Goal: Task Accomplishment & Management: Use online tool/utility

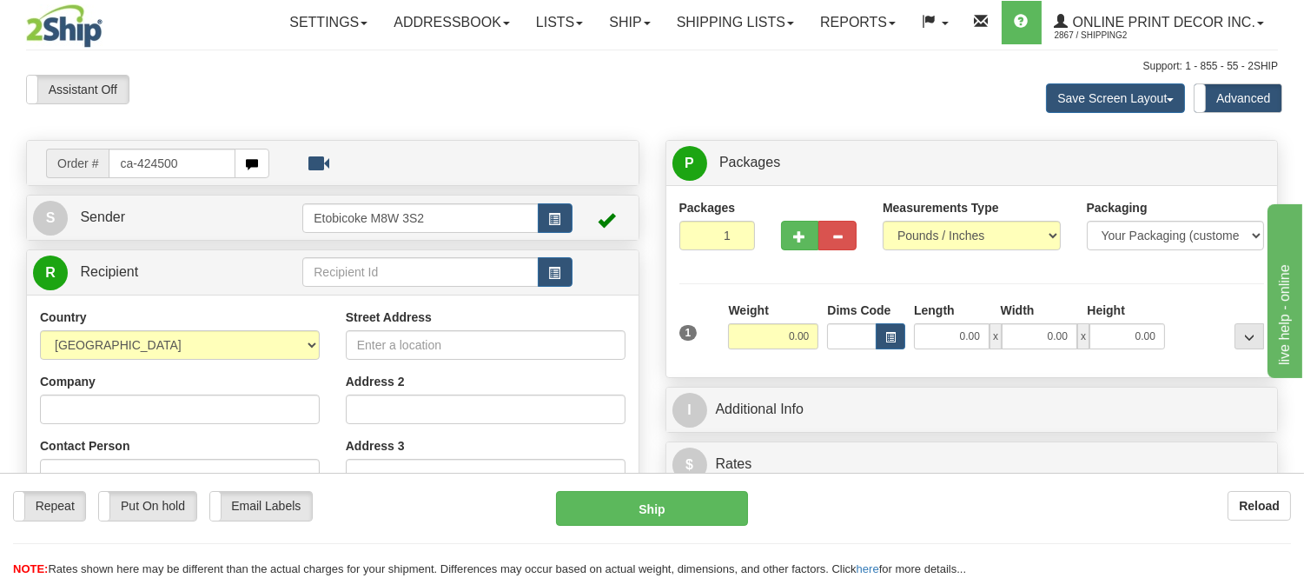
type input "ca-424500"
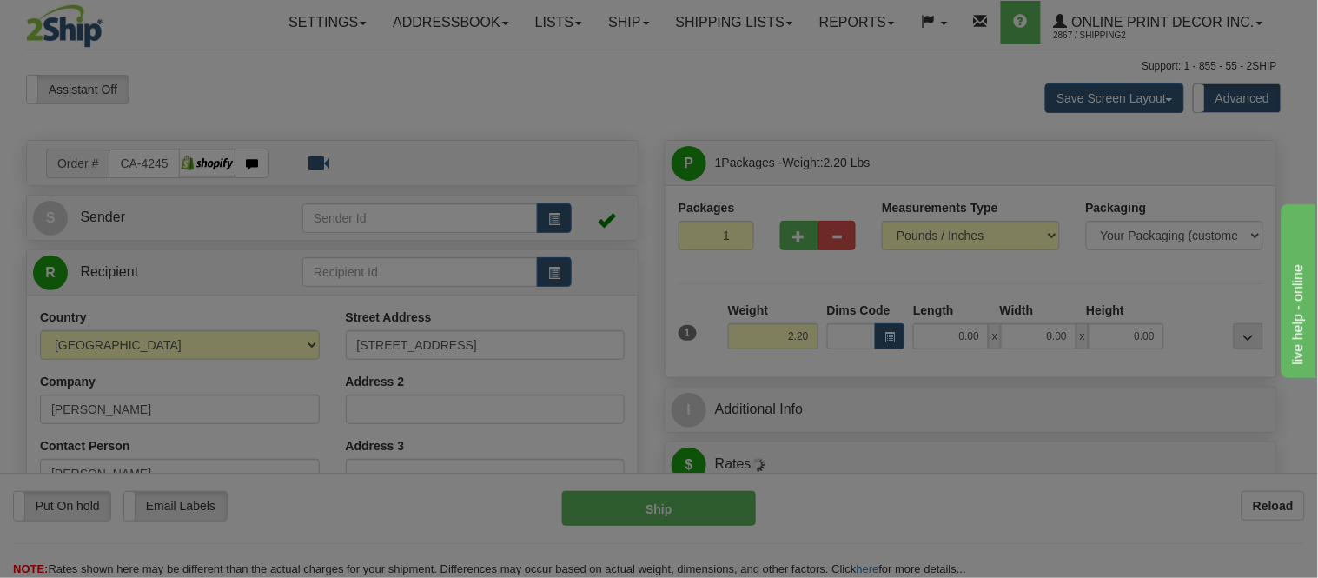
type input "VERMILION BAY"
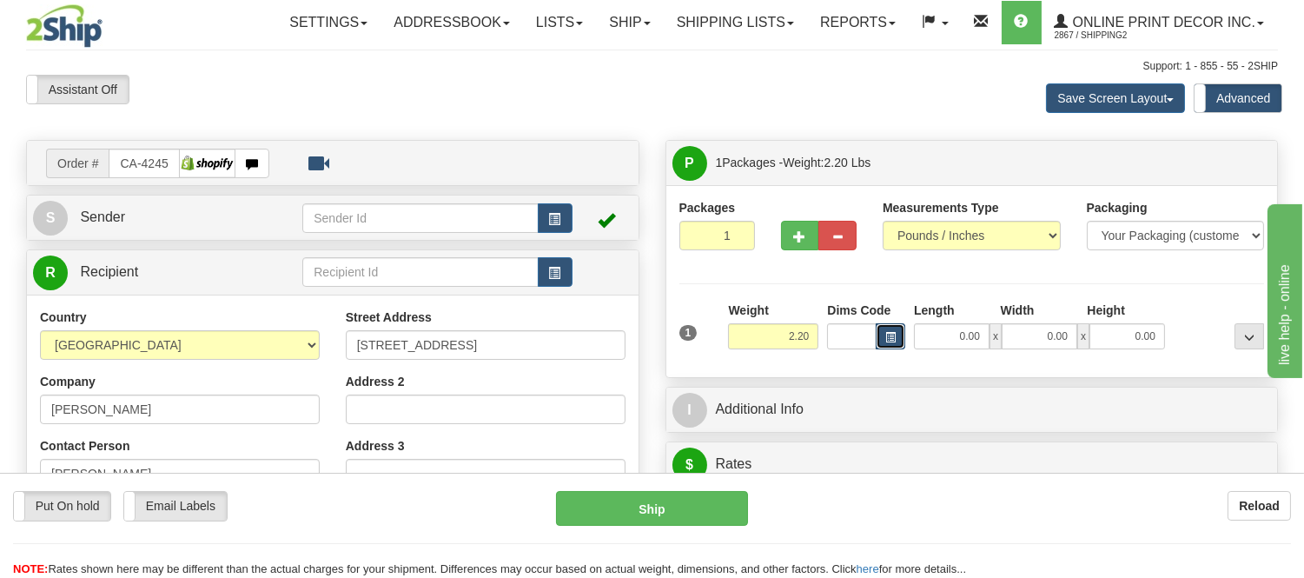
click at [890, 330] on button "button" at bounding box center [890, 336] width 30 height 26
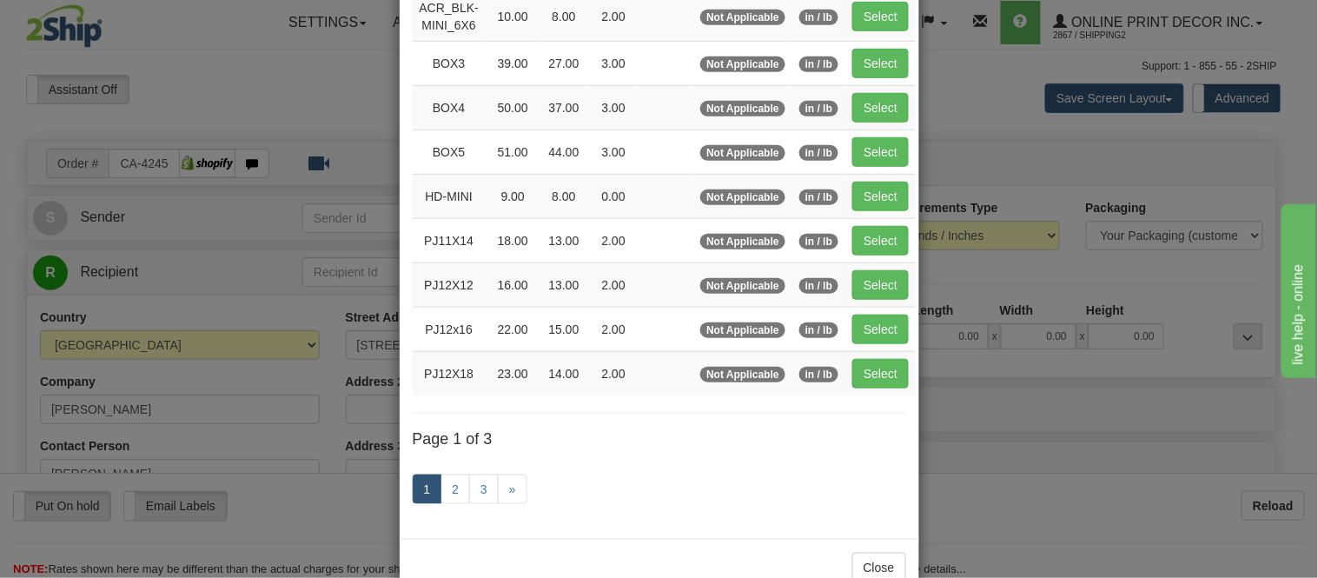
scroll to position [289, 0]
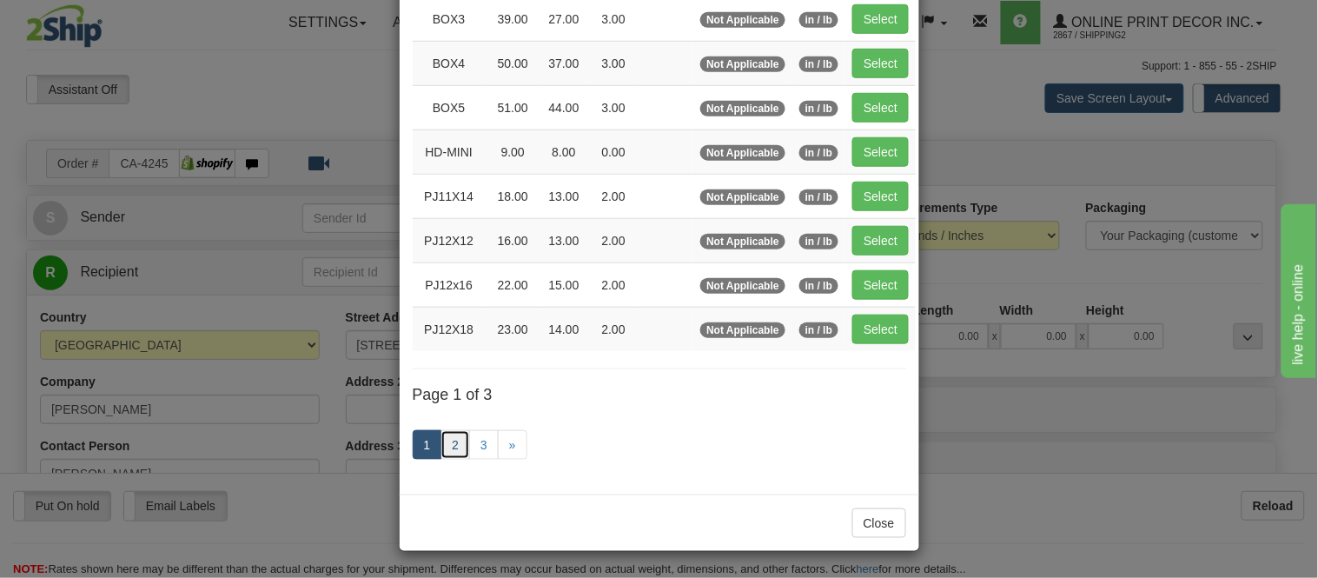
click at [448, 448] on link "2" at bounding box center [455, 445] width 30 height 30
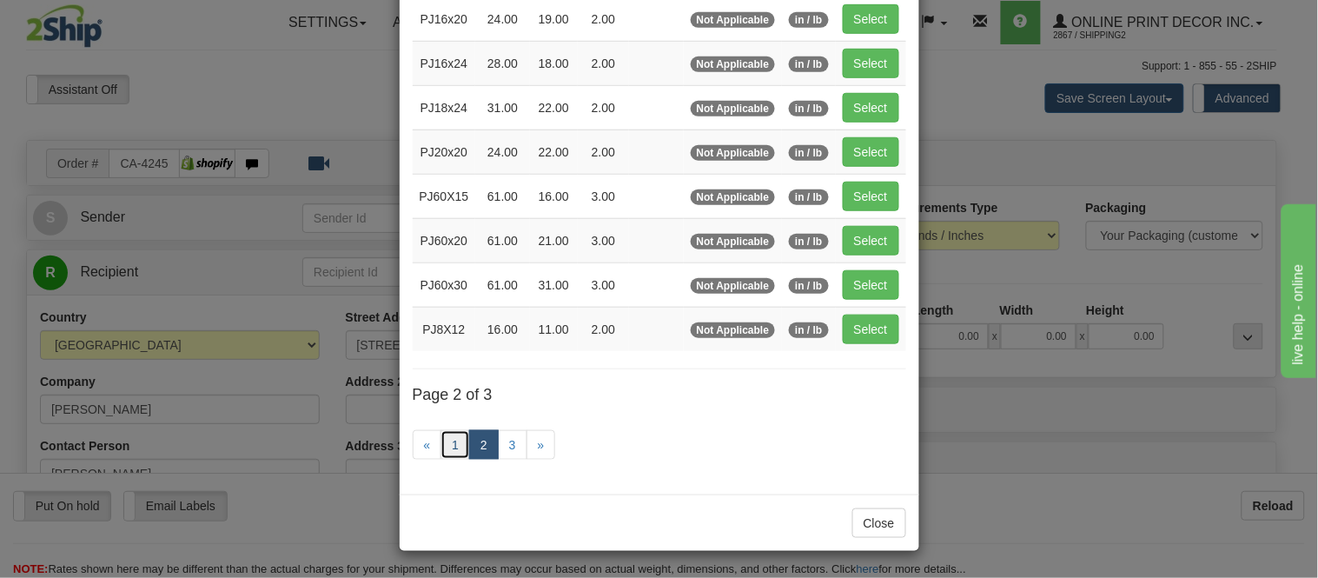
click at [440, 443] on link "1" at bounding box center [455, 445] width 30 height 30
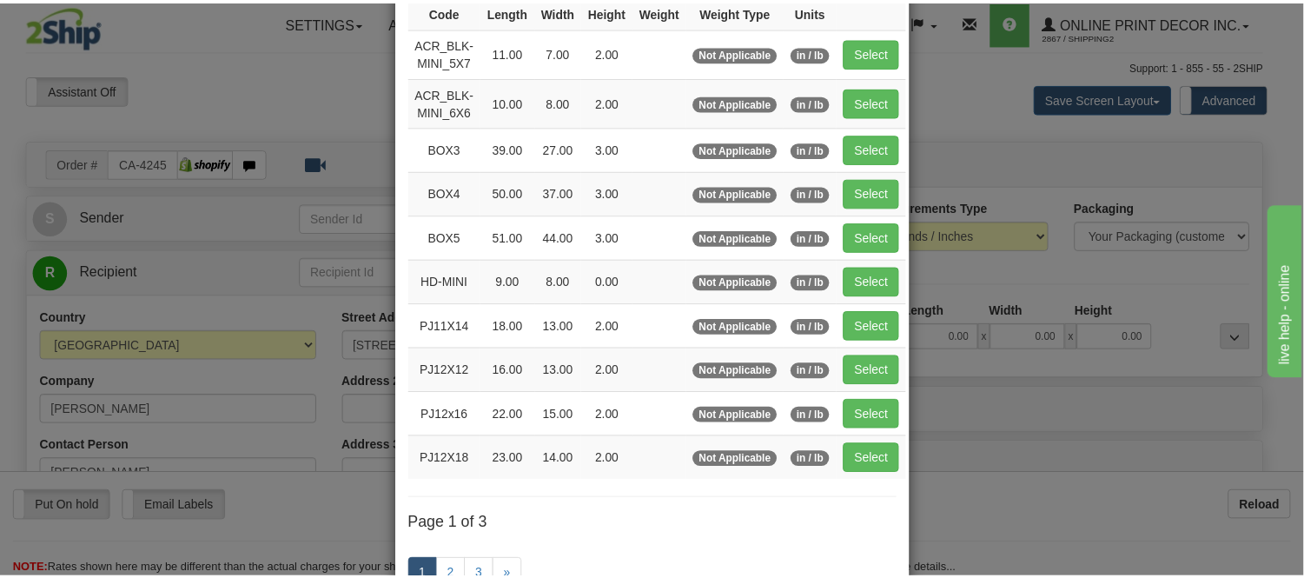
scroll to position [0, 0]
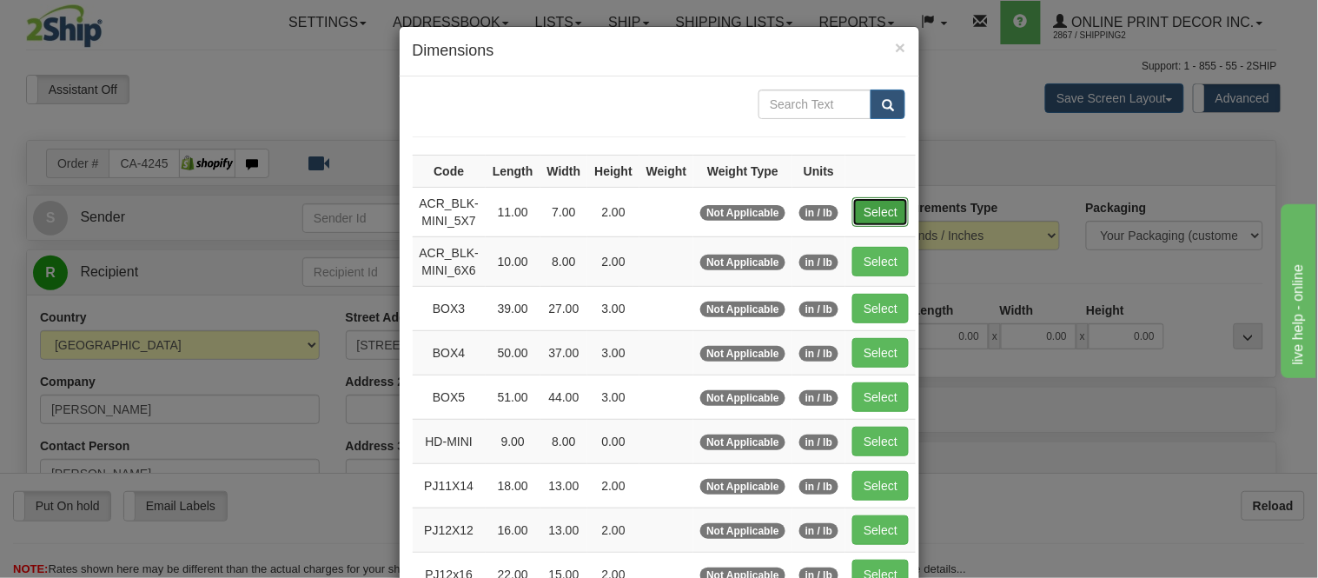
click at [869, 208] on button "Select" at bounding box center [880, 212] width 56 height 30
type input "ACR_BLK-MINI_5X7"
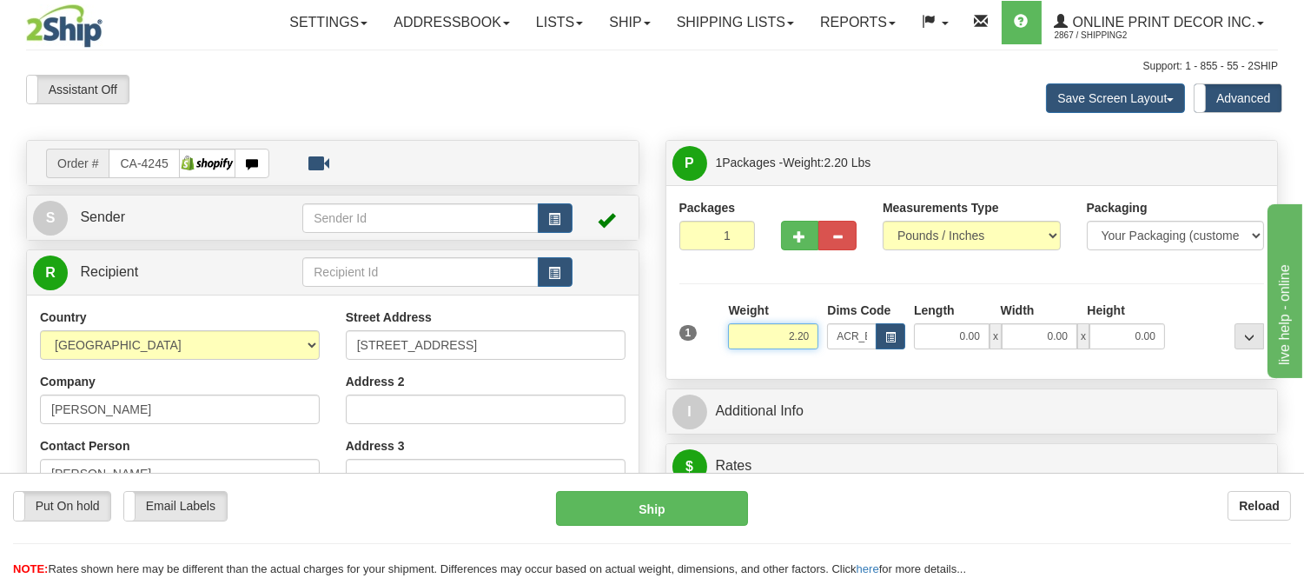
type input "11.00"
type input "7.00"
type input "2.00"
drag, startPoint x: 811, startPoint y: 334, endPoint x: 680, endPoint y: 325, distance: 131.5
click at [680, 325] on div "1 Weight 2.20 Dims Code x x" at bounding box center [972, 332] width 594 height 62
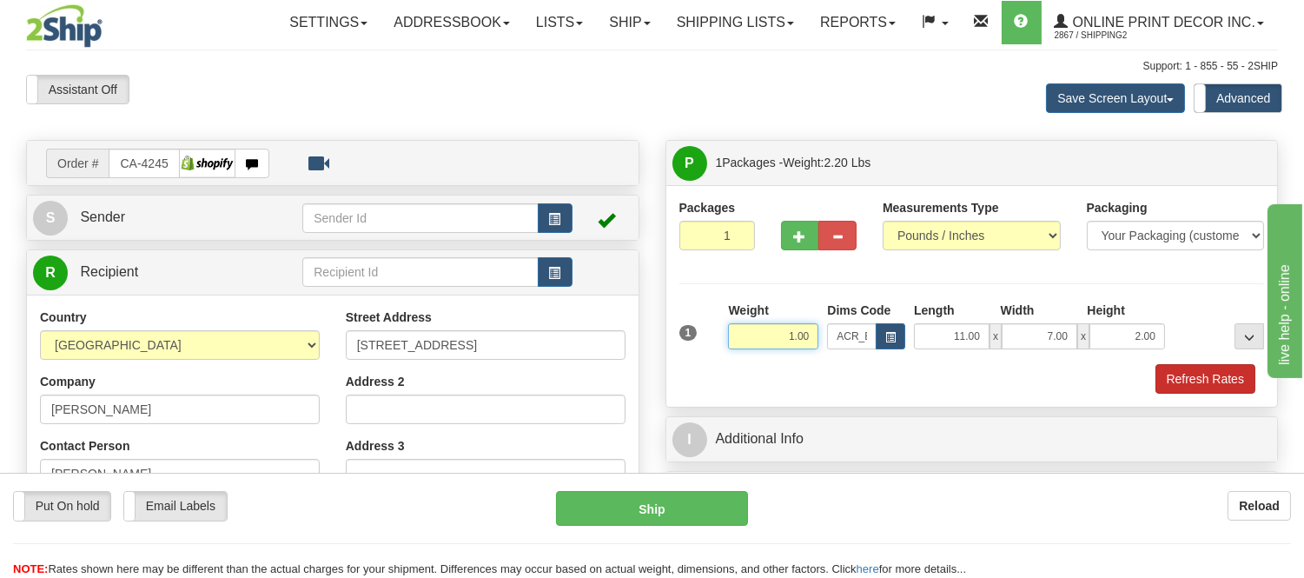
type input "1.00"
click at [1235, 378] on button "Refresh Rates" at bounding box center [1205, 379] width 100 height 30
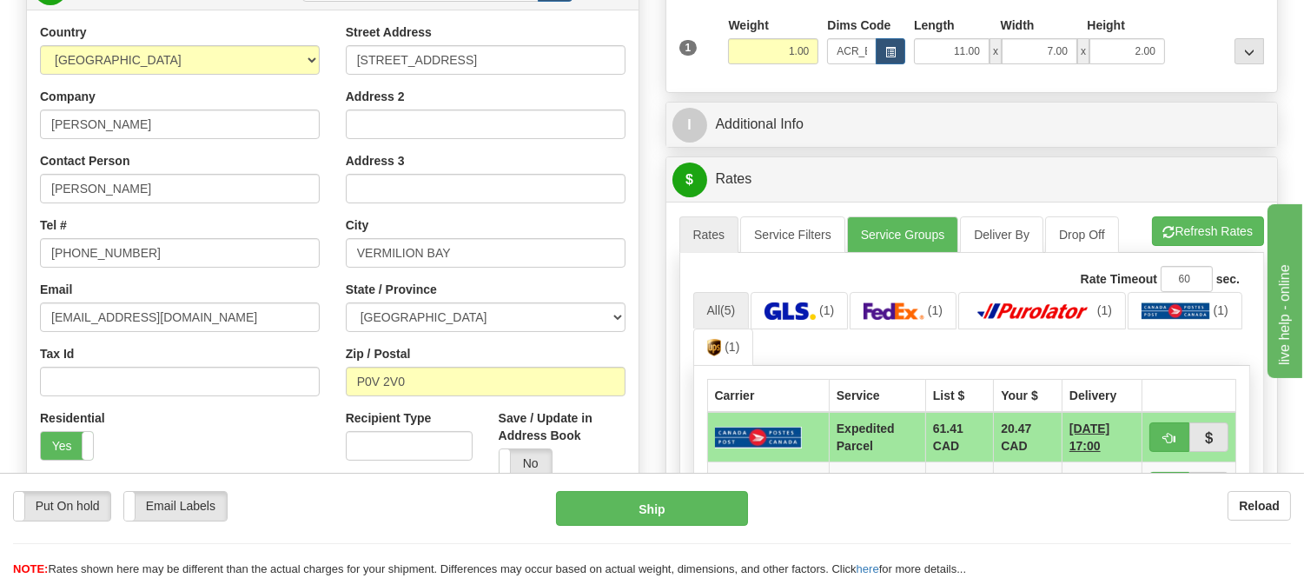
scroll to position [386, 0]
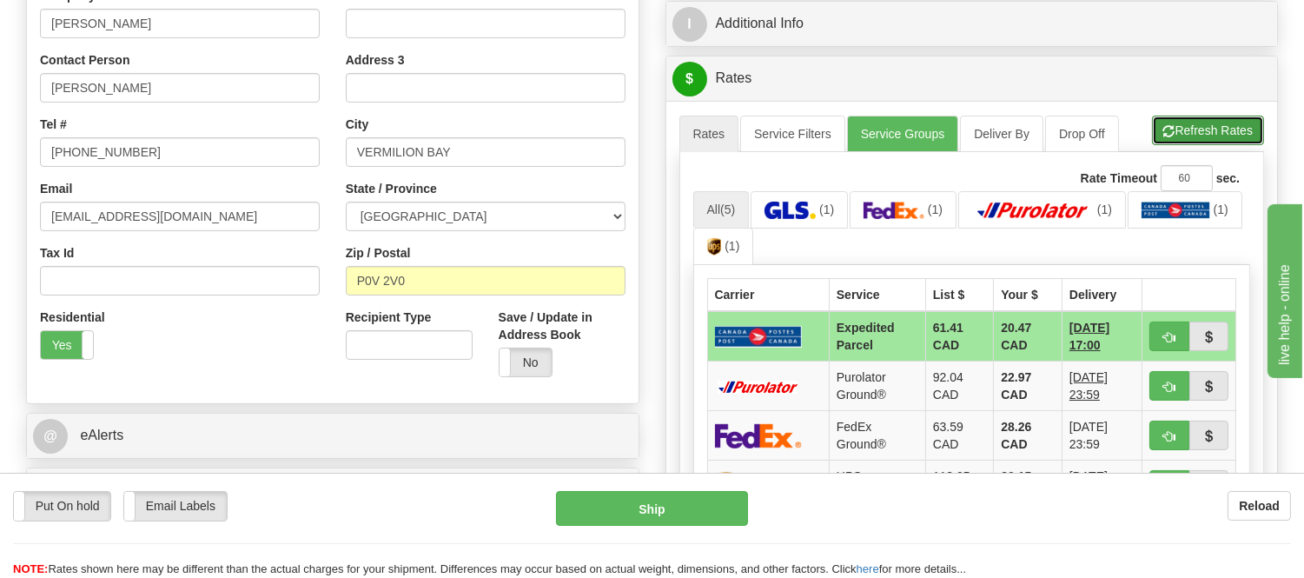
click at [1192, 135] on button "Refresh Rates" at bounding box center [1208, 131] width 112 height 30
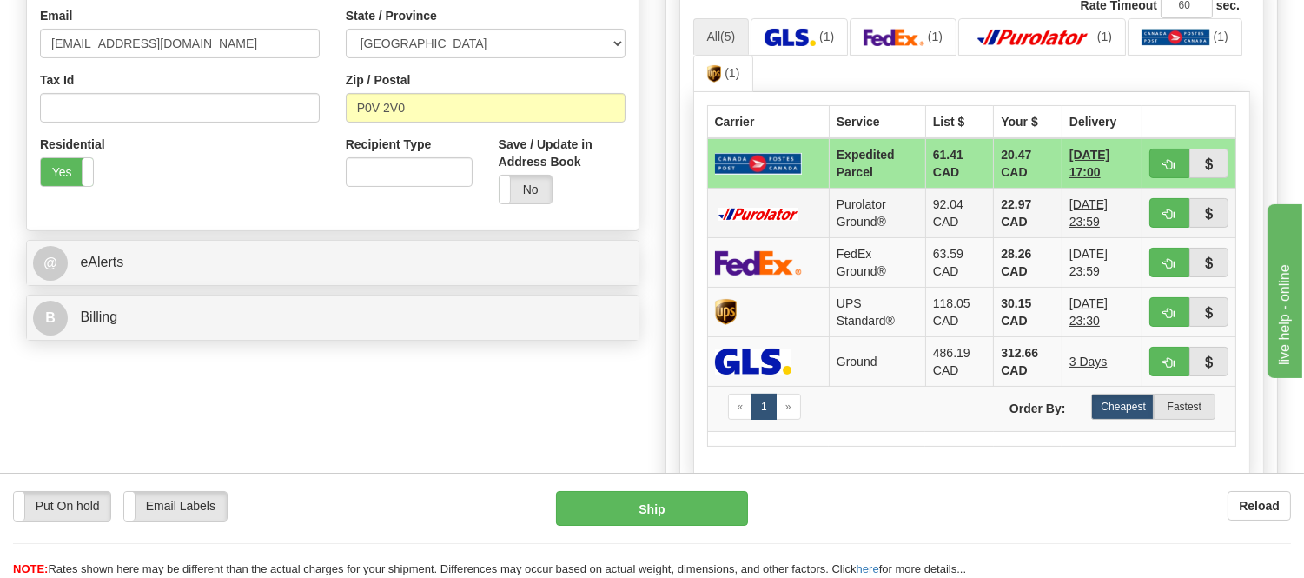
scroll to position [578, 0]
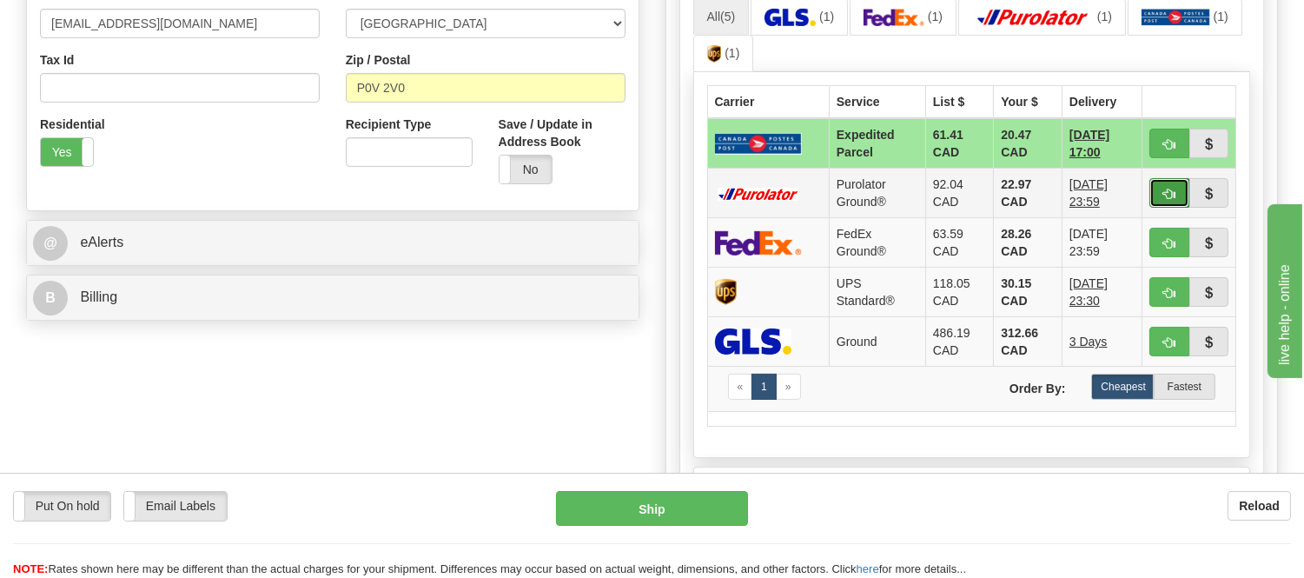
click at [1149, 184] on button "button" at bounding box center [1169, 193] width 40 height 30
type input "260"
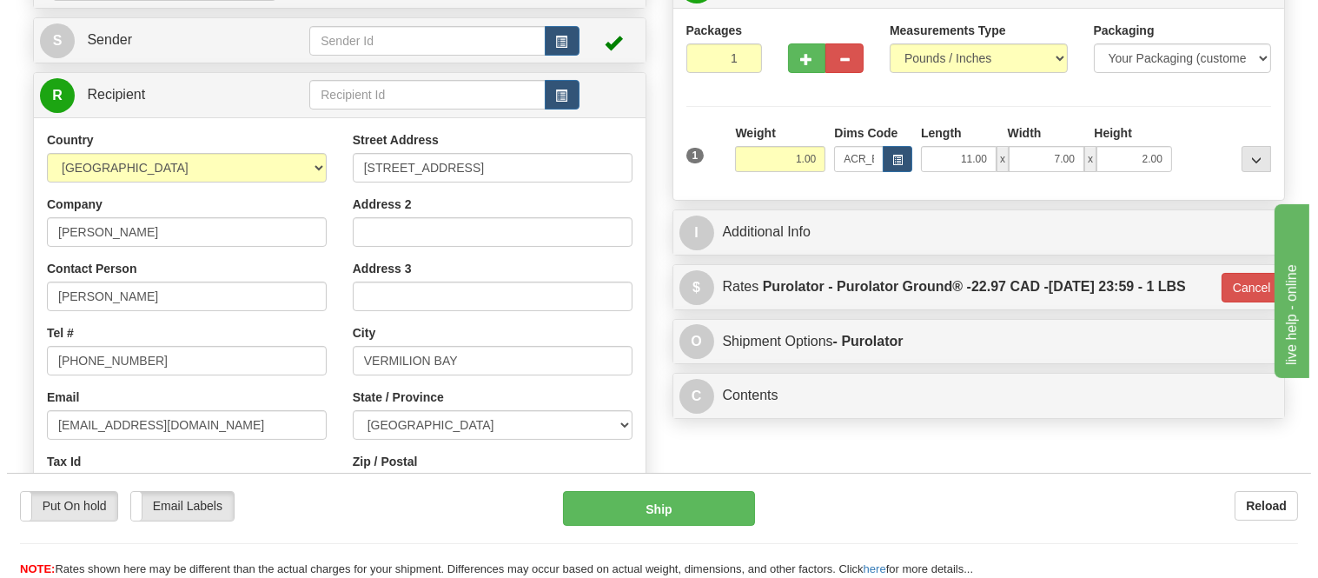
scroll to position [96, 0]
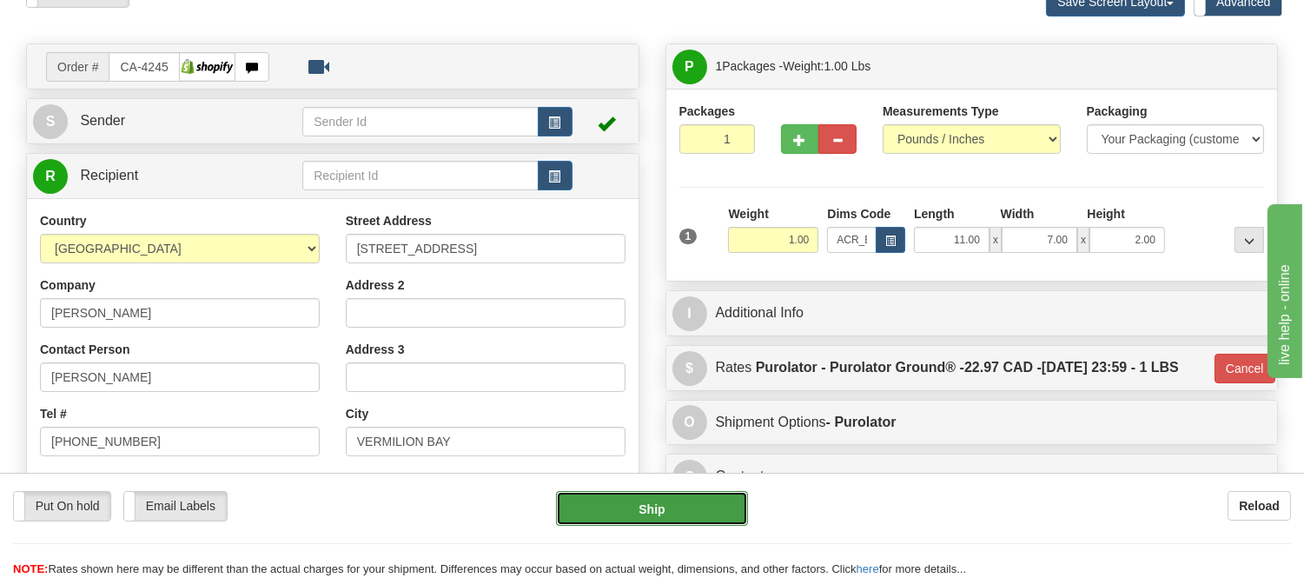
click at [654, 516] on button "Ship" at bounding box center [651, 508] width 191 height 35
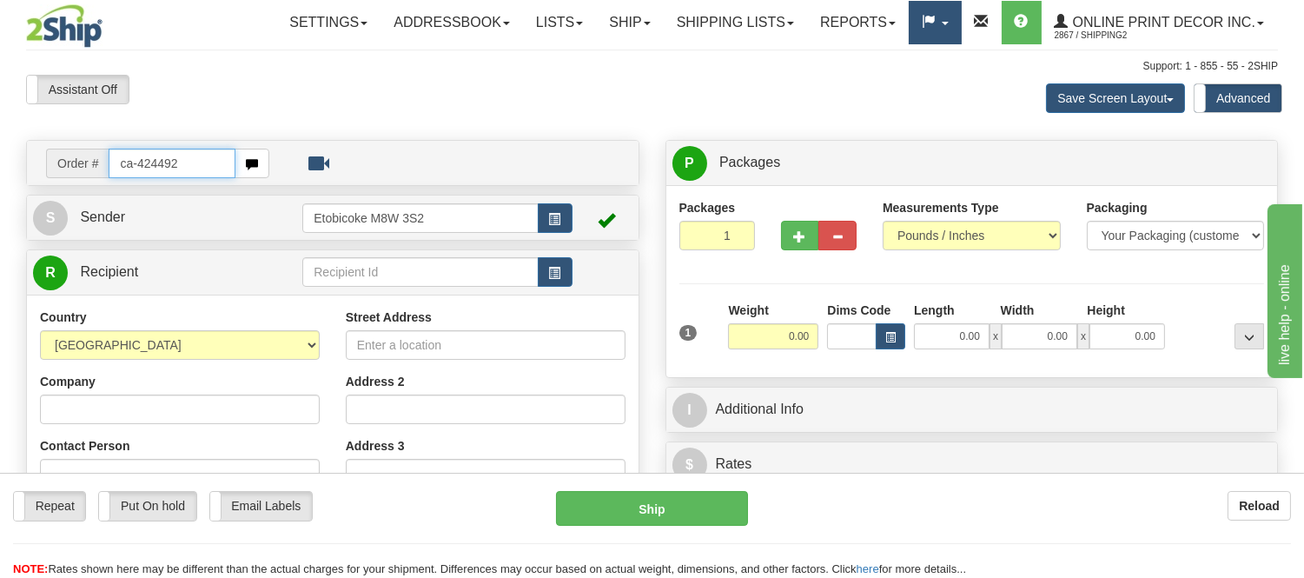
type input "ca-424492"
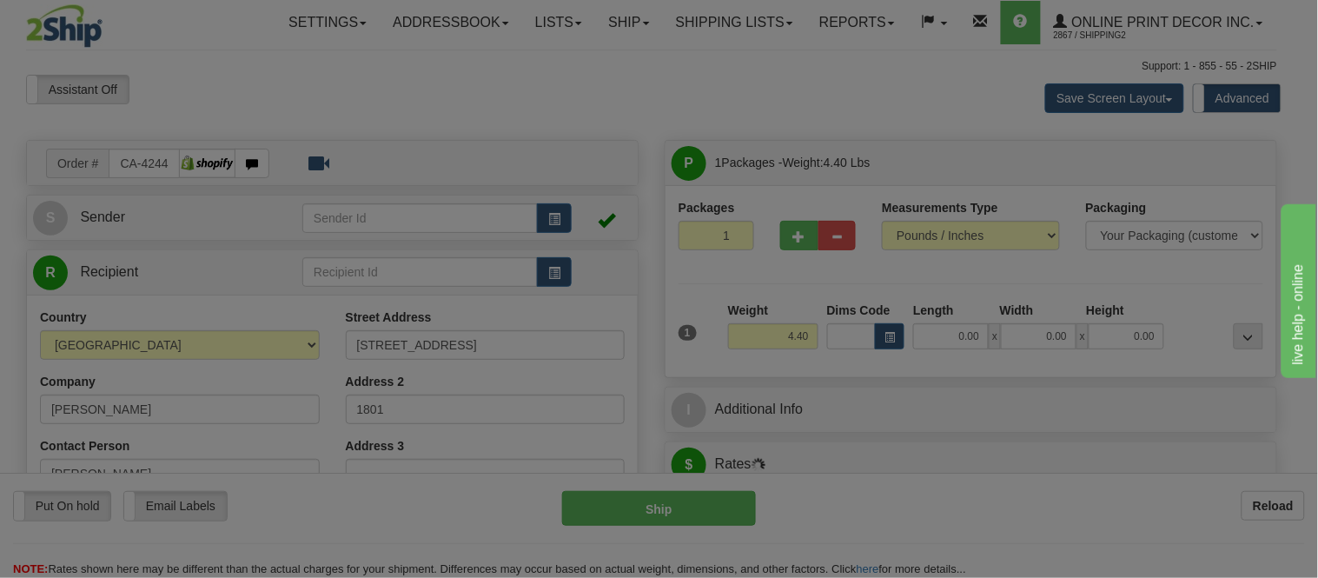
type input "TORONTO"
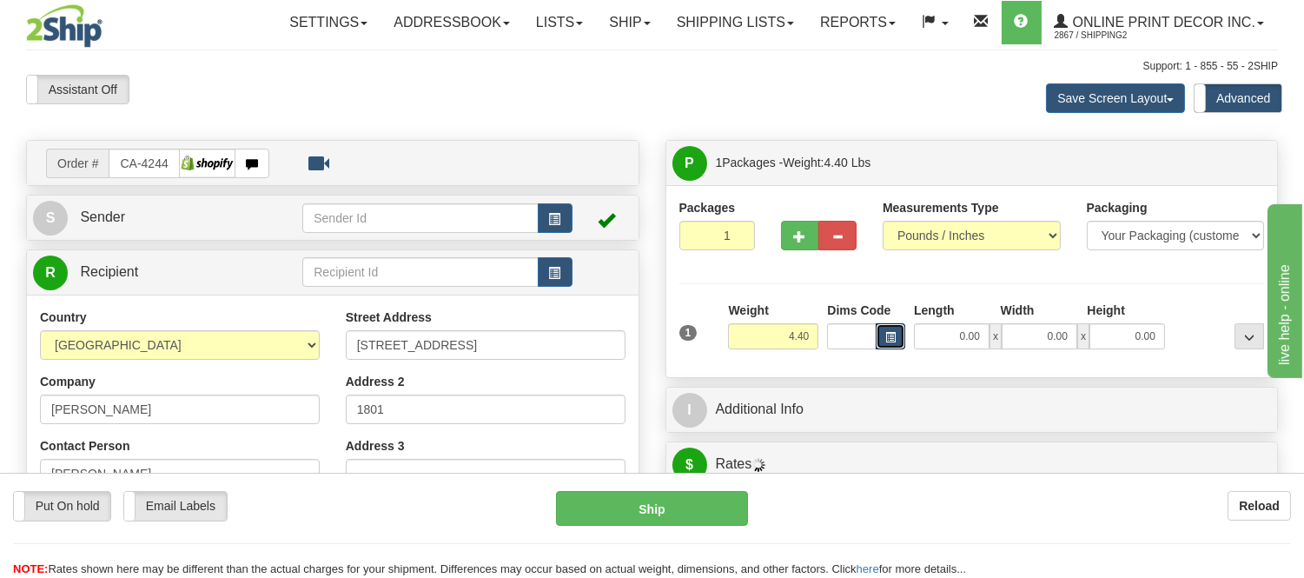
click at [887, 334] on span "button" at bounding box center [890, 338] width 10 height 10
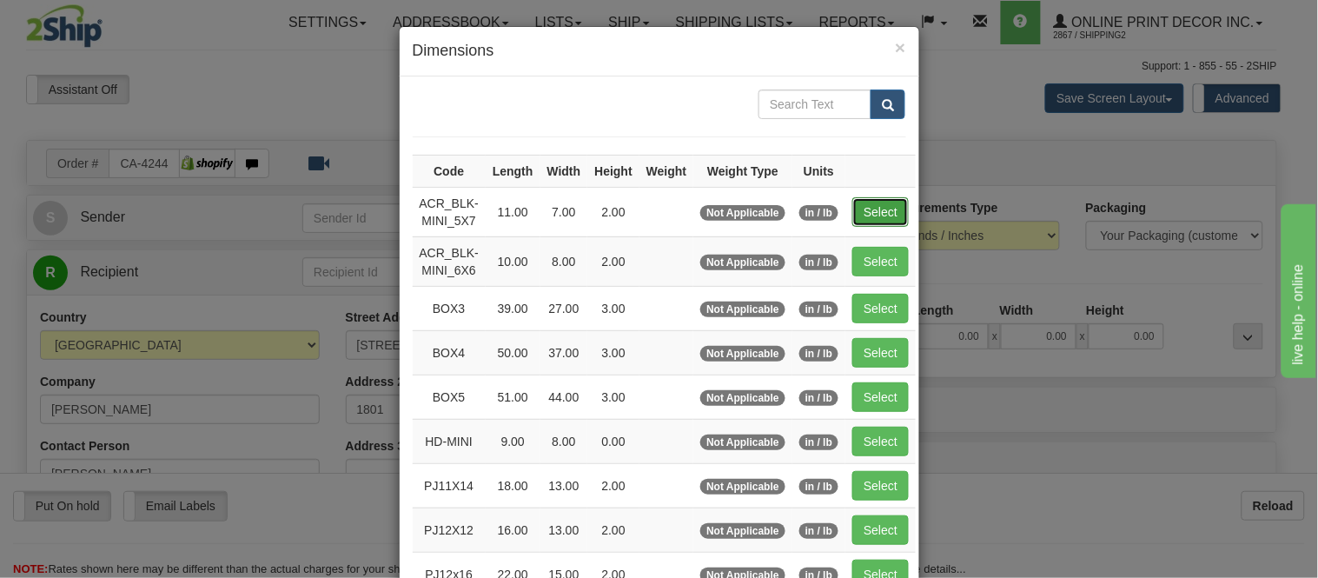
click at [875, 219] on button "Select" at bounding box center [880, 212] width 56 height 30
type input "ACR_BLK-MINI_5X7"
type input "11.00"
type input "7.00"
type input "2.00"
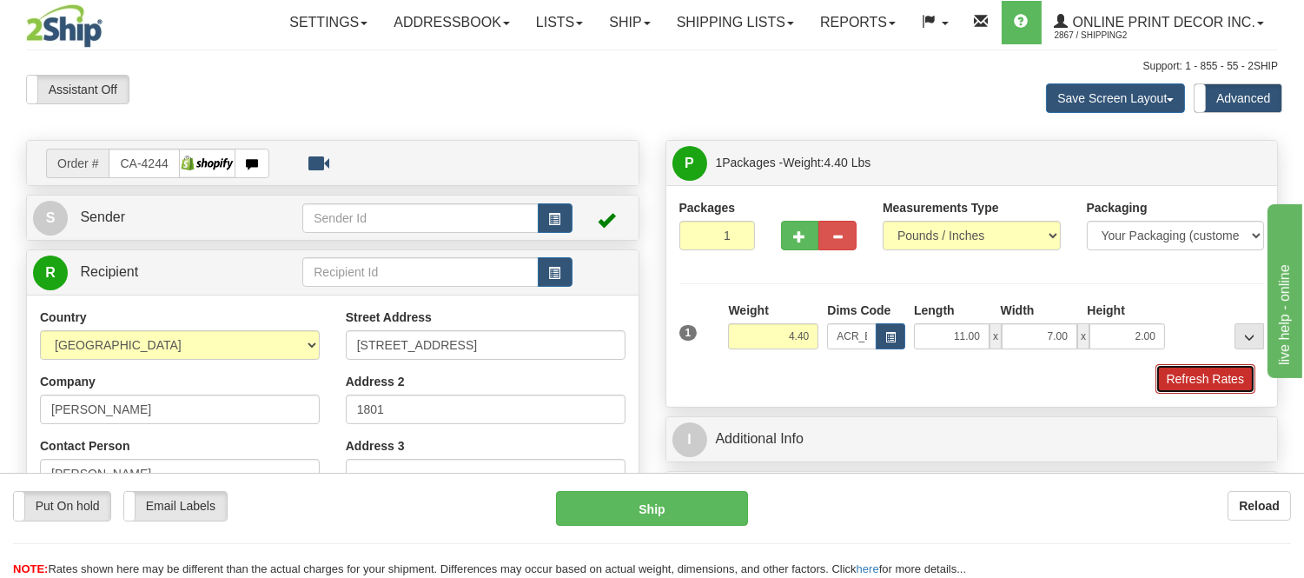
click at [1203, 382] on button "Refresh Rates" at bounding box center [1205, 379] width 100 height 30
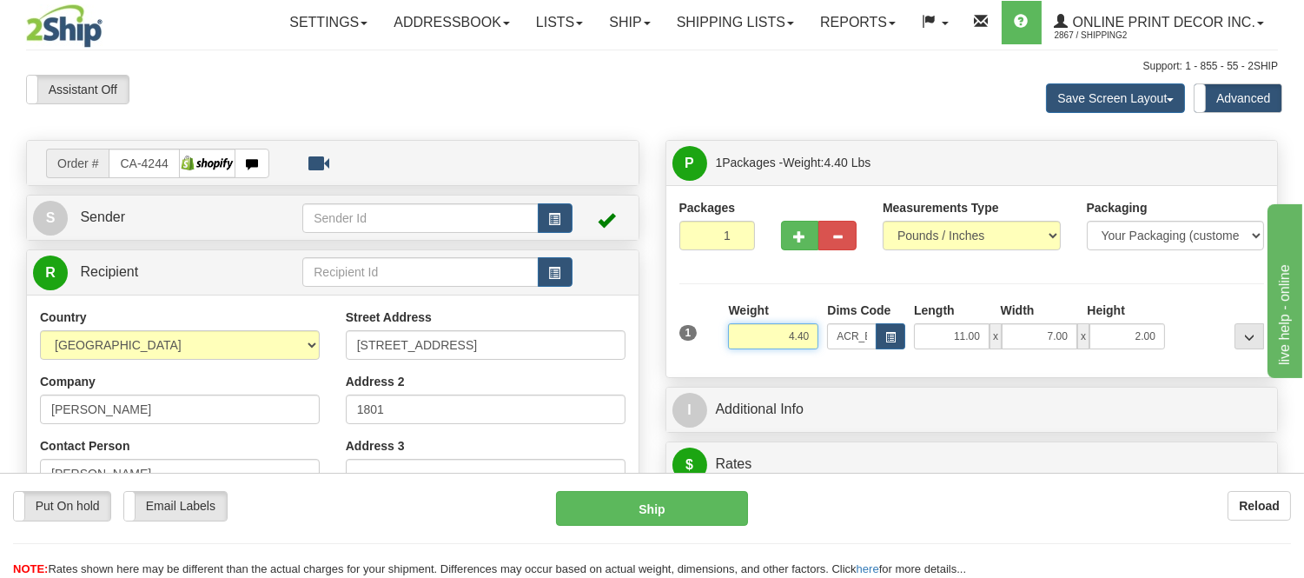
drag, startPoint x: 815, startPoint y: 342, endPoint x: 708, endPoint y: 359, distance: 108.1
click at [708, 359] on div "1 Weight 4.40 Dims Code x x" at bounding box center [972, 332] width 594 height 62
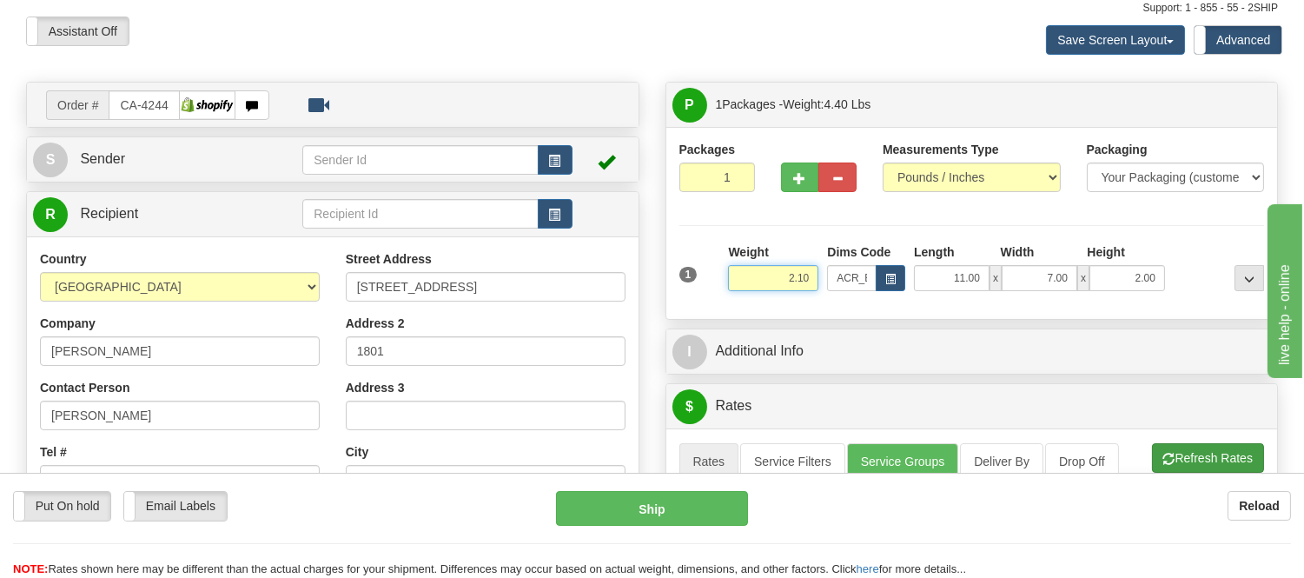
scroll to position [193, 0]
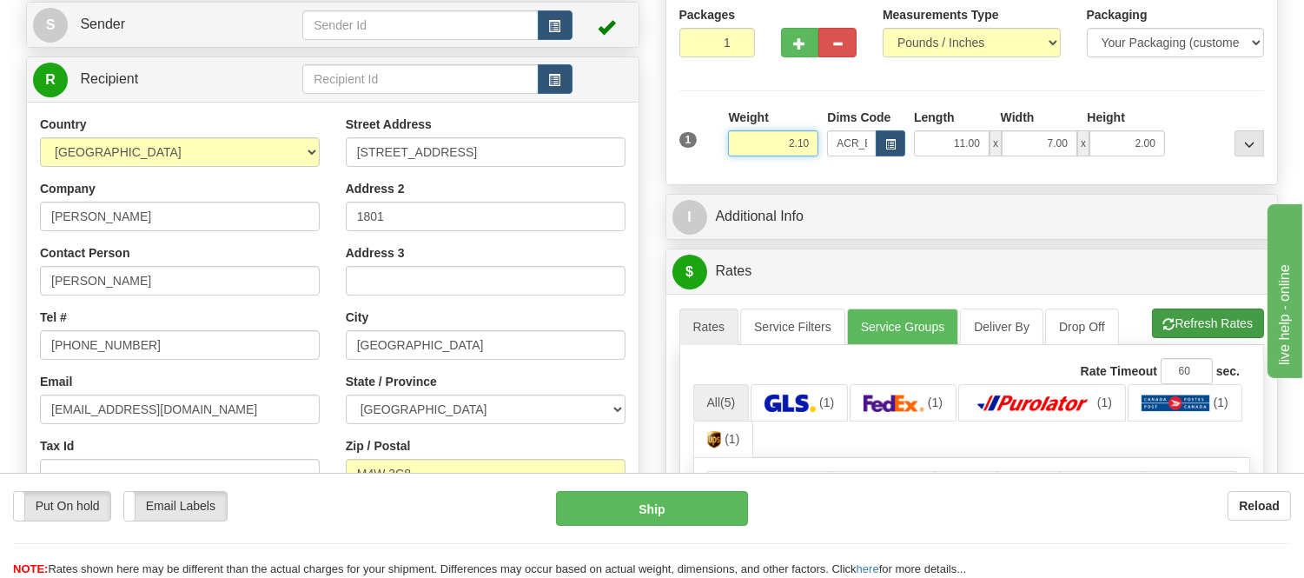
type input "2.10"
click at [1201, 311] on li "Refresh Rates Cancel Rating" at bounding box center [1208, 323] width 112 height 30
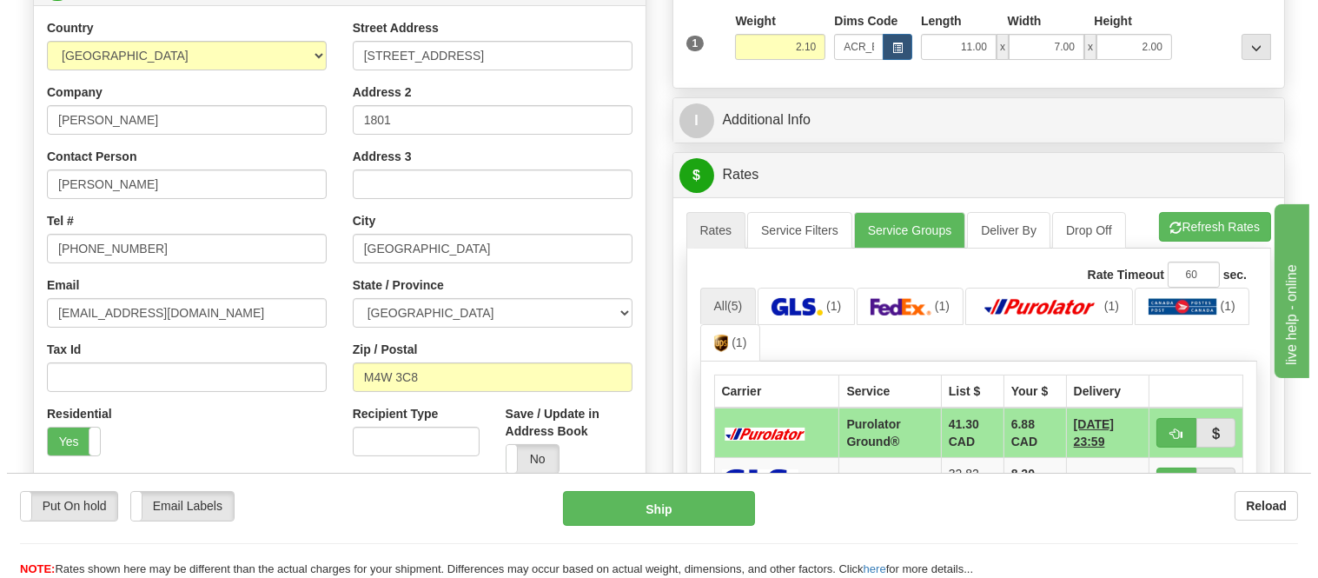
scroll to position [386, 0]
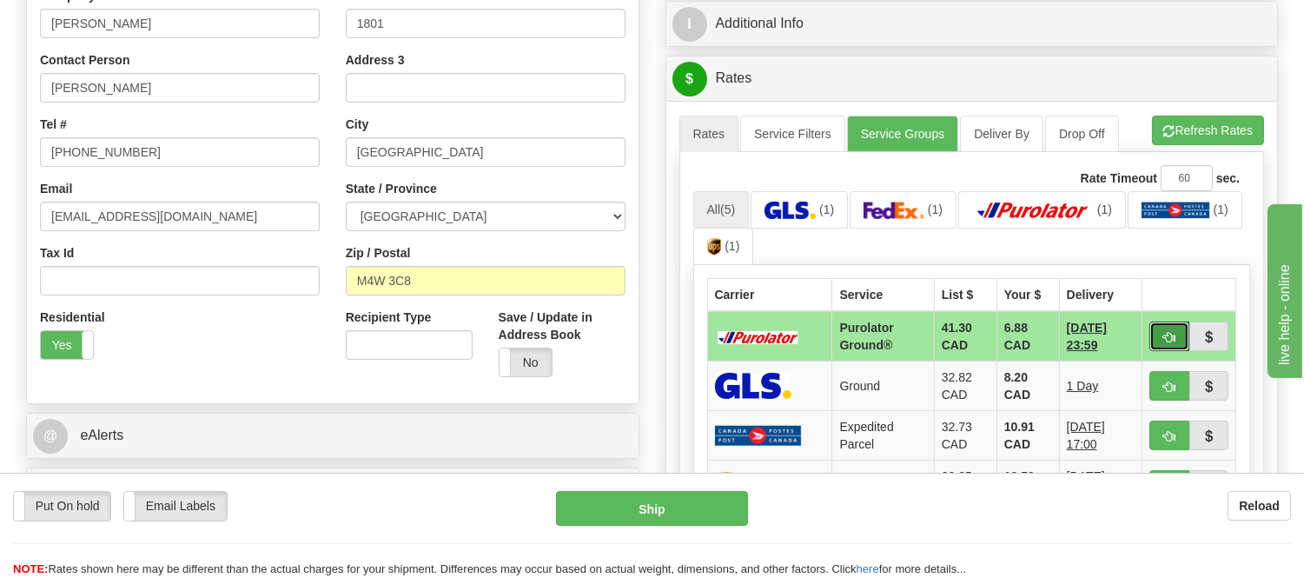
click at [1157, 331] on button "button" at bounding box center [1169, 336] width 40 height 30
type input "260"
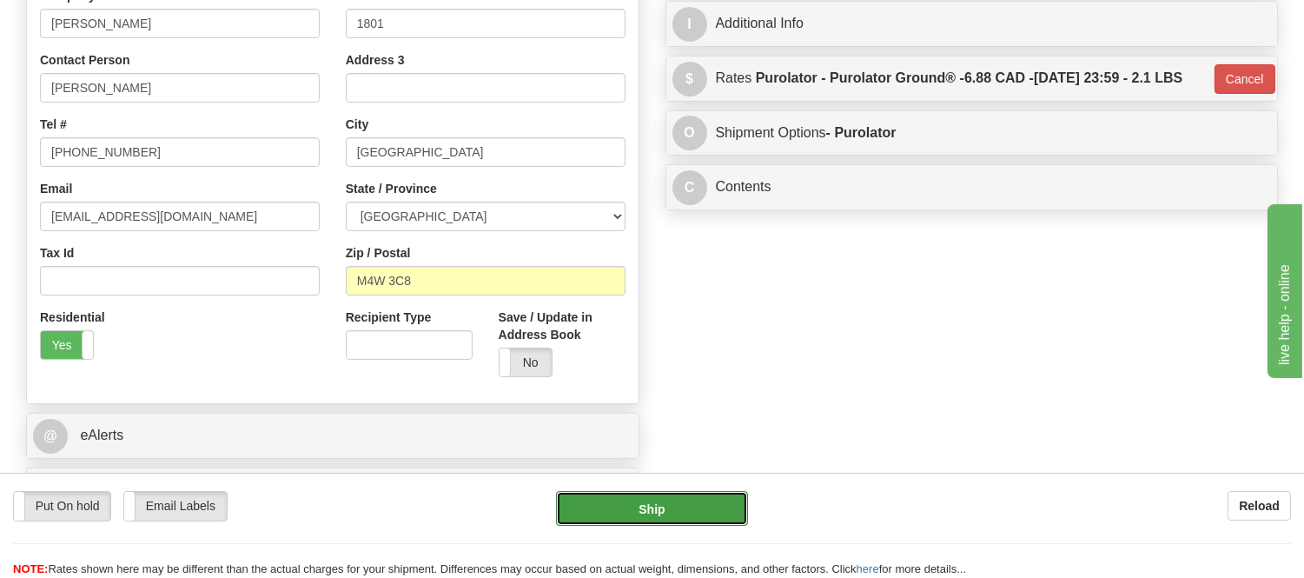
click at [715, 514] on button "Ship" at bounding box center [651, 508] width 191 height 35
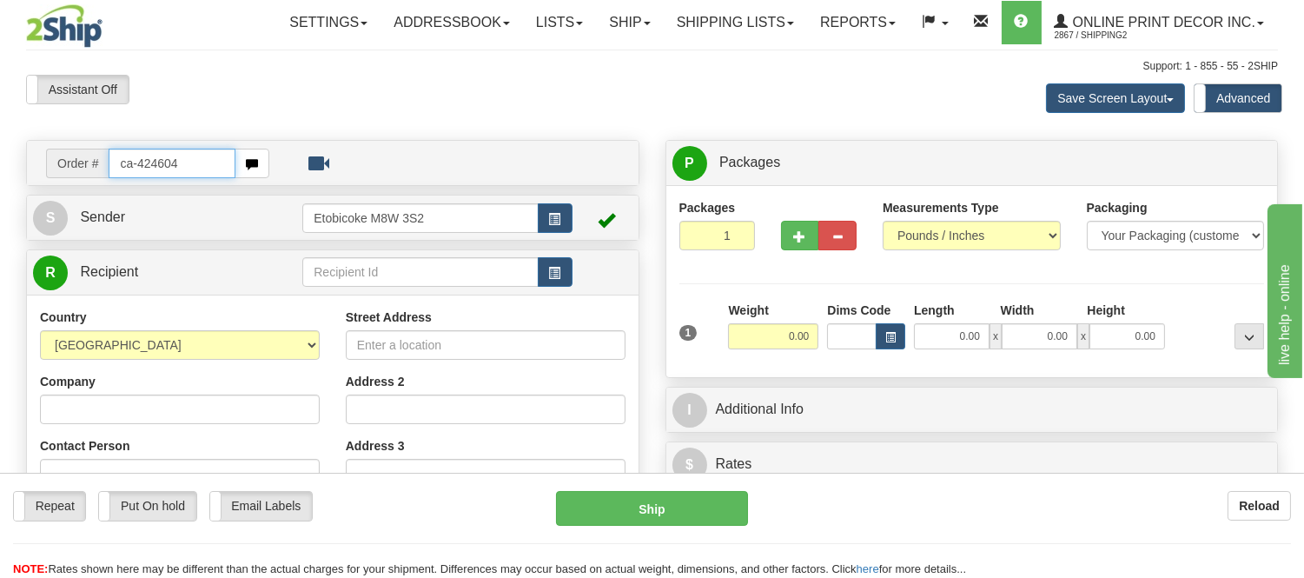
type input "ca-424604"
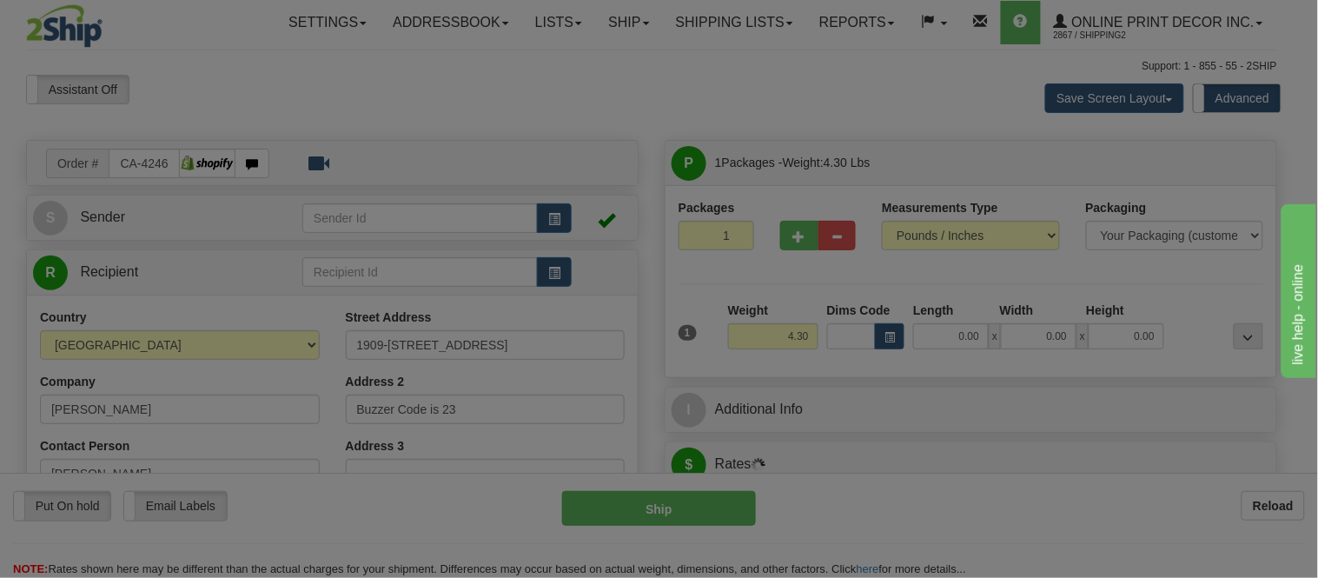
type input "TORONTO"
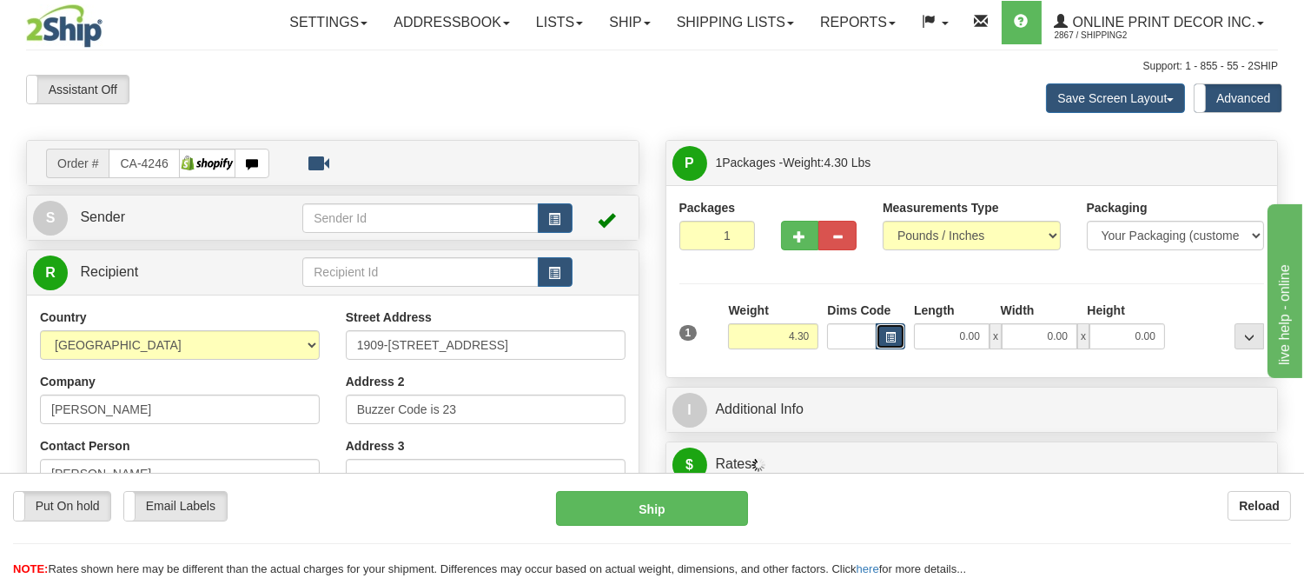
click at [886, 337] on span "button" at bounding box center [890, 338] width 10 height 10
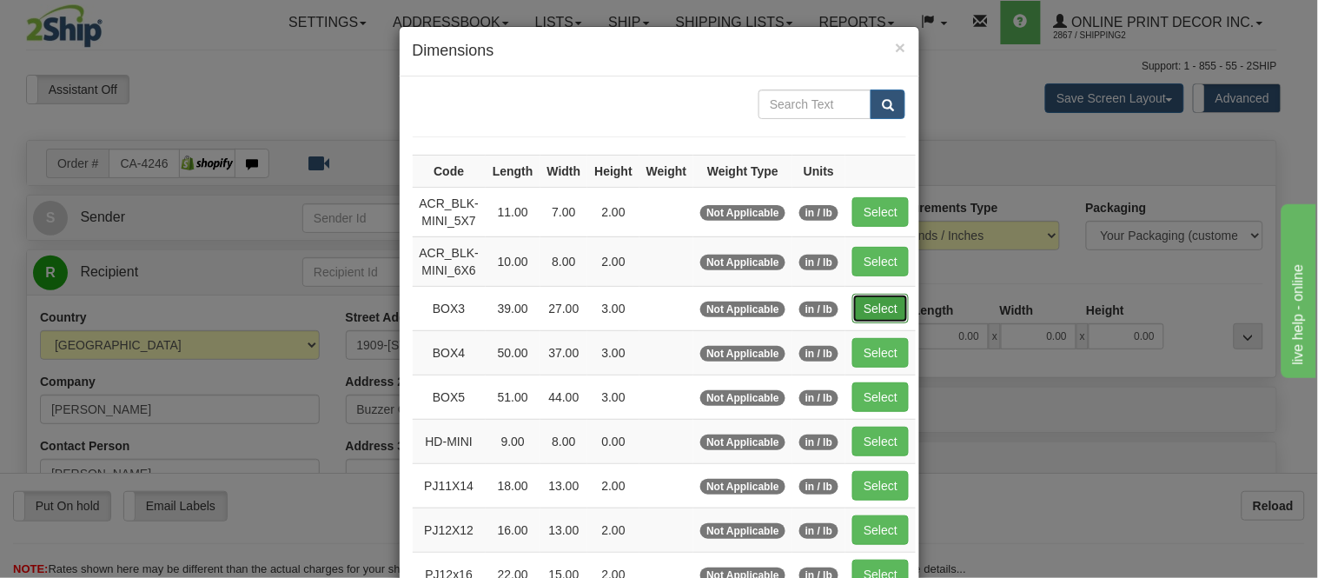
click at [884, 301] on button "Select" at bounding box center [880, 309] width 56 height 30
type input "BOX3"
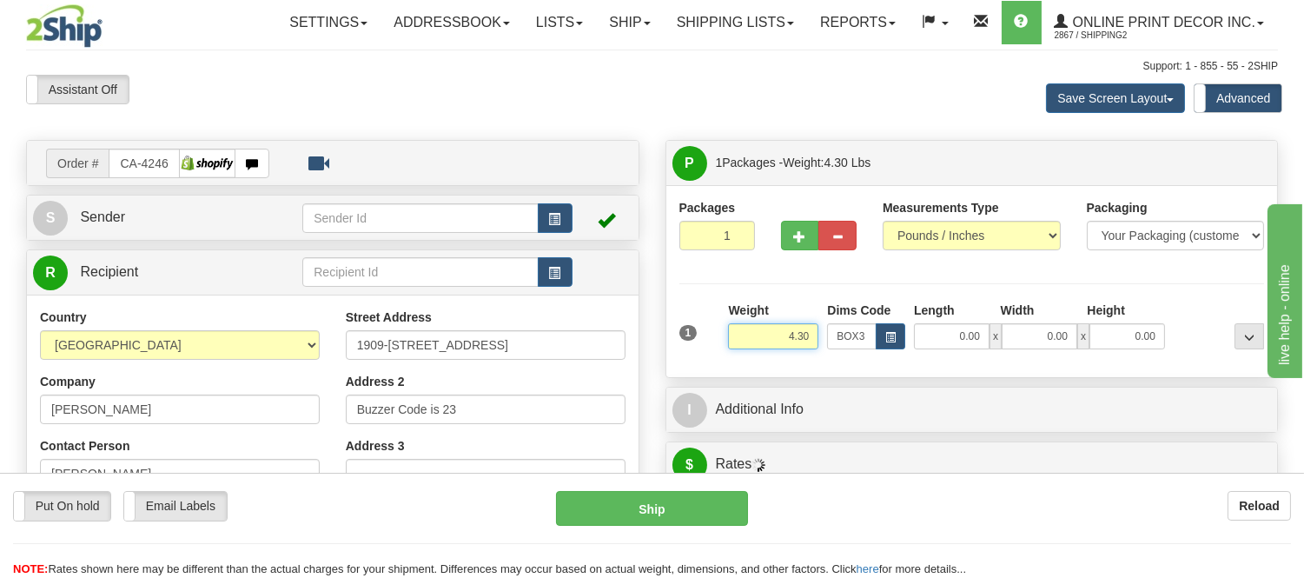
drag, startPoint x: 816, startPoint y: 340, endPoint x: 724, endPoint y: 337, distance: 92.1
click at [724, 337] on div "Weight 4.30" at bounding box center [772, 331] width 99 height 61
type input "8"
type input "39.00"
type input "27.00"
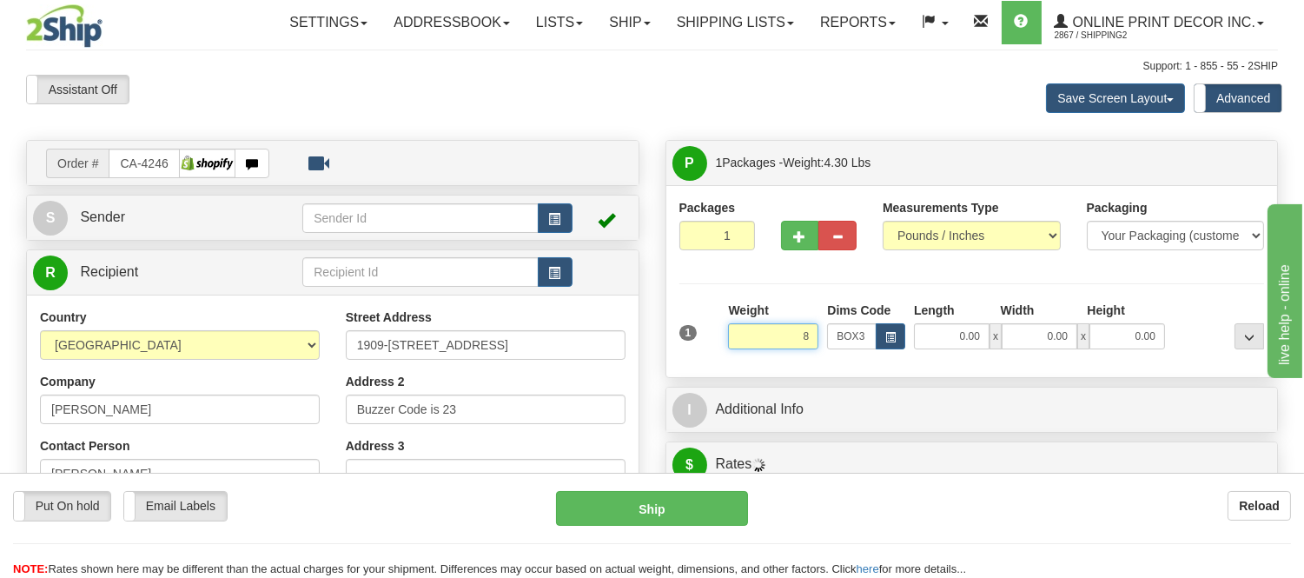
type input "3.00"
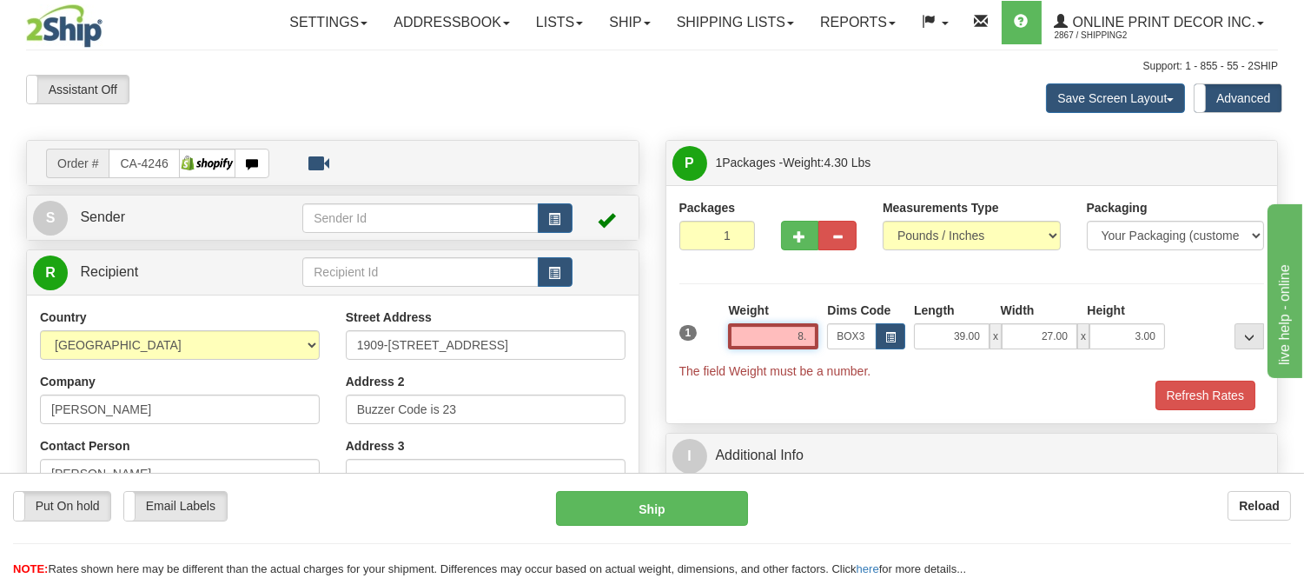
type input "8"
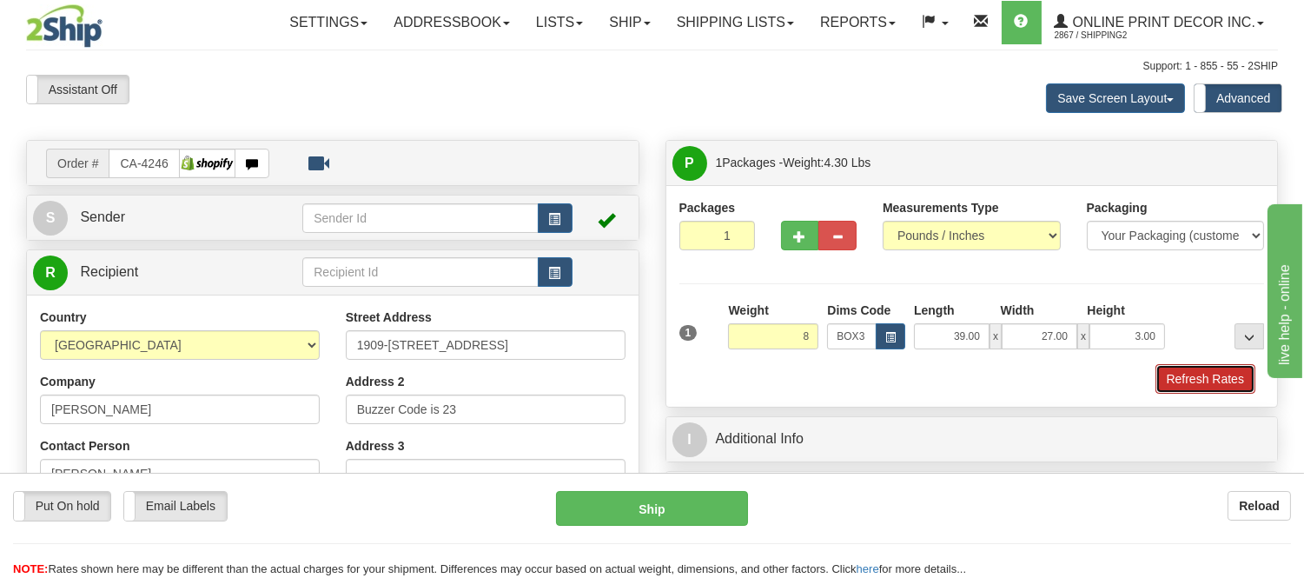
type input "8.00"
click at [1196, 376] on button "Refresh Rates" at bounding box center [1205, 379] width 100 height 30
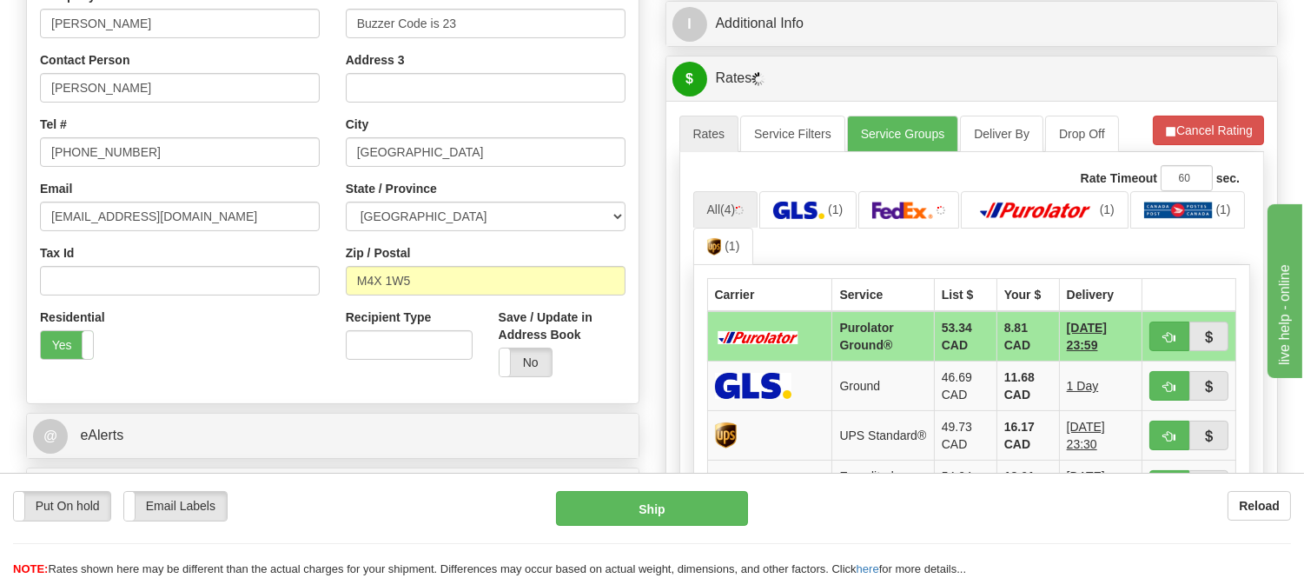
scroll to position [482, 0]
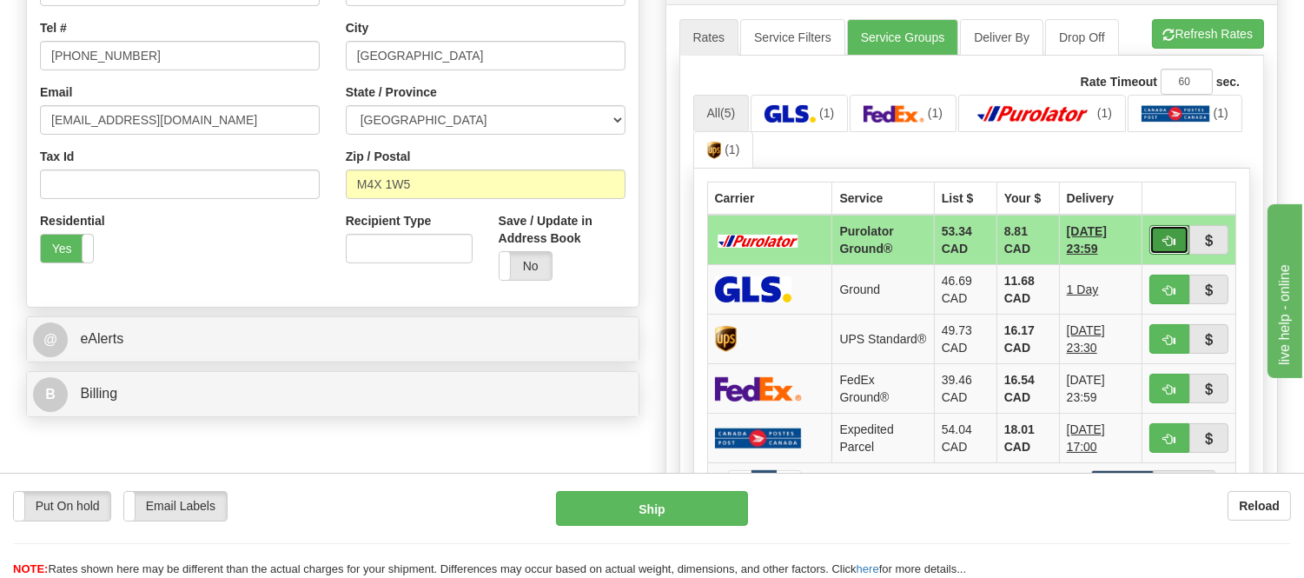
click at [1171, 244] on span "button" at bounding box center [1169, 240] width 12 height 11
type input "260"
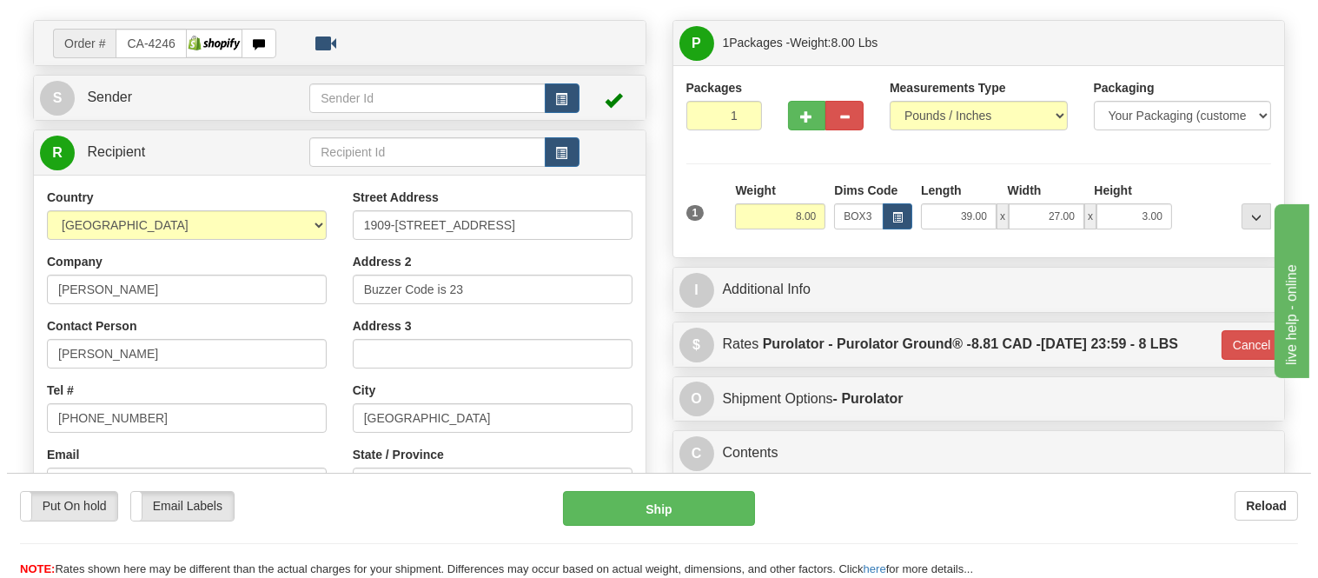
scroll to position [96, 0]
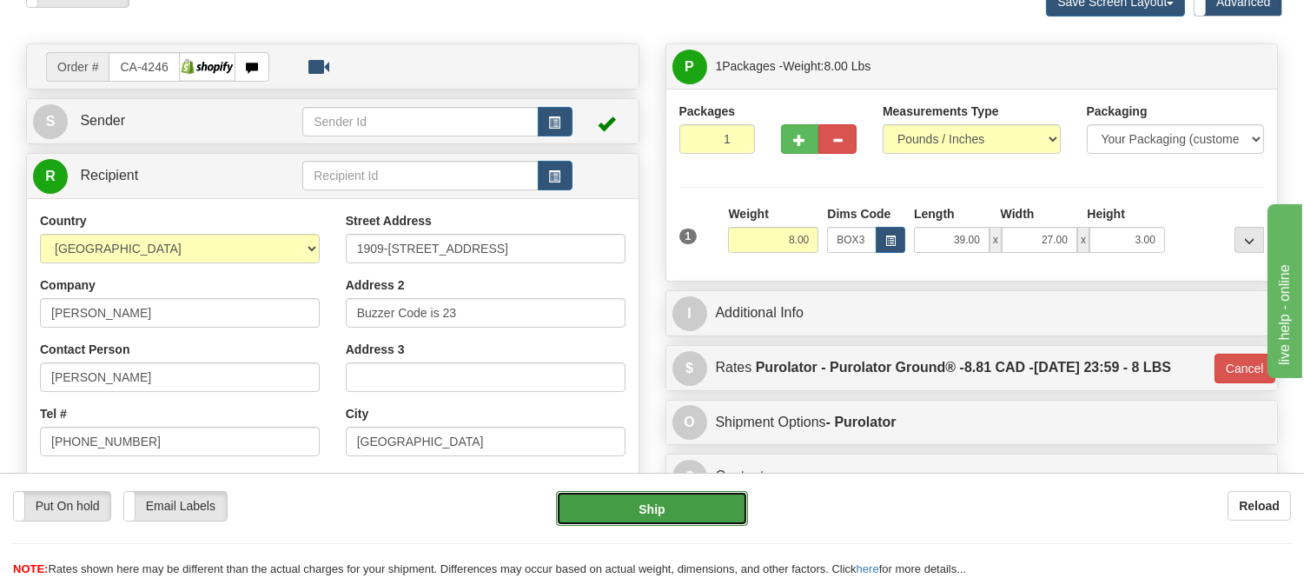
click at [710, 507] on button "Ship" at bounding box center [651, 508] width 191 height 35
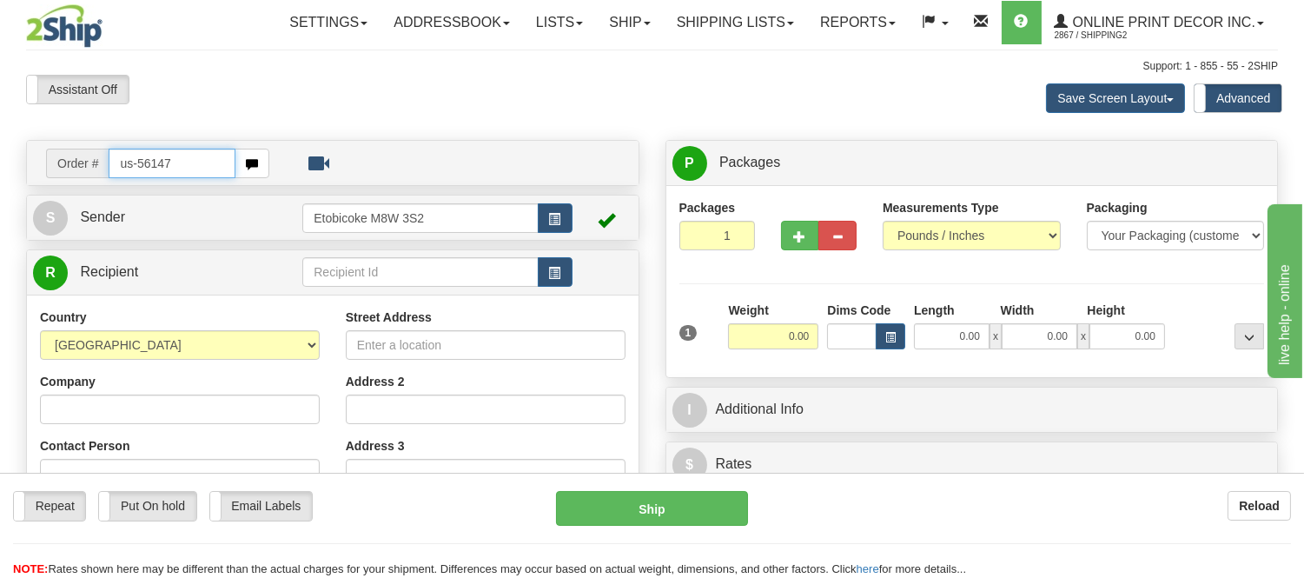
type input "us-56147"
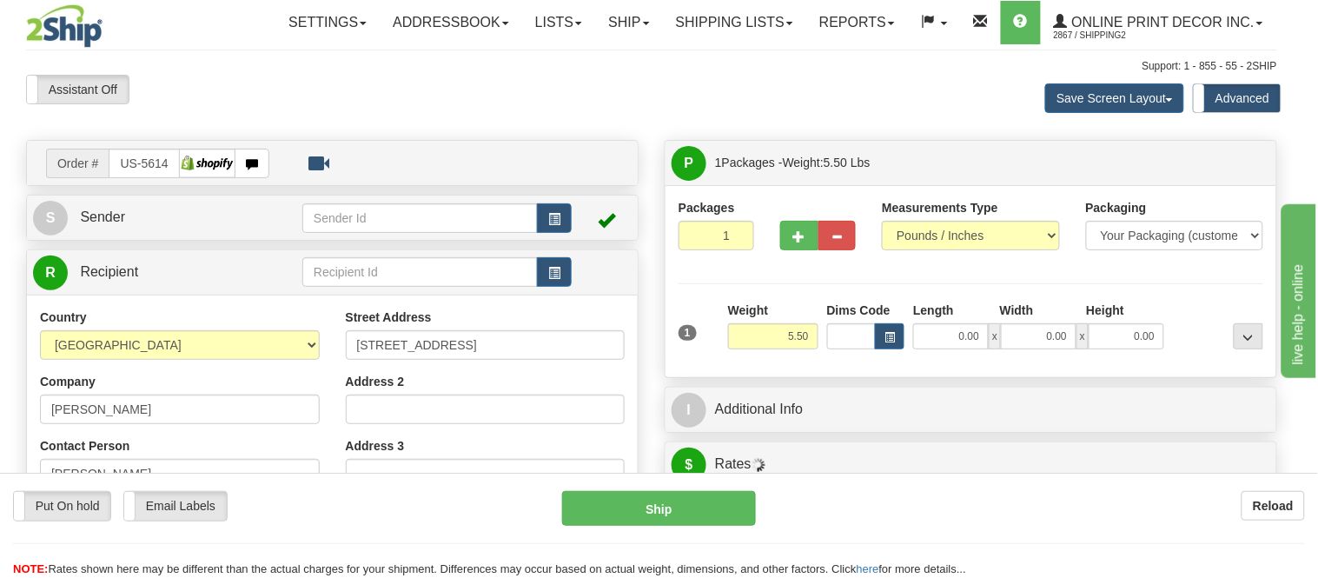
type input "[GEOGRAPHIC_DATA]"
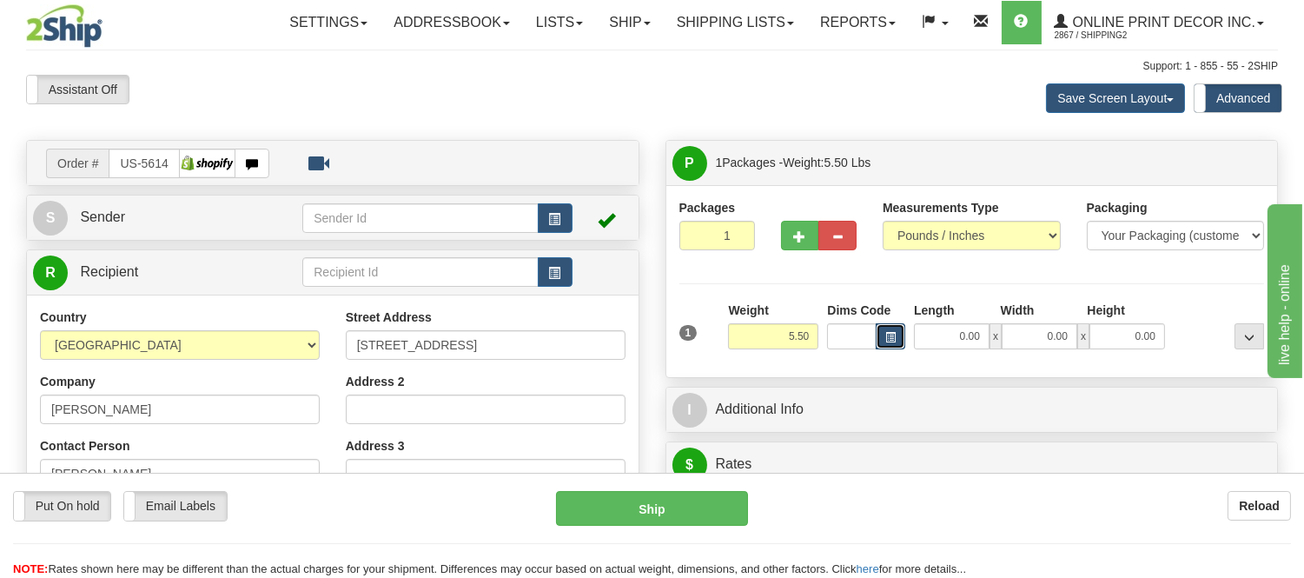
click at [892, 342] on span "button" at bounding box center [890, 338] width 10 height 10
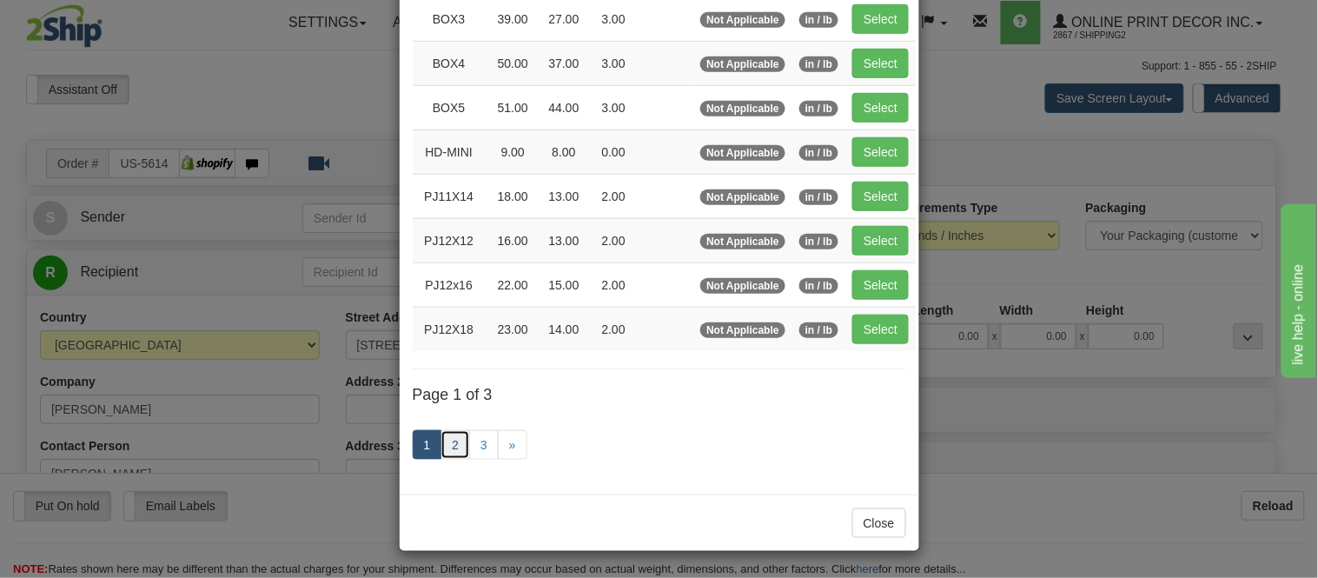
click at [455, 437] on link "2" at bounding box center [455, 445] width 30 height 30
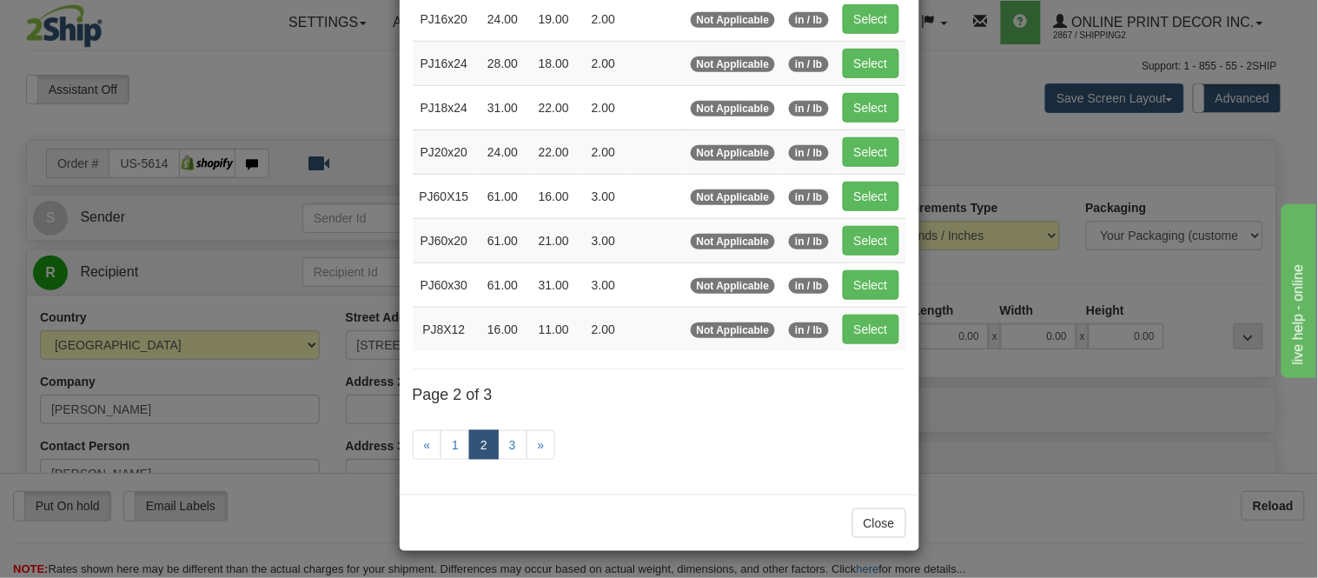
scroll to position [282, 0]
click at [844, 57] on button "Select" at bounding box center [870, 64] width 56 height 30
type input "PJ16x24"
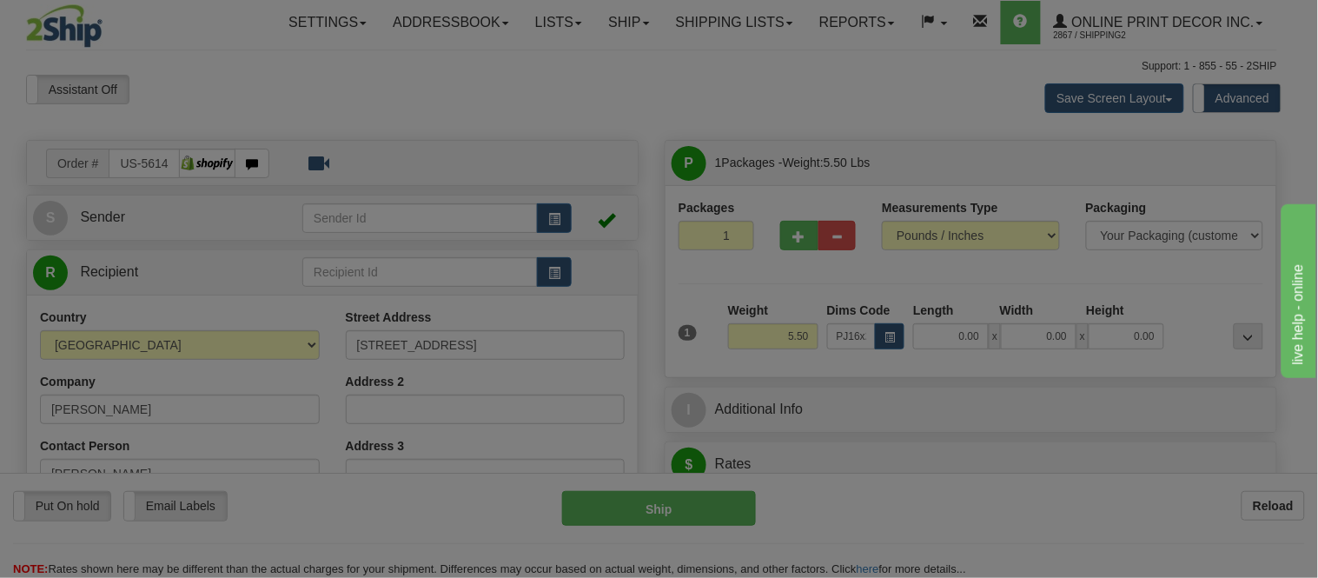
type input "28.00"
type input "18.00"
type input "2.00"
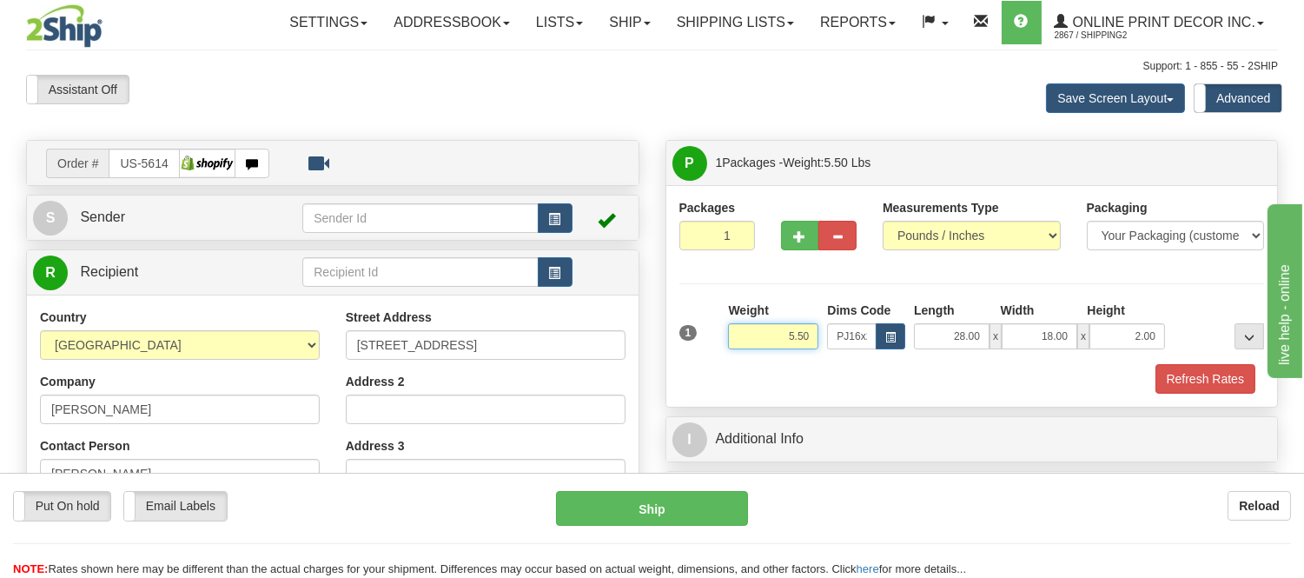
drag, startPoint x: 811, startPoint y: 337, endPoint x: 736, endPoint y: 359, distance: 77.8
click at [736, 359] on div "Weight 5.50" at bounding box center [772, 331] width 99 height 61
type input "2.10"
click at [796, 240] on span "button" at bounding box center [800, 236] width 12 height 11
radio input "true"
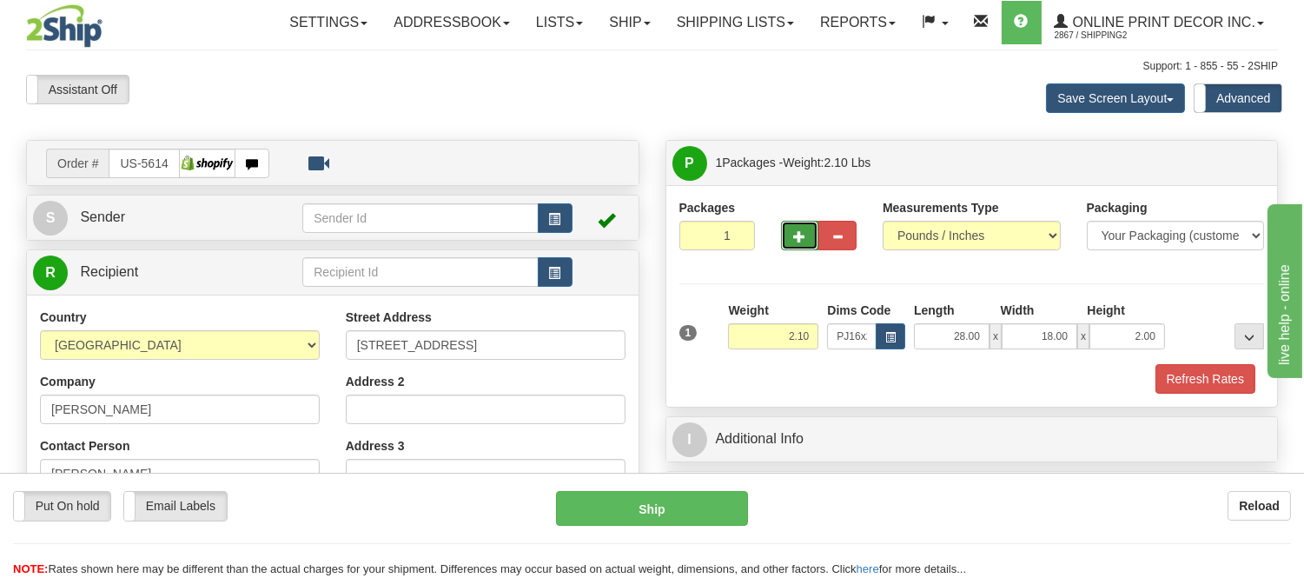
type input "2"
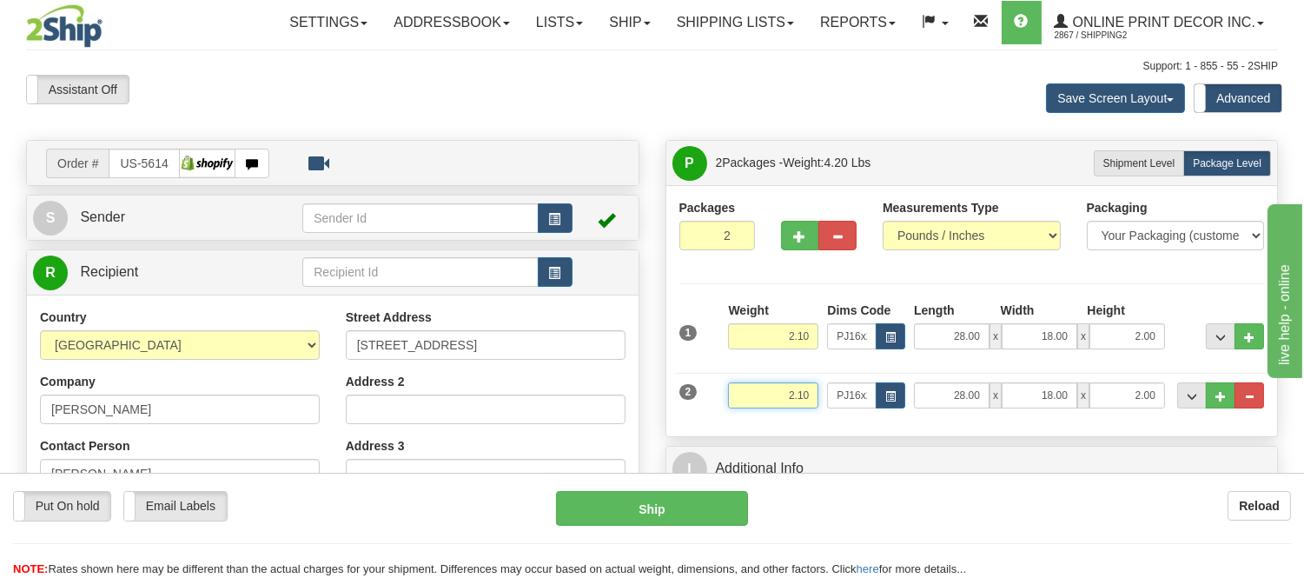
drag, startPoint x: 809, startPoint y: 397, endPoint x: 745, endPoint y: 400, distance: 63.5
click at [745, 400] on input "2.10" at bounding box center [773, 395] width 90 height 26
click button "Delete" at bounding box center [0, 0] width 0 height 0
type input "3.00"
click at [885, 392] on span "button" at bounding box center [890, 397] width 10 height 10
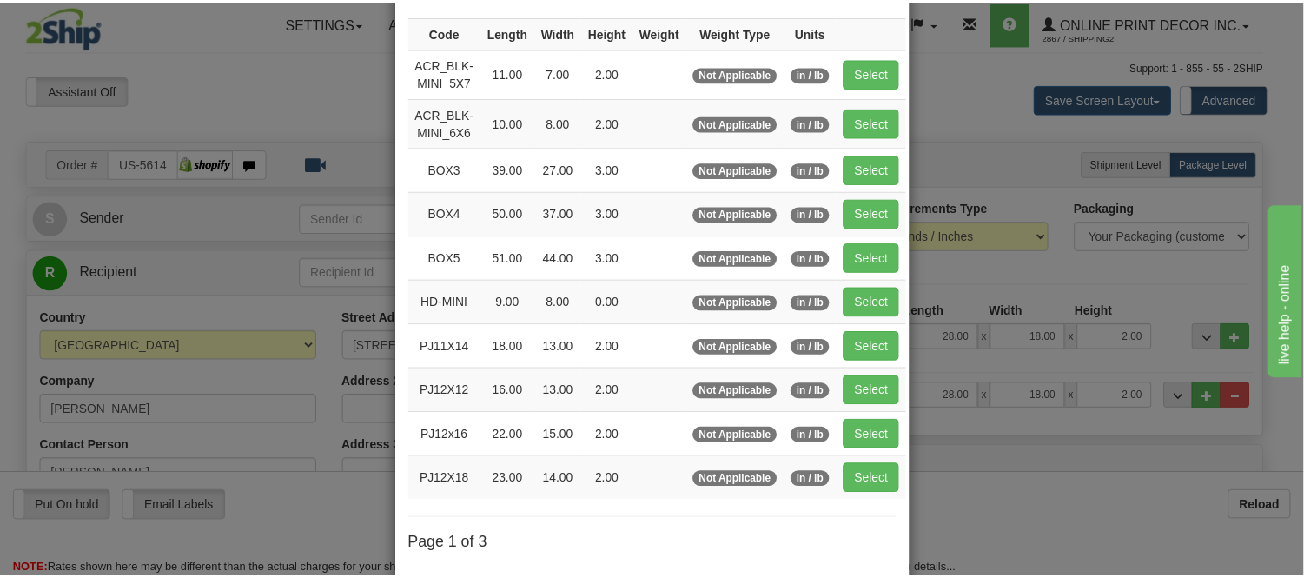
scroll to position [193, 0]
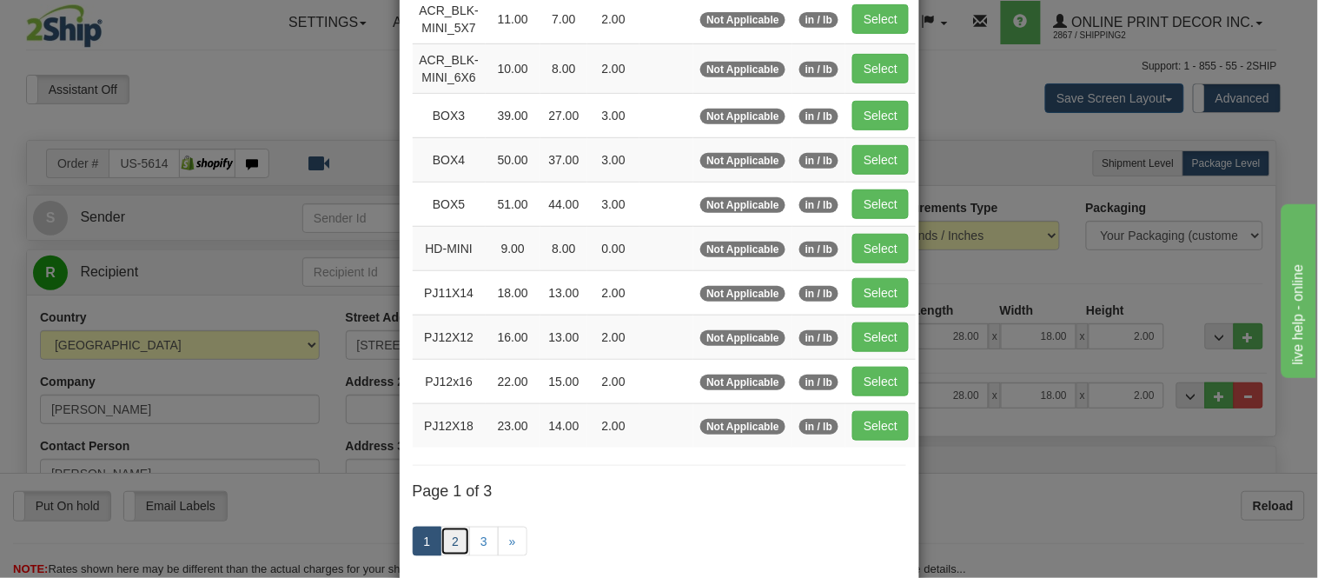
click at [449, 543] on link "2" at bounding box center [455, 541] width 30 height 30
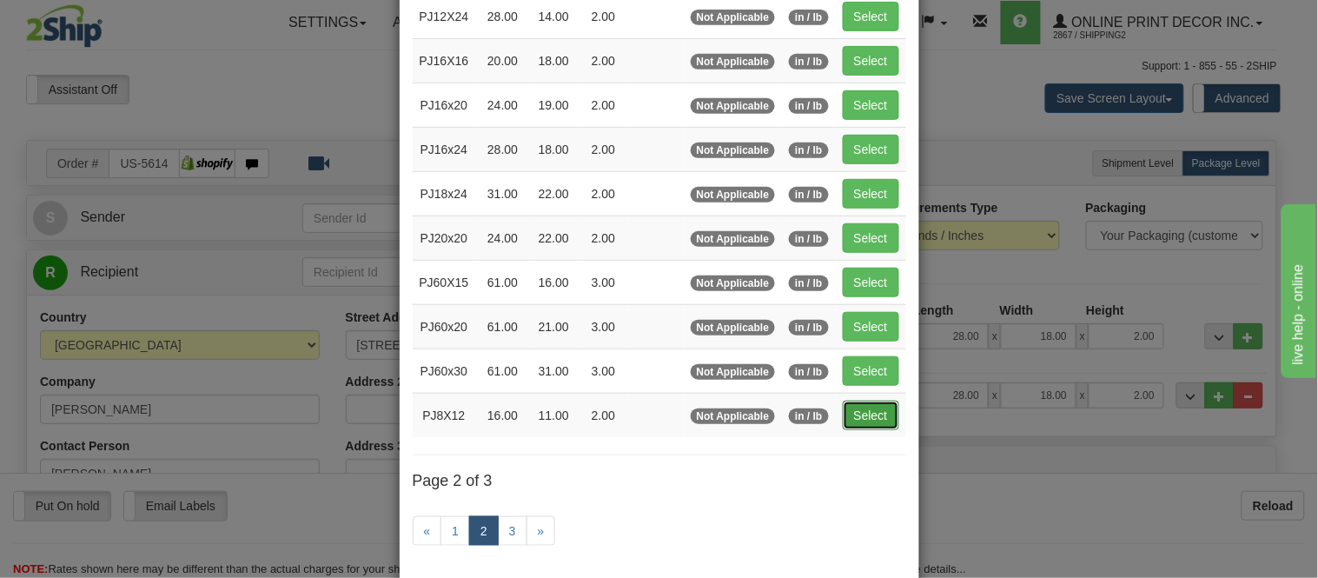
click at [862, 408] on button "Select" at bounding box center [870, 415] width 56 height 30
type input "PJ8X12"
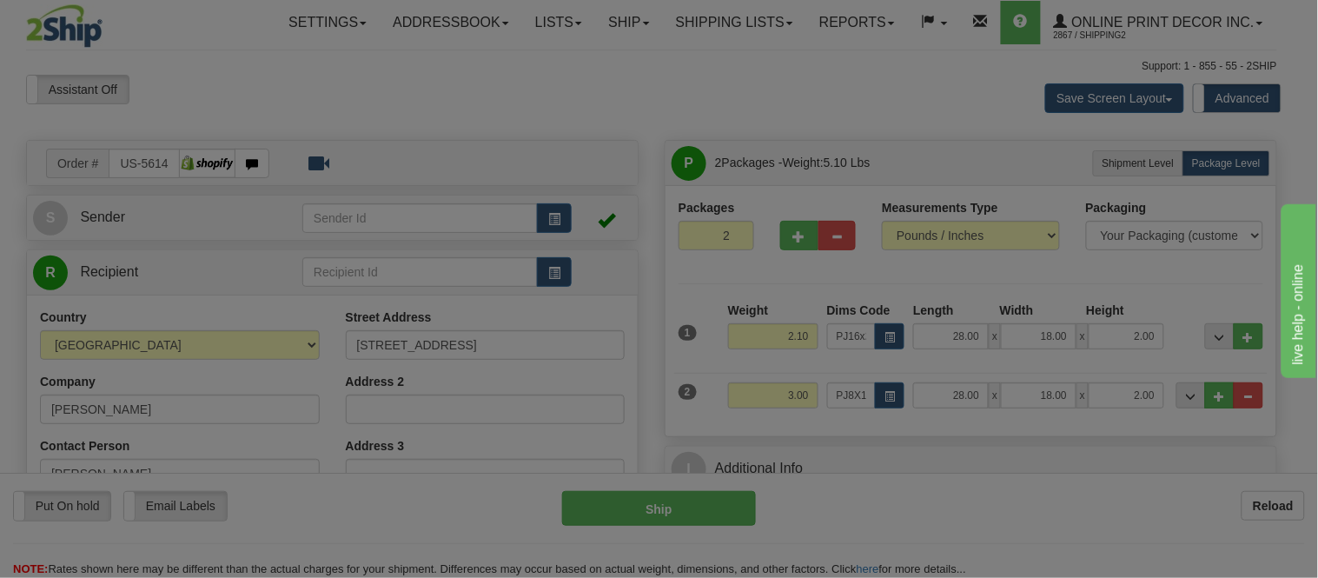
type input "16.00"
type input "11.00"
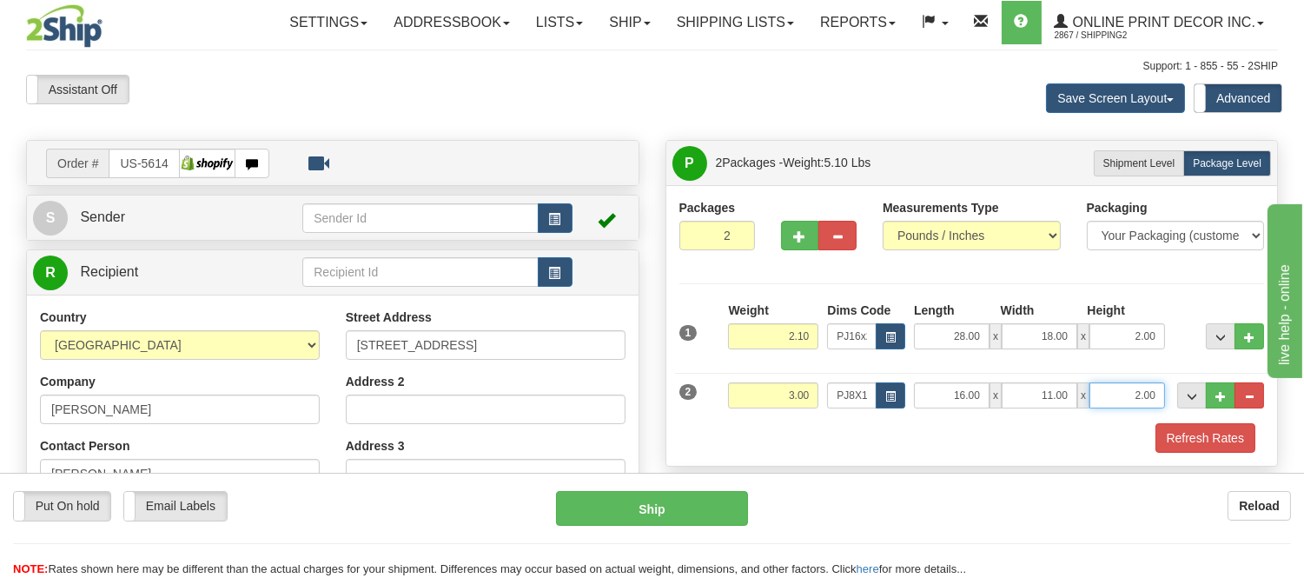
drag, startPoint x: 1158, startPoint y: 394, endPoint x: 1096, endPoint y: 413, distance: 64.6
click at [1096, 413] on div "2 Weight 3.00 Dims Code PJ8X12 Length Width" at bounding box center [972, 393] width 594 height 58
click button "Delete" at bounding box center [0, 0] width 0 height 0
type input "6.00"
click at [1209, 427] on button "Refresh Rates" at bounding box center [1205, 438] width 100 height 30
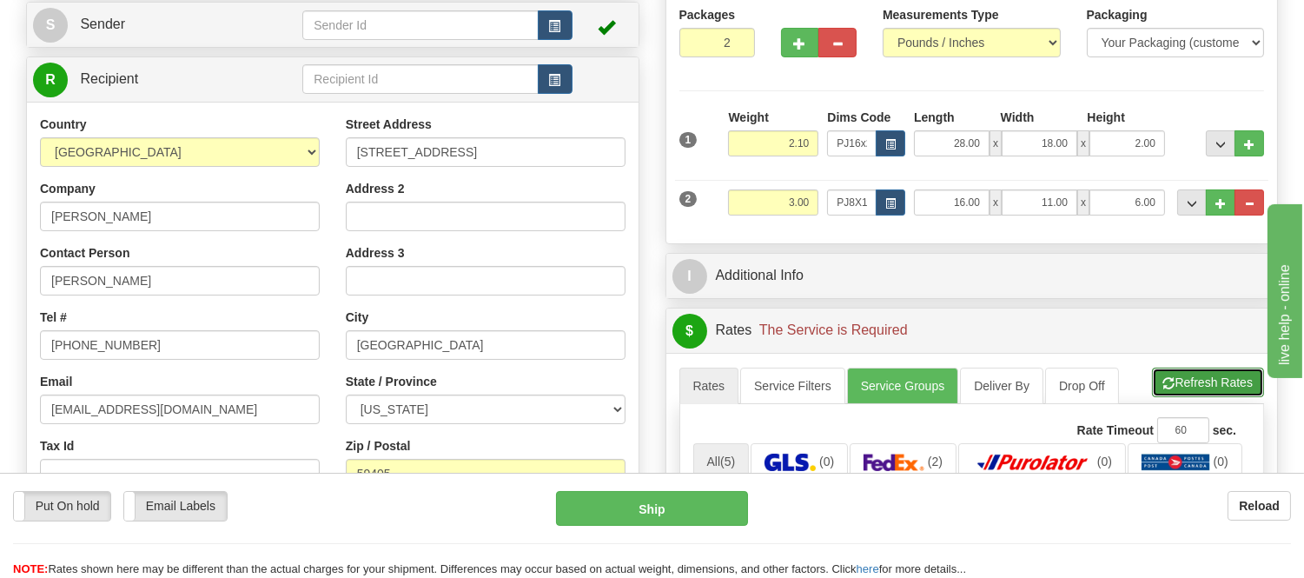
click at [1187, 386] on button "Refresh Rates" at bounding box center [1208, 382] width 112 height 30
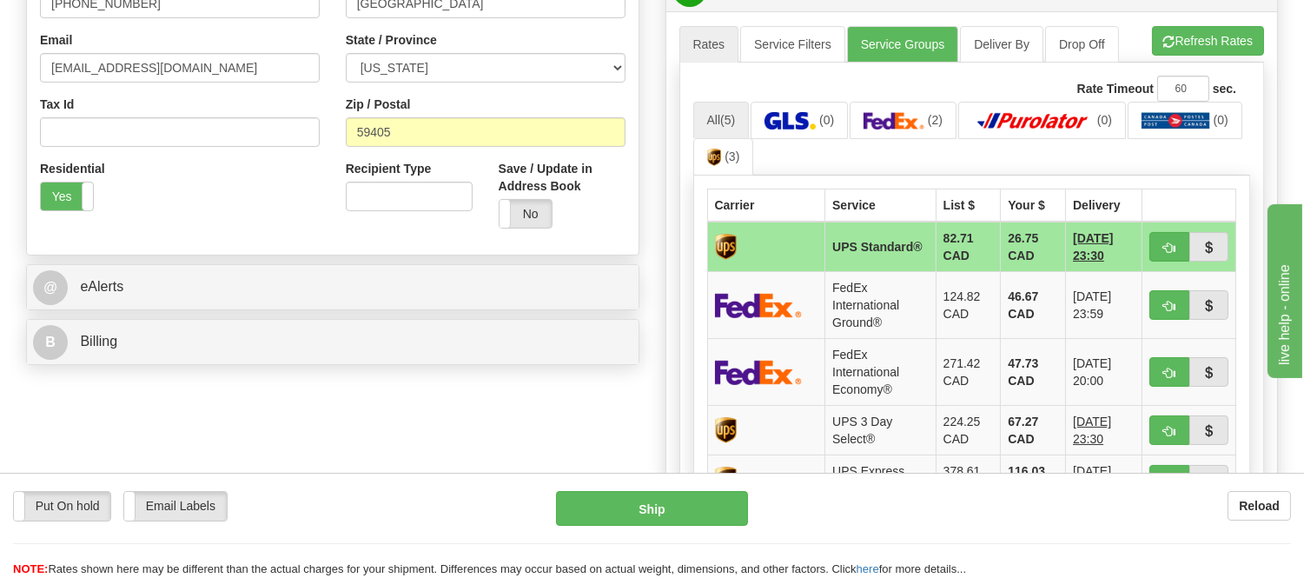
scroll to position [578, 0]
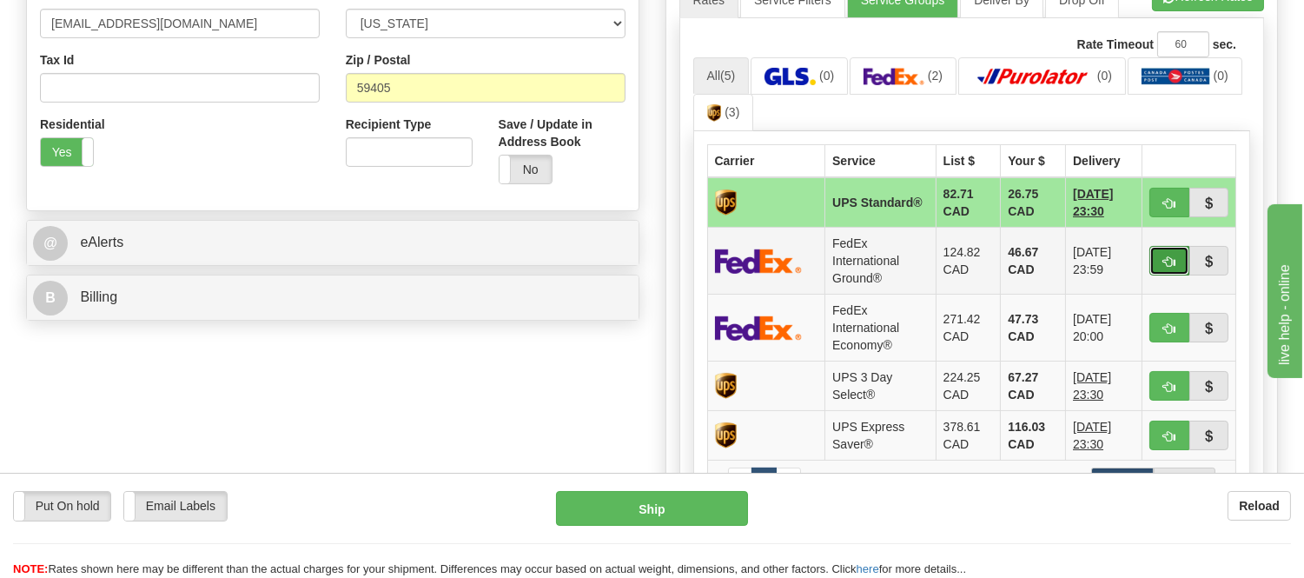
click at [1175, 256] on button "button" at bounding box center [1169, 261] width 40 height 30
type input "92"
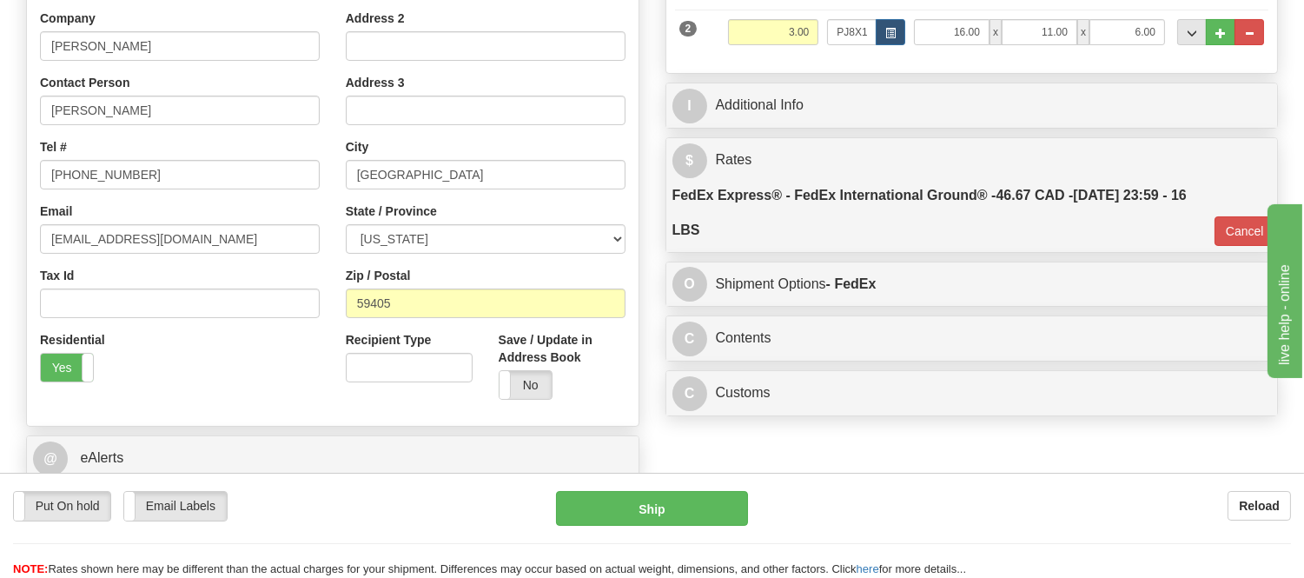
scroll to position [482, 0]
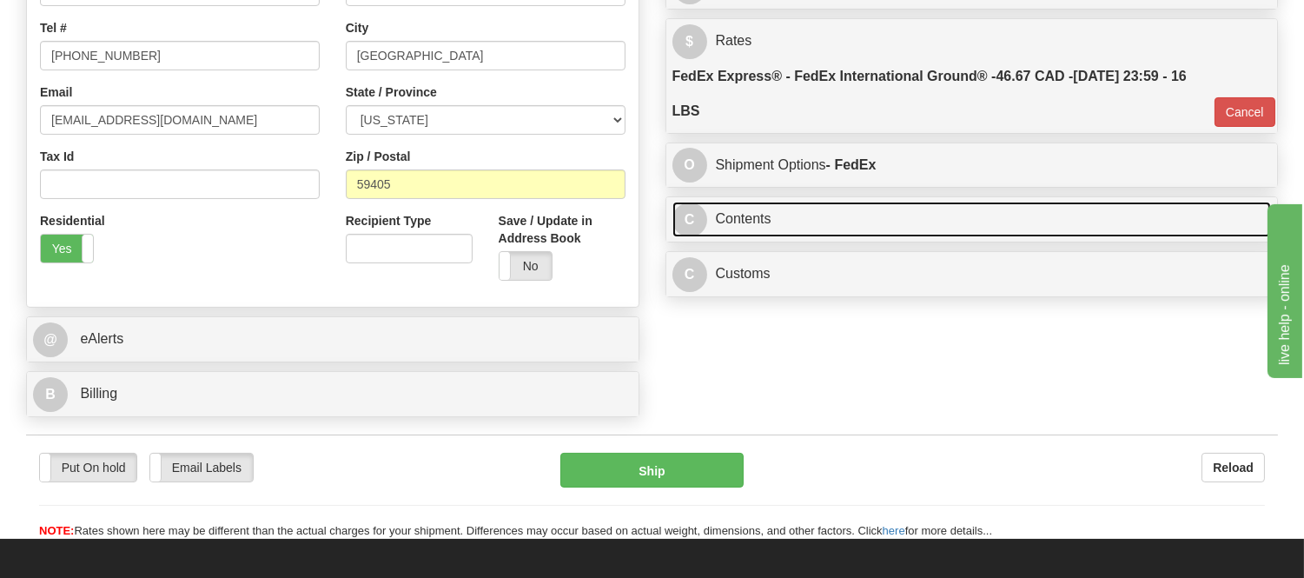
click at [847, 228] on link "C Contents" at bounding box center [971, 219] width 599 height 36
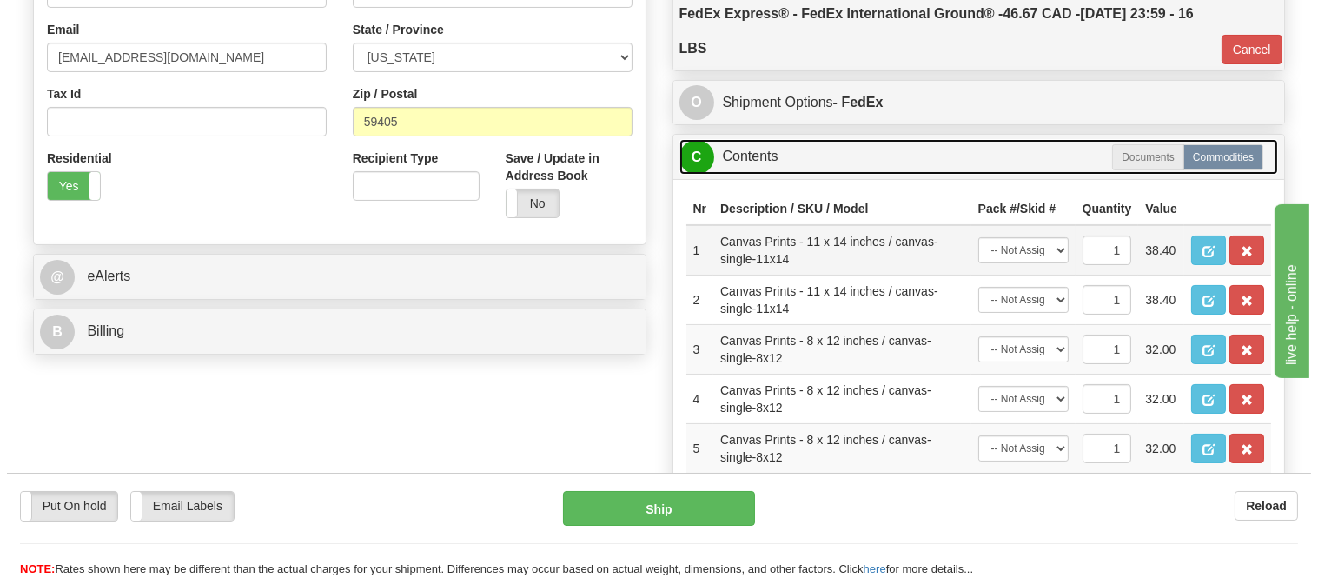
scroll to position [578, 0]
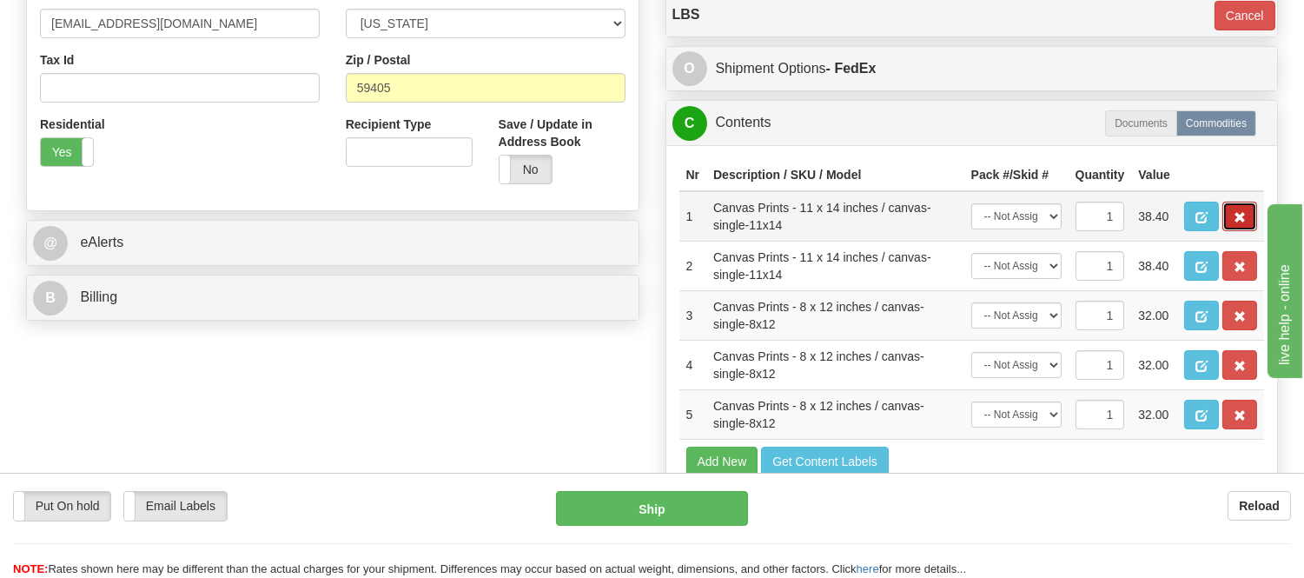
click at [1244, 223] on span "button" at bounding box center [1239, 217] width 12 height 11
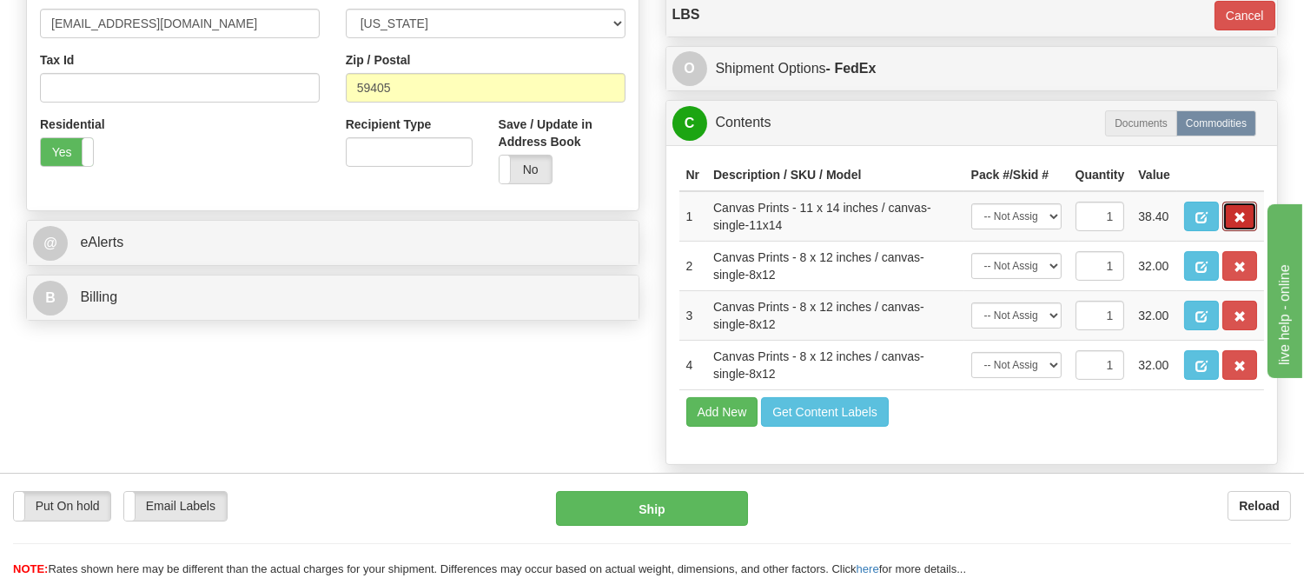
click at [1244, 223] on span "button" at bounding box center [1239, 217] width 12 height 11
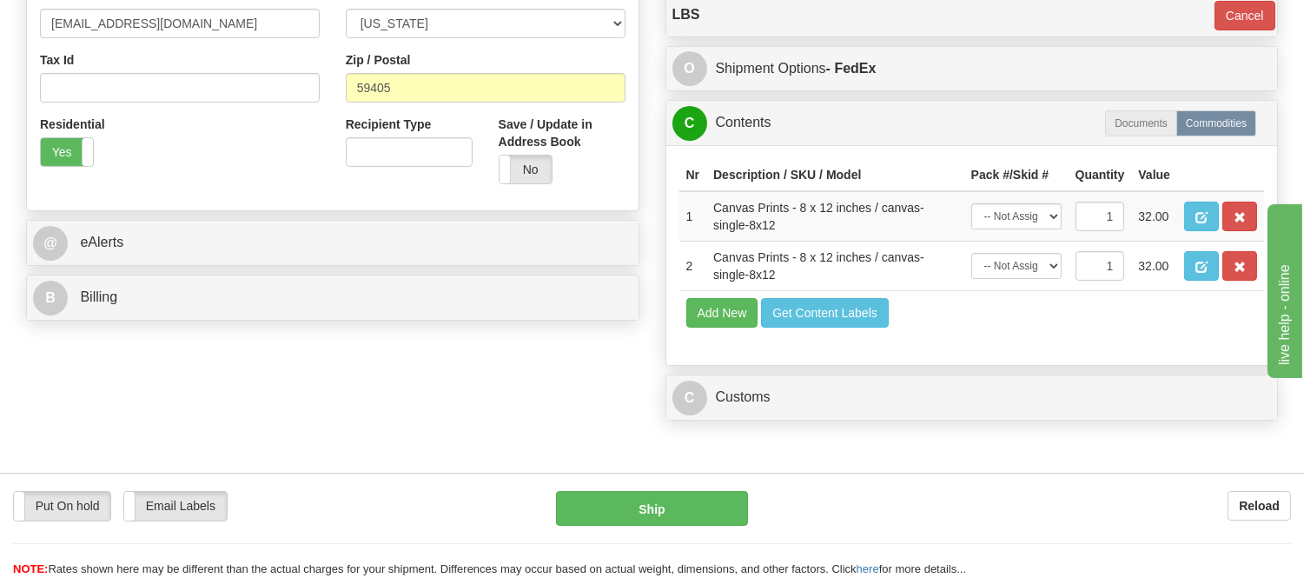
click at [1244, 223] on span "button" at bounding box center [1239, 217] width 12 height 11
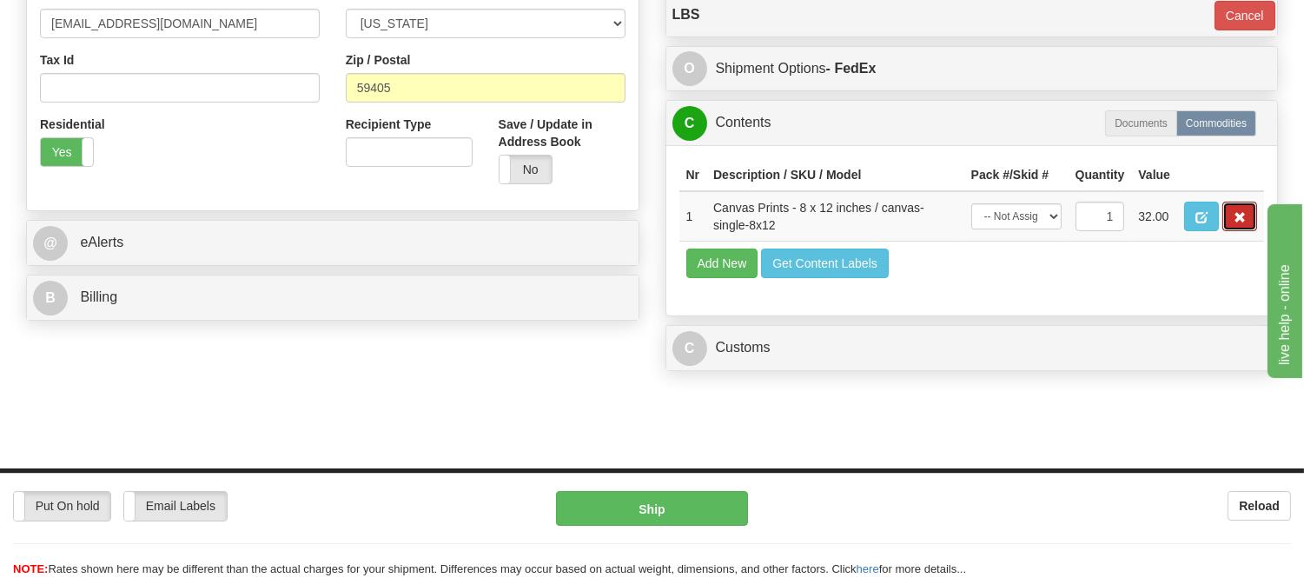
click at [1244, 223] on span "button" at bounding box center [1239, 217] width 12 height 11
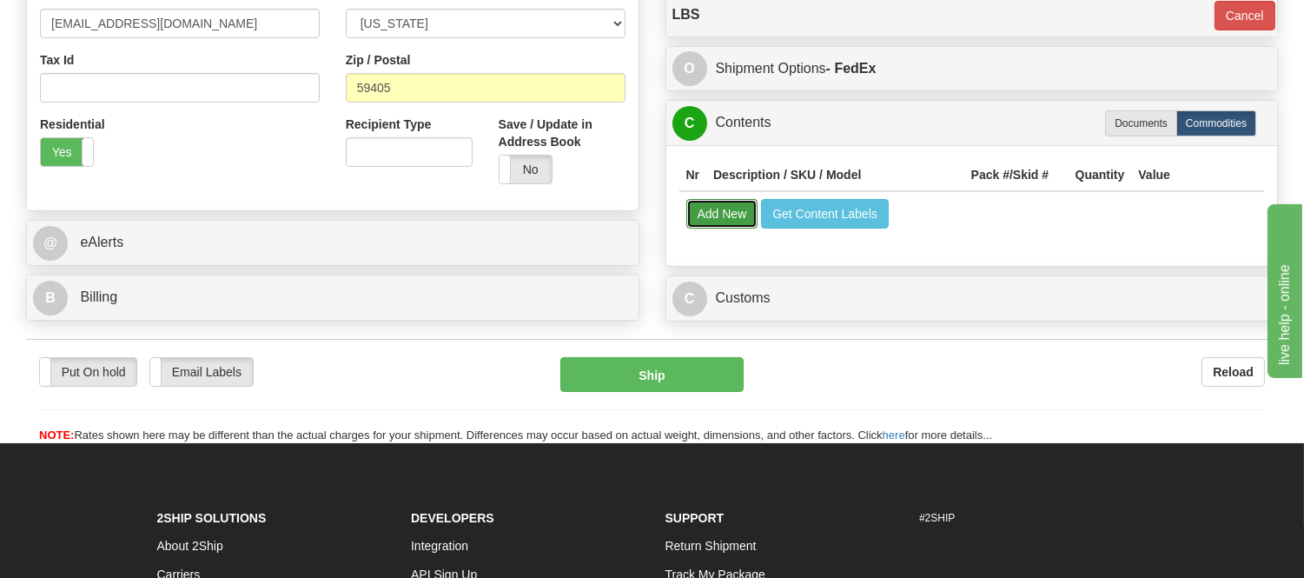
click at [734, 221] on button "Add New" at bounding box center [722, 214] width 72 height 30
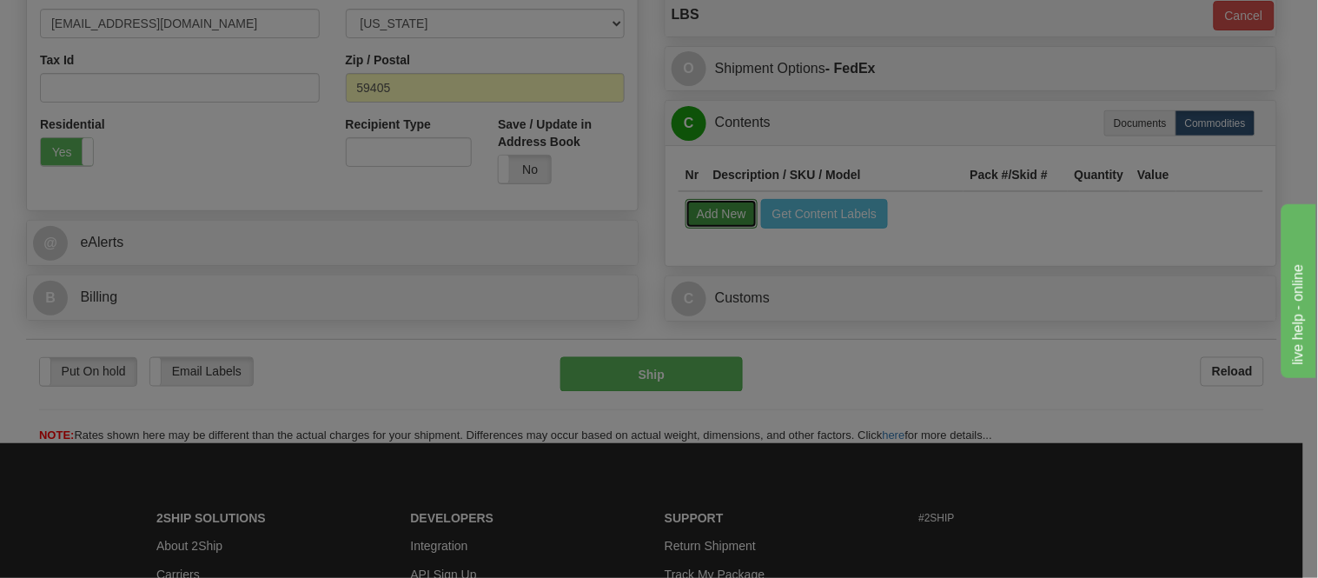
select select
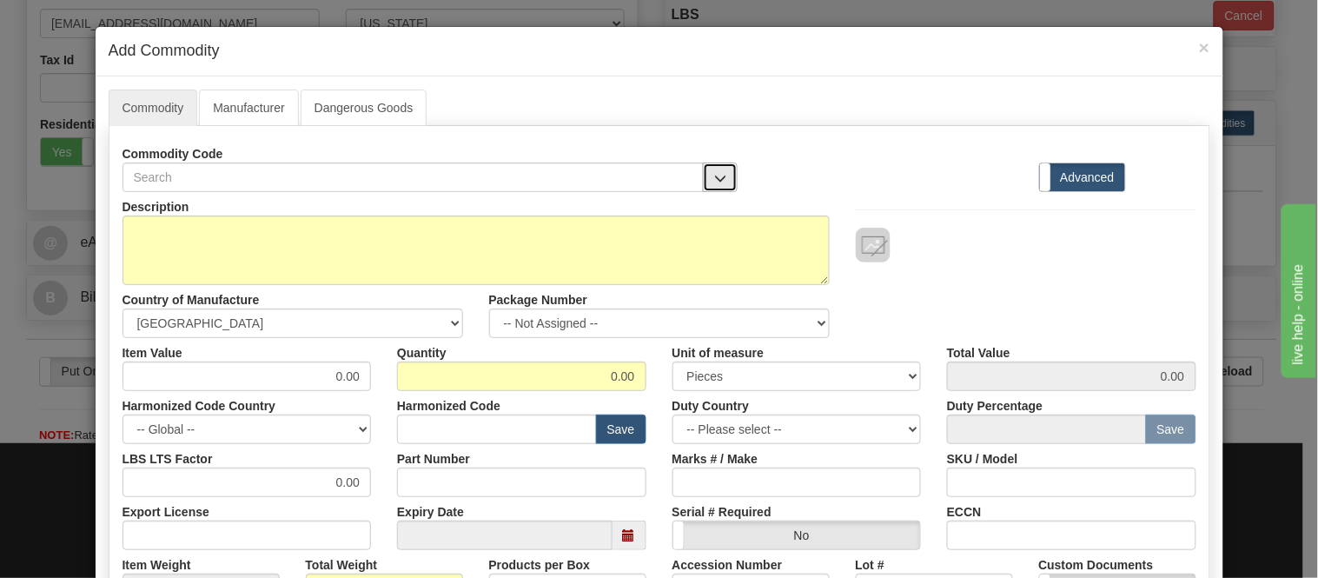
click at [704, 175] on button "button" at bounding box center [720, 177] width 35 height 30
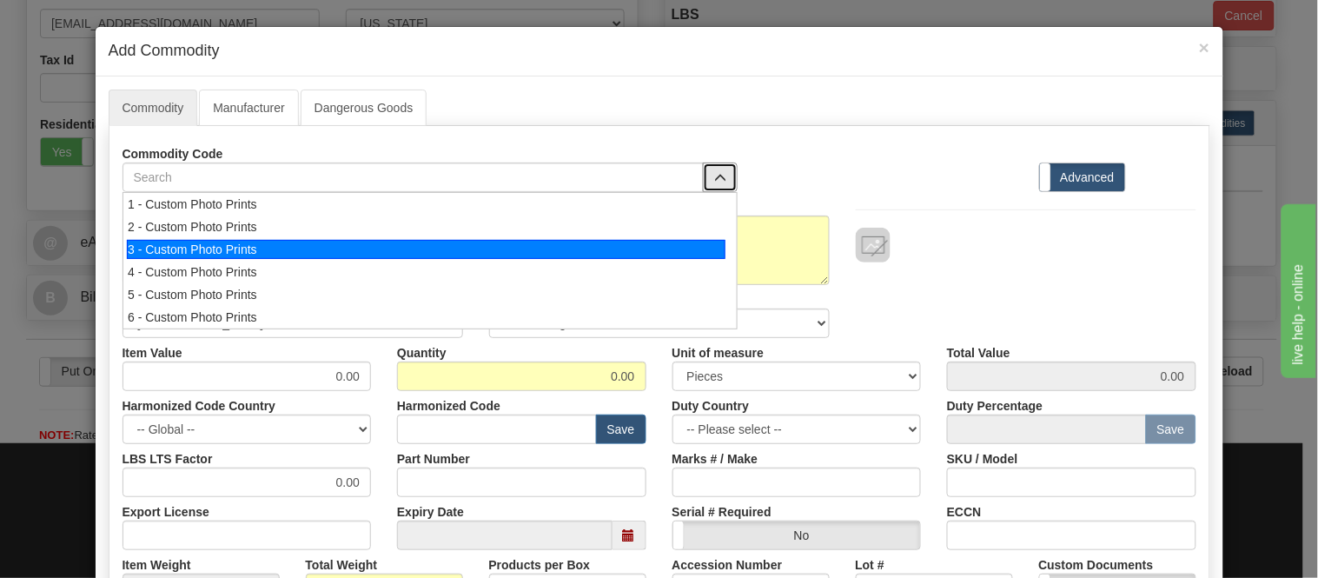
click at [702, 247] on div "3 - Custom Photo Prints" at bounding box center [426, 249] width 598 height 19
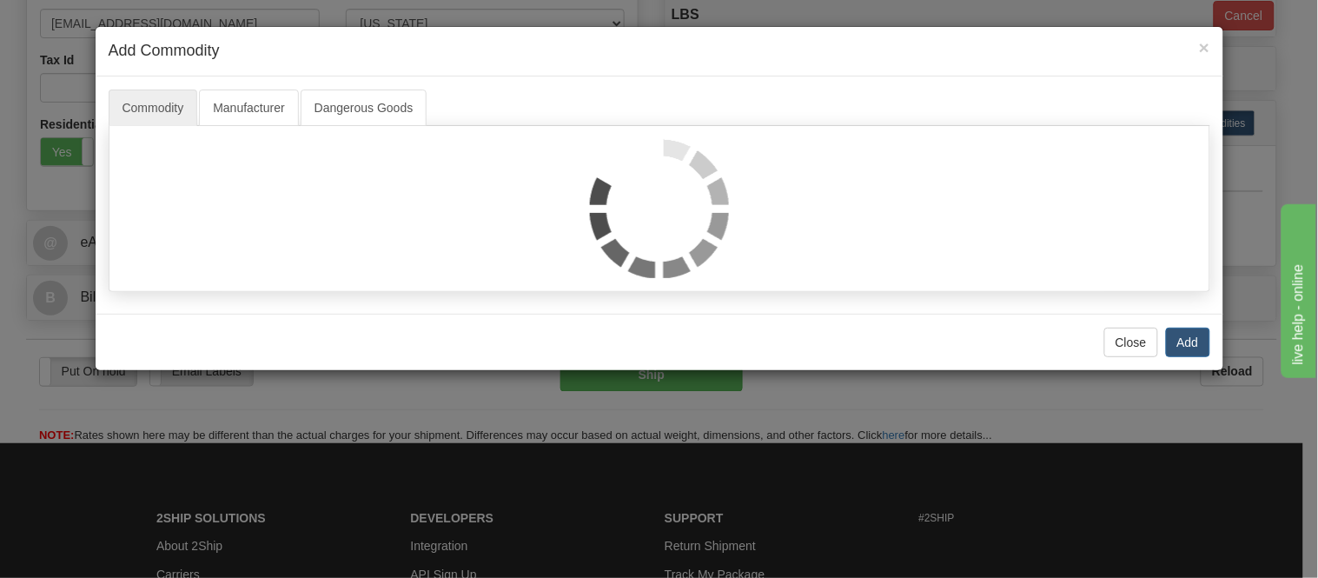
select select "1"
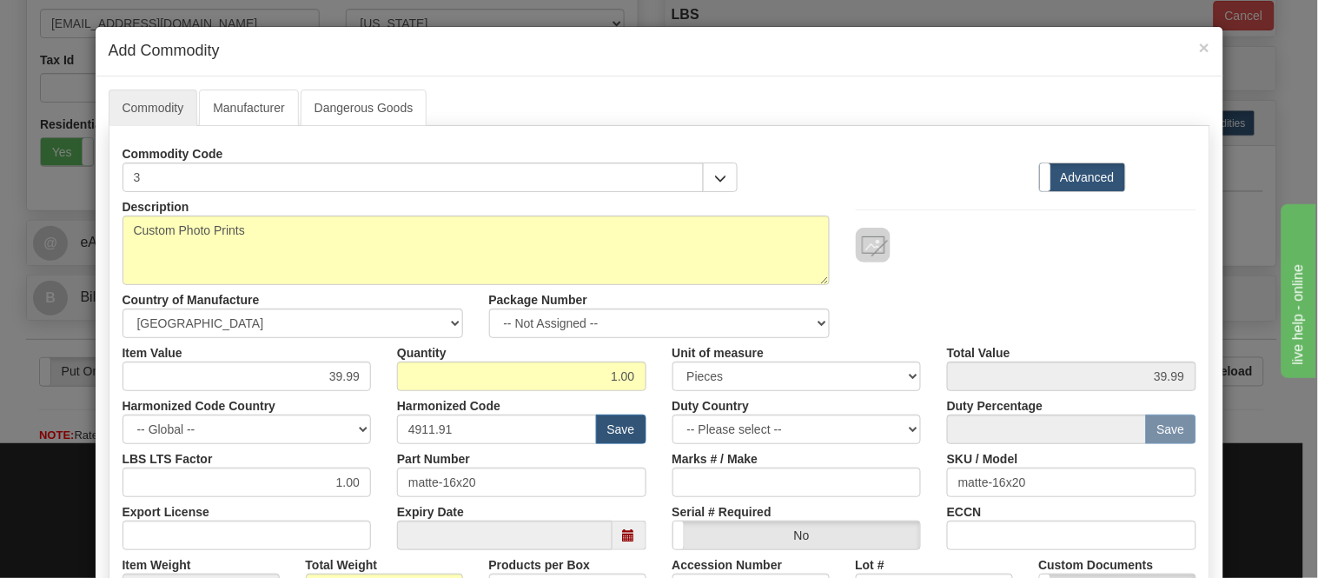
scroll to position [96, 0]
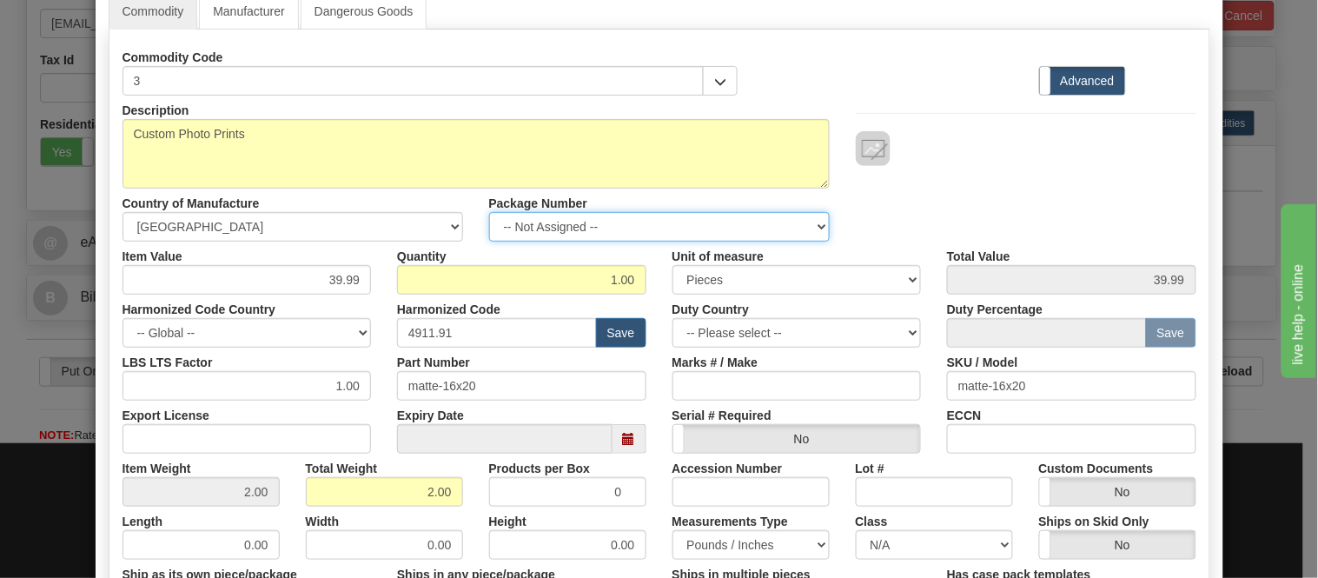
click at [655, 234] on select "-- Not Assigned -- Item 1 Item 2" at bounding box center [659, 227] width 340 height 30
select select "0"
click at [489, 212] on select "-- Not Assigned -- Item 1 Item 2" at bounding box center [659, 227] width 340 height 30
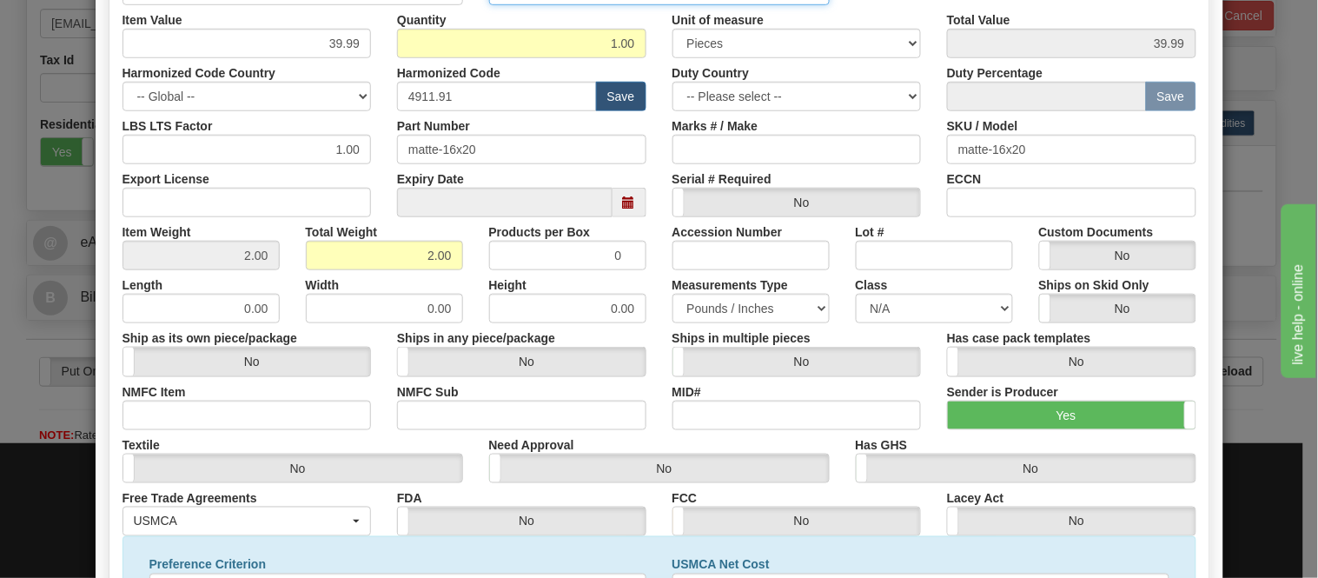
scroll to position [561, 0]
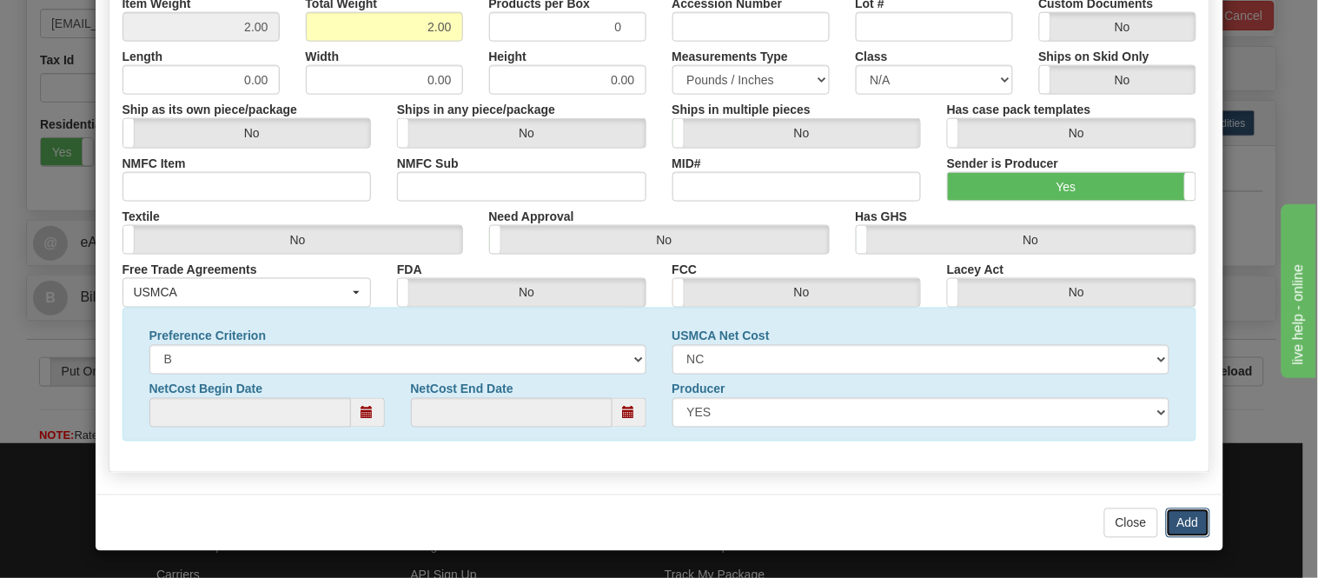
click at [1166, 519] on button "Add" at bounding box center [1188, 523] width 44 height 30
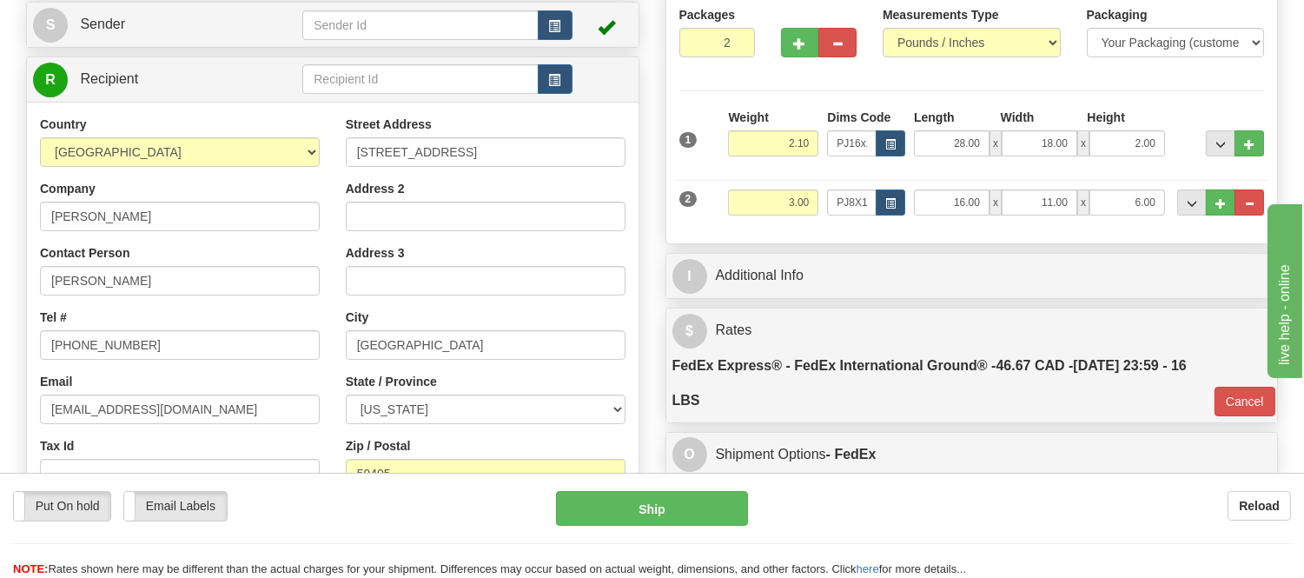
scroll to position [0, 0]
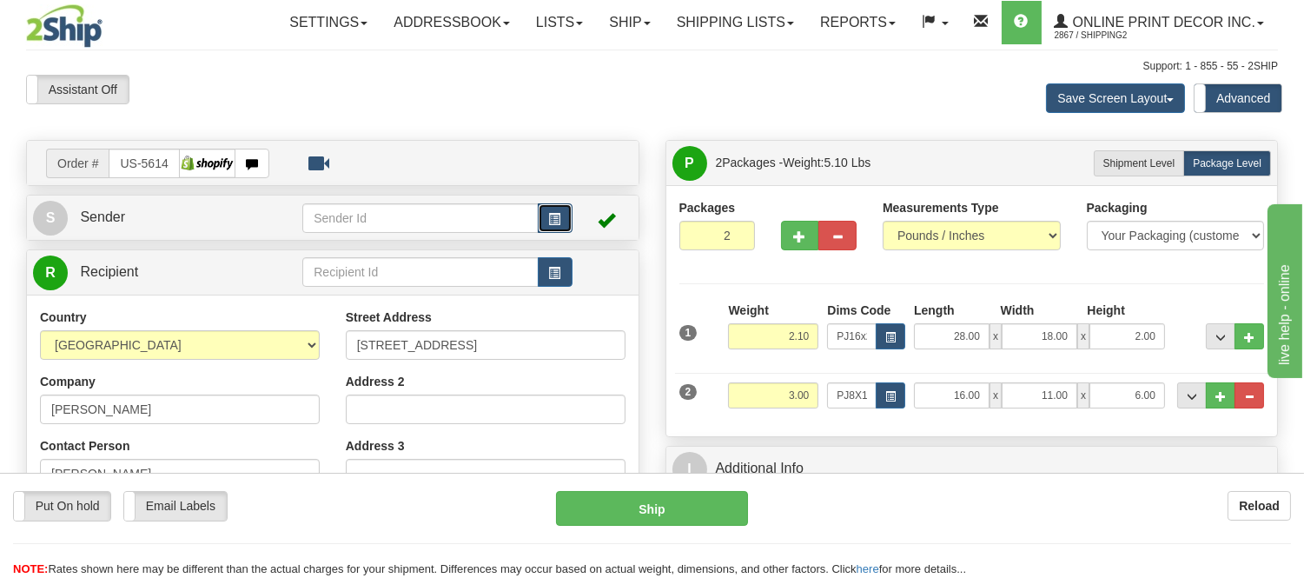
click at [558, 215] on span "button" at bounding box center [555, 219] width 12 height 11
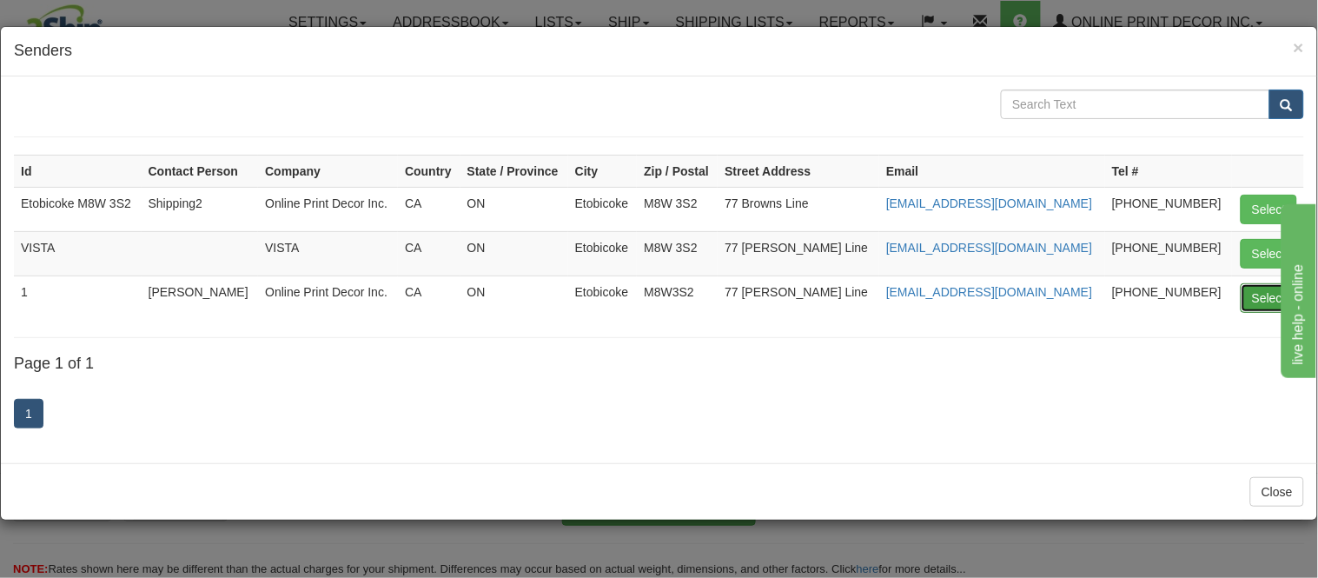
click at [1265, 290] on button "Select" at bounding box center [1268, 298] width 56 height 30
type input "1"
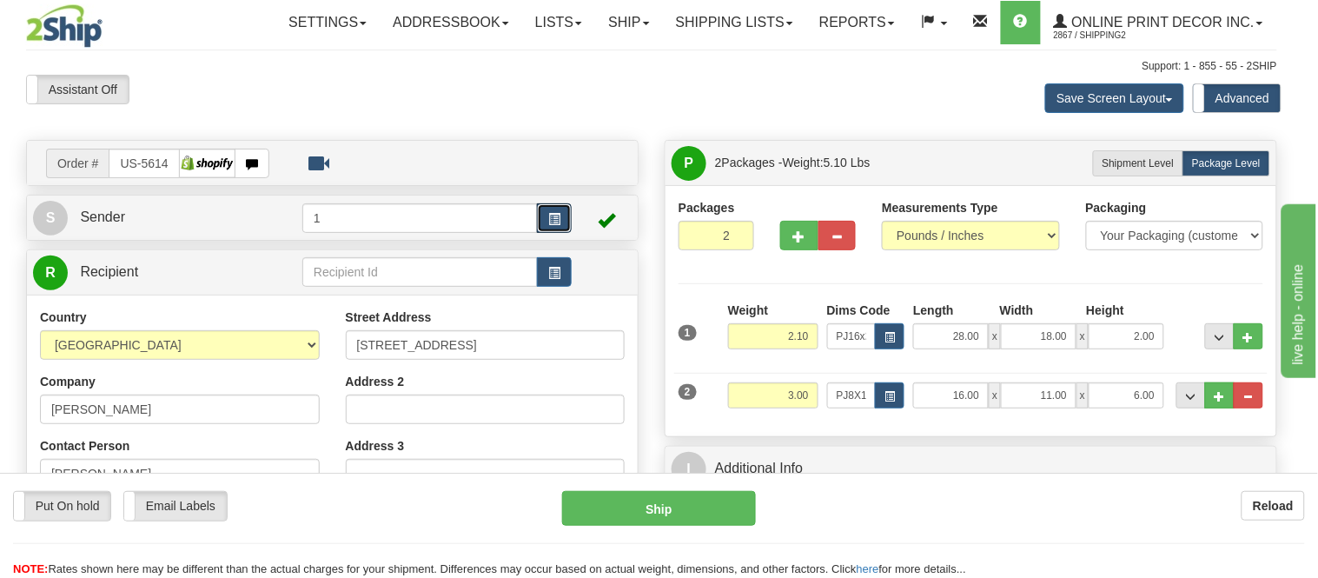
type input "92"
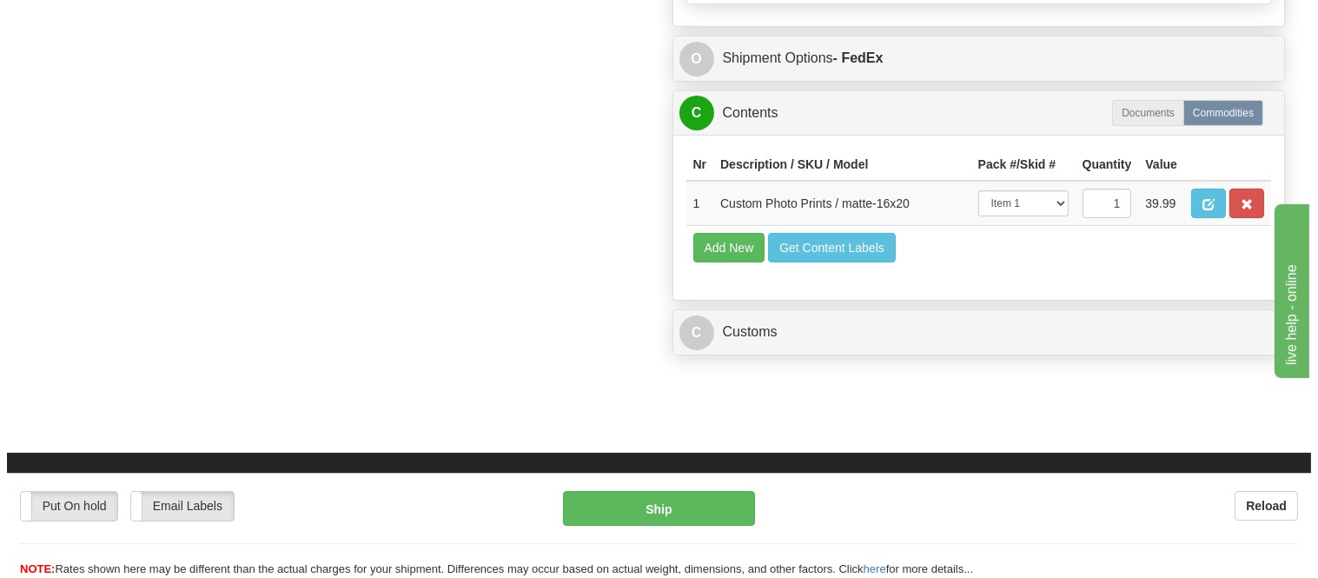
scroll to position [1061, 0]
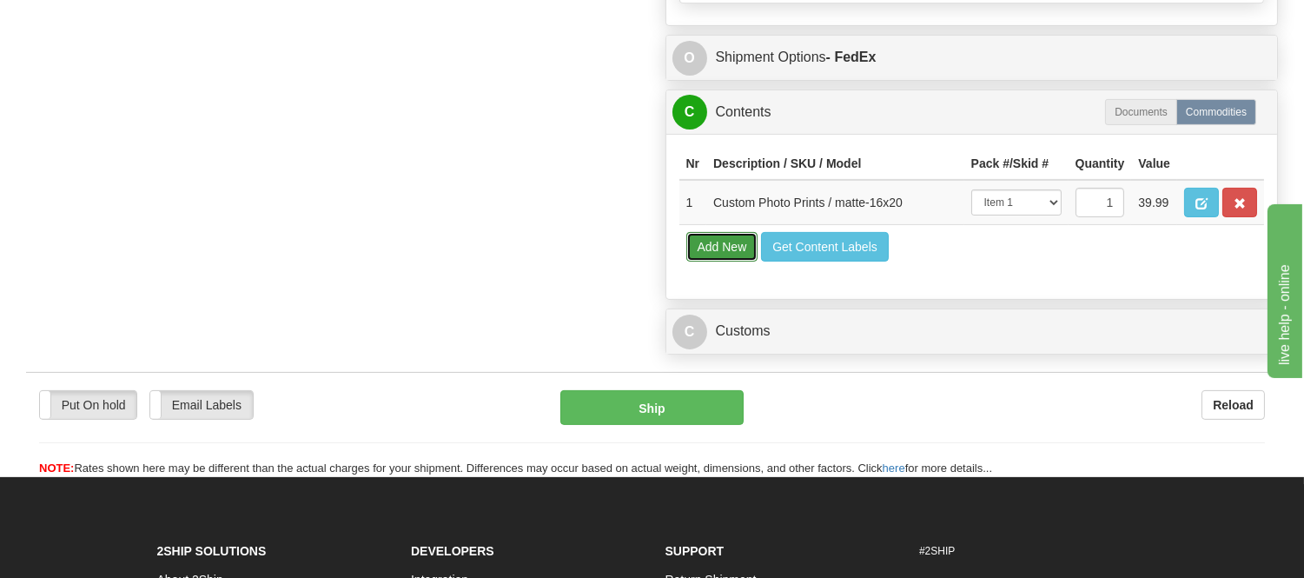
click at [719, 261] on button "Add New" at bounding box center [722, 247] width 72 height 30
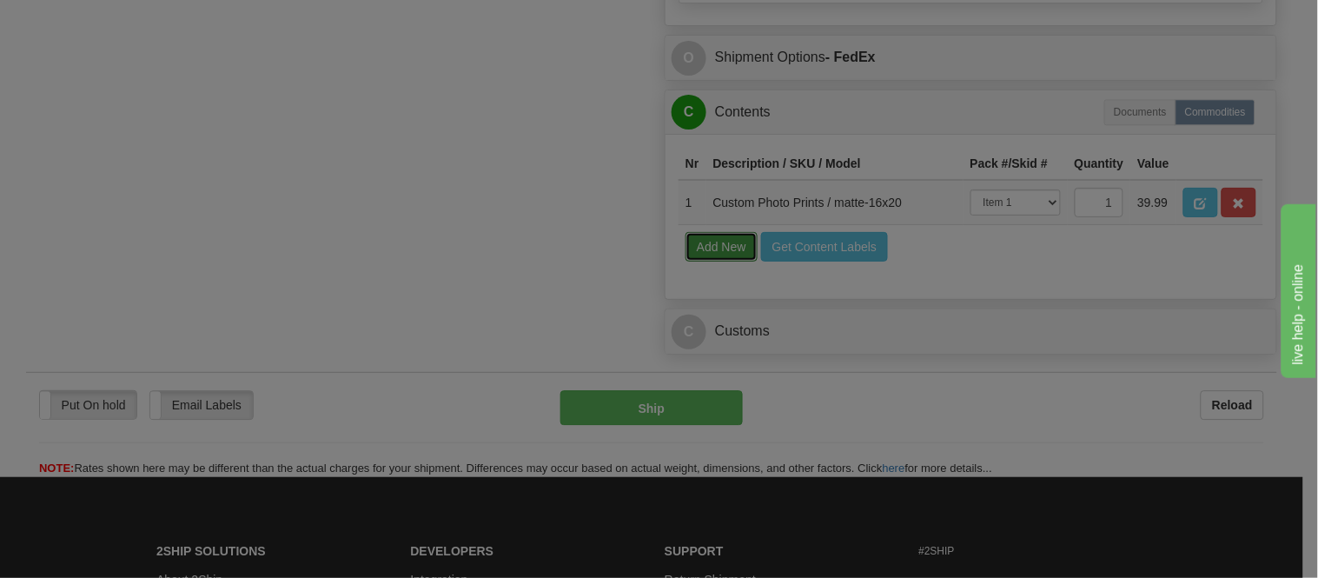
select select
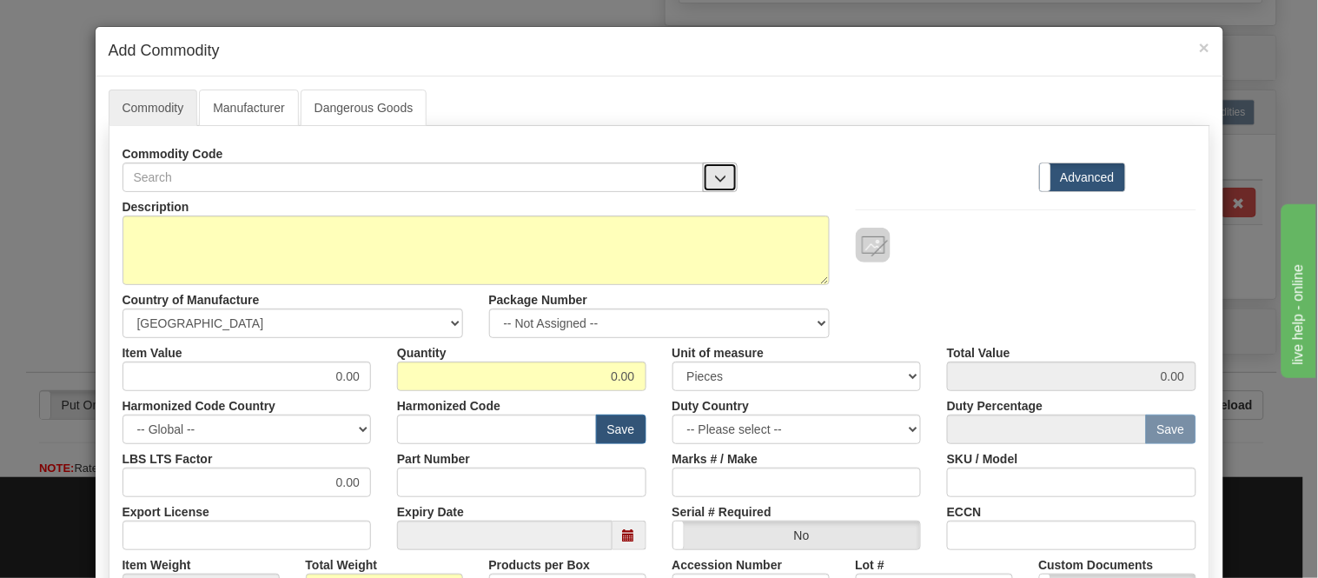
click at [714, 175] on span "button" at bounding box center [720, 178] width 12 height 11
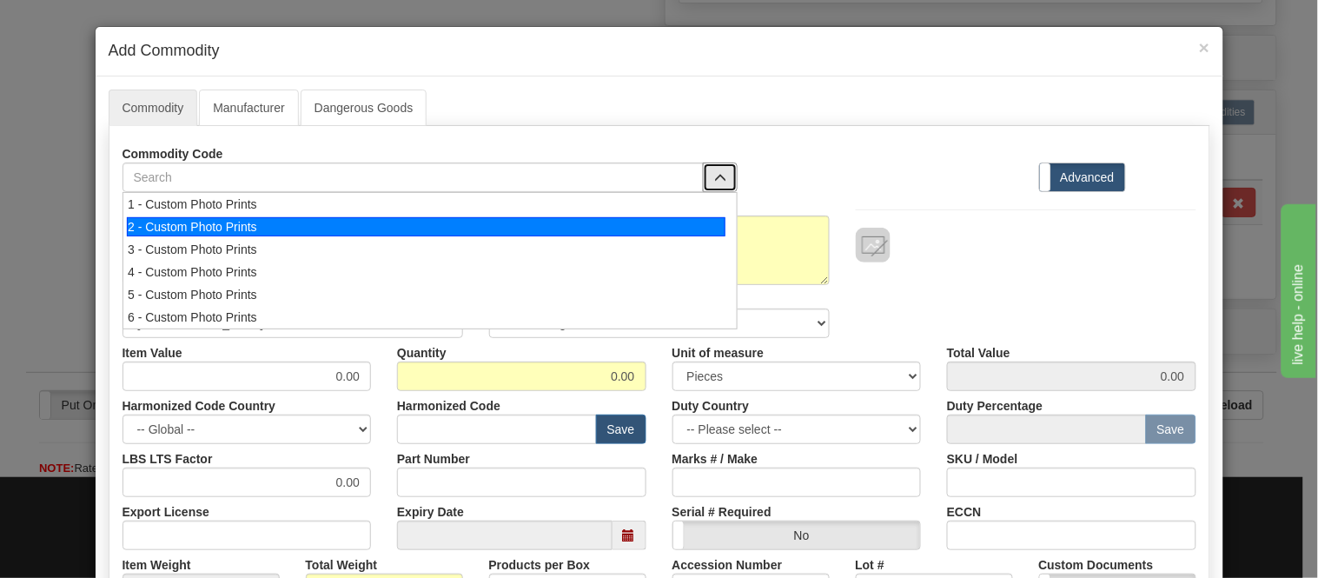
click at [702, 215] on li "2 - Custom Photo Prints" at bounding box center [429, 226] width 613 height 23
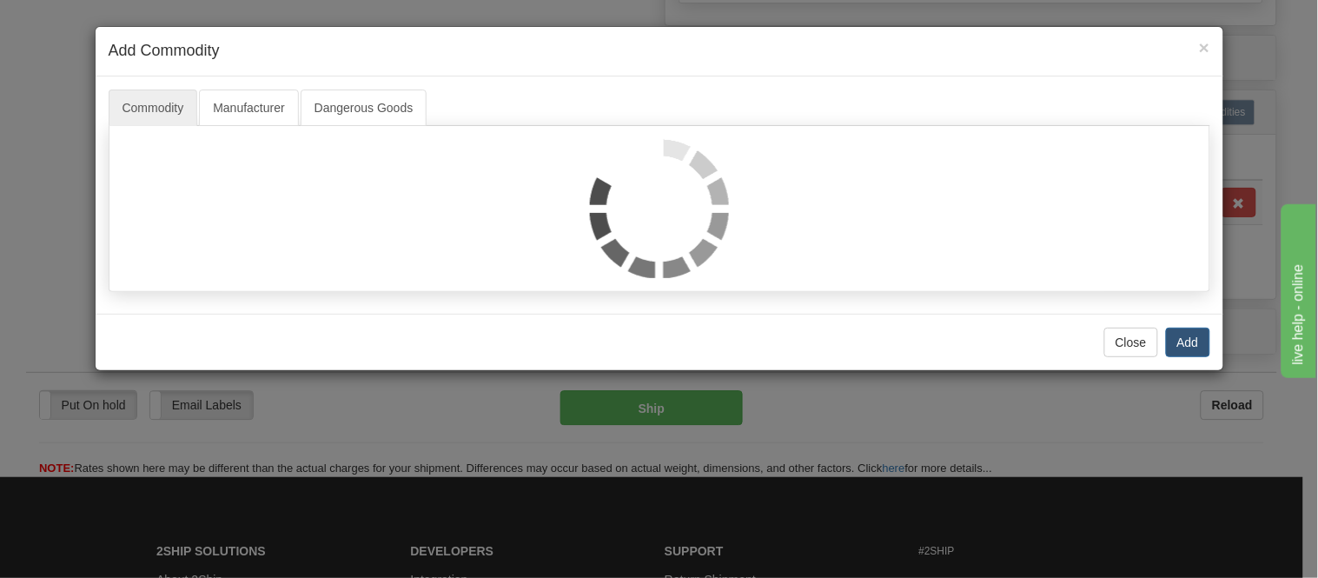
select select "1"
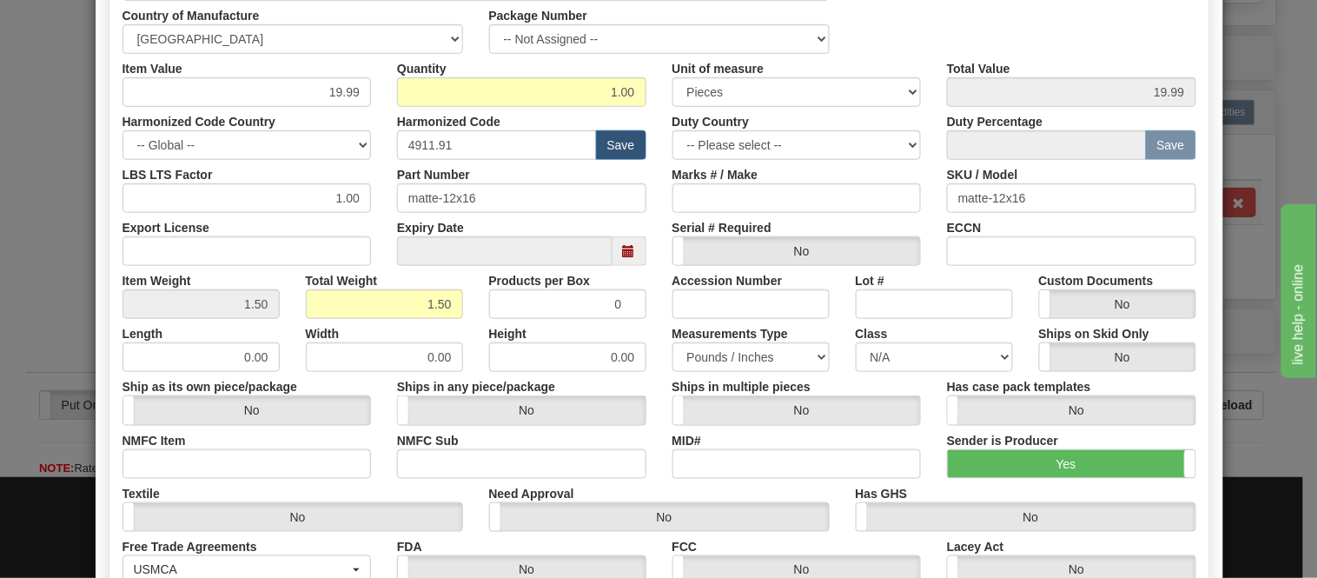
scroll to position [561, 0]
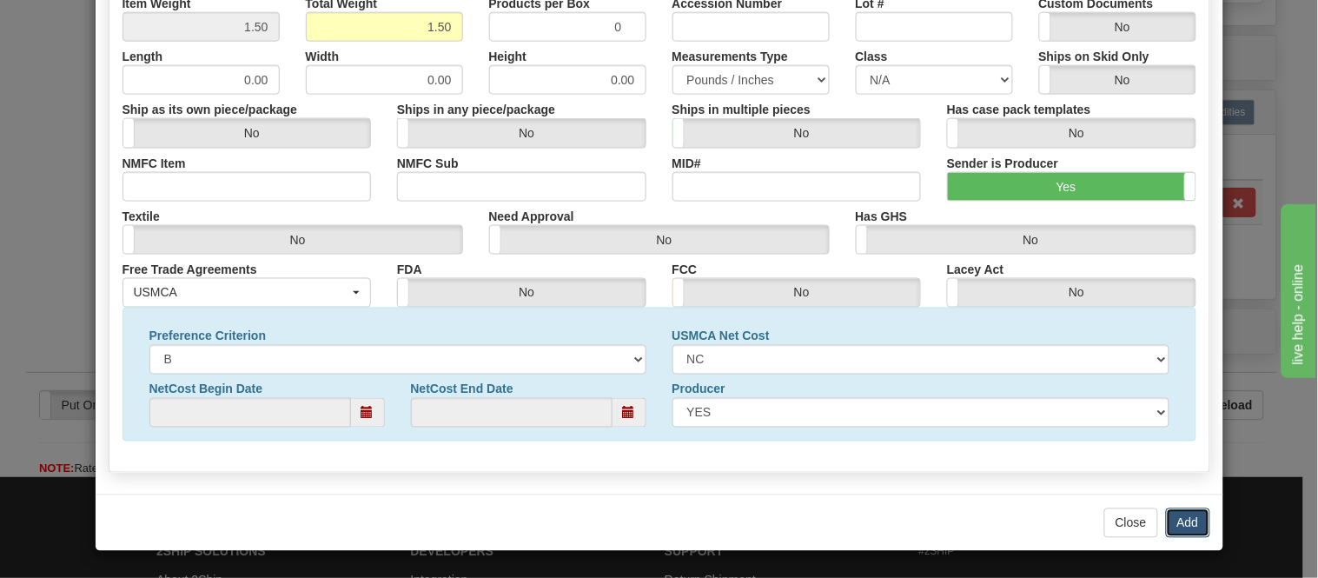
click at [1178, 523] on button "Add" at bounding box center [1188, 523] width 44 height 30
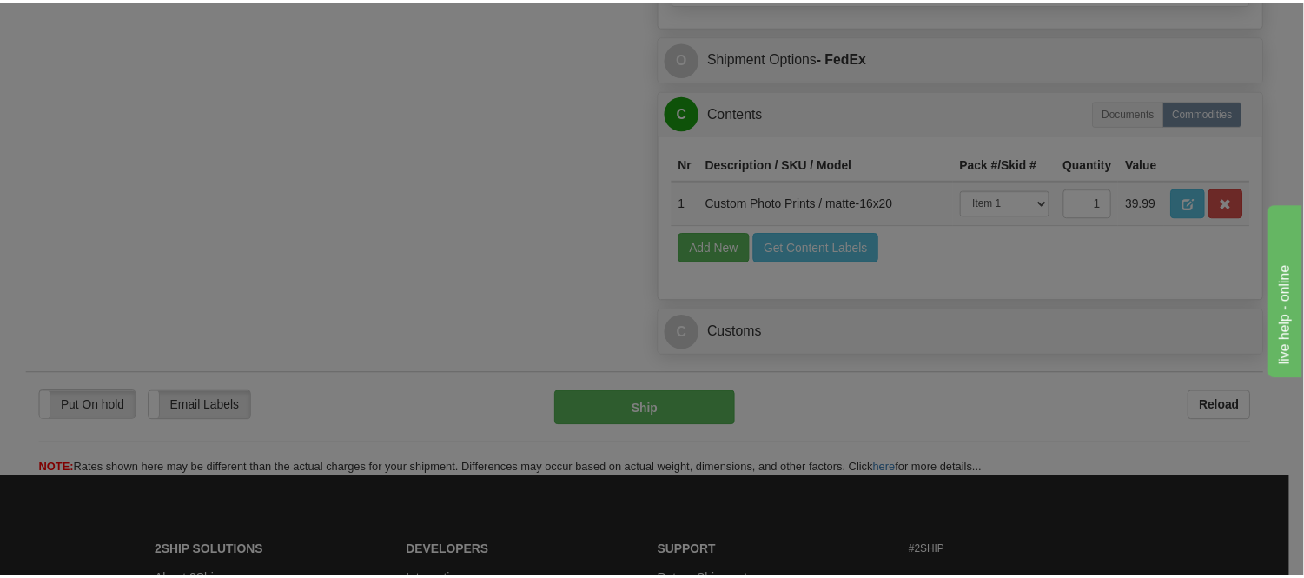
scroll to position [0, 0]
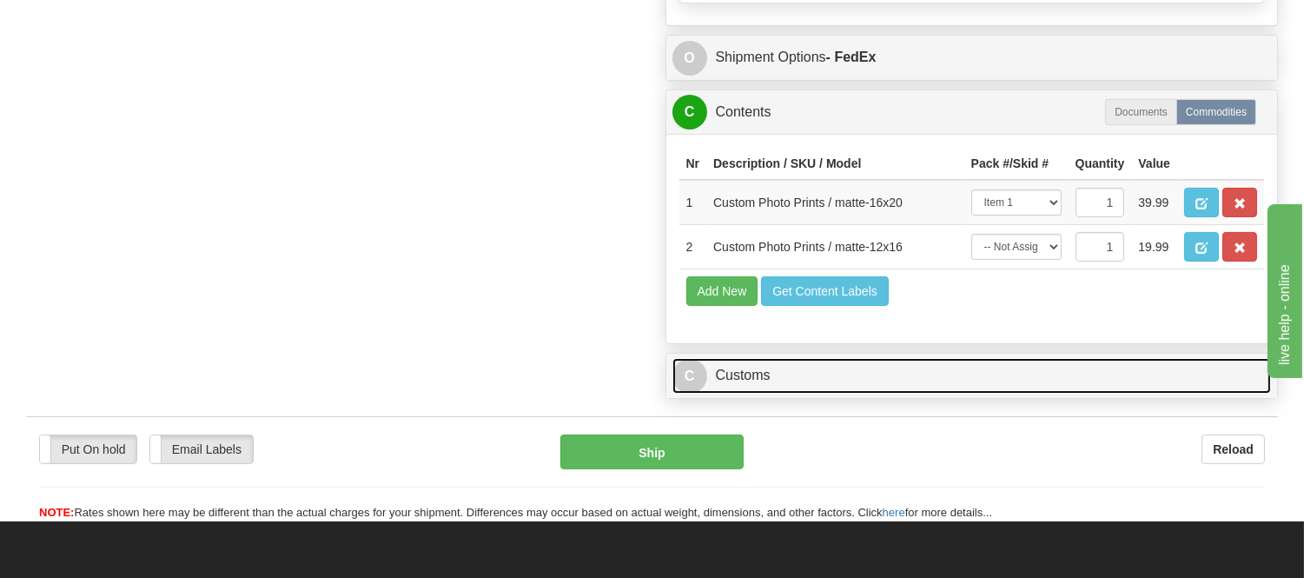
click at [804, 393] on link "C Customs" at bounding box center [971, 376] width 599 height 36
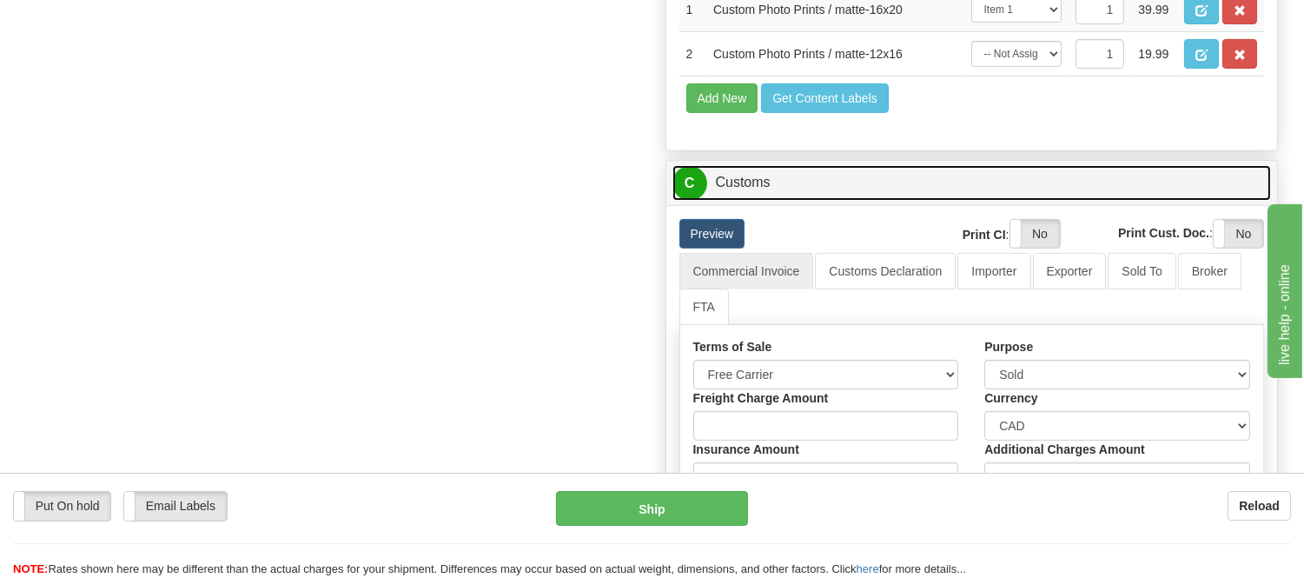
scroll to position [1447, 0]
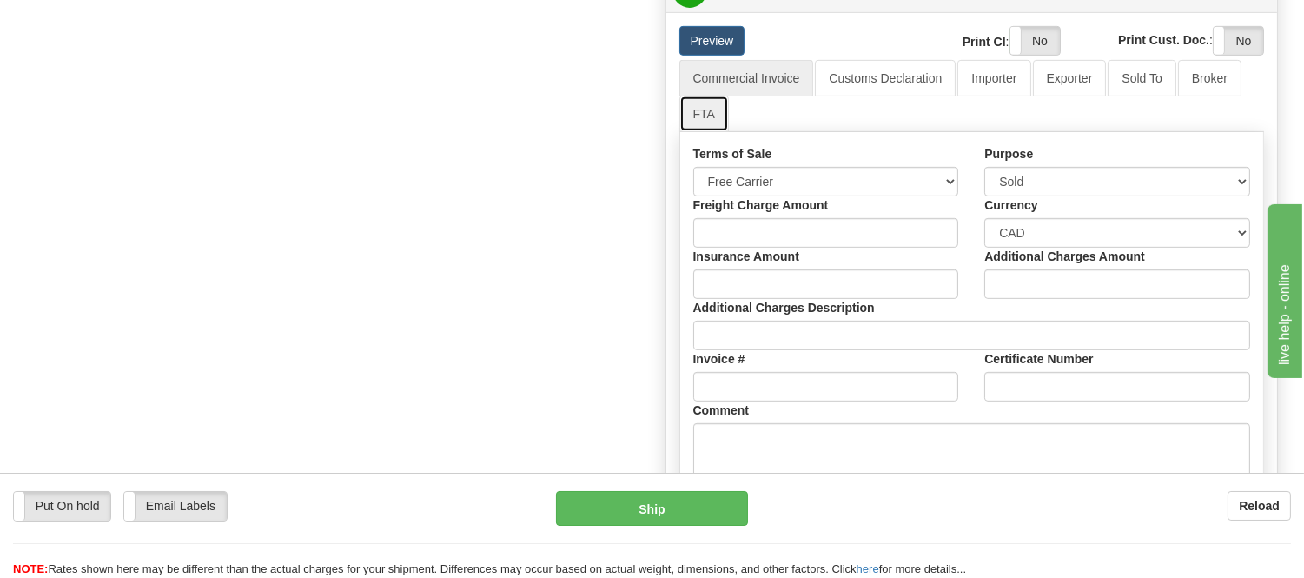
click at [710, 132] on link "FTA" at bounding box center [704, 114] width 50 height 36
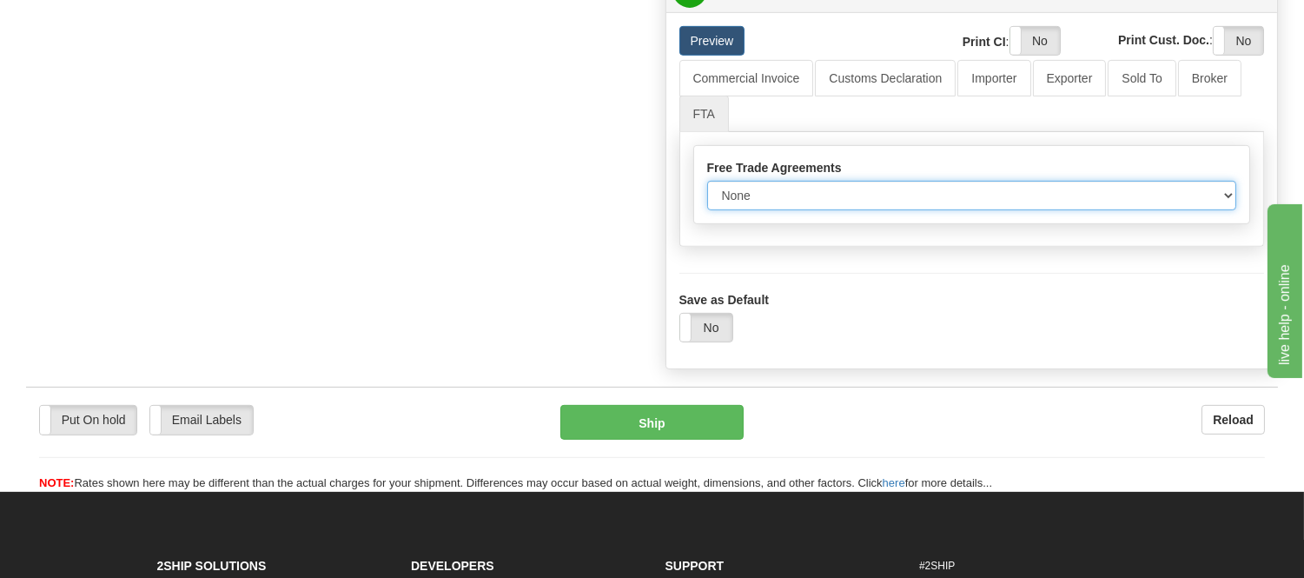
click at [769, 210] on select "None Other USMCA CETA CUKTCA" at bounding box center [972, 196] width 530 height 30
select select "1"
click at [707, 210] on select "None Other USMCA CETA CUKTCA" at bounding box center [972, 196] width 530 height 30
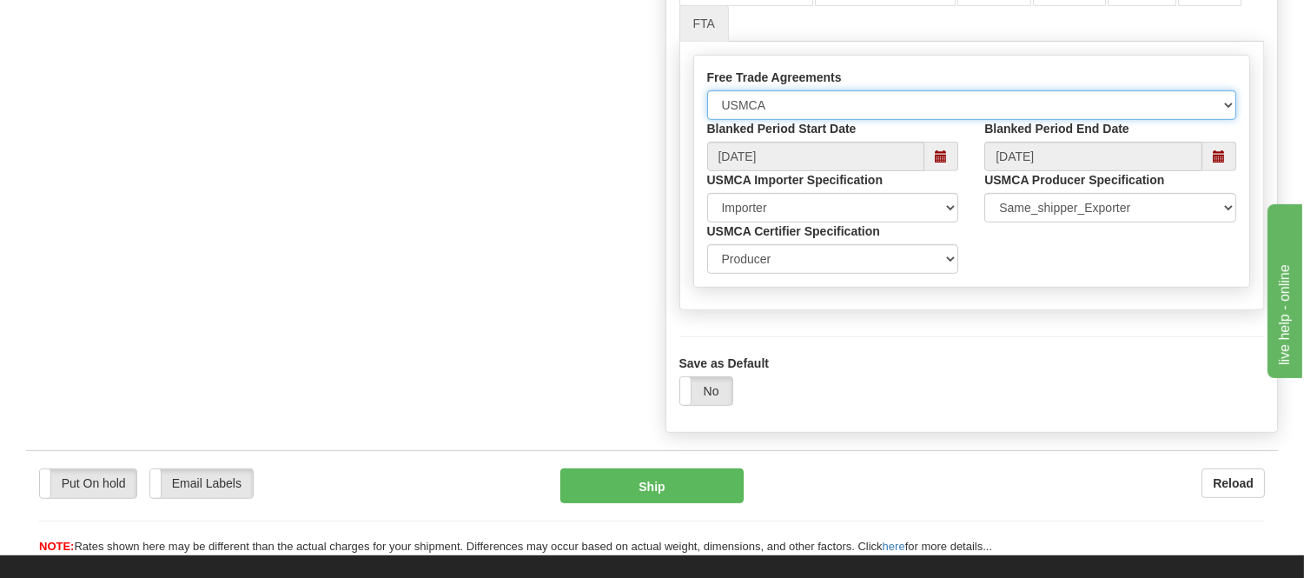
scroll to position [1640, 0]
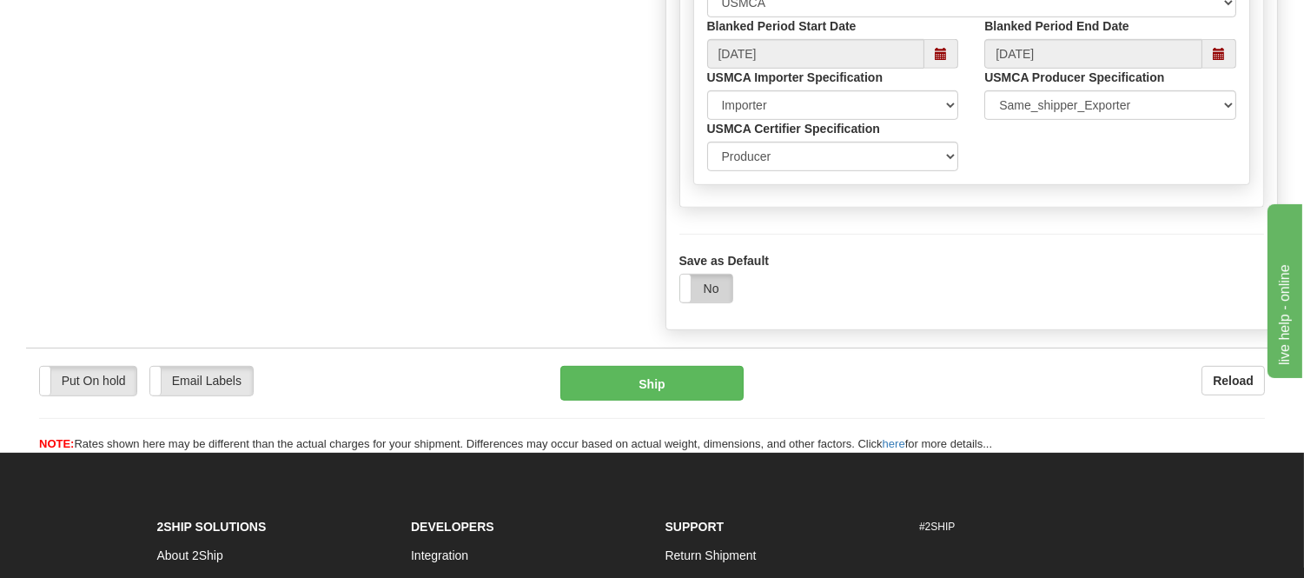
click at [706, 302] on label "No" at bounding box center [706, 288] width 52 height 28
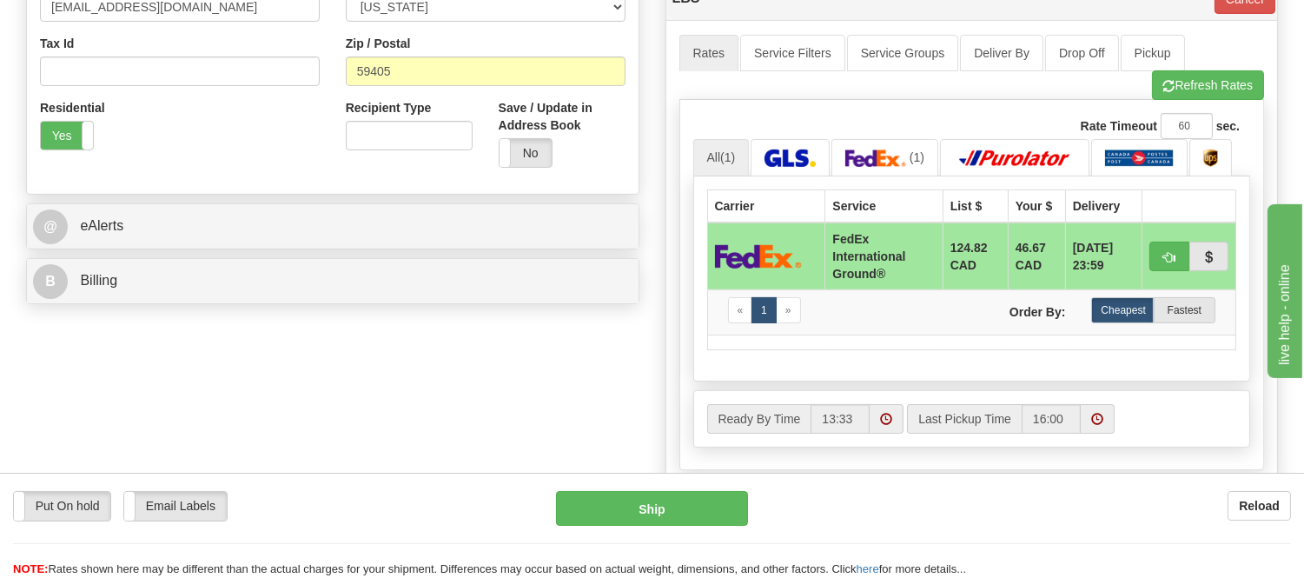
scroll to position [578, 0]
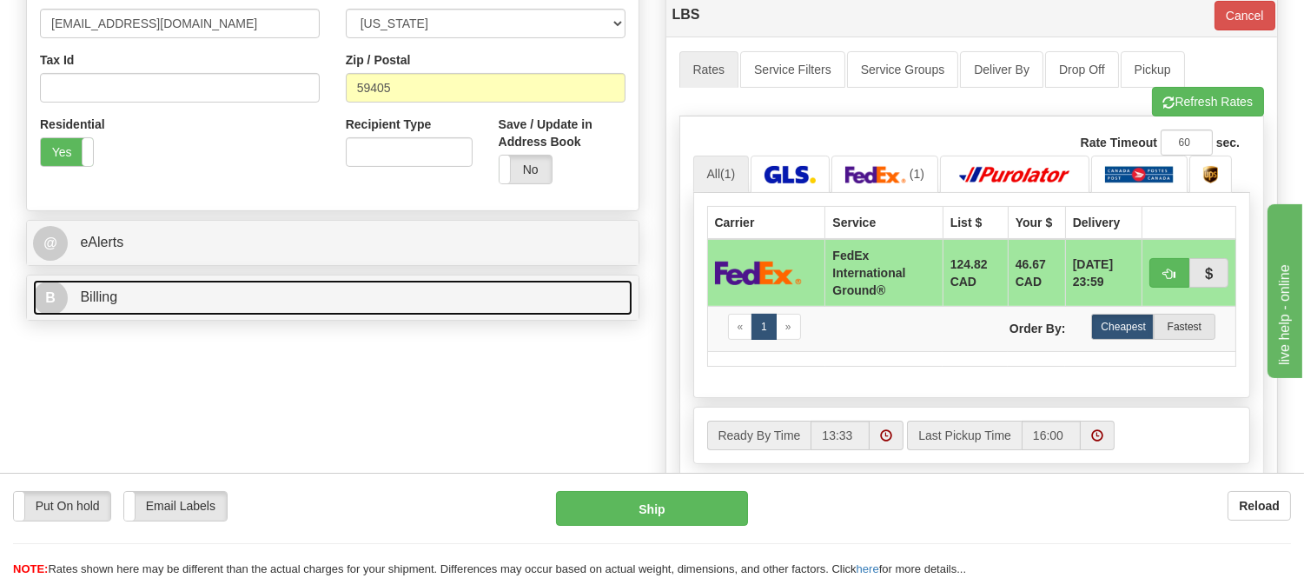
click at [187, 291] on link "B Billing" at bounding box center [332, 298] width 599 height 36
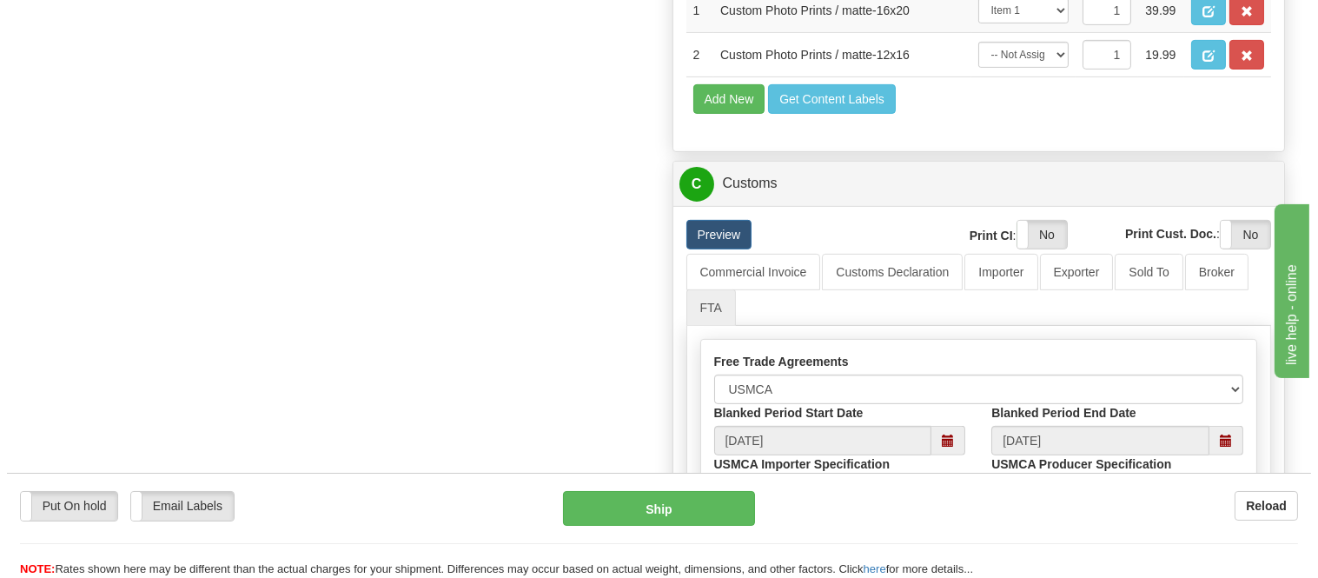
scroll to position [1254, 0]
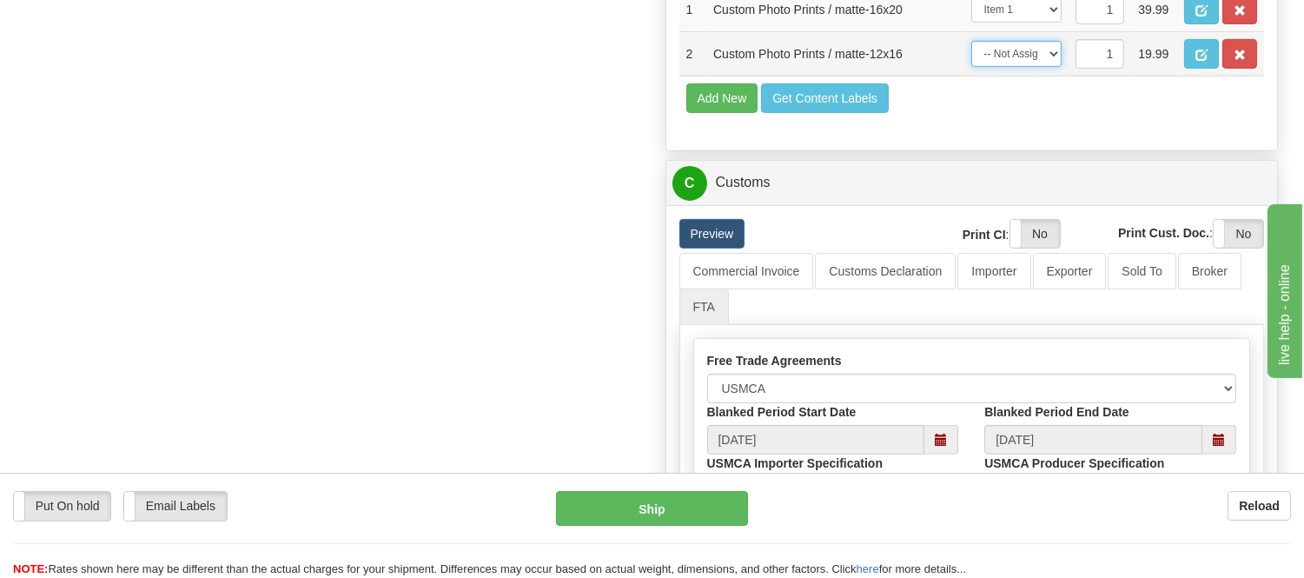
click at [1031, 67] on select "-- Not Assigned -- Item 1 Item 2" at bounding box center [1016, 54] width 90 height 26
select select "1"
click at [971, 67] on select "-- Not Assigned -- Item 1 Item 2" at bounding box center [1016, 54] width 90 height 26
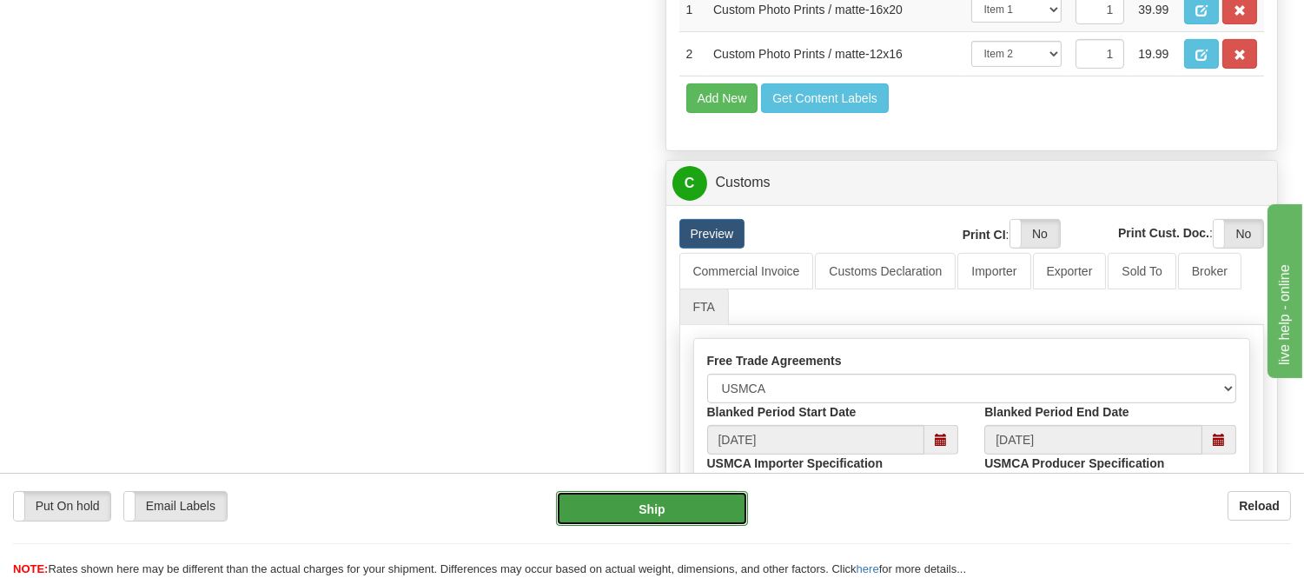
click at [697, 504] on button "Ship" at bounding box center [651, 508] width 191 height 35
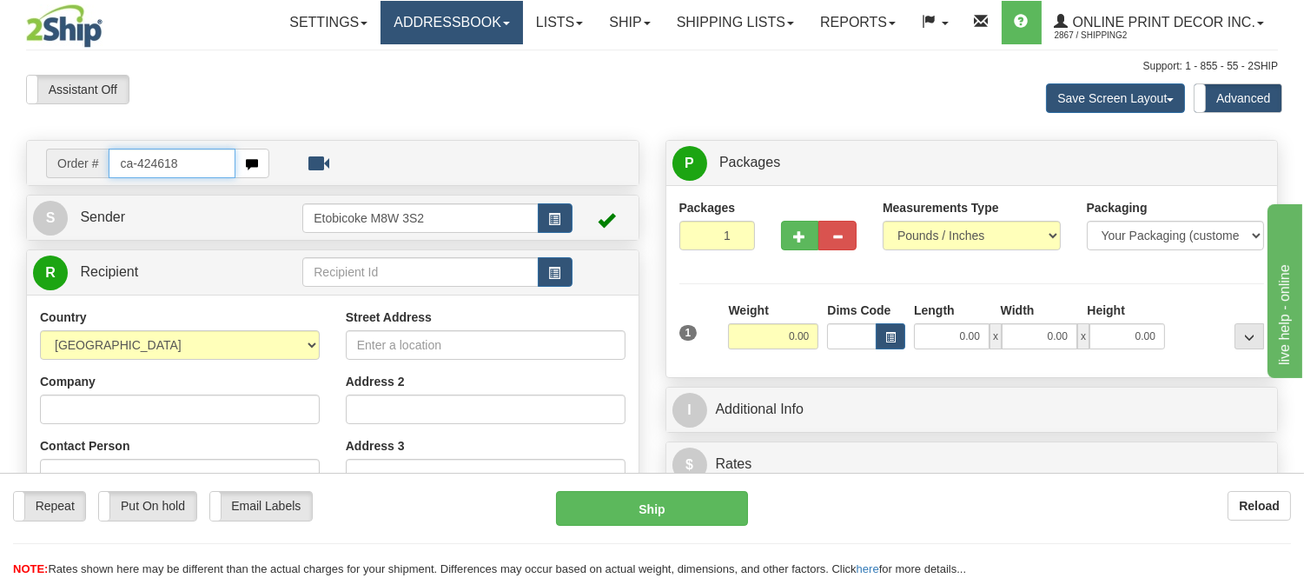
type input "ca-424618"
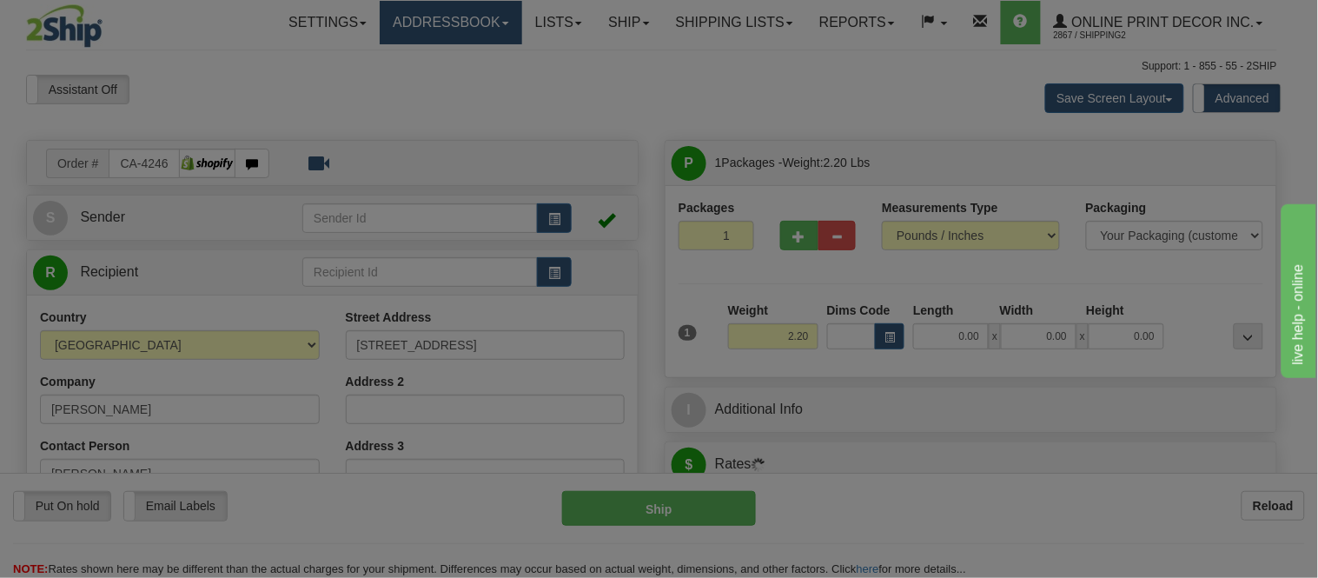
type input "STITTSVILLE"
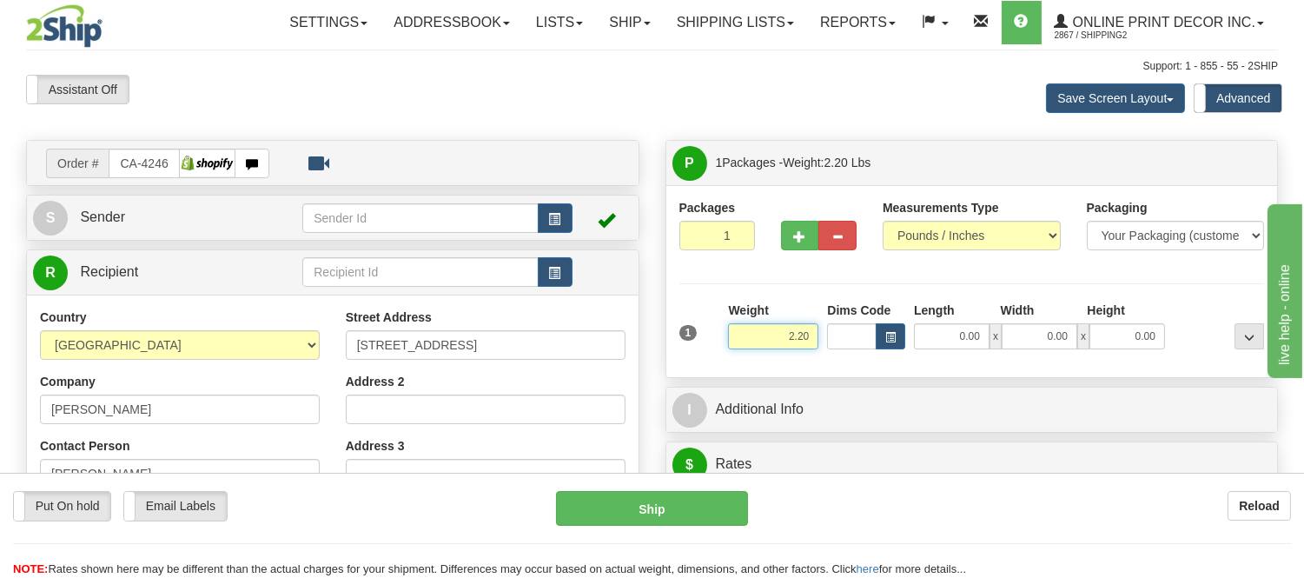
drag, startPoint x: 808, startPoint y: 340, endPoint x: 767, endPoint y: 340, distance: 40.8
click at [767, 340] on input "2.20" at bounding box center [773, 336] width 90 height 26
type input "4.98"
click at [898, 326] on button "button" at bounding box center [890, 336] width 30 height 26
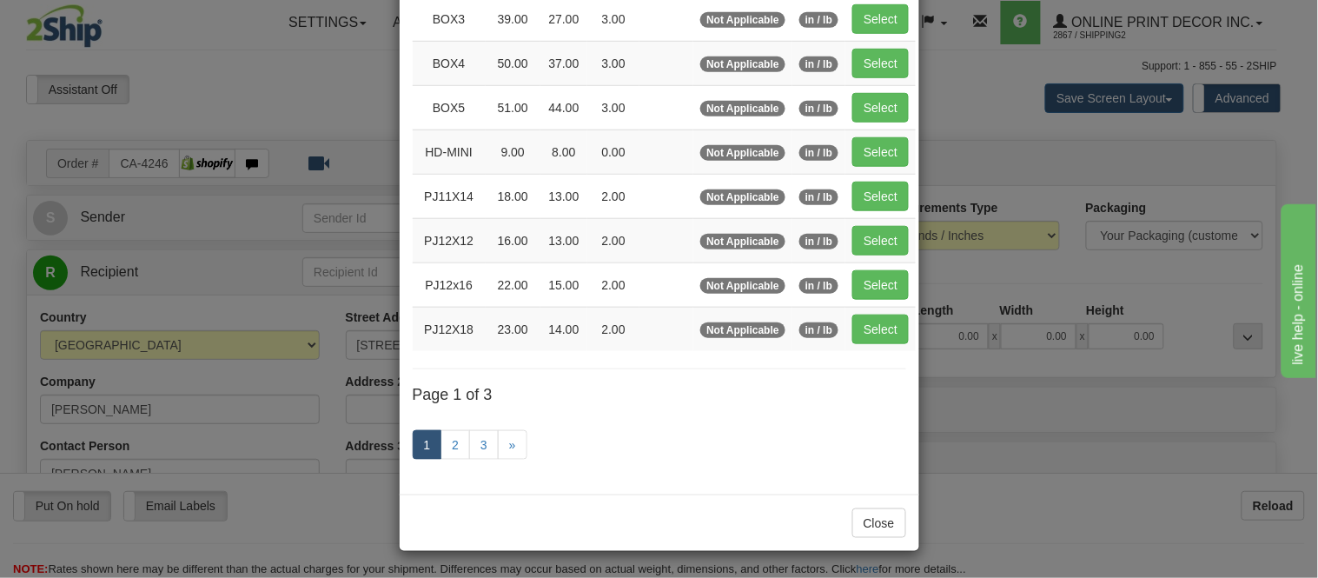
scroll to position [292, 0]
click at [471, 446] on link "3" at bounding box center [484, 445] width 30 height 30
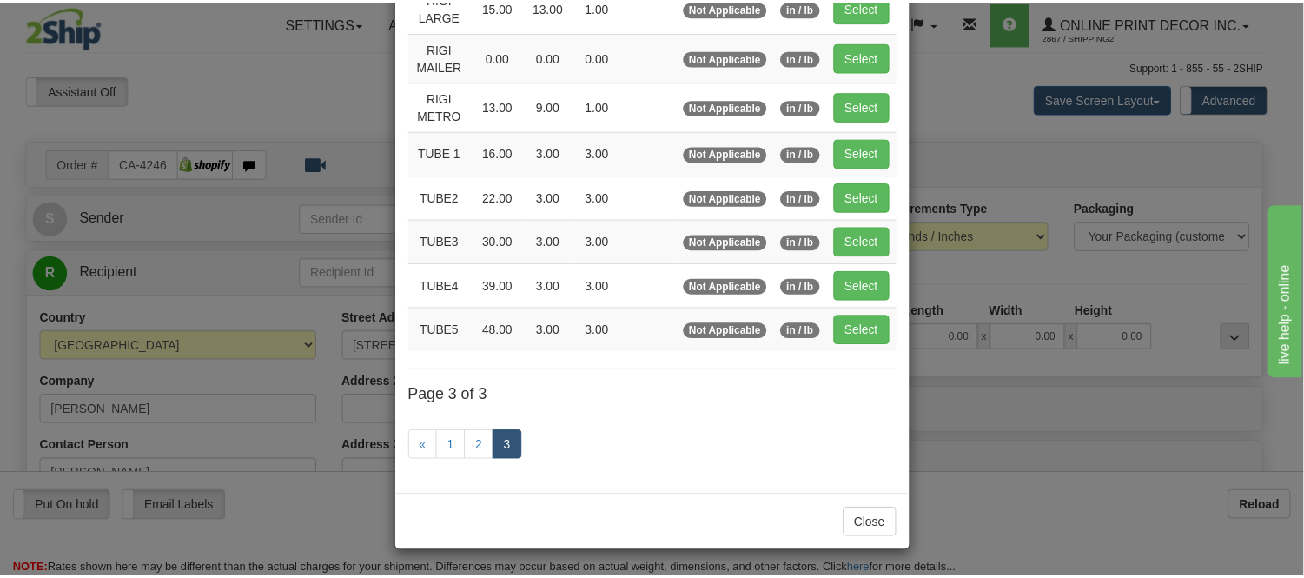
scroll to position [208, 0]
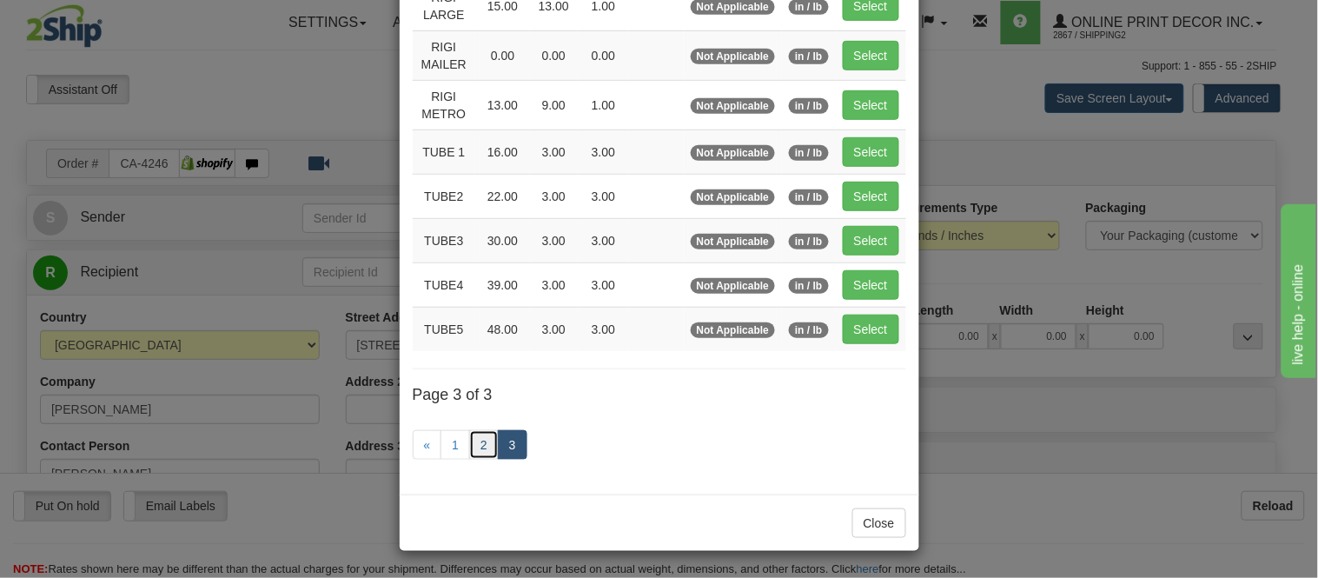
click at [472, 439] on link "2" at bounding box center [484, 445] width 30 height 30
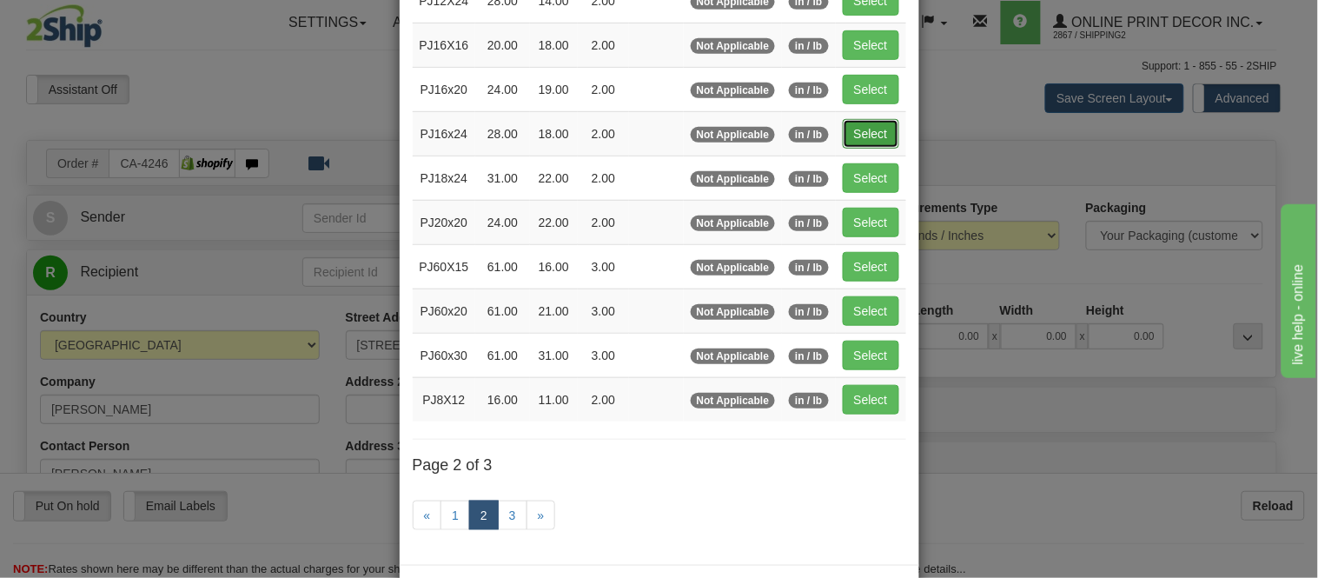
click at [862, 133] on button "Select" at bounding box center [870, 134] width 56 height 30
type input "PJ16x24"
type input "28.00"
type input "18.00"
type input "2.00"
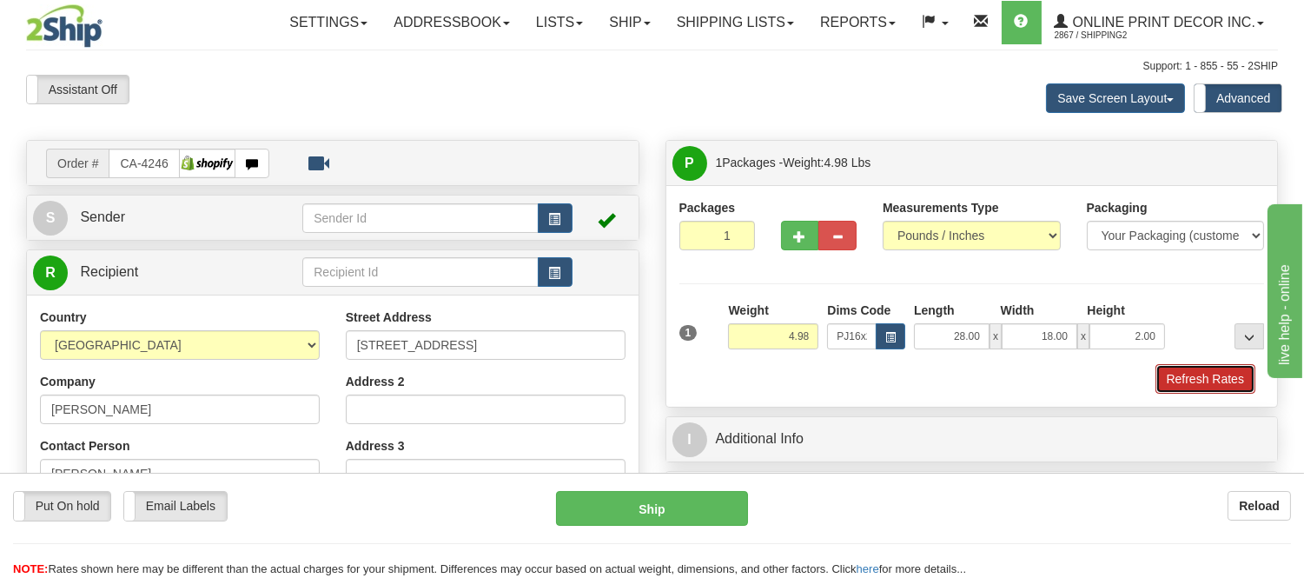
click at [1155, 372] on button "Refresh Rates" at bounding box center [1205, 379] width 100 height 30
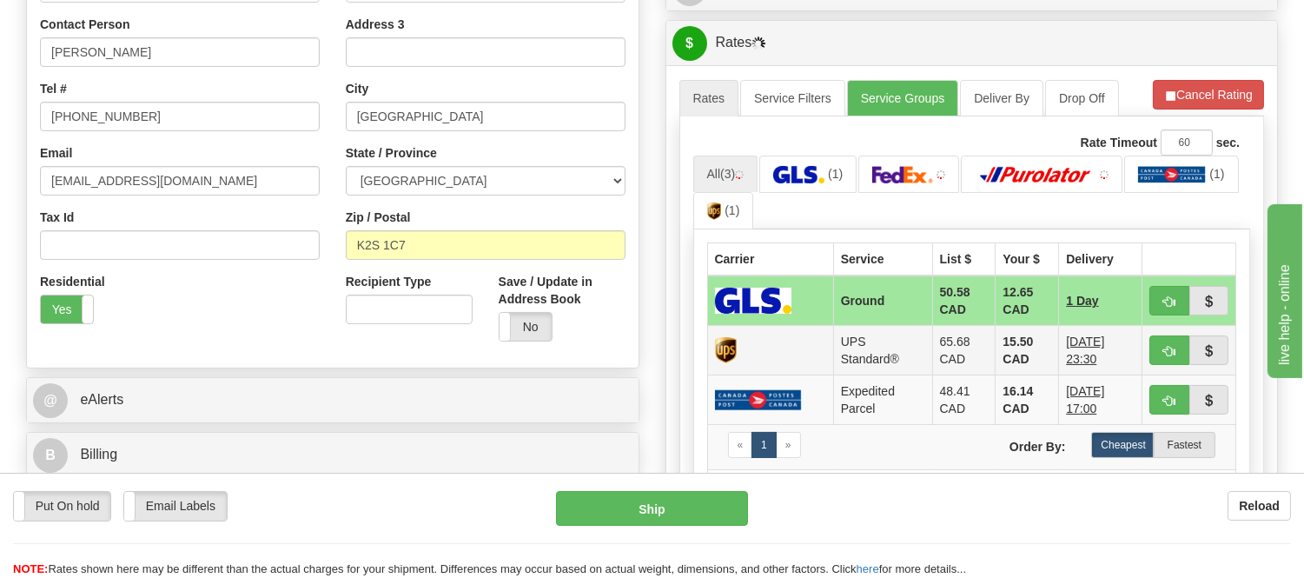
scroll to position [482, 0]
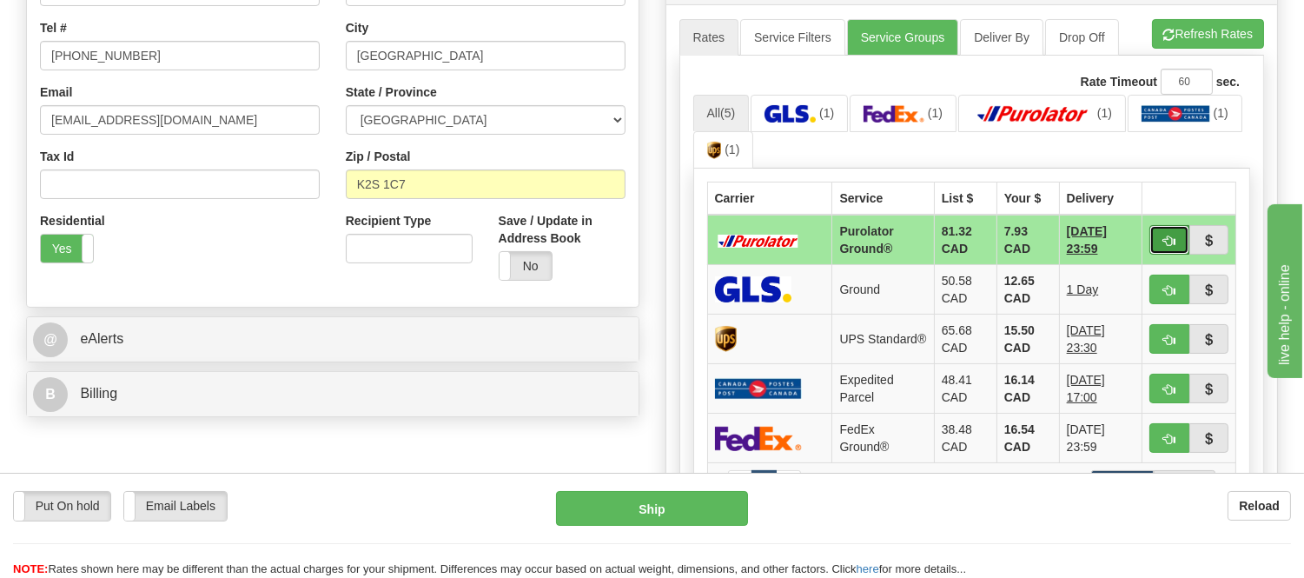
click at [1169, 239] on span "button" at bounding box center [1169, 240] width 12 height 11
type input "260"
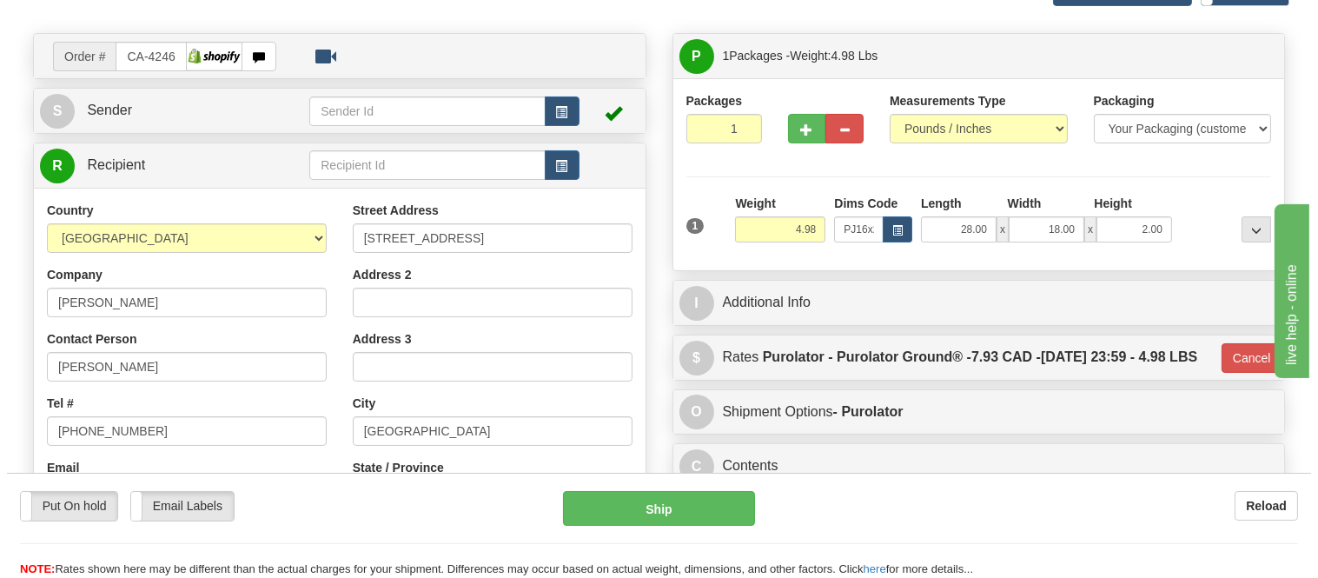
scroll to position [96, 0]
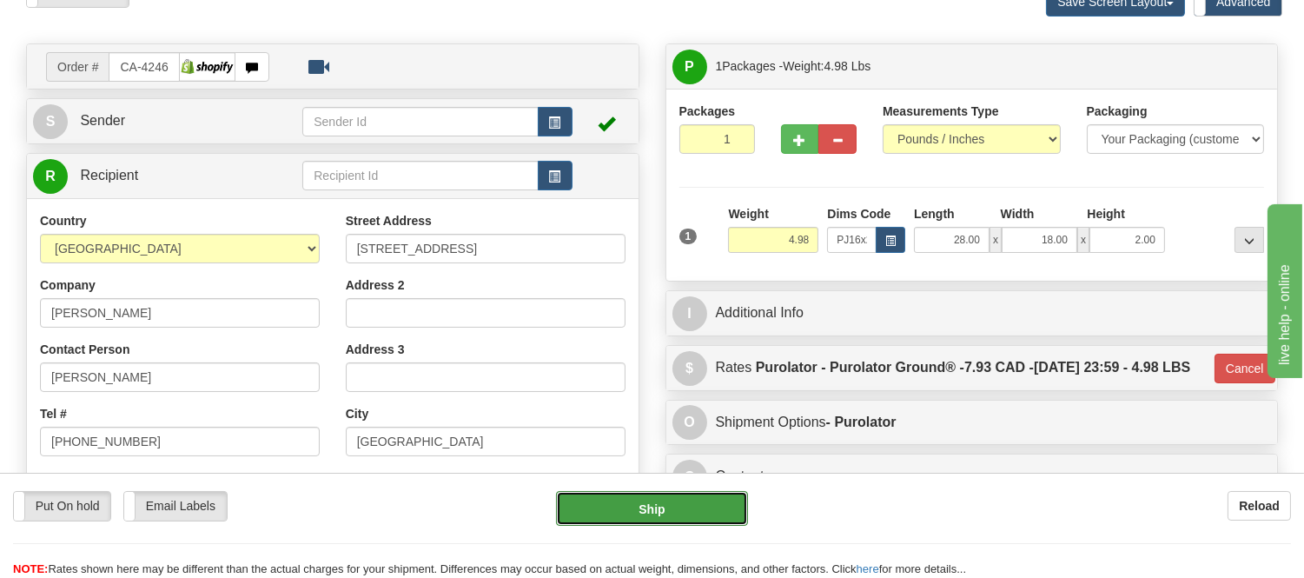
click at [657, 502] on button "Ship" at bounding box center [651, 508] width 191 height 35
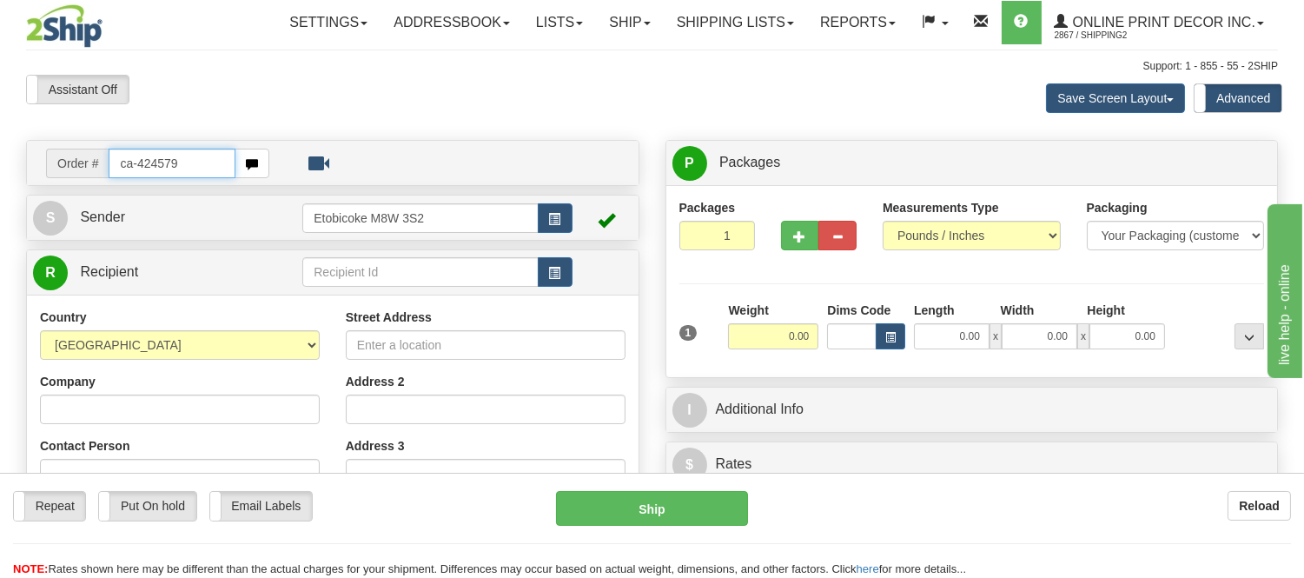
type input "ca-424579"
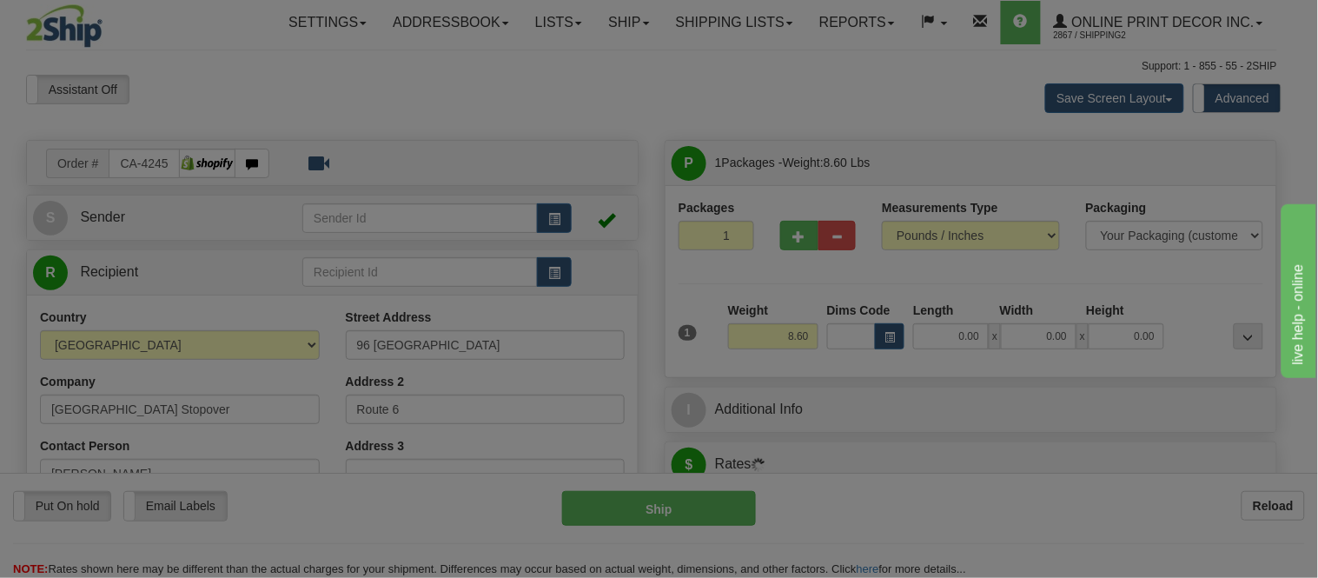
type input "DUNSTAFFNAGE"
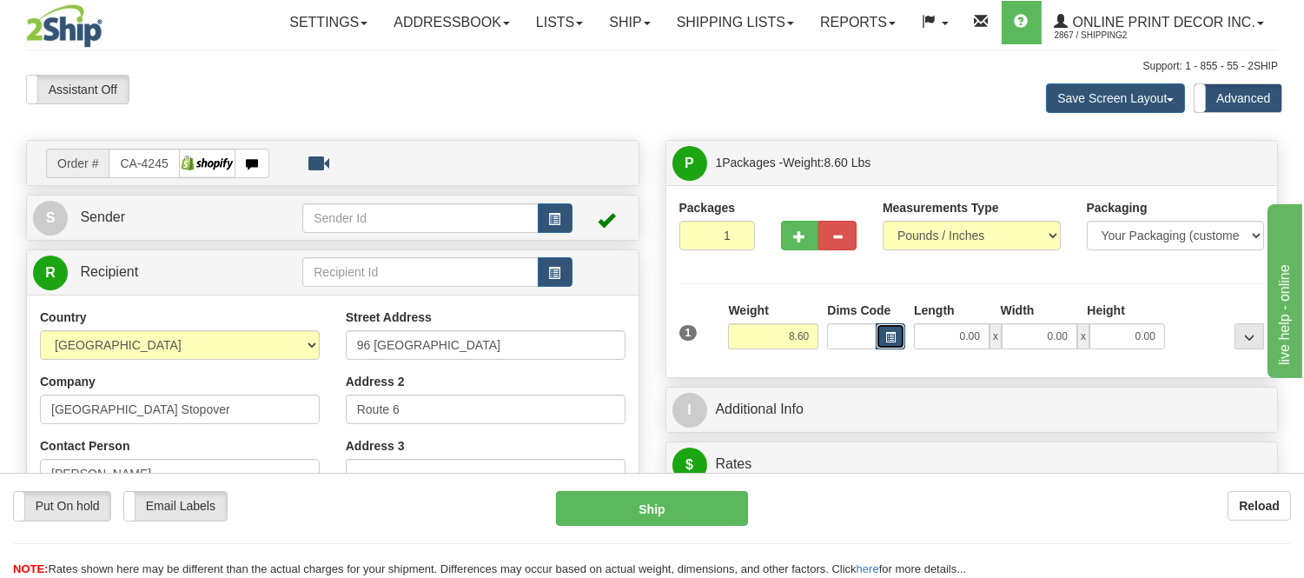
click at [888, 333] on span "button" at bounding box center [890, 338] width 10 height 10
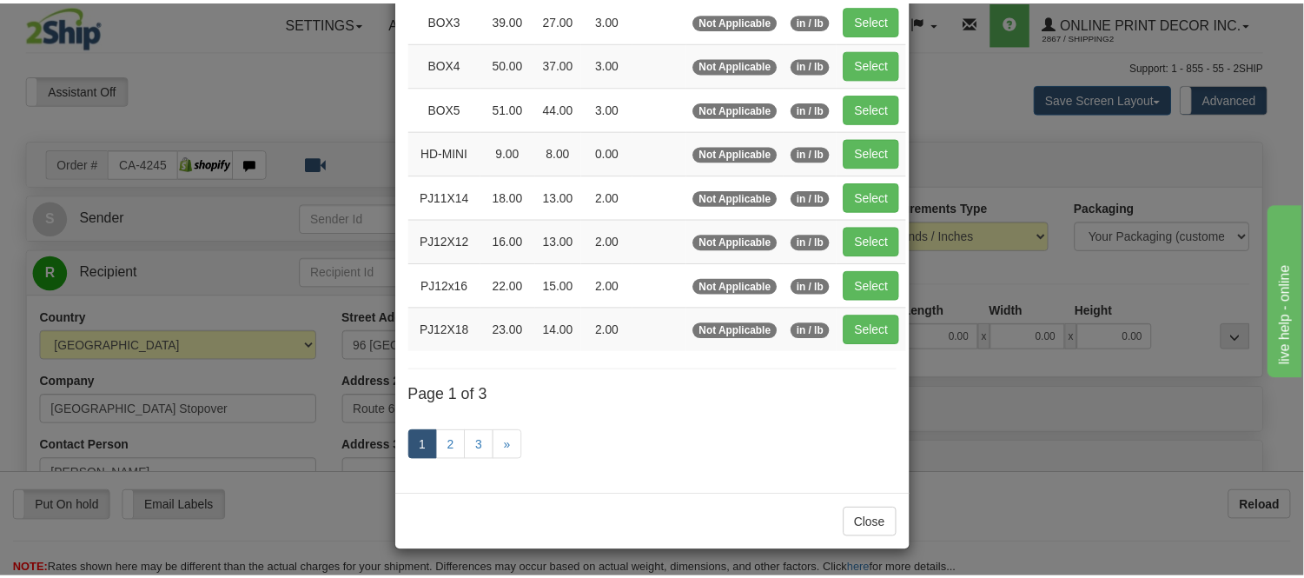
scroll to position [193, 0]
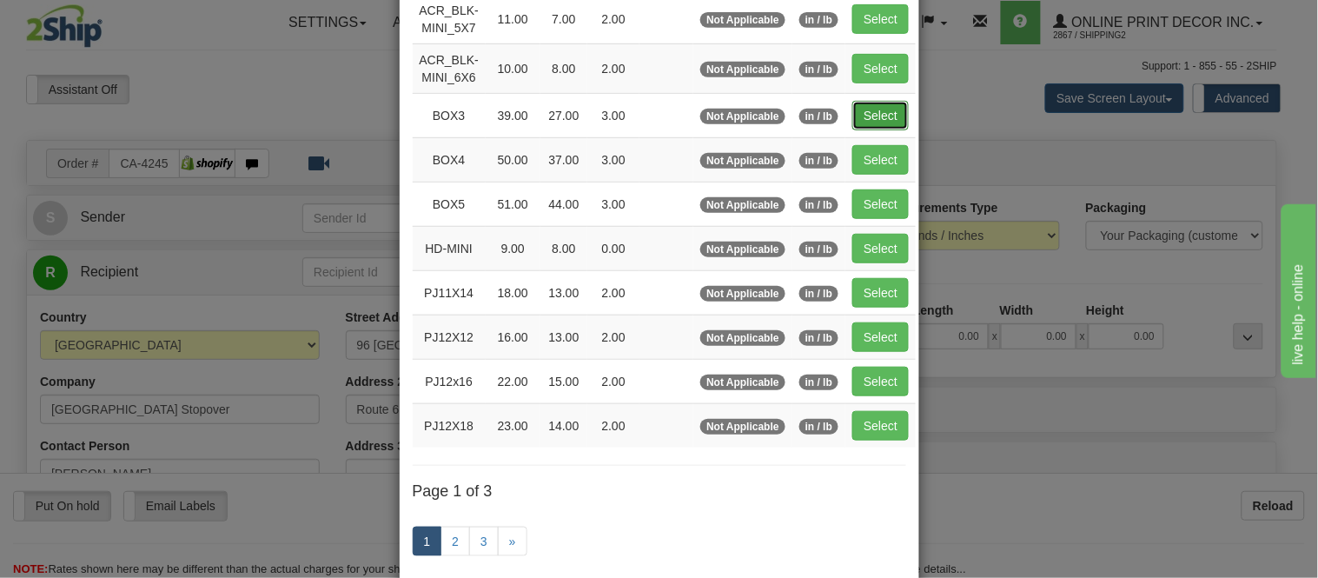
click at [854, 120] on button "Select" at bounding box center [880, 116] width 56 height 30
type input "BOX3"
type input "39.00"
type input "27.00"
type input "3.00"
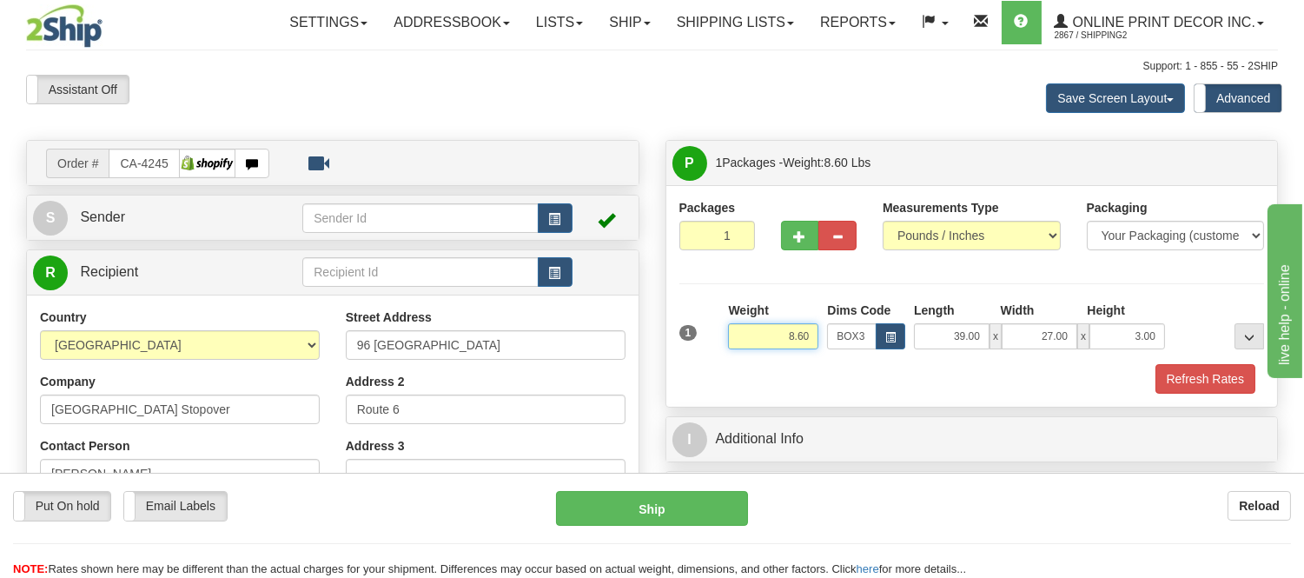
drag, startPoint x: 812, startPoint y: 333, endPoint x: 751, endPoint y: 347, distance: 62.6
click at [751, 347] on input "8.60" at bounding box center [773, 336] width 90 height 26
type input "1"
type input "7.98"
click at [796, 239] on span "button" at bounding box center [800, 236] width 12 height 11
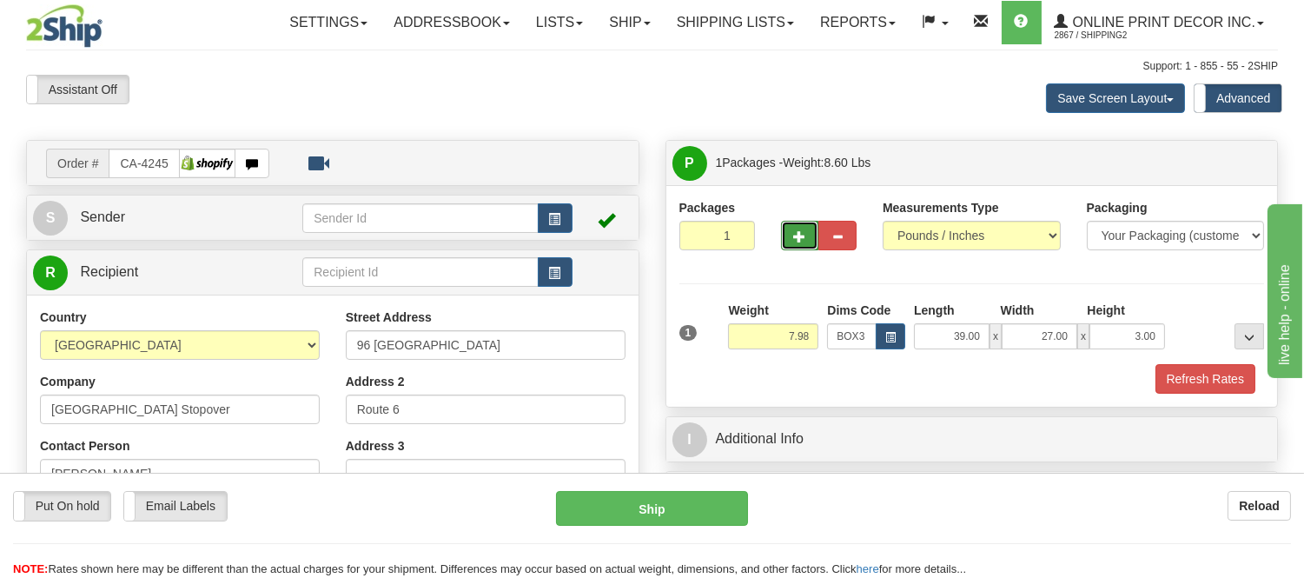
radio input "true"
type input "2"
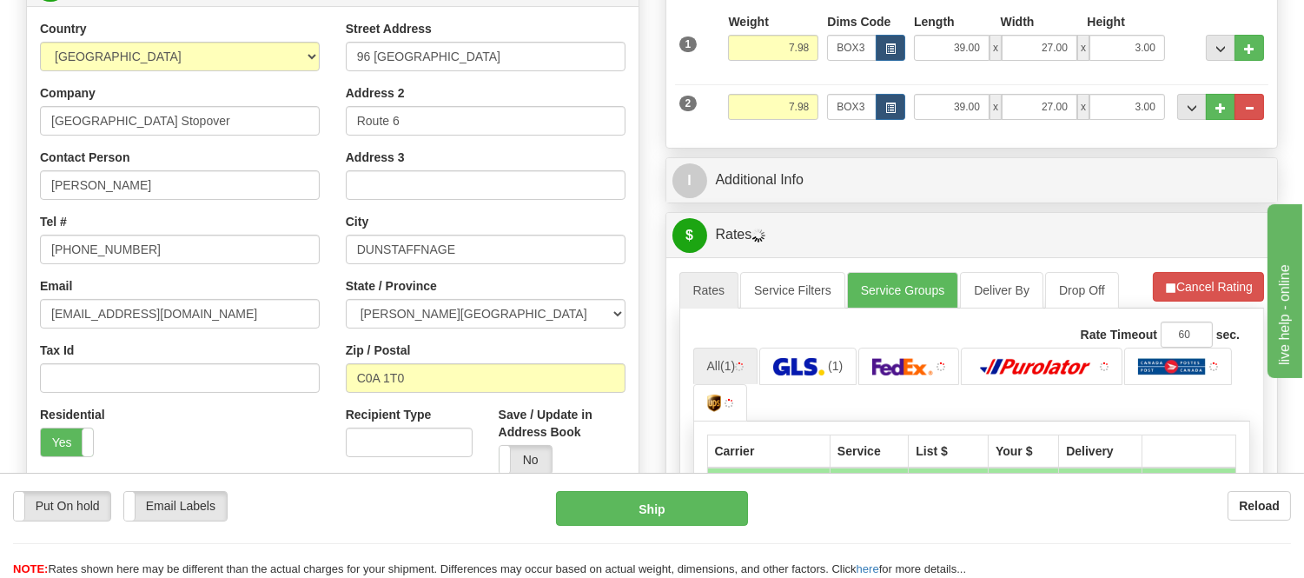
scroll to position [289, 0]
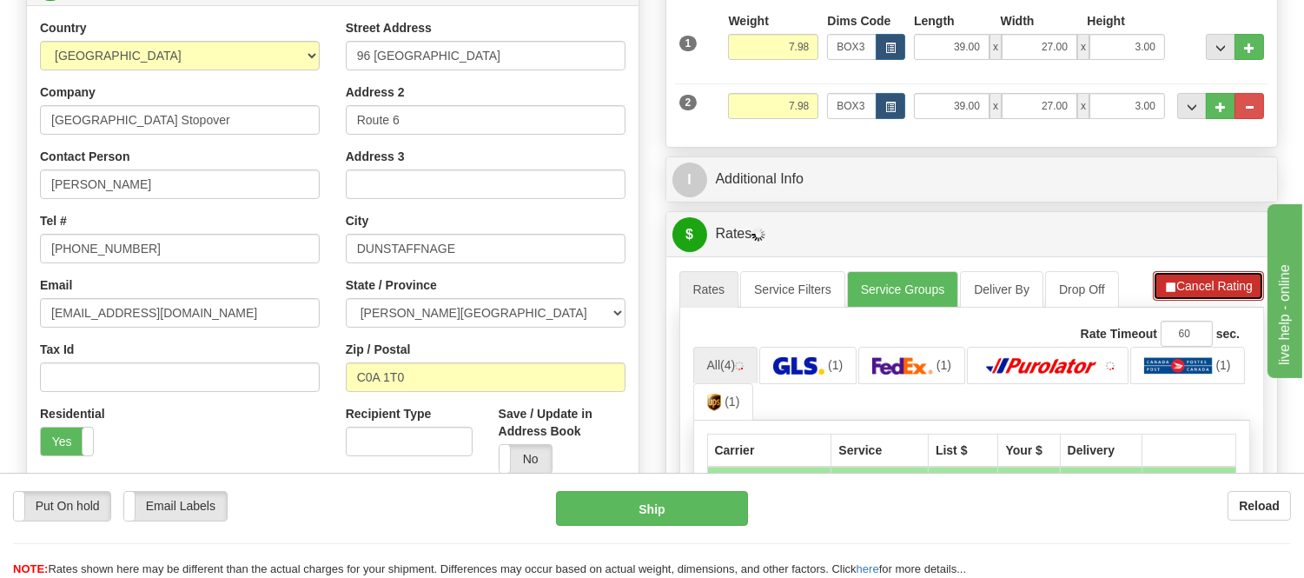
click at [1199, 287] on button "Cancel Rating" at bounding box center [1208, 286] width 111 height 30
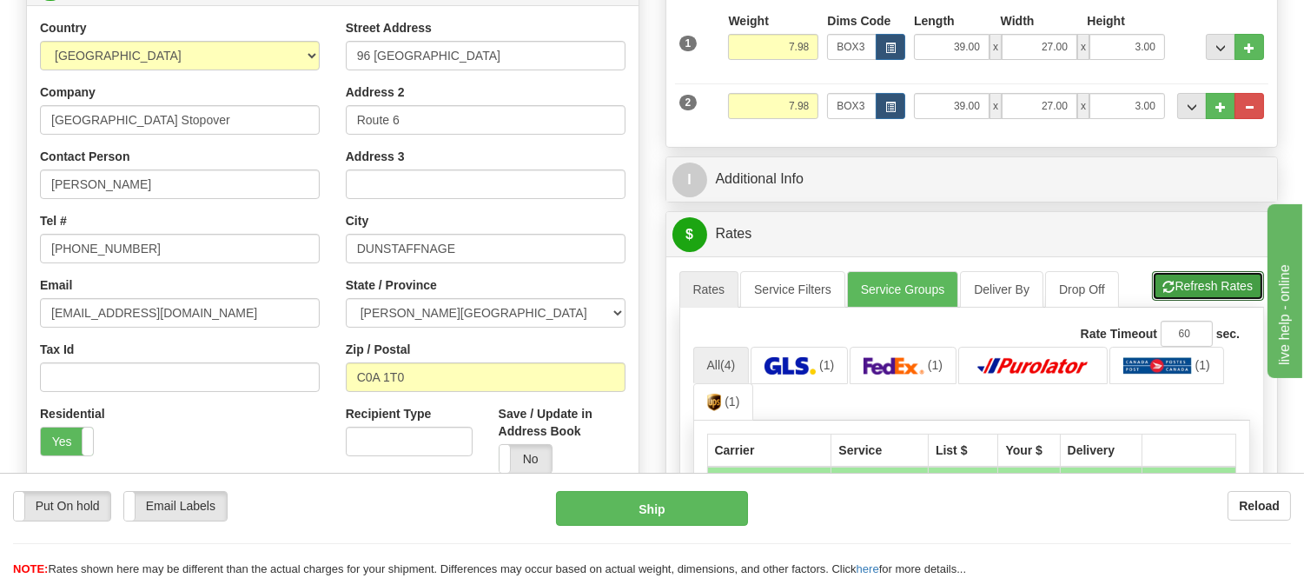
click at [1199, 287] on button "Refresh Rates" at bounding box center [1208, 286] width 112 height 30
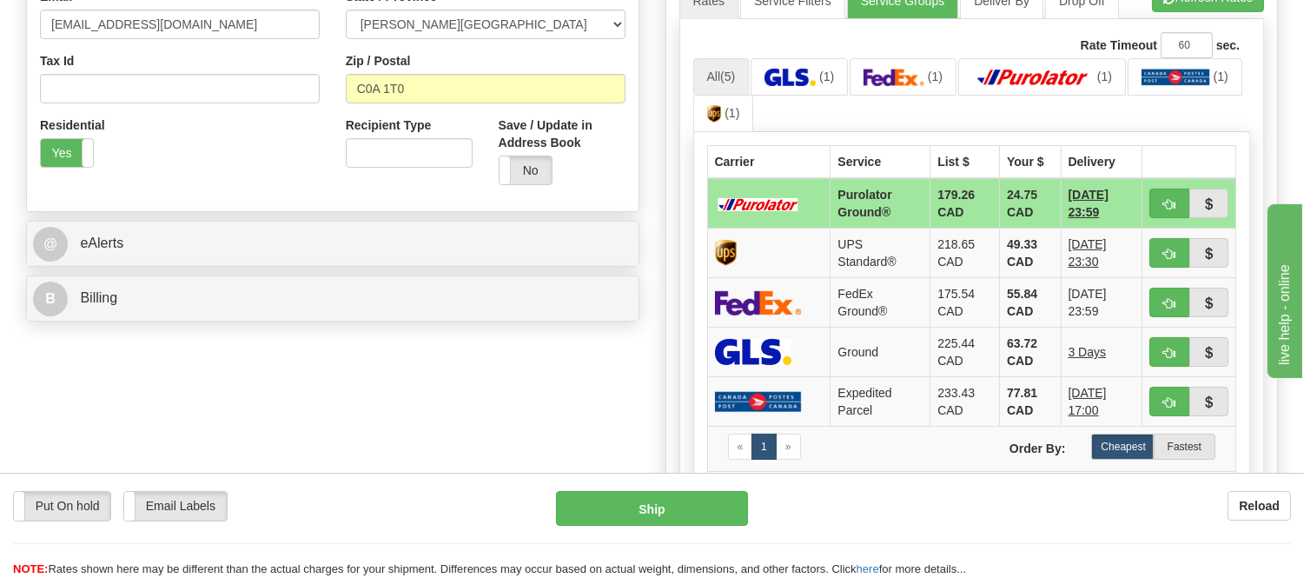
scroll to position [578, 0]
click at [1165, 198] on span "button" at bounding box center [1169, 203] width 12 height 11
type input "260"
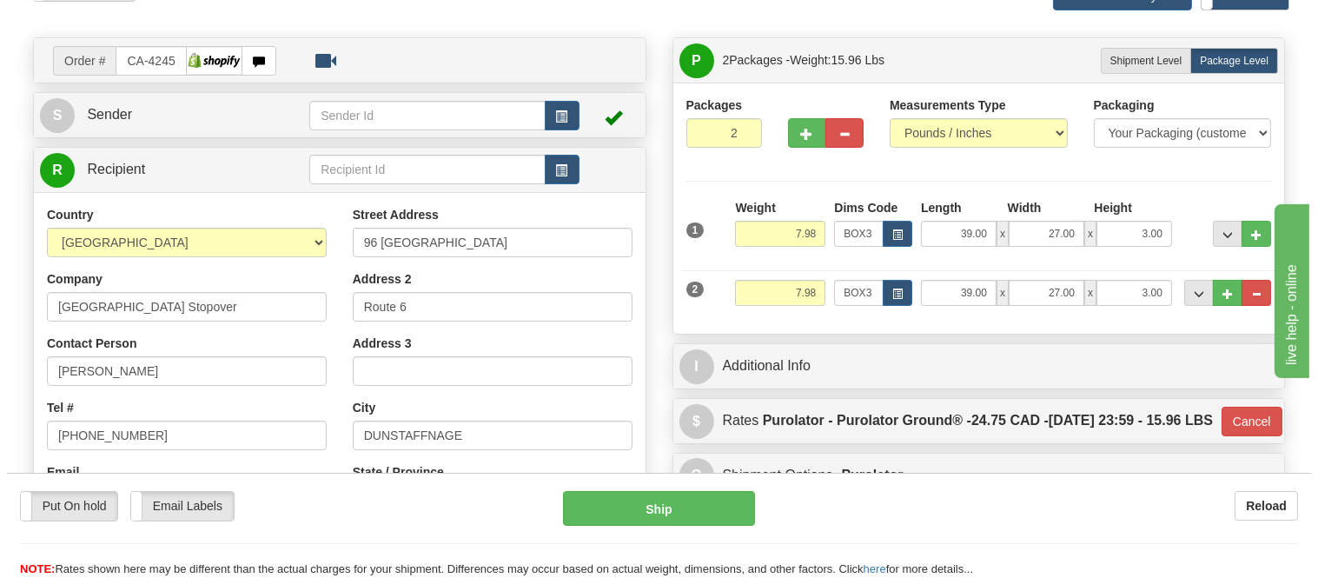
scroll to position [96, 0]
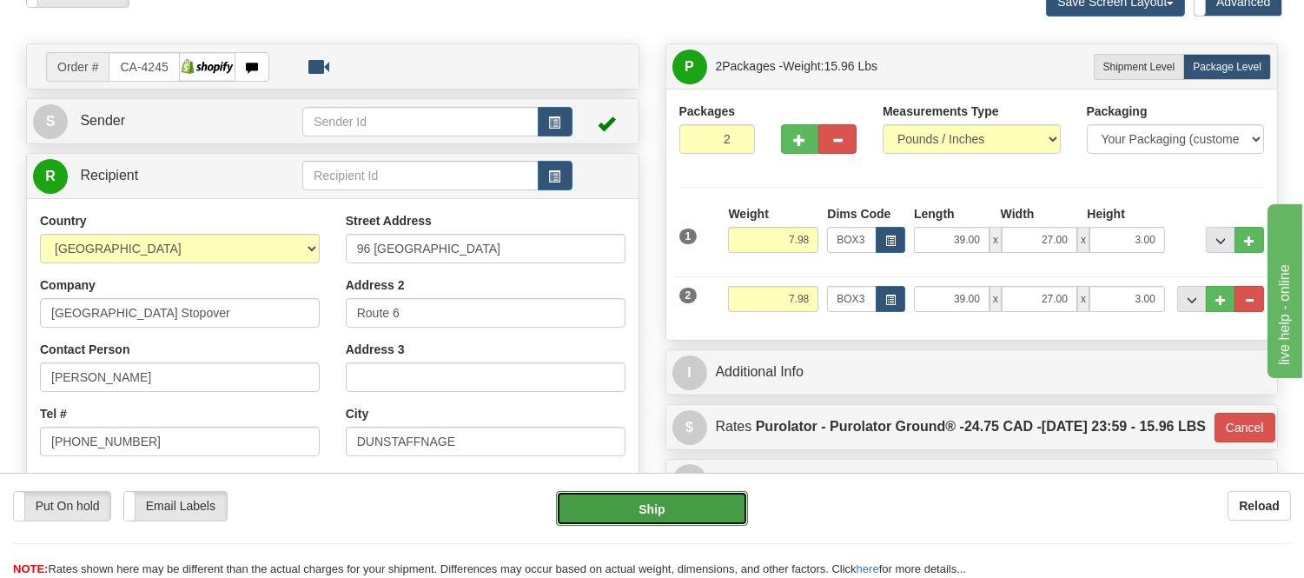
click at [716, 512] on button "Ship" at bounding box center [651, 508] width 191 height 35
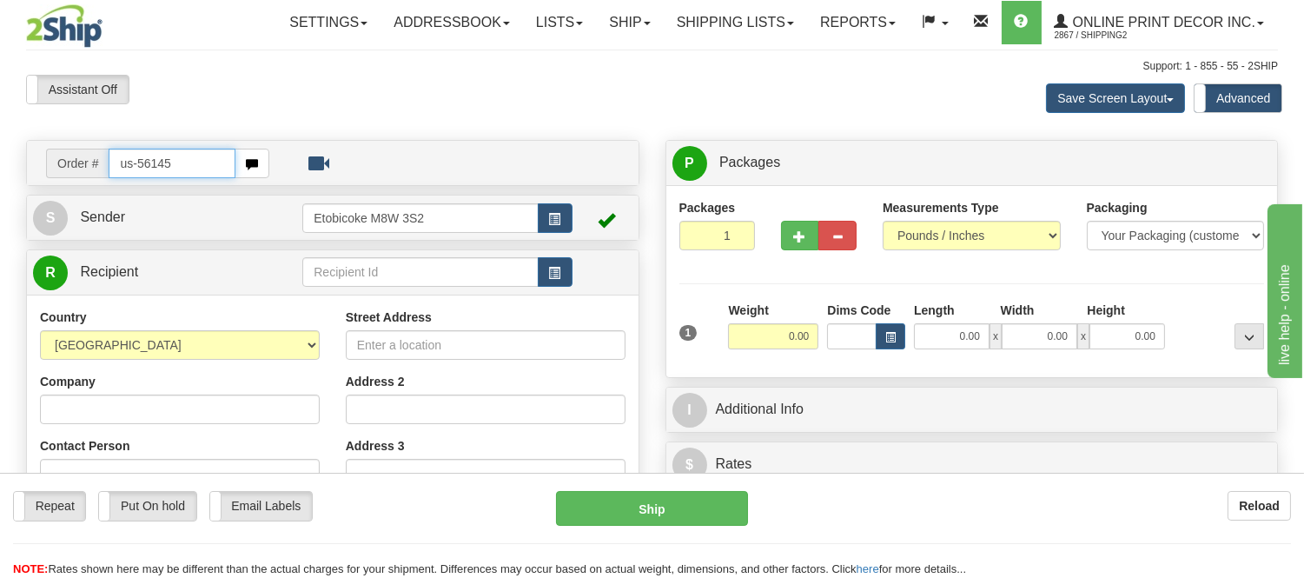
type input "us-56145"
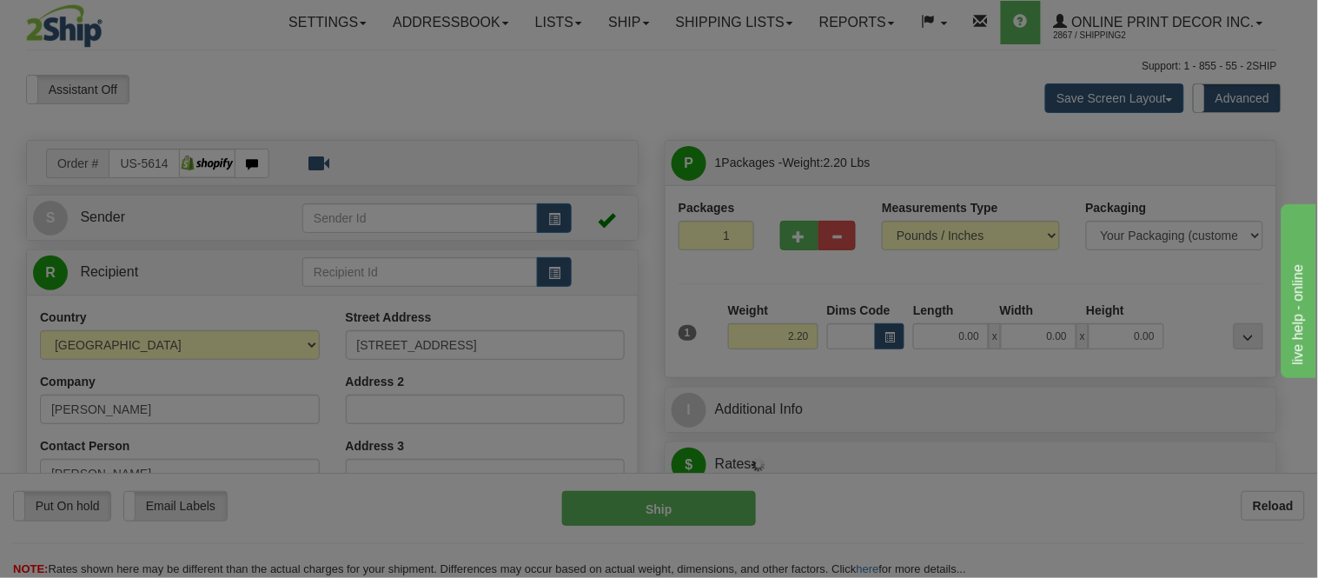
type input "LINCOLN"
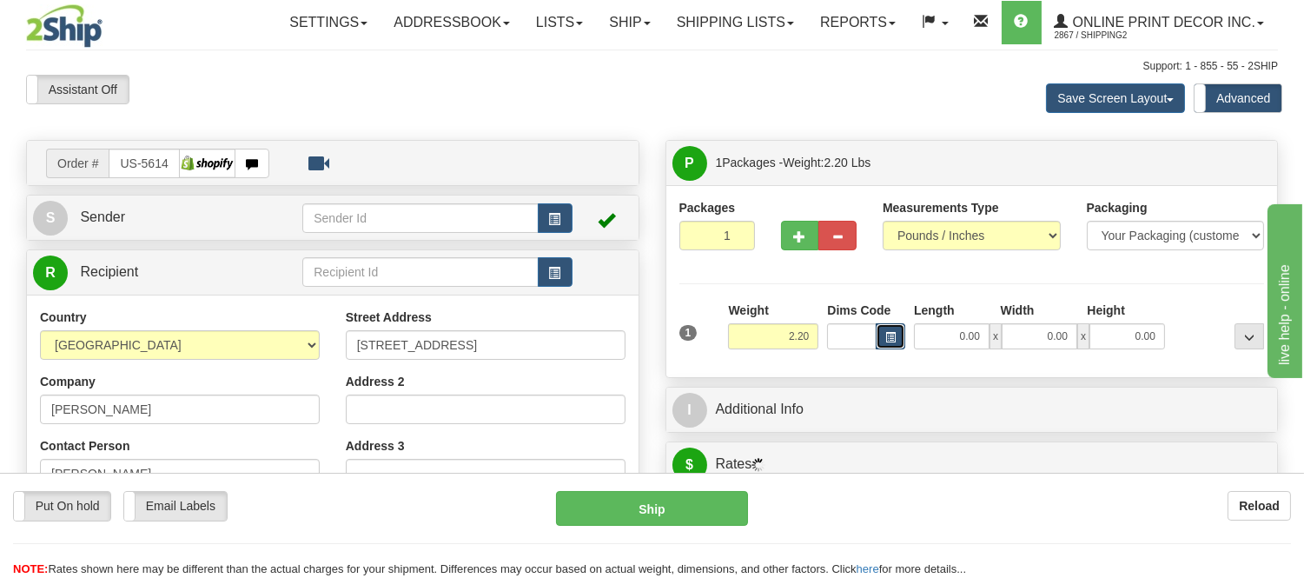
click at [880, 328] on button "button" at bounding box center [890, 336] width 30 height 26
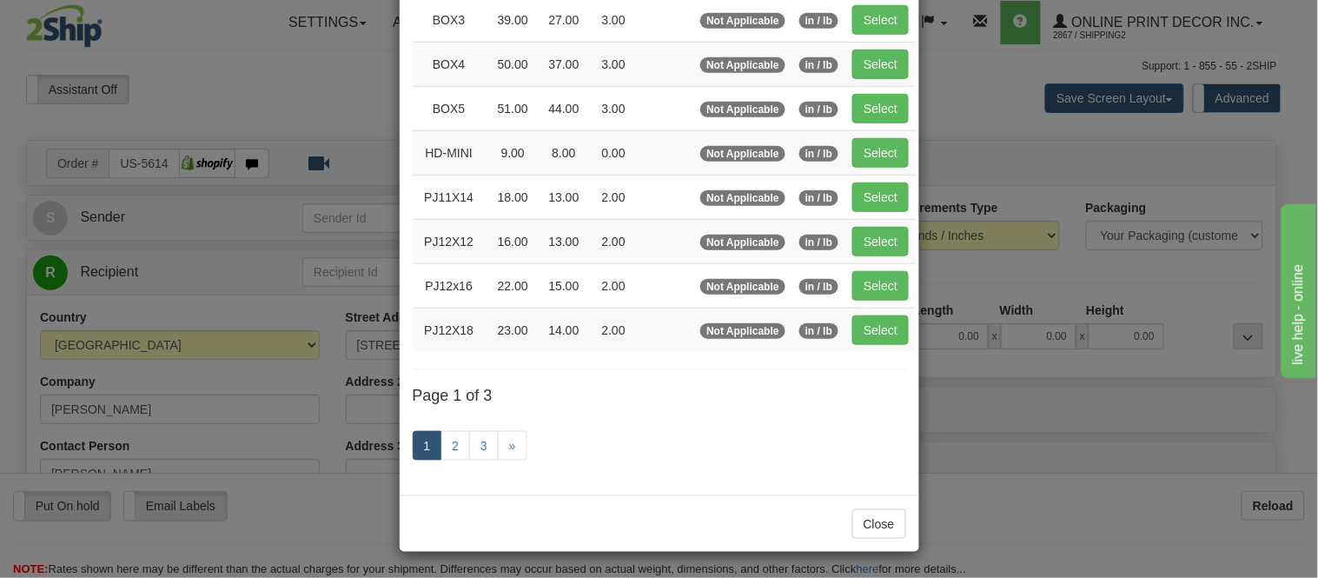
scroll to position [289, 0]
click at [452, 444] on link "2" at bounding box center [455, 445] width 30 height 30
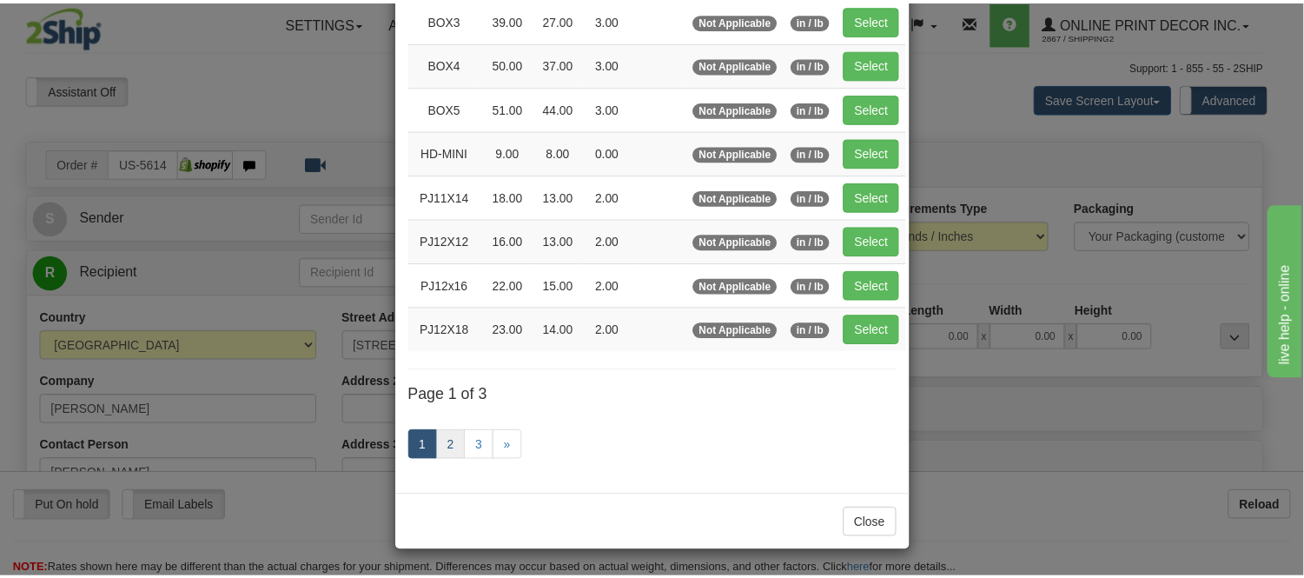
scroll to position [282, 0]
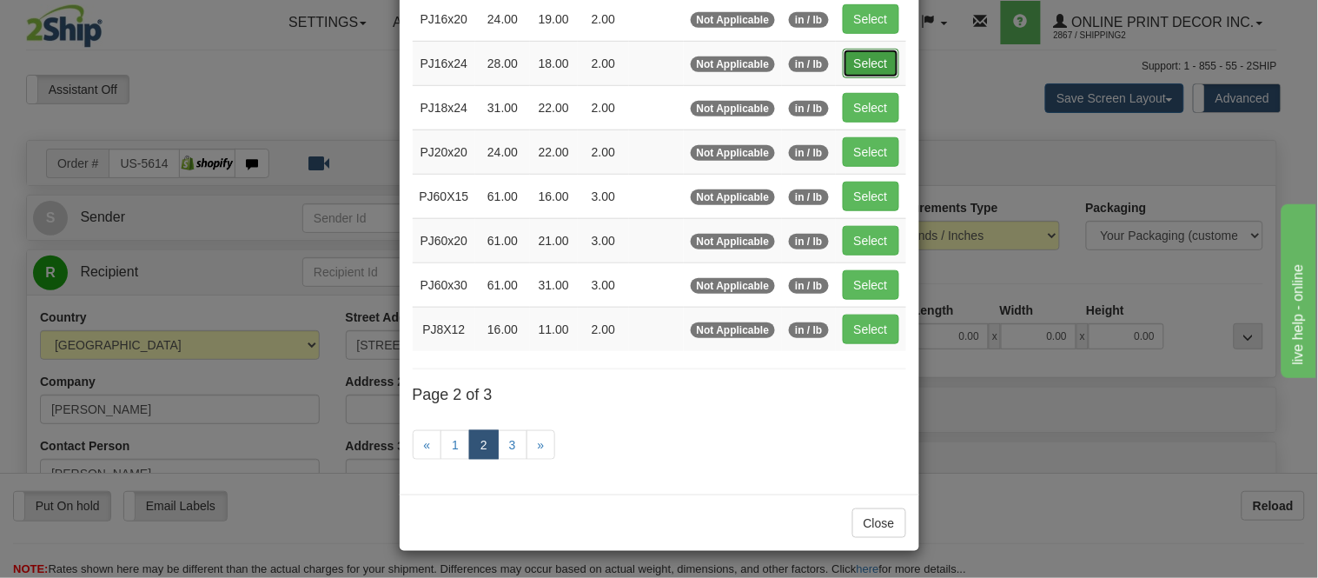
click at [853, 56] on button "Select" at bounding box center [870, 64] width 56 height 30
type input "PJ16x24"
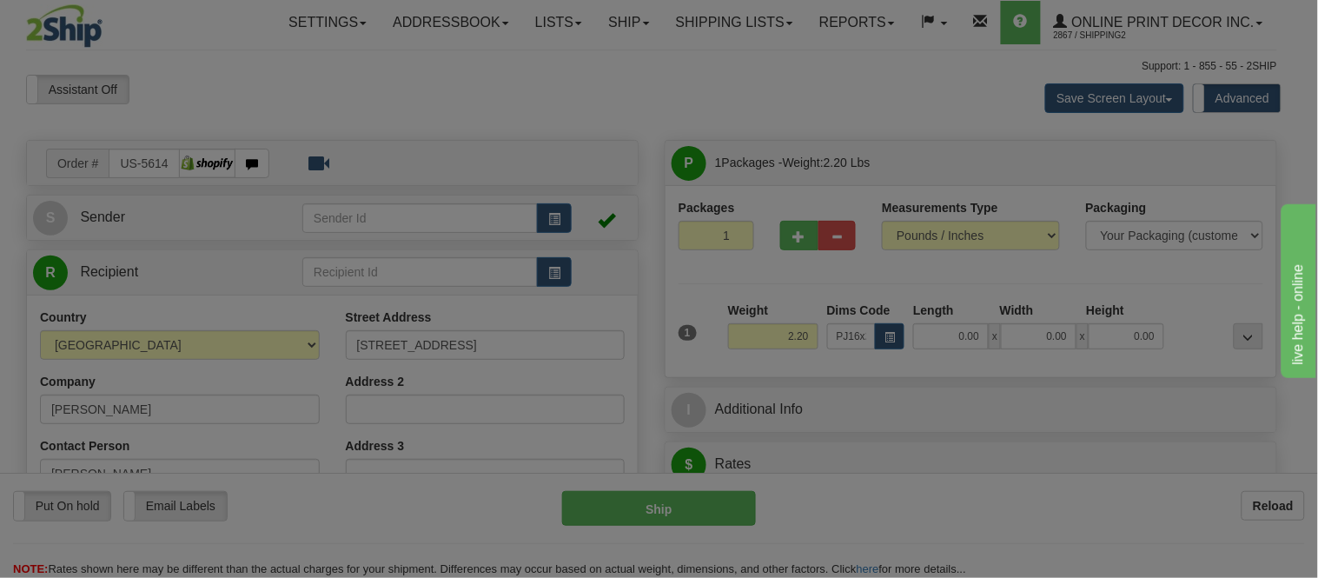
type input "28.00"
type input "18.00"
type input "2.00"
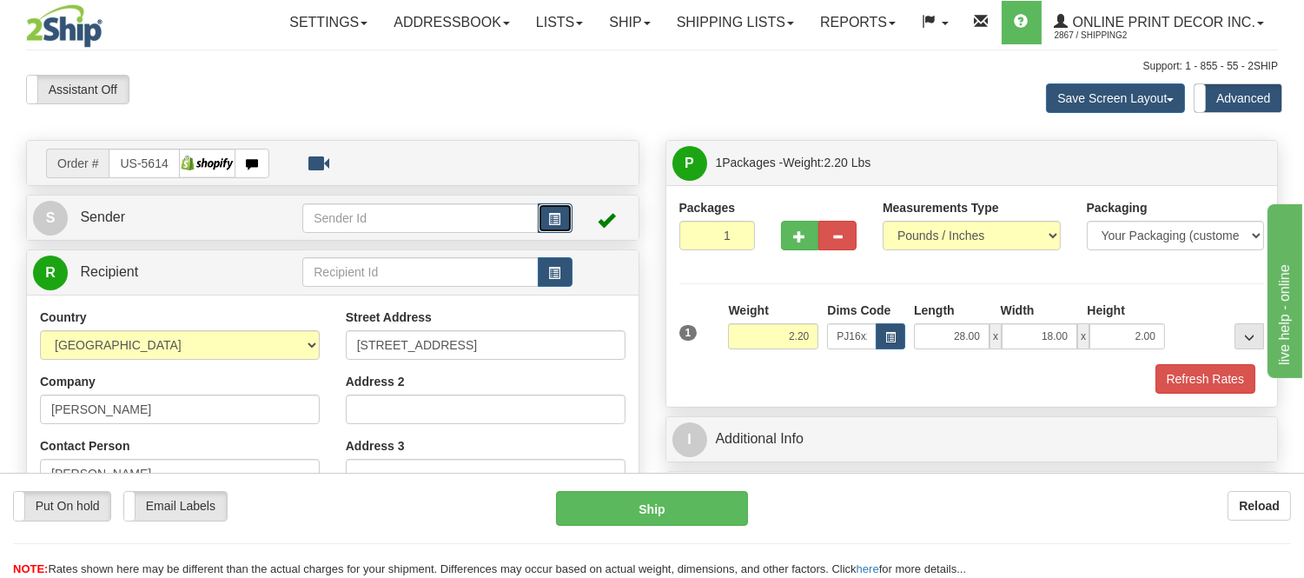
click at [560, 214] on button "button" at bounding box center [555, 218] width 35 height 30
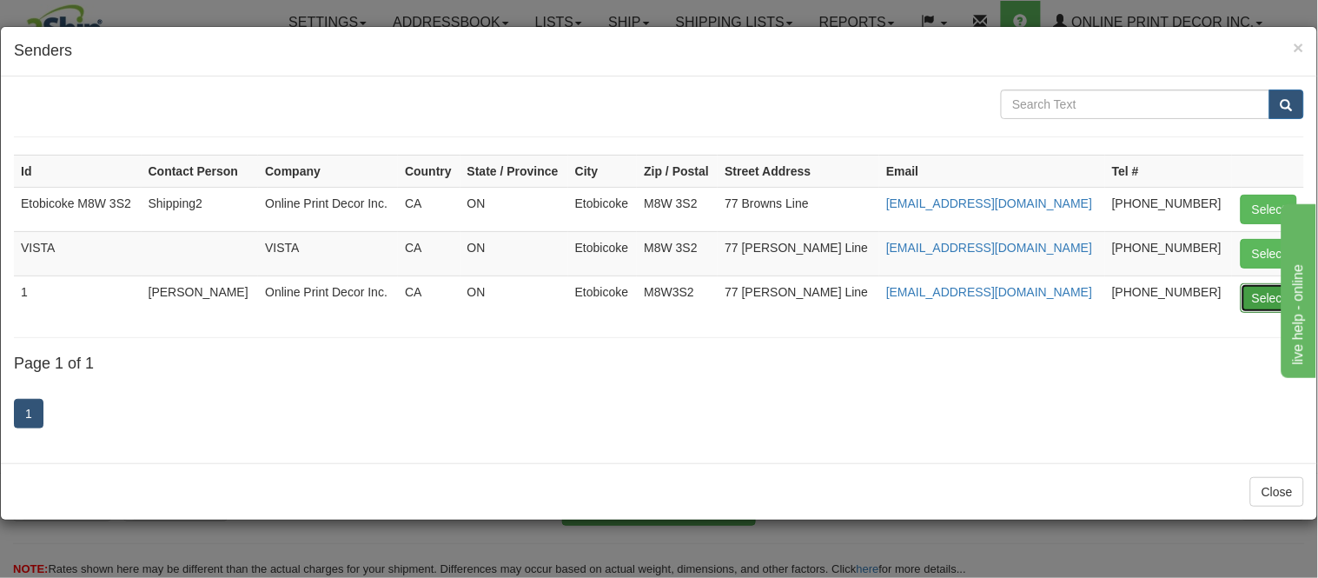
click at [1258, 301] on button "Select" at bounding box center [1268, 298] width 56 height 30
type input "1"
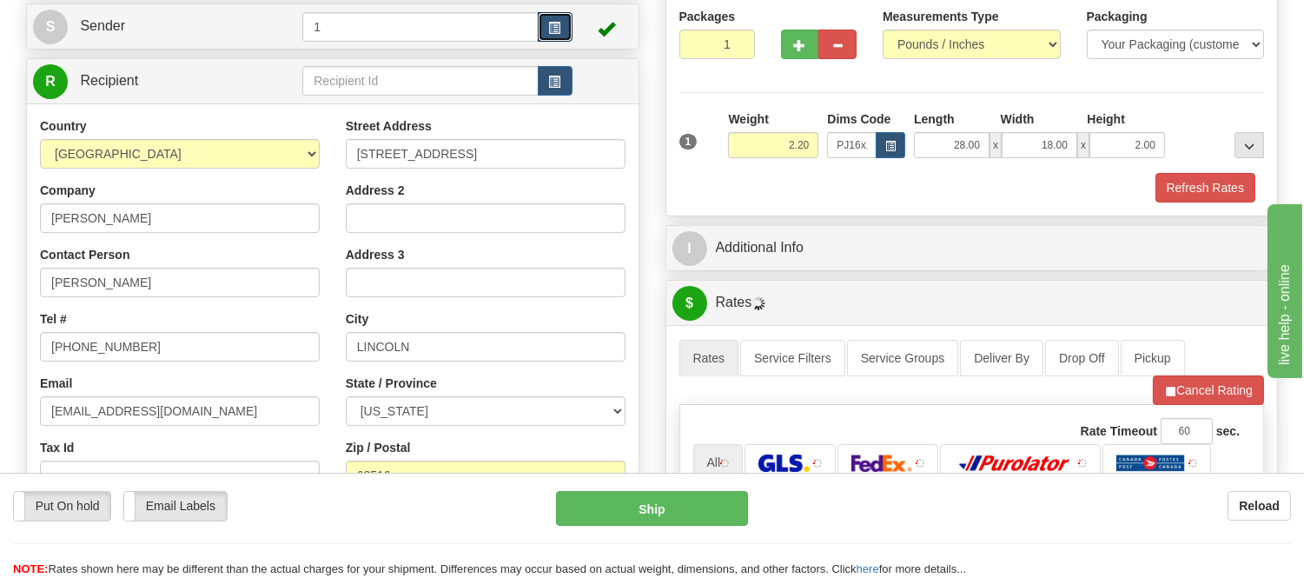
scroll to position [193, 0]
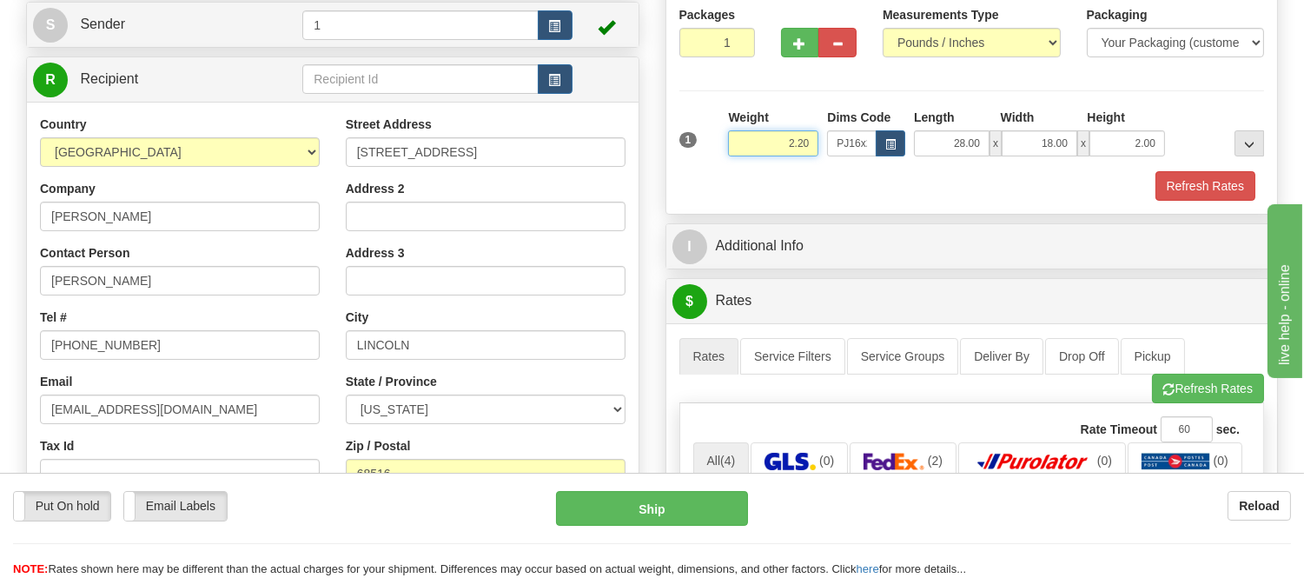
drag, startPoint x: 814, startPoint y: 135, endPoint x: 660, endPoint y: 189, distance: 162.9
click at [660, 189] on div "P Packages 1 Packages - Weight: 2.20 Lbs Shipment Level Shipm. Package Level Pa…" at bounding box center [971, 558] width 639 height 1223
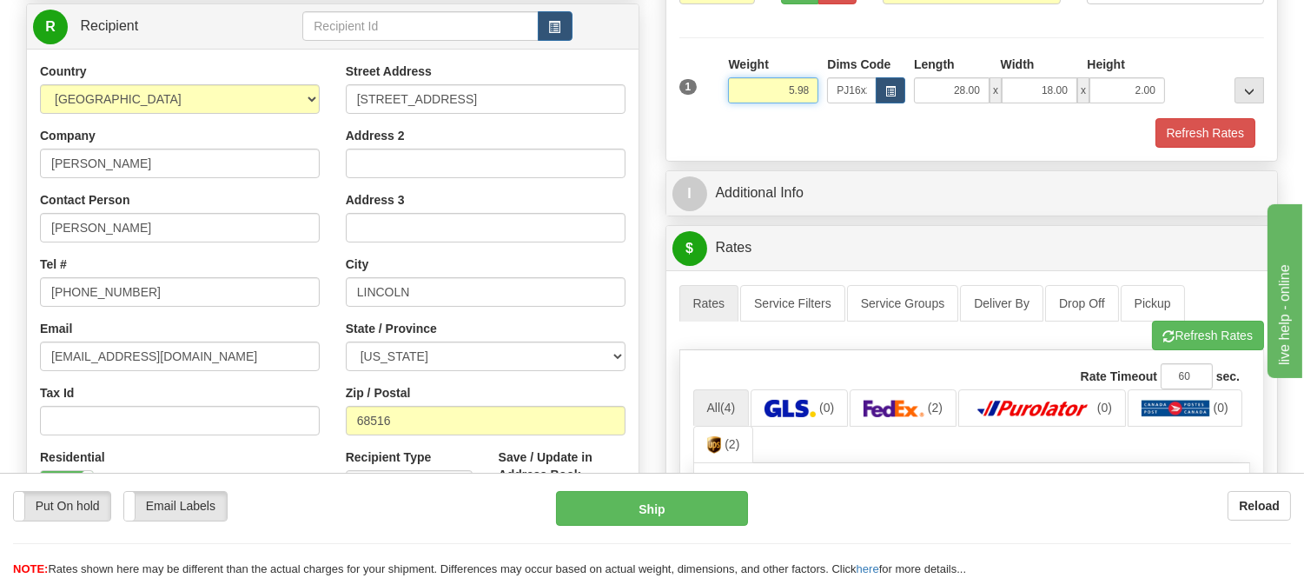
scroll to position [386, 0]
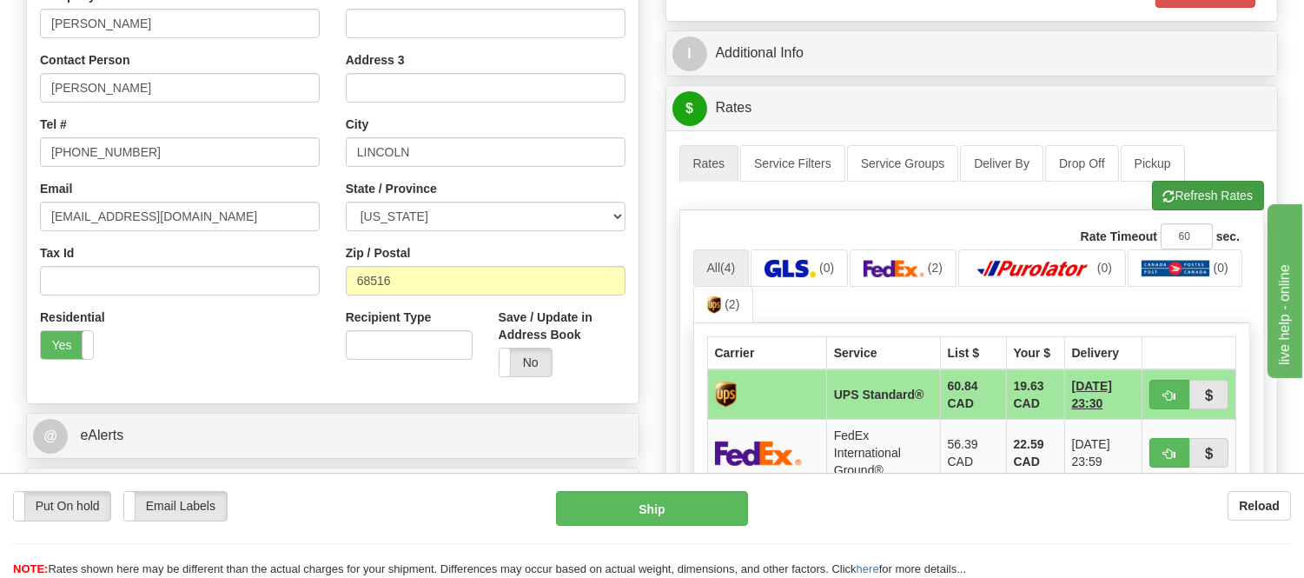
type input "5.98"
click at [1205, 198] on li "Refresh Rates Cancel Rating" at bounding box center [1208, 196] width 112 height 30
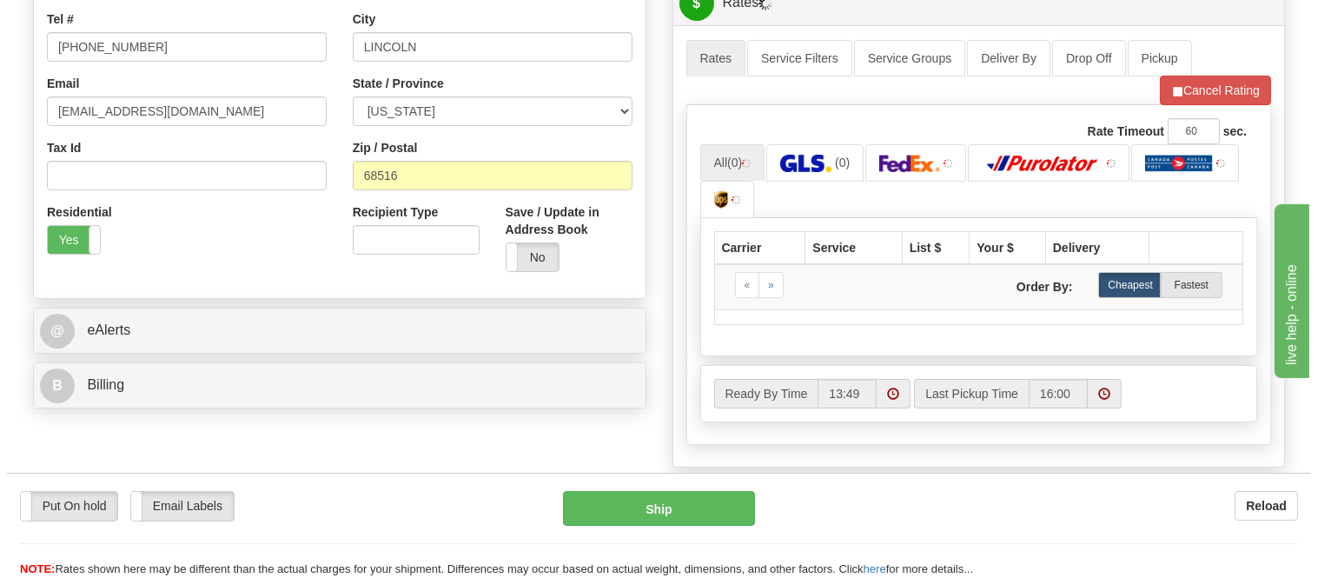
scroll to position [482, 0]
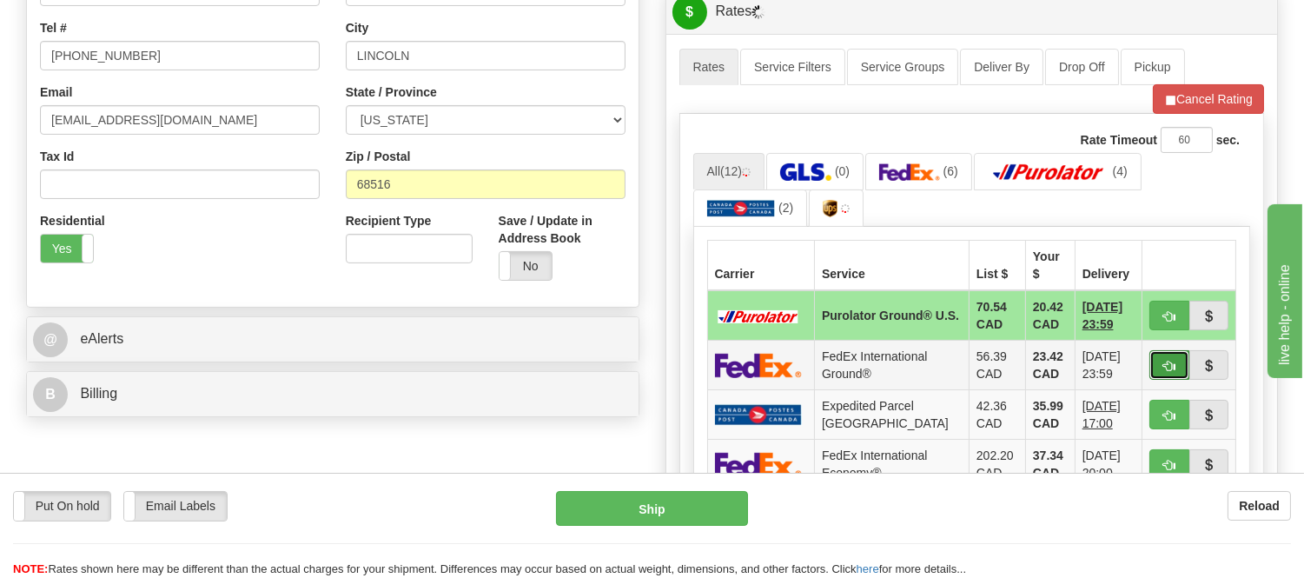
click at [1171, 360] on span "button" at bounding box center [1169, 365] width 12 height 11
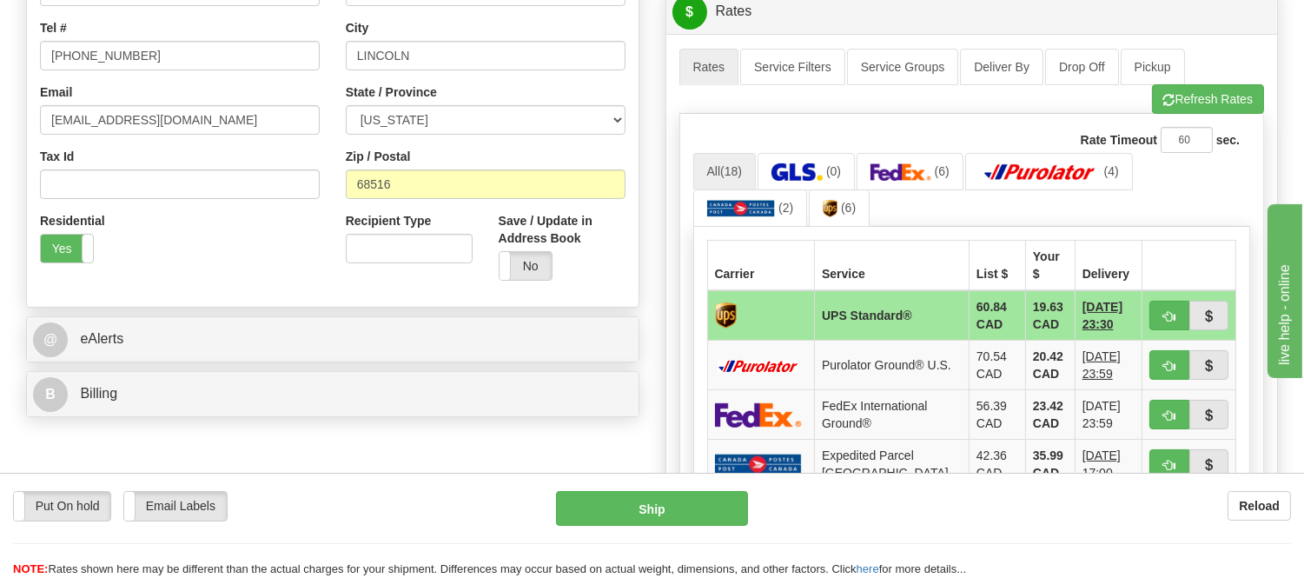
click at [1235, 180] on ul "All (18) (0) (6) (4) (2) (6)" at bounding box center [972, 190] width 558 height 75
click at [1166, 360] on span "button" at bounding box center [1169, 365] width 12 height 11
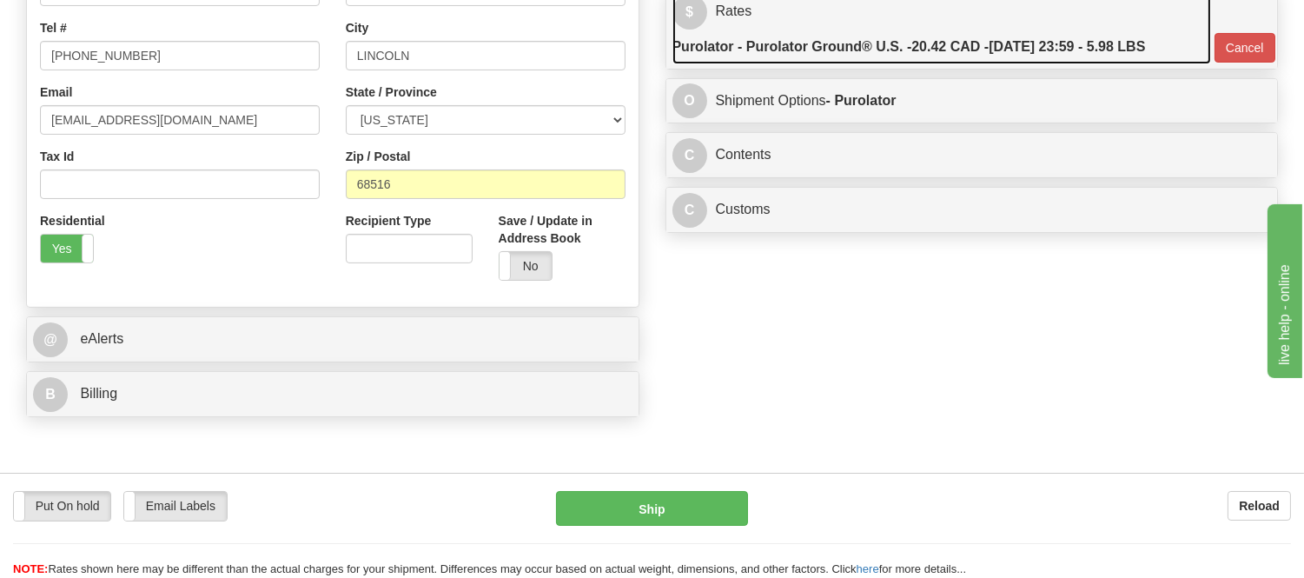
click at [1106, 43] on label "Purolator - Purolator Ground® U.S. - 20.42 CAD - 10/07/2025 23:59 - 5.98 LBS" at bounding box center [908, 47] width 473 height 35
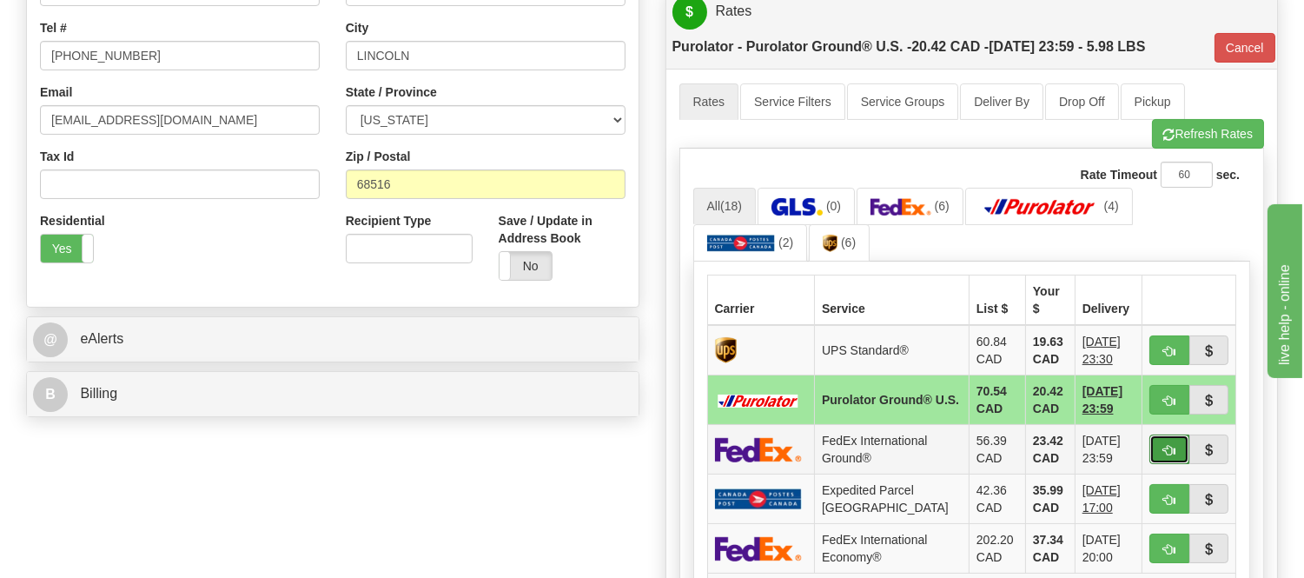
click at [1163, 445] on span "button" at bounding box center [1169, 450] width 12 height 11
type input "92"
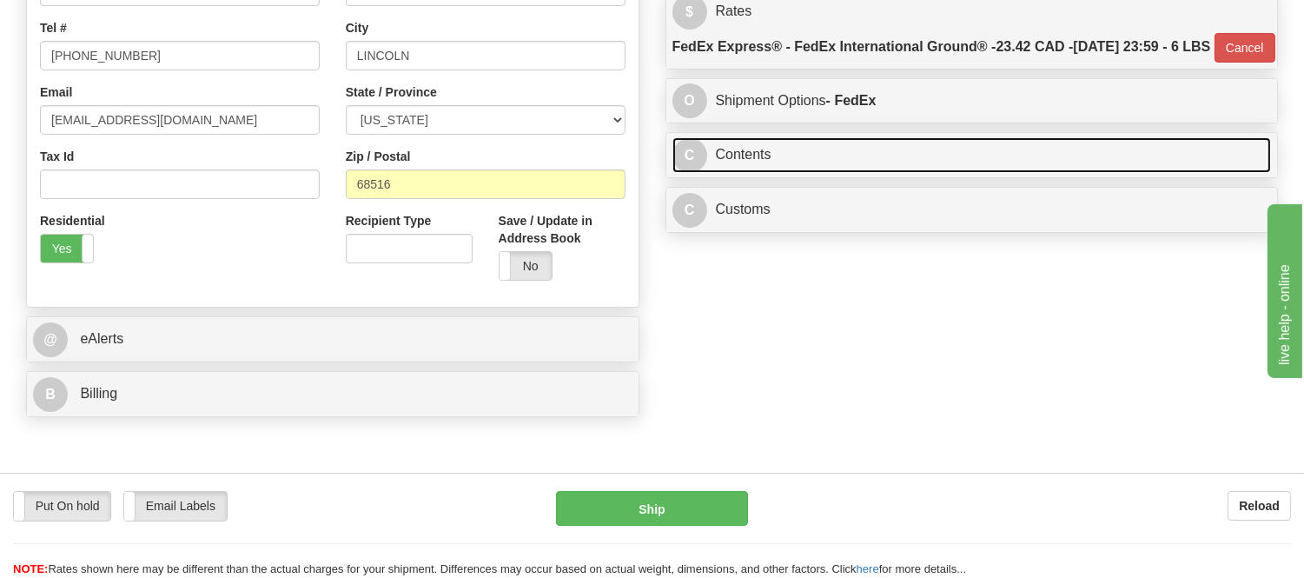
click at [973, 173] on link "C Contents" at bounding box center [971, 155] width 599 height 36
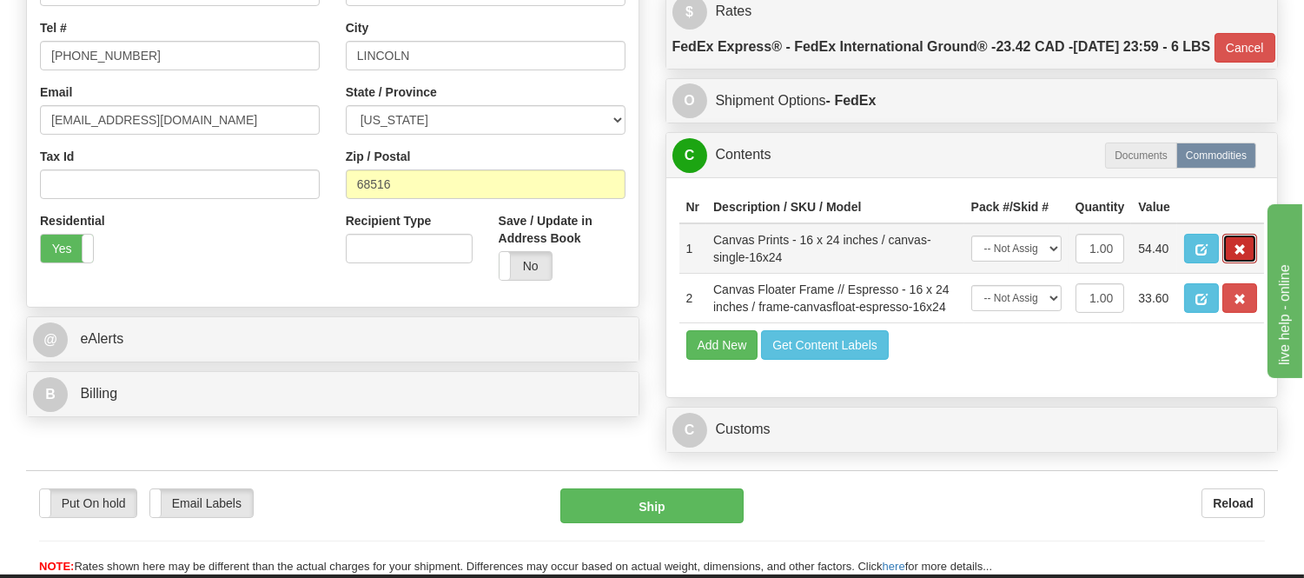
click at [1240, 255] on span "button" at bounding box center [1239, 249] width 12 height 11
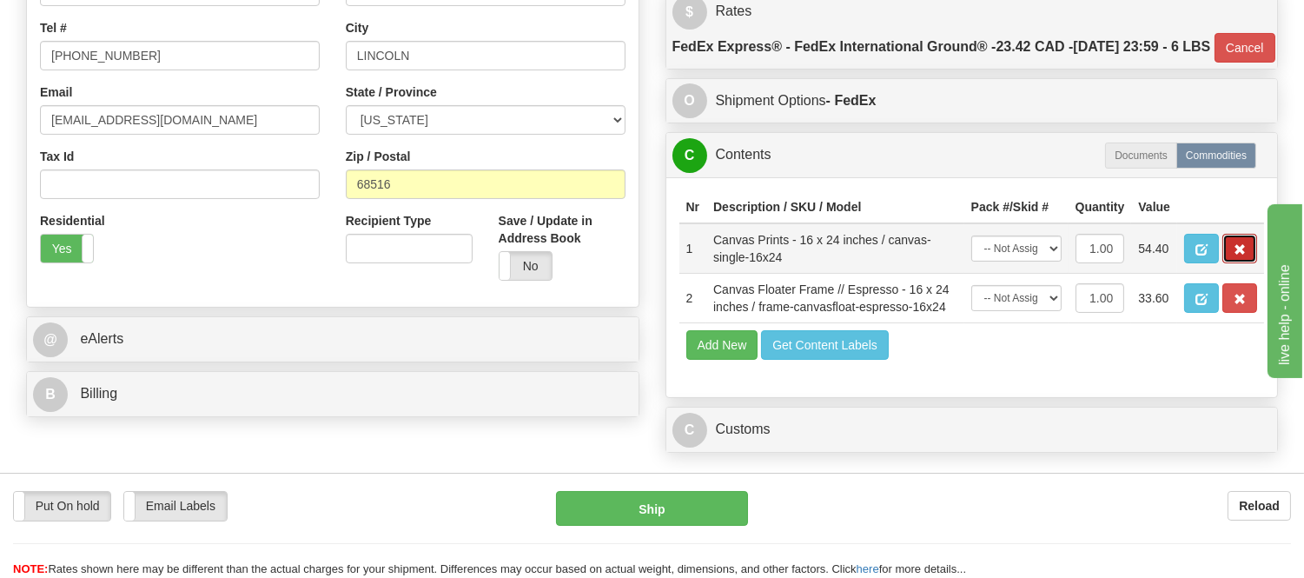
click at [1240, 255] on span "button" at bounding box center [1239, 249] width 12 height 11
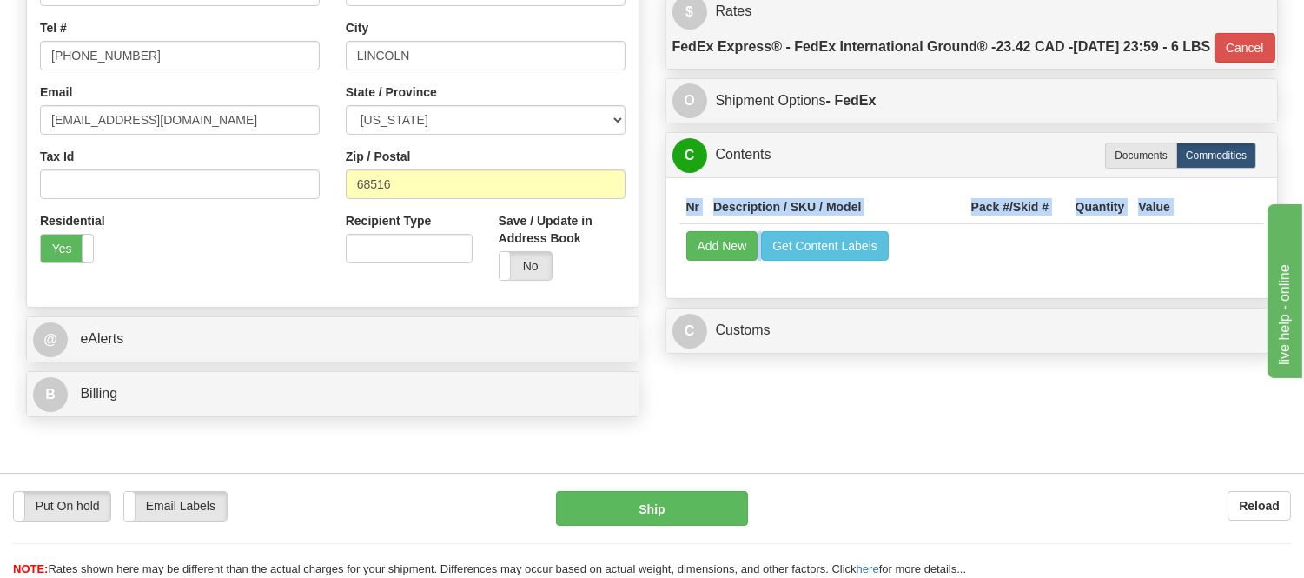
click at [1240, 298] on div "Nr Description / SKU / Model Pack #/Skid # Quantity Value Add New Get Content L…" at bounding box center [971, 237] width 611 height 121
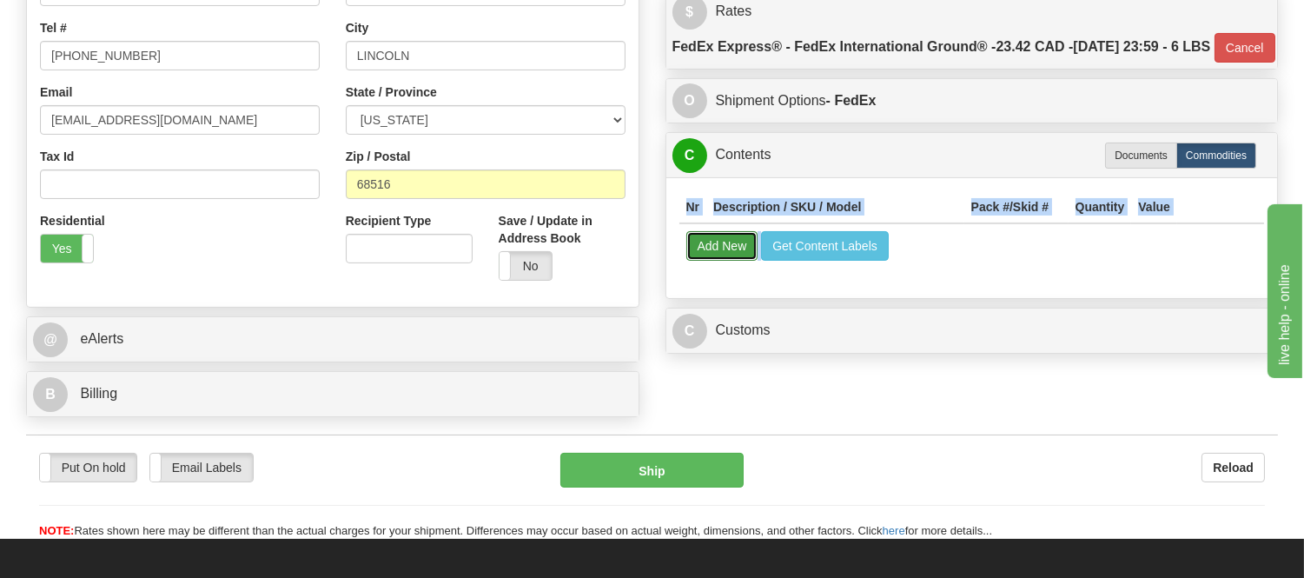
click at [733, 261] on button "Add New" at bounding box center [722, 246] width 72 height 30
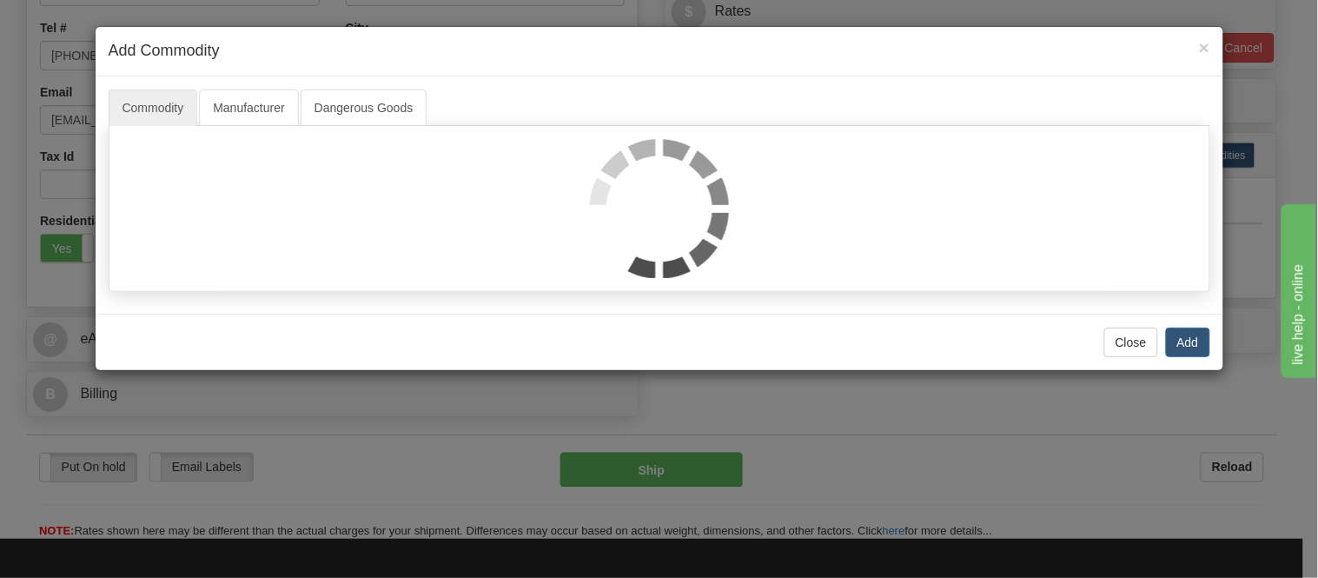
select select
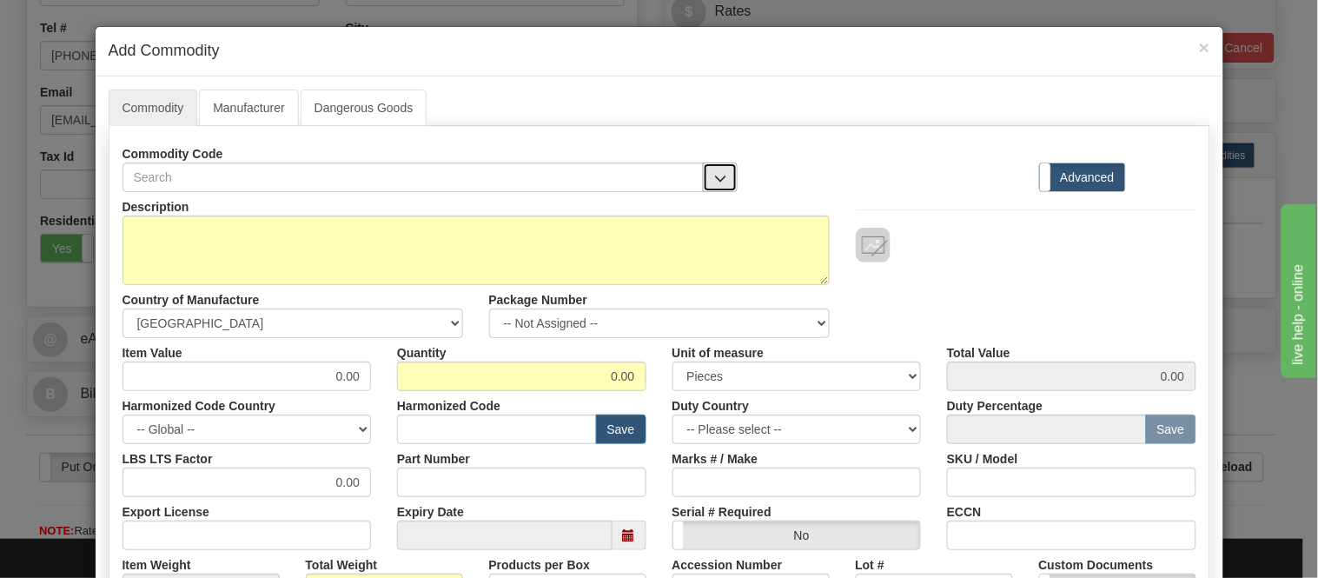
click at [717, 169] on button "button" at bounding box center [720, 177] width 35 height 30
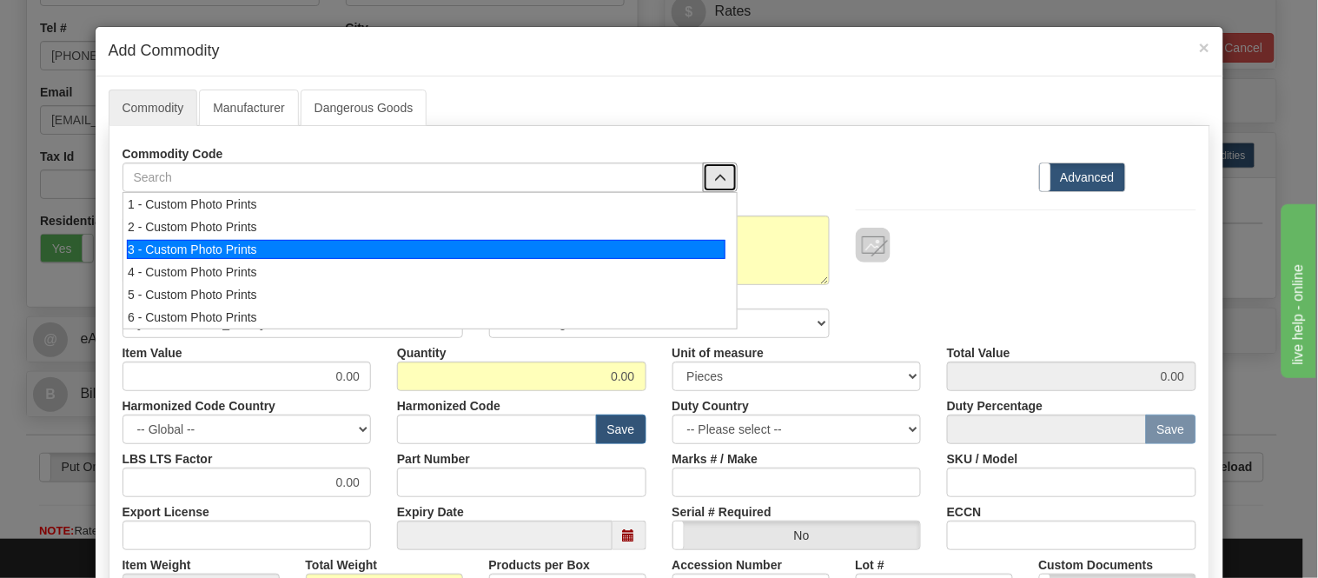
click at [678, 244] on div "3 - Custom Photo Prints" at bounding box center [426, 249] width 598 height 19
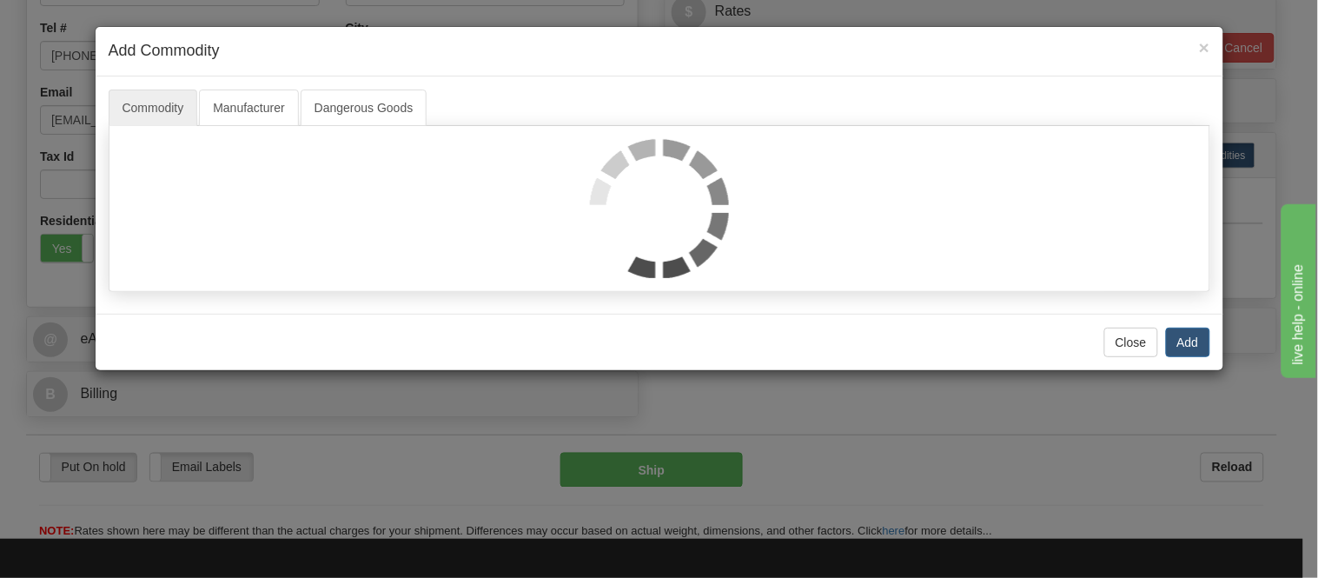
select select "1"
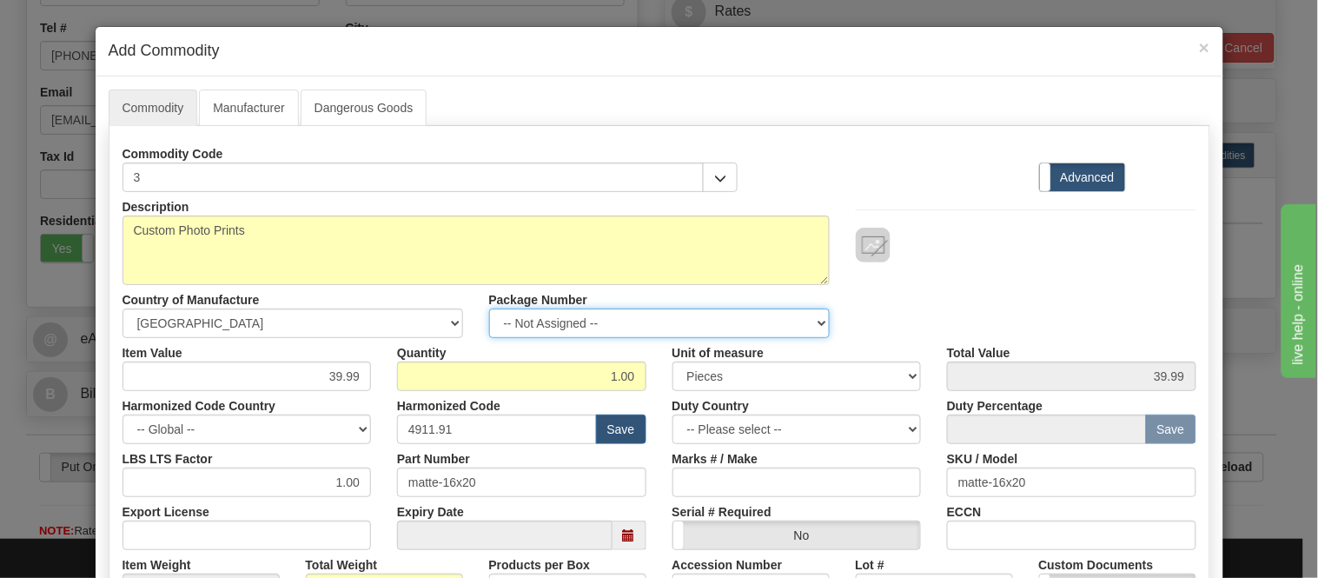
click at [643, 322] on select "-- Not Assigned -- Item 1" at bounding box center [659, 323] width 340 height 30
select select "0"
click at [489, 308] on select "-- Not Assigned -- Item 1" at bounding box center [659, 323] width 340 height 30
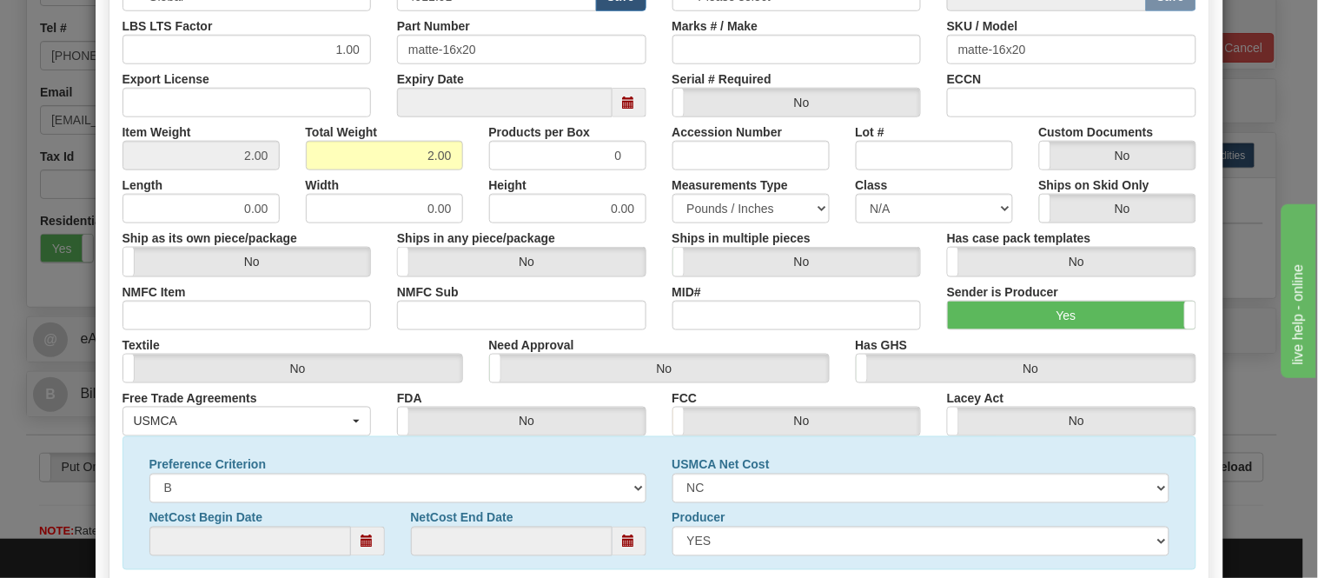
scroll to position [561, 0]
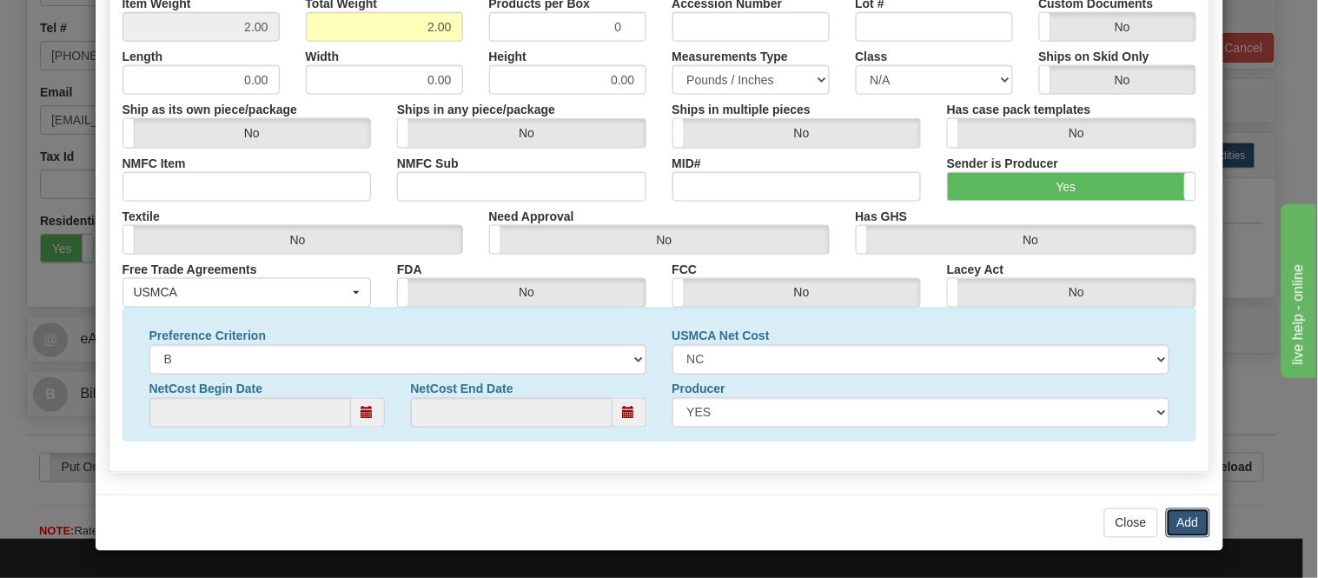
click at [1166, 510] on button "Add" at bounding box center [1188, 523] width 44 height 30
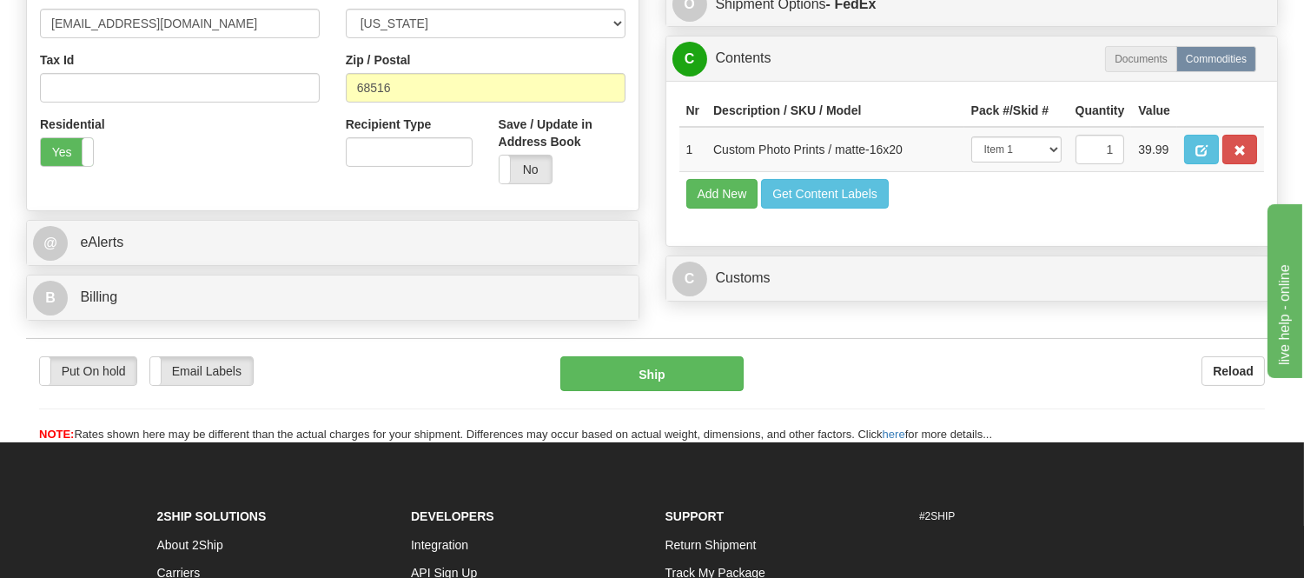
scroll to position [675, 0]
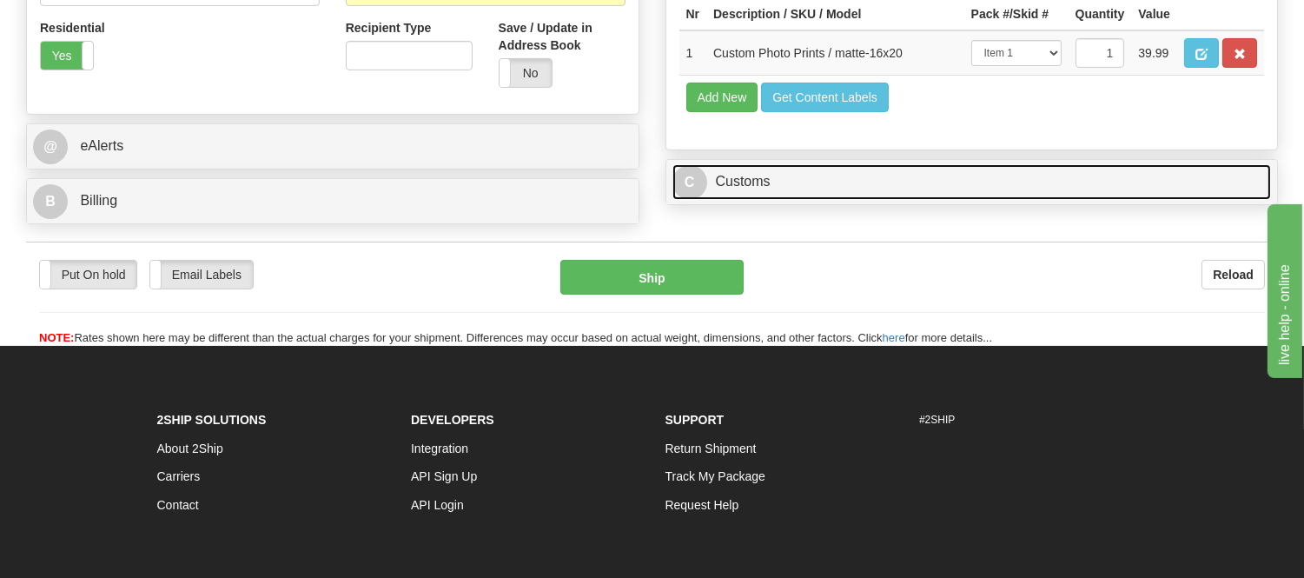
click at [908, 200] on link "C Customs" at bounding box center [971, 182] width 599 height 36
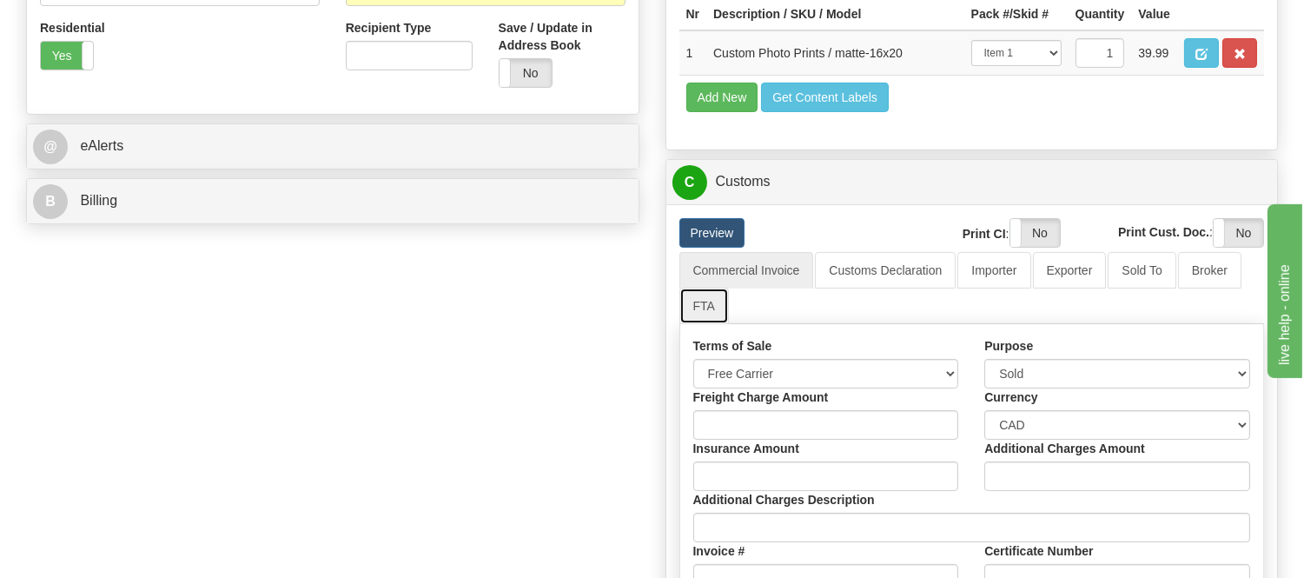
click at [695, 324] on link "FTA" at bounding box center [704, 305] width 50 height 36
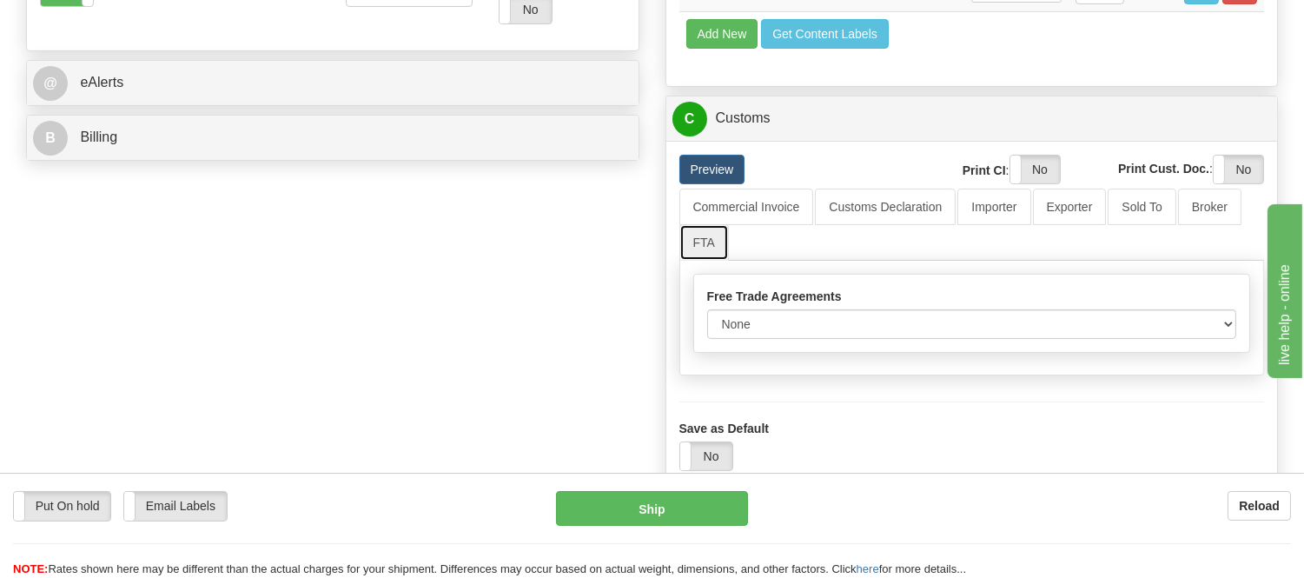
scroll to position [771, 0]
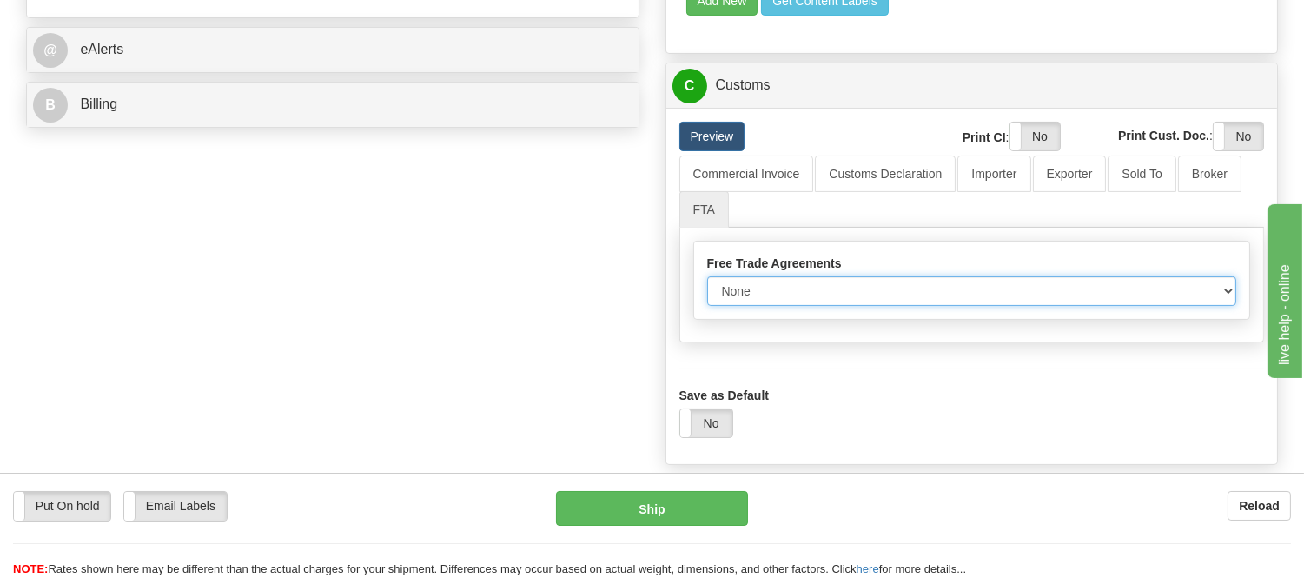
click at [848, 306] on select "None Other USMCA CETA CUKTCA" at bounding box center [972, 291] width 530 height 30
select select "1"
click at [707, 306] on select "None Other USMCA CETA CUKTCA" at bounding box center [972, 291] width 530 height 30
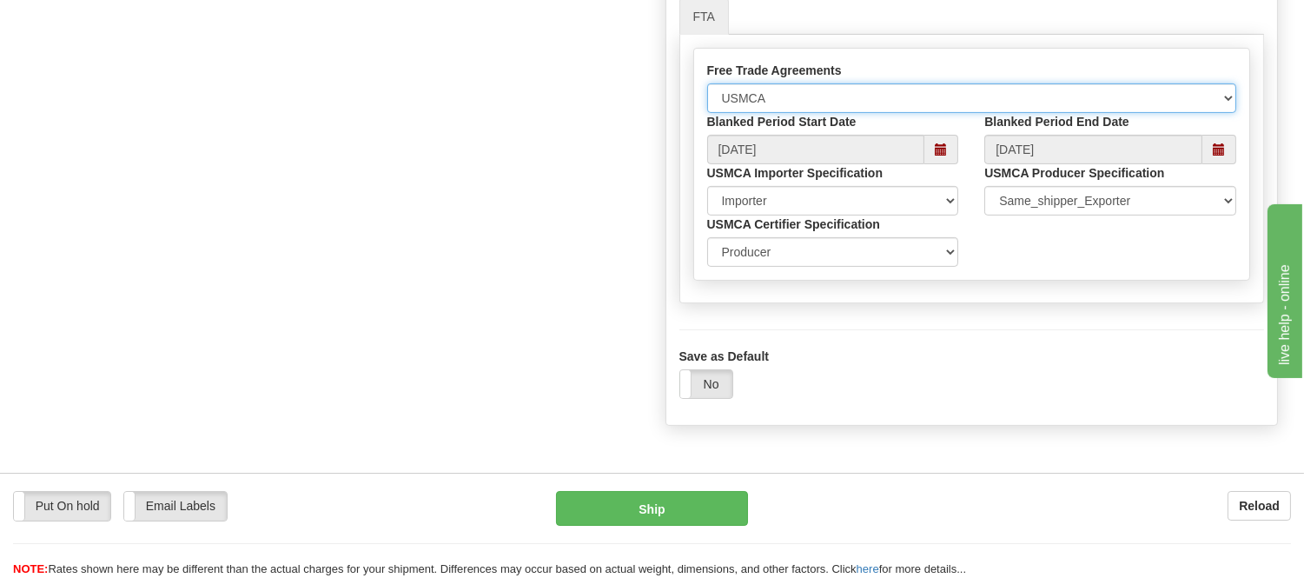
scroll to position [965, 0]
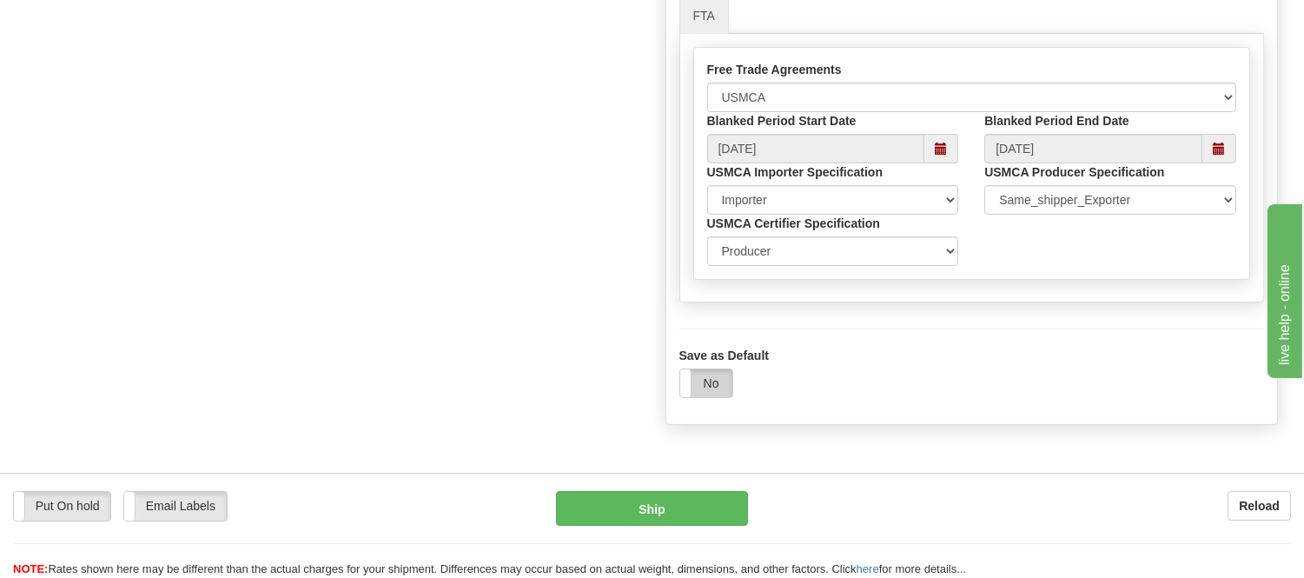
click at [703, 397] on label "No" at bounding box center [706, 383] width 52 height 28
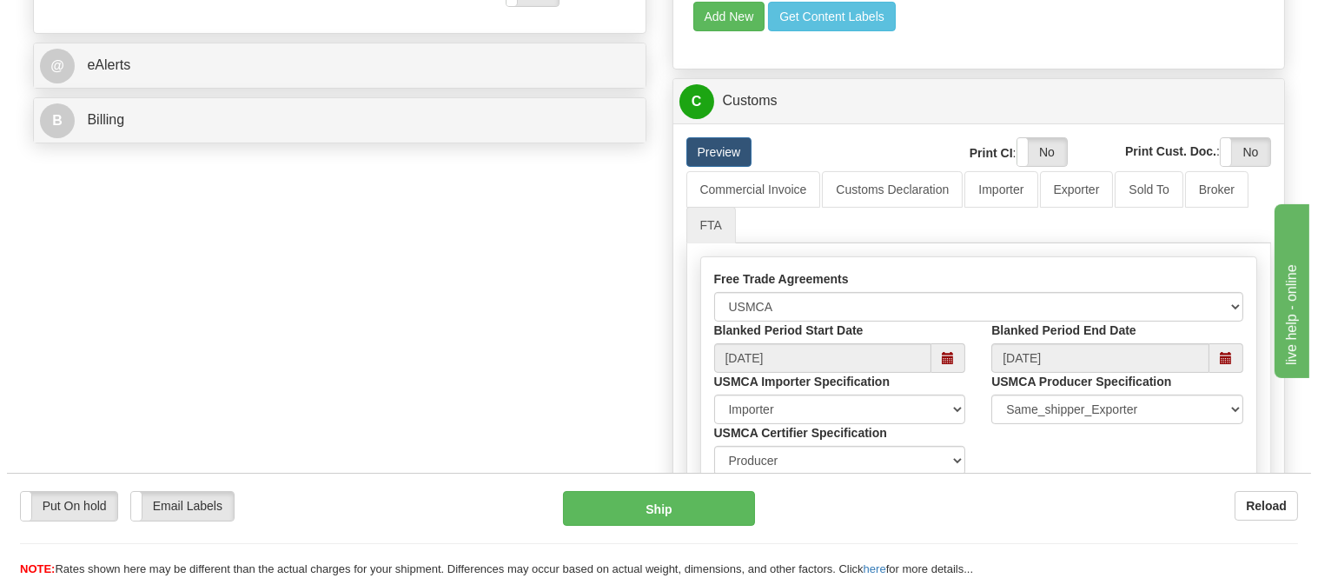
scroll to position [675, 0]
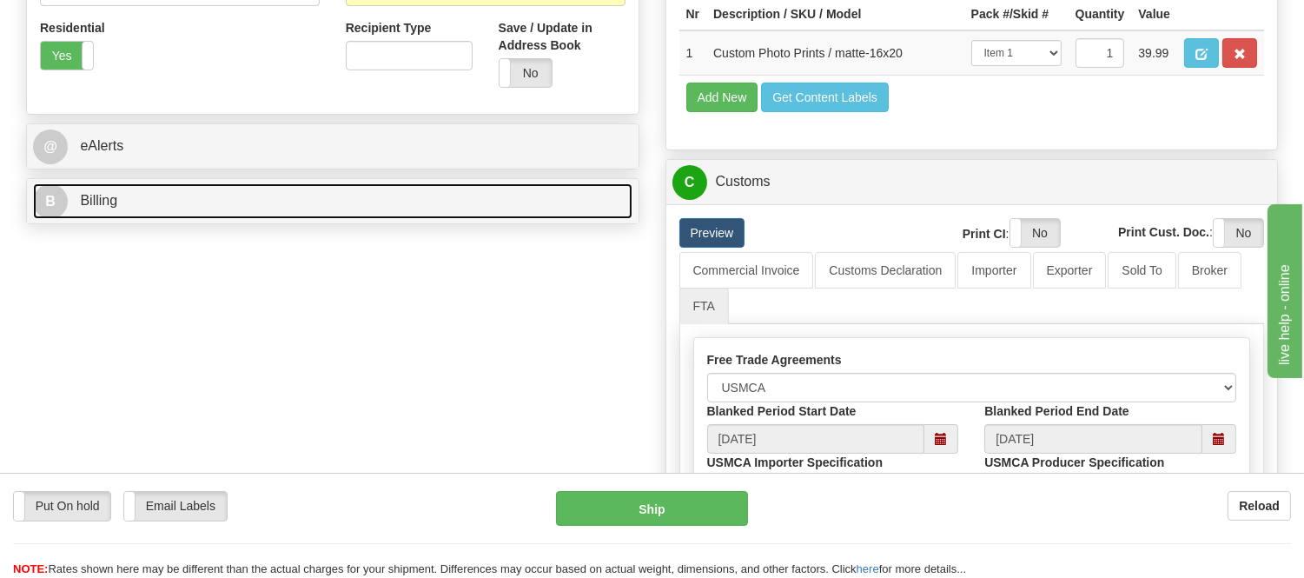
click at [235, 209] on link "B Billing" at bounding box center [332, 201] width 599 height 36
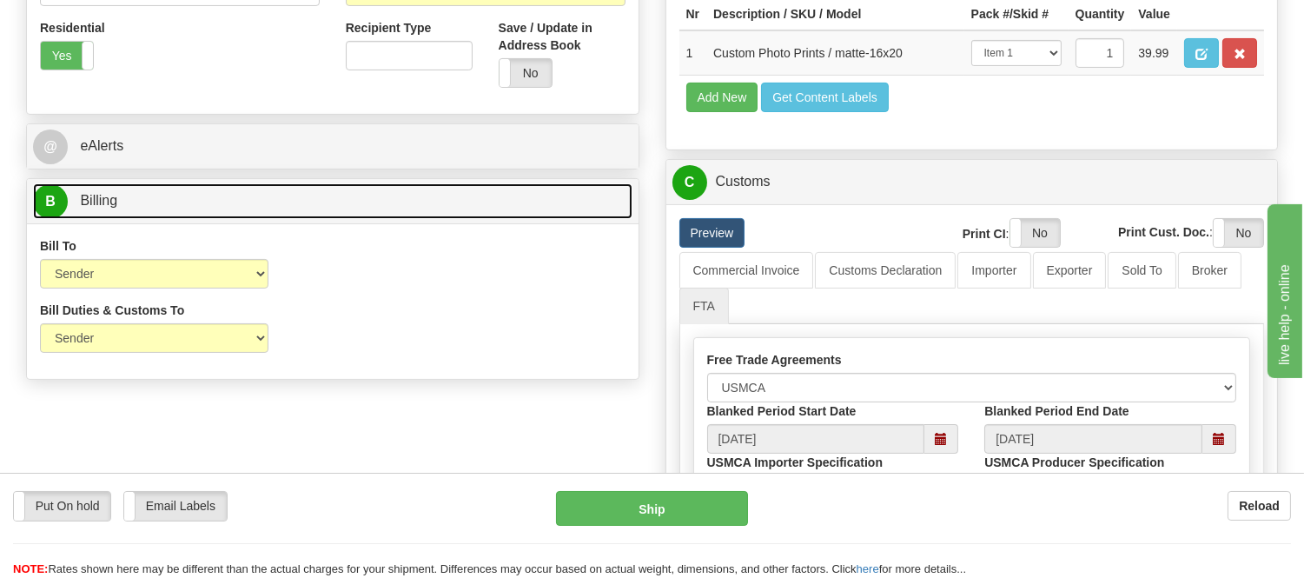
click at [235, 209] on link "B Billing" at bounding box center [332, 201] width 599 height 36
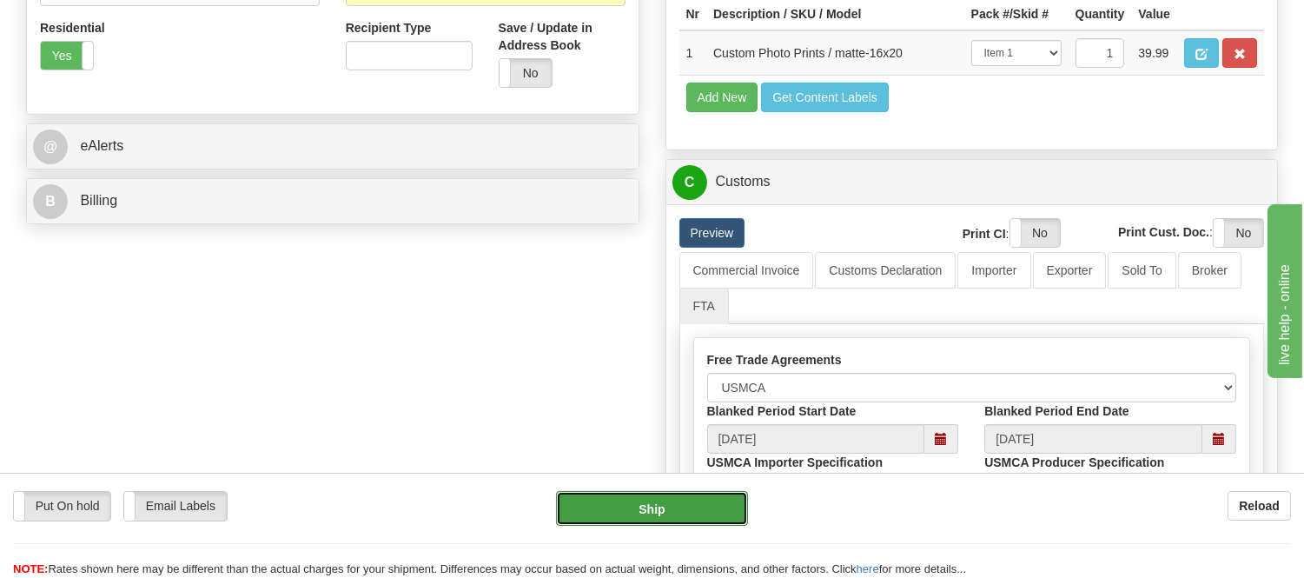
click at [699, 510] on button "Ship" at bounding box center [651, 508] width 191 height 35
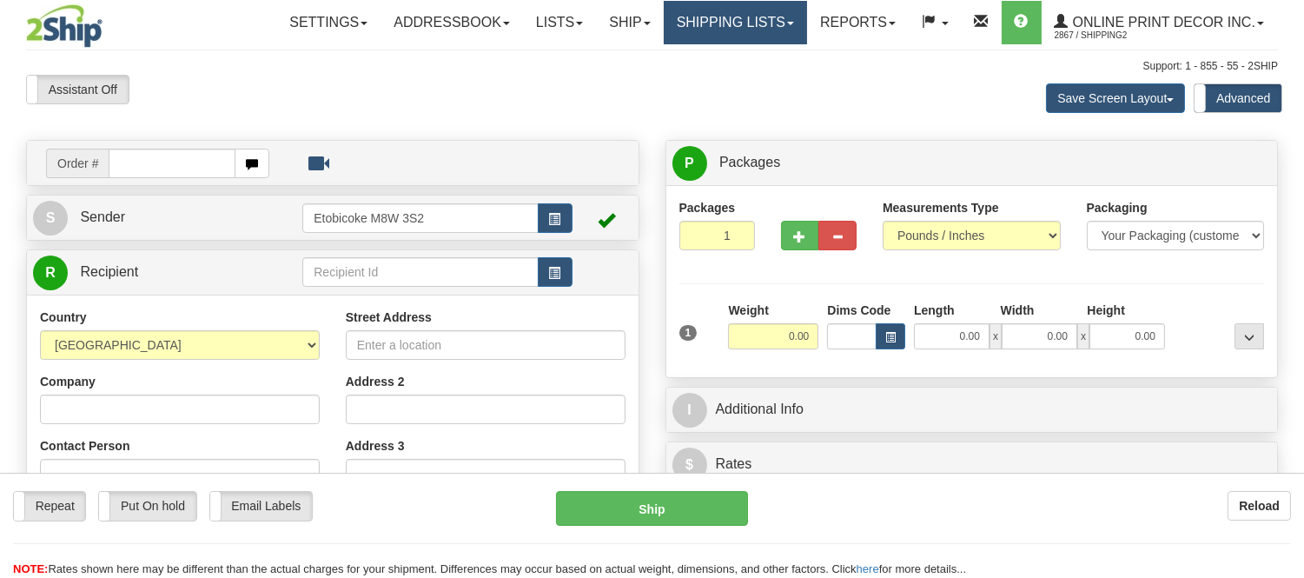
click at [705, 32] on link "Shipping lists" at bounding box center [735, 22] width 143 height 43
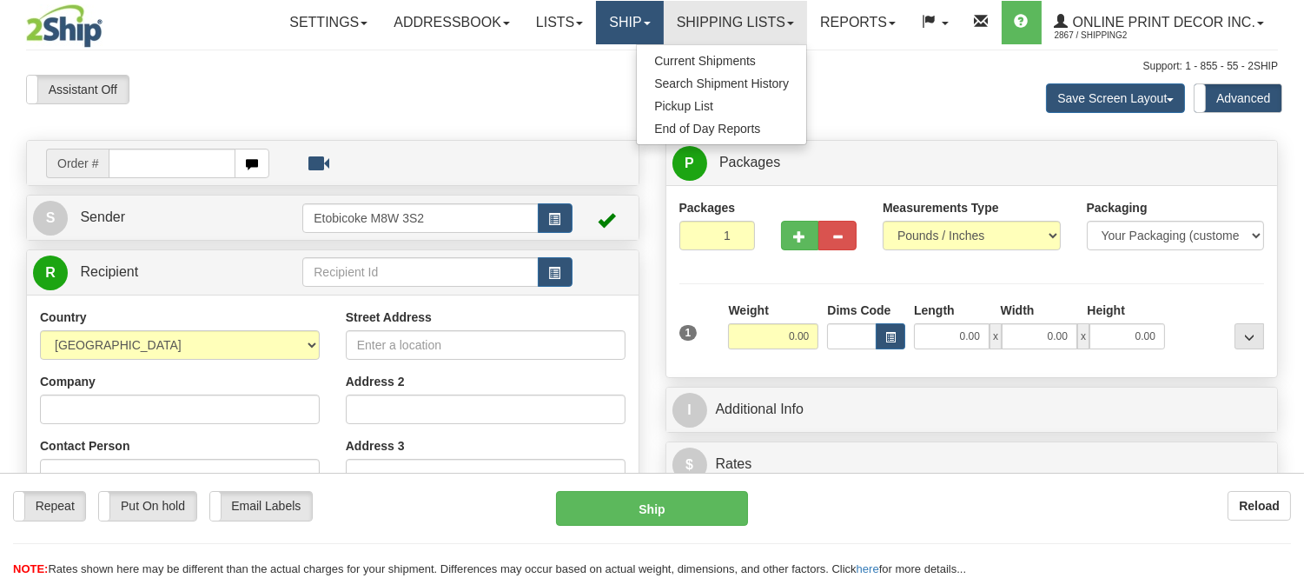
click at [645, 10] on link "Ship" at bounding box center [629, 22] width 67 height 43
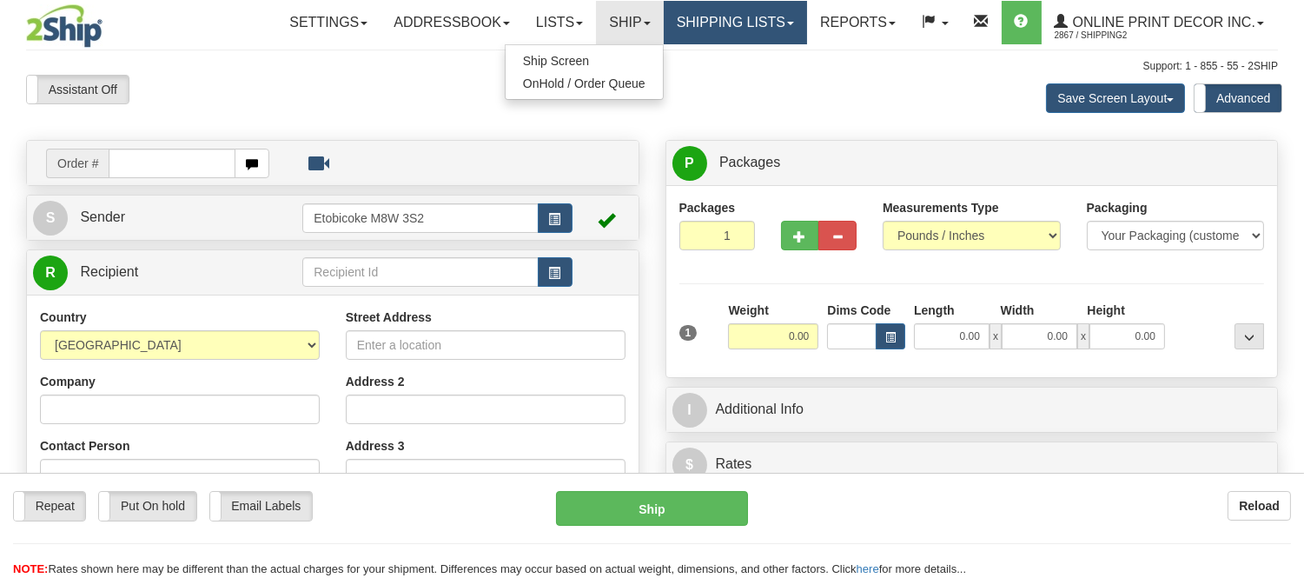
click at [734, 20] on link "Shipping lists" at bounding box center [735, 22] width 143 height 43
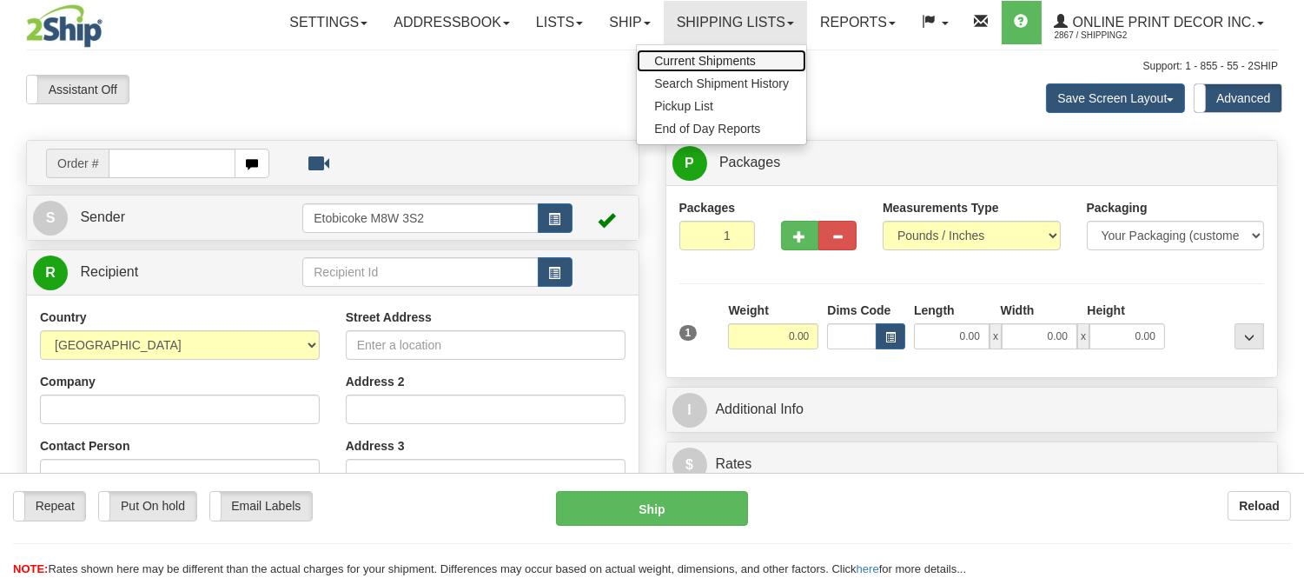
click at [714, 63] on span "Current Shipments" at bounding box center [705, 61] width 102 height 14
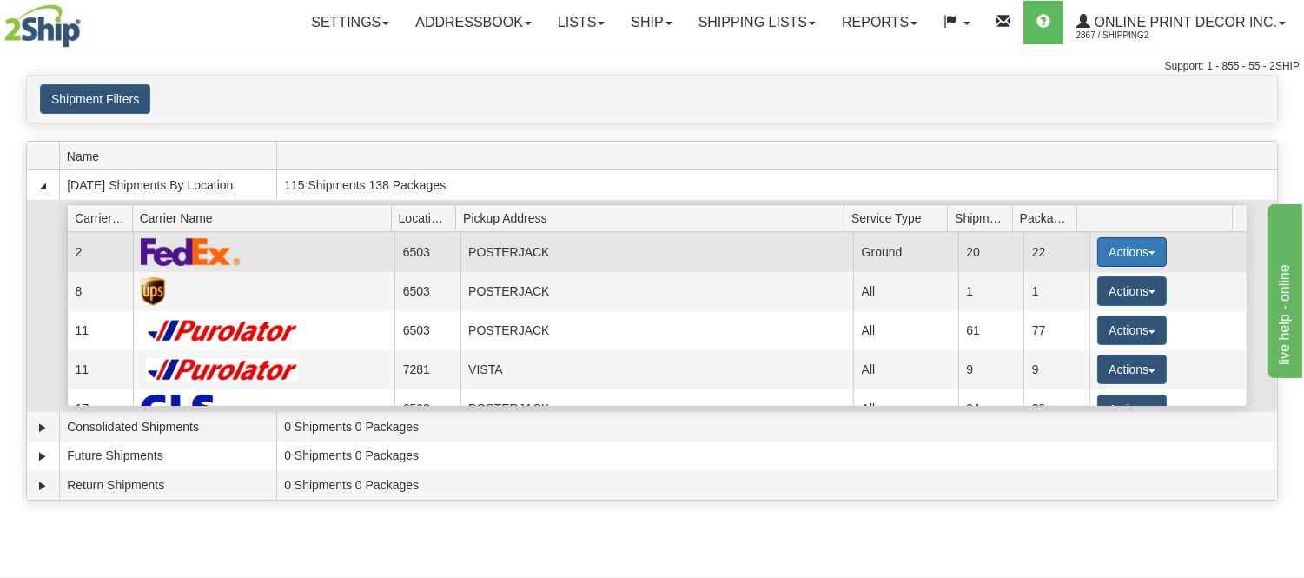
click at [1105, 252] on button "Actions" at bounding box center [1131, 252] width 69 height 30
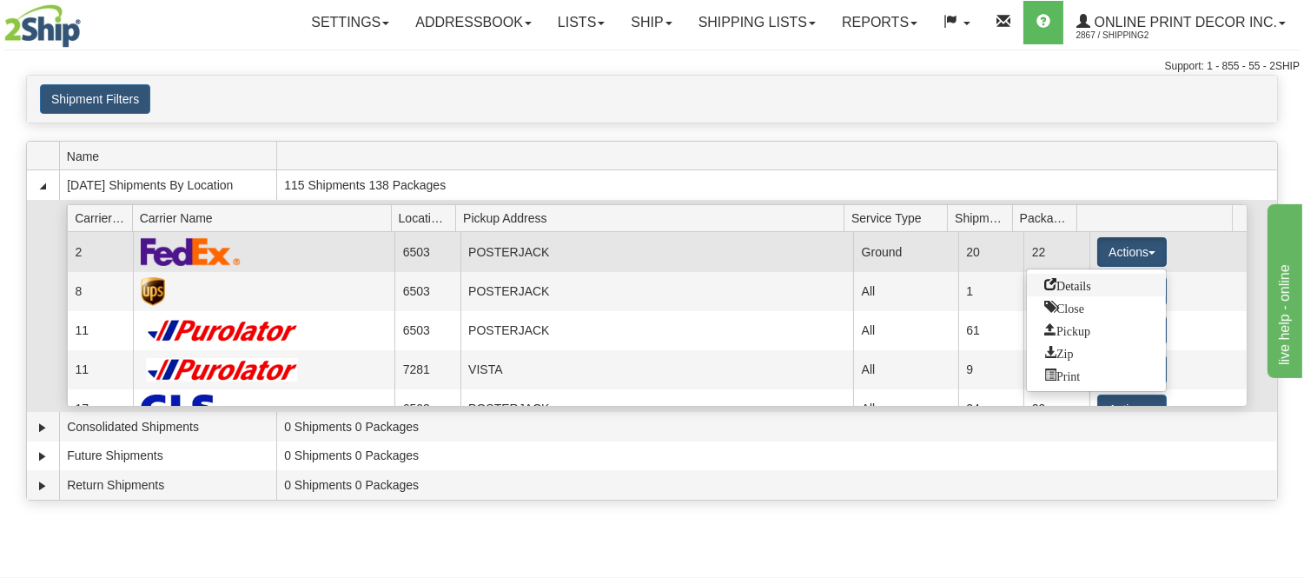
click at [1081, 290] on link "Details" at bounding box center [1096, 285] width 139 height 23
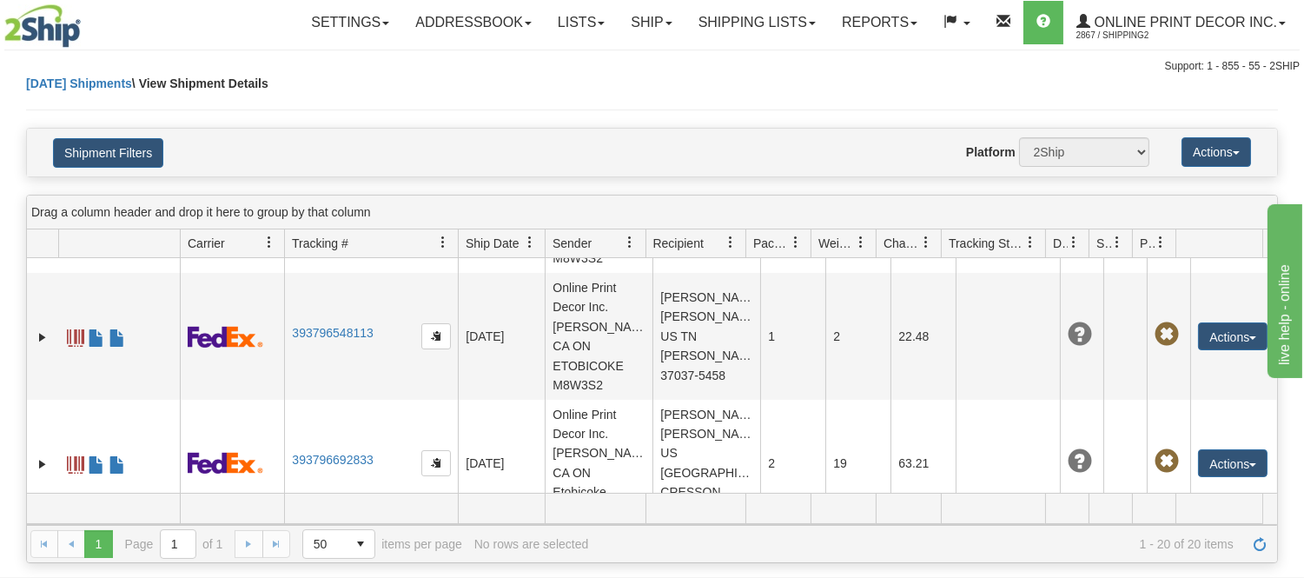
scroll to position [2001, 0]
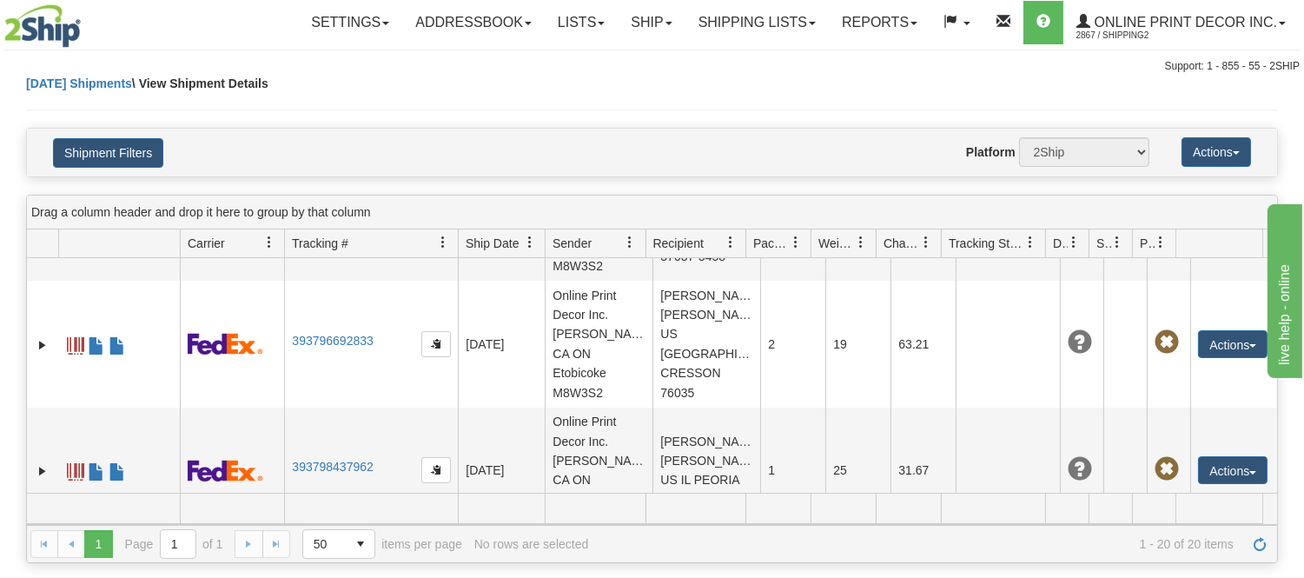
click at [631, 13] on link "Ship" at bounding box center [651, 22] width 67 height 43
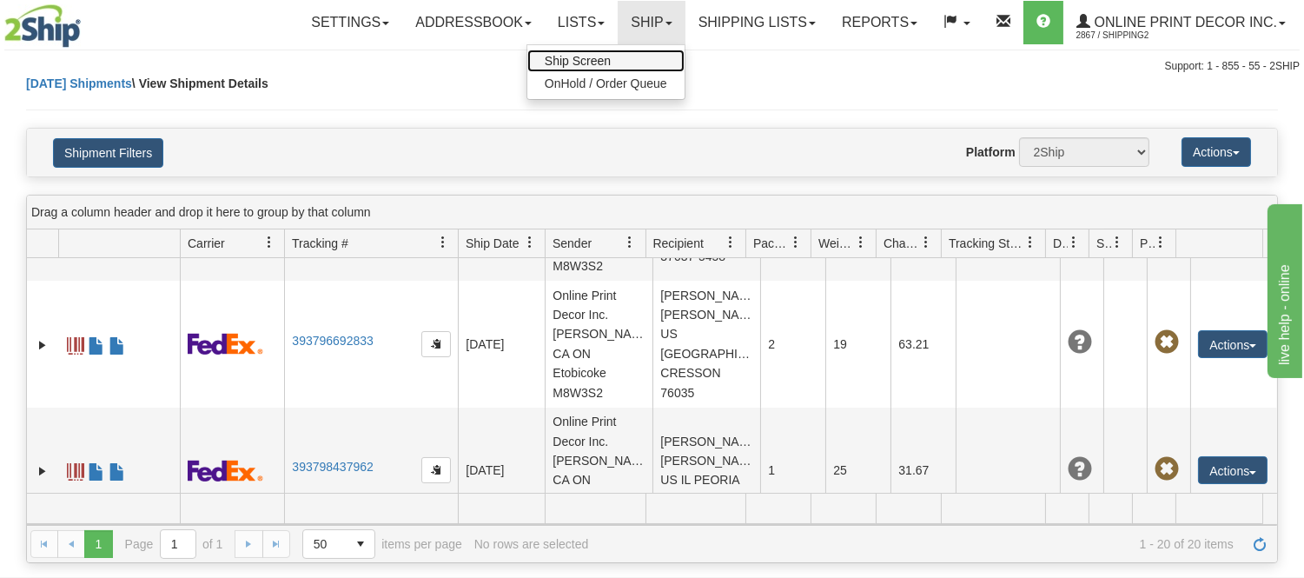
click at [595, 56] on span "Ship Screen" at bounding box center [578, 61] width 66 height 14
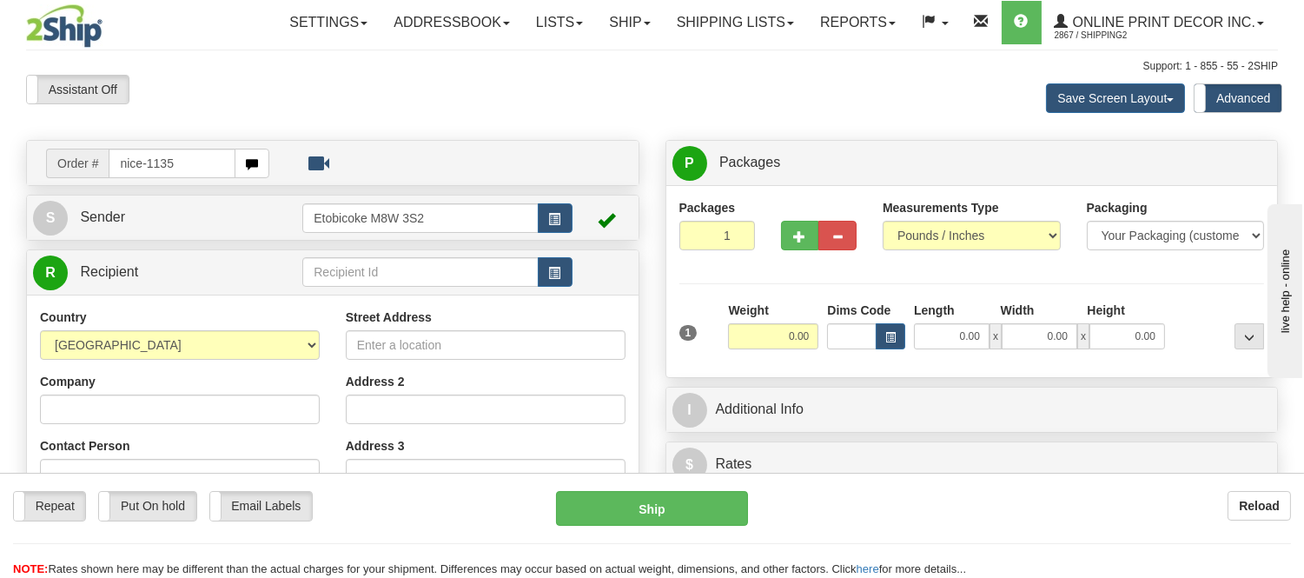
type input "nice-1135"
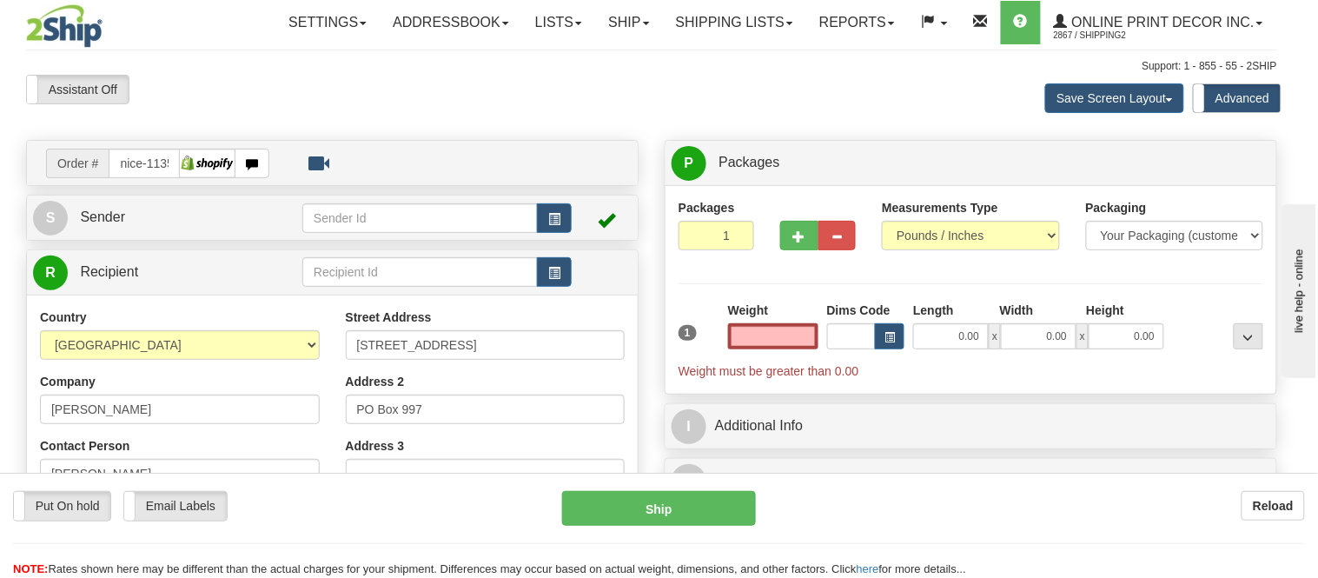
type input "[PERSON_NAME]"
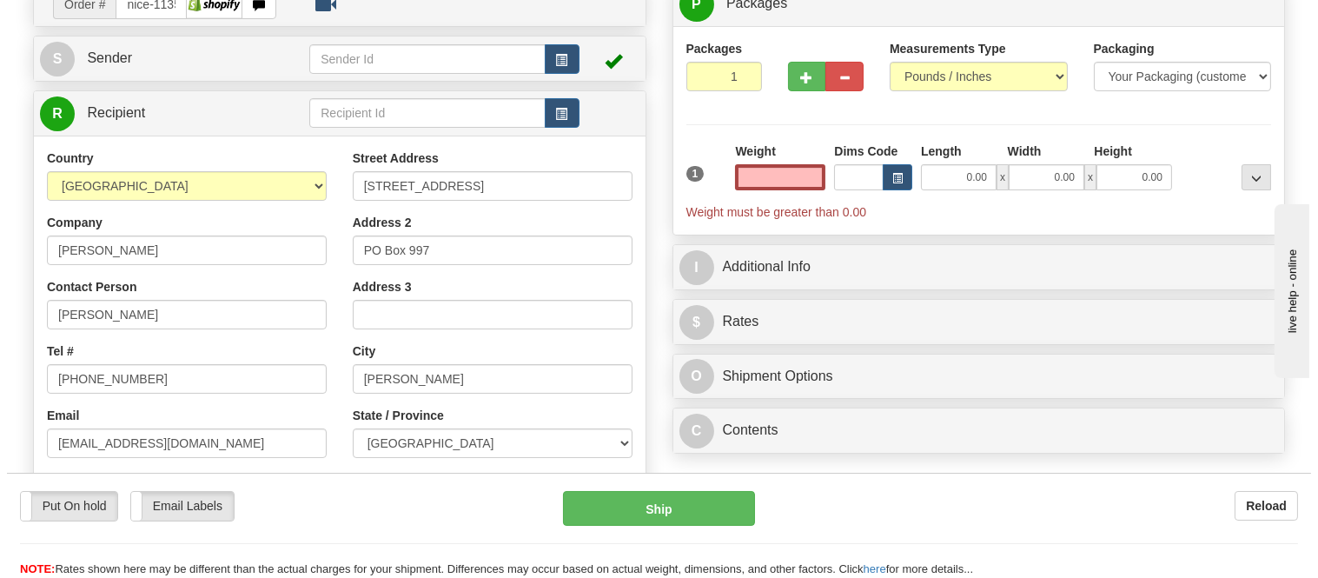
scroll to position [193, 0]
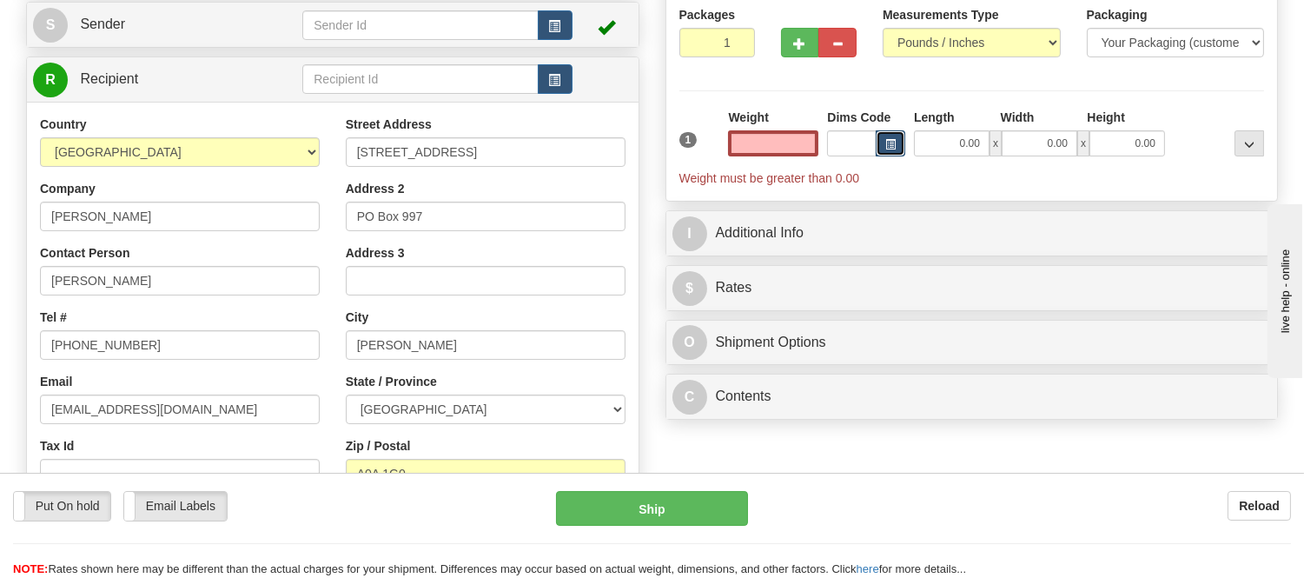
type input "0.00"
click at [884, 154] on button "button" at bounding box center [890, 143] width 30 height 26
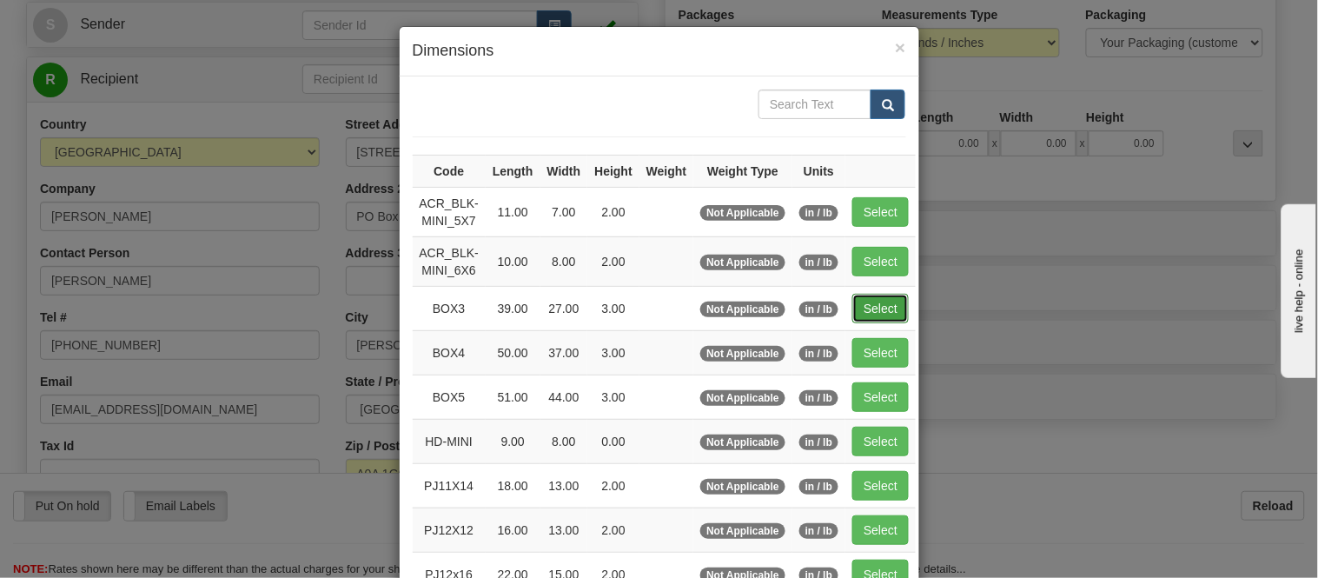
click at [865, 301] on button "Select" at bounding box center [880, 309] width 56 height 30
type input "BOX3"
type input "39.00"
type input "27.00"
type input "3.00"
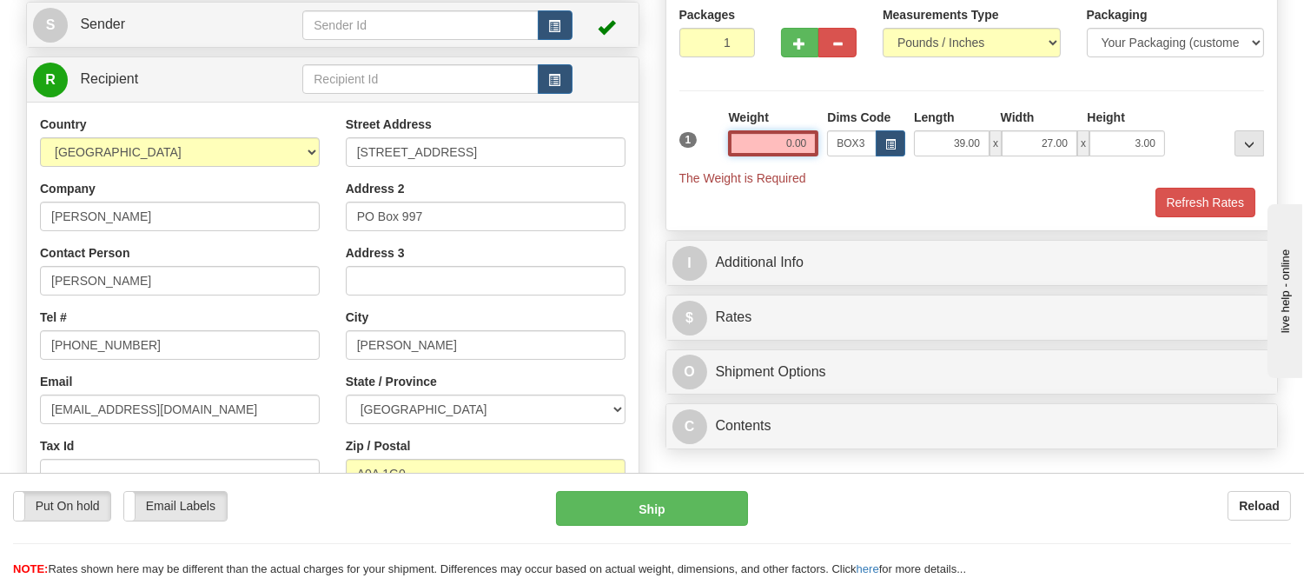
drag, startPoint x: 814, startPoint y: 144, endPoint x: 684, endPoint y: 145, distance: 130.3
click at [684, 145] on div "1 Weight 0.00 Dims Code BOX3" at bounding box center [972, 148] width 594 height 78
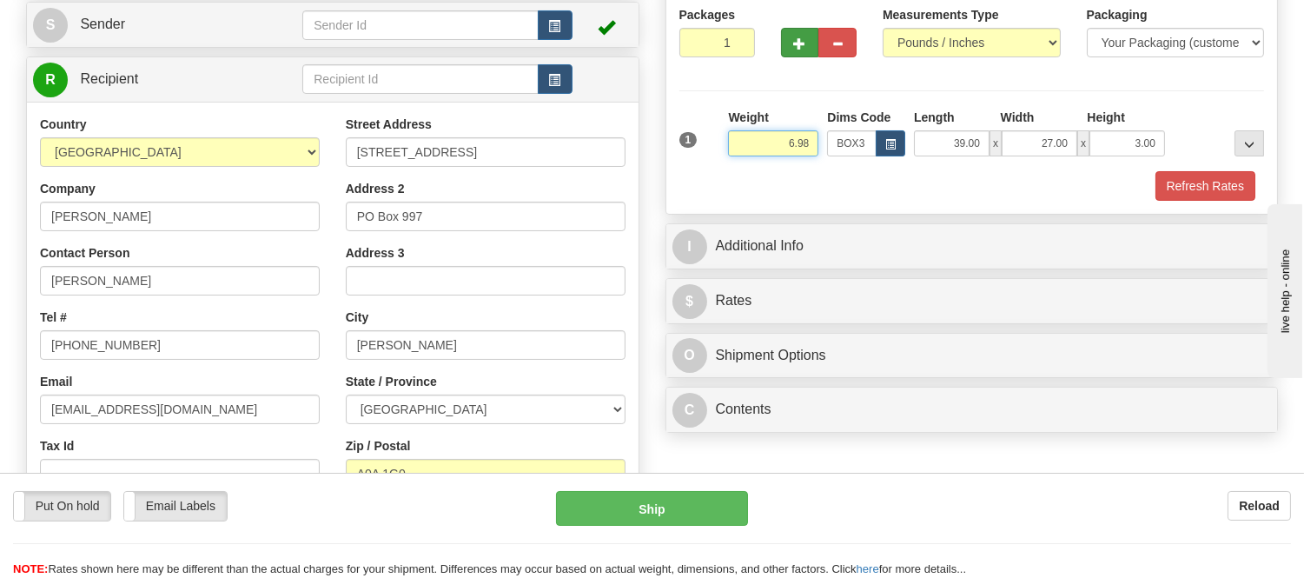
type input "6.98"
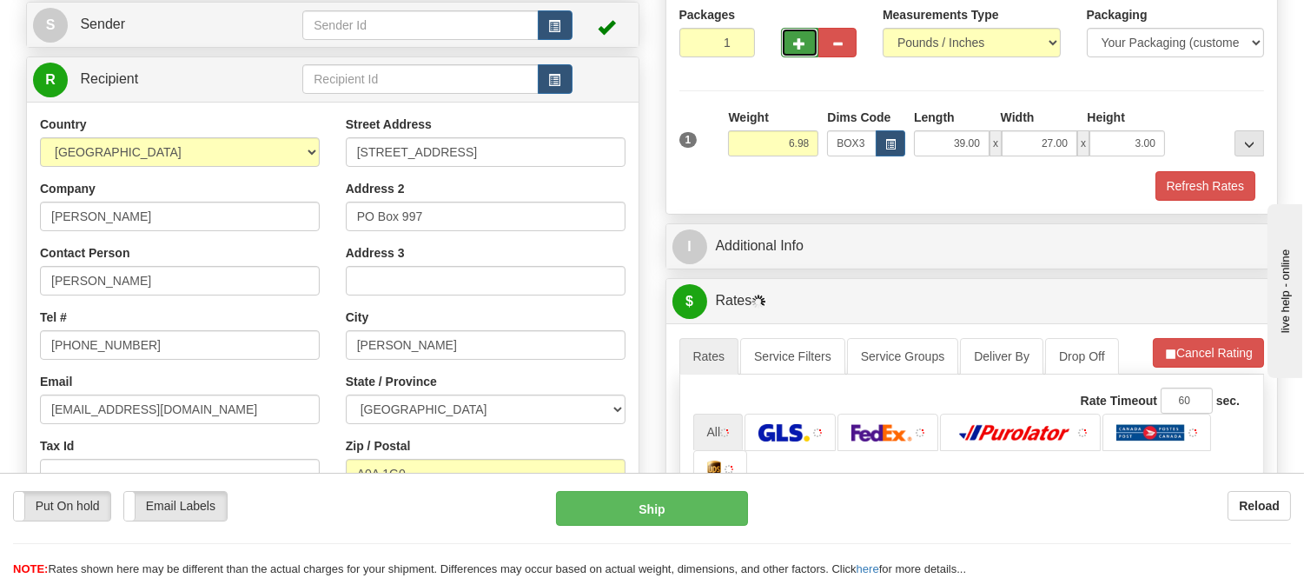
click at [791, 53] on button "button" at bounding box center [800, 43] width 38 height 30
radio input "true"
type input "2"
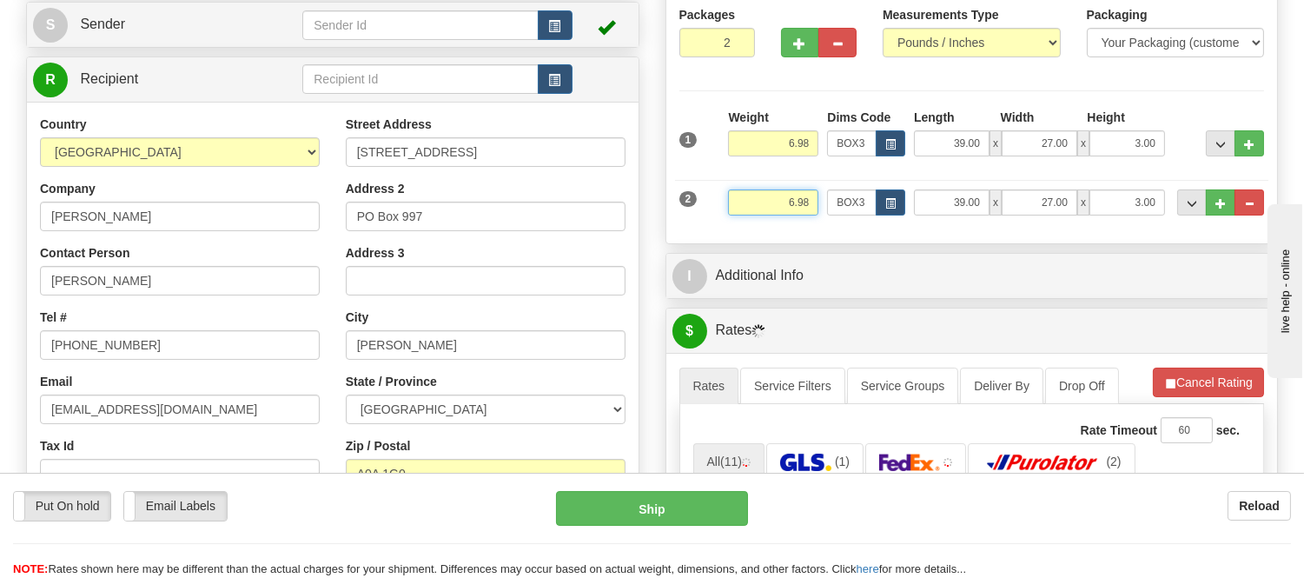
drag, startPoint x: 809, startPoint y: 203, endPoint x: 715, endPoint y: 236, distance: 100.3
click at [715, 236] on div "Packages 2 2 Measurements Type" at bounding box center [971, 117] width 611 height 251
type input "1.98"
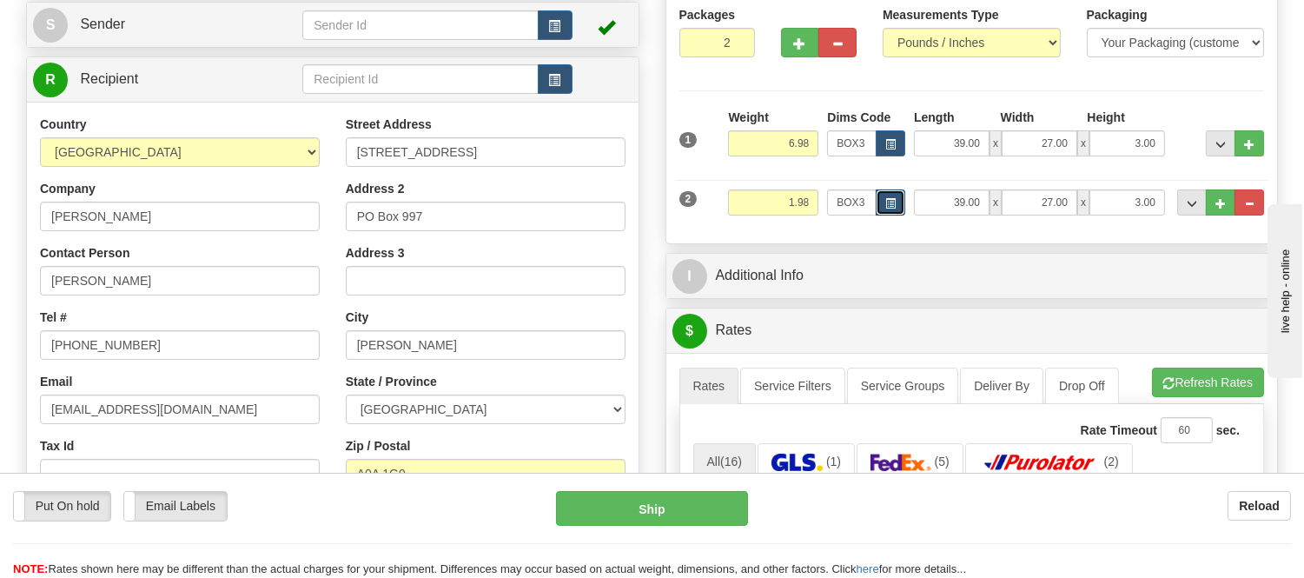
click at [891, 208] on span "button" at bounding box center [890, 204] width 10 height 10
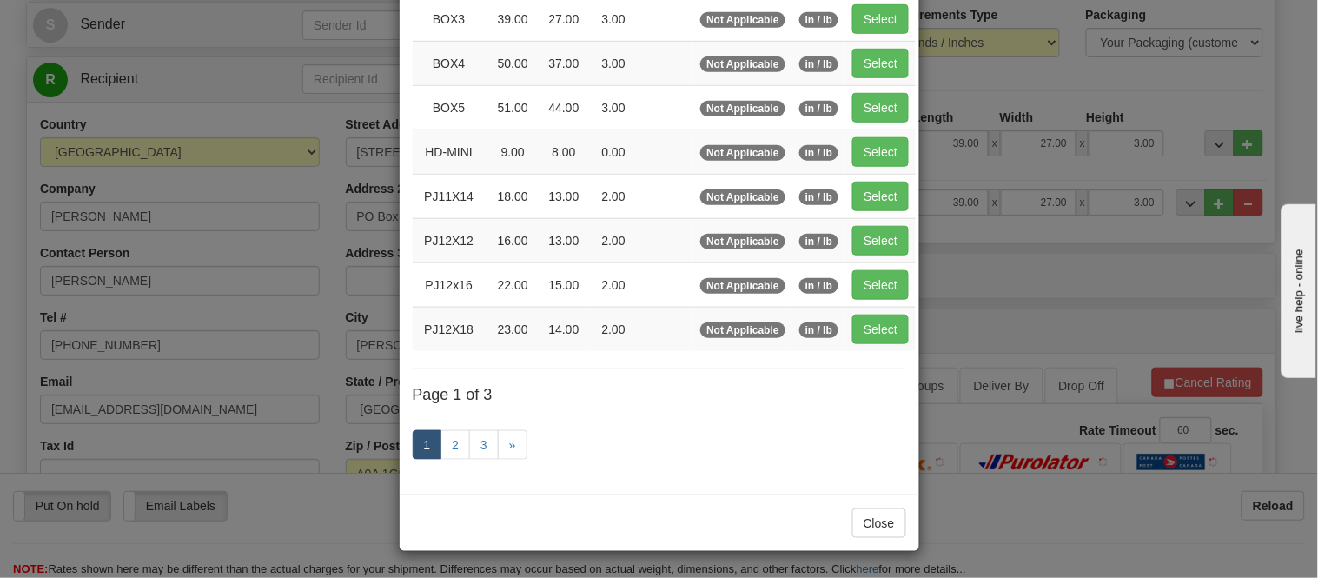
scroll to position [292, 0]
click at [443, 449] on link "2" at bounding box center [455, 445] width 30 height 30
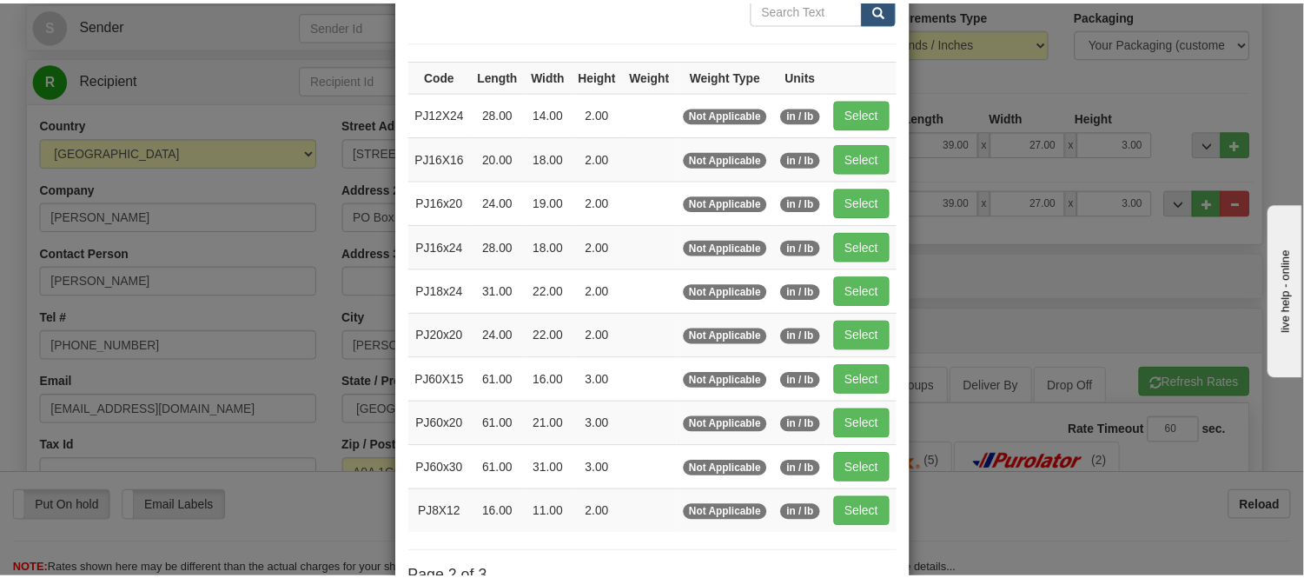
scroll to position [89, 0]
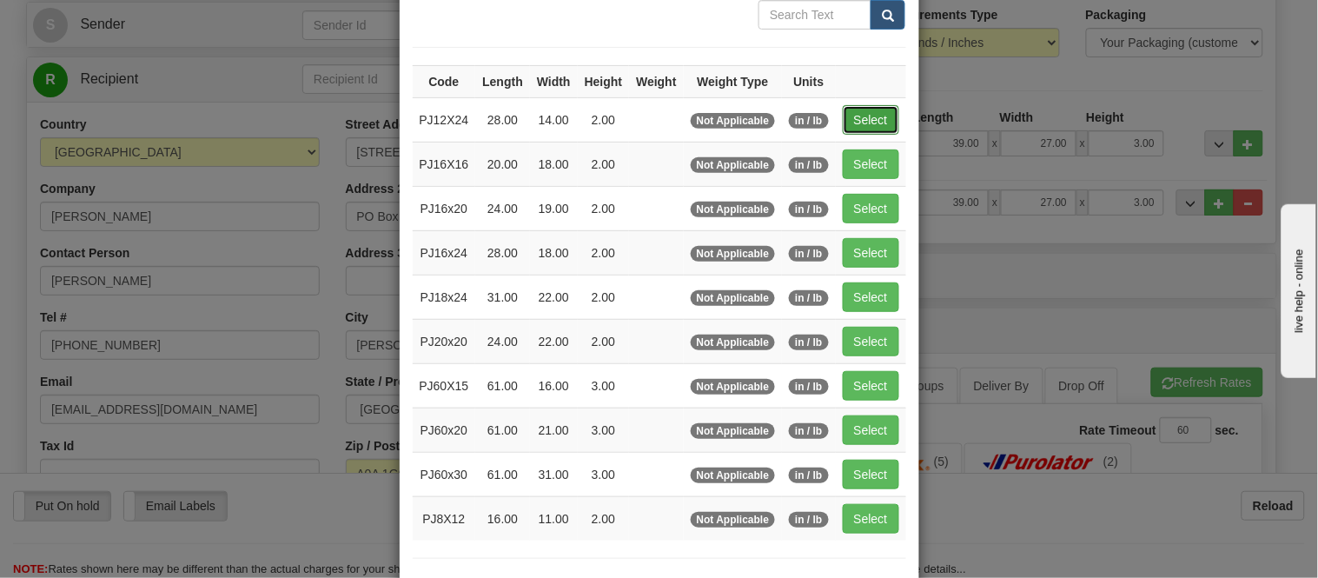
click at [862, 120] on button "Select" at bounding box center [870, 120] width 56 height 30
type input "PJ12X24"
type input "28.00"
type input "14.00"
type input "2.00"
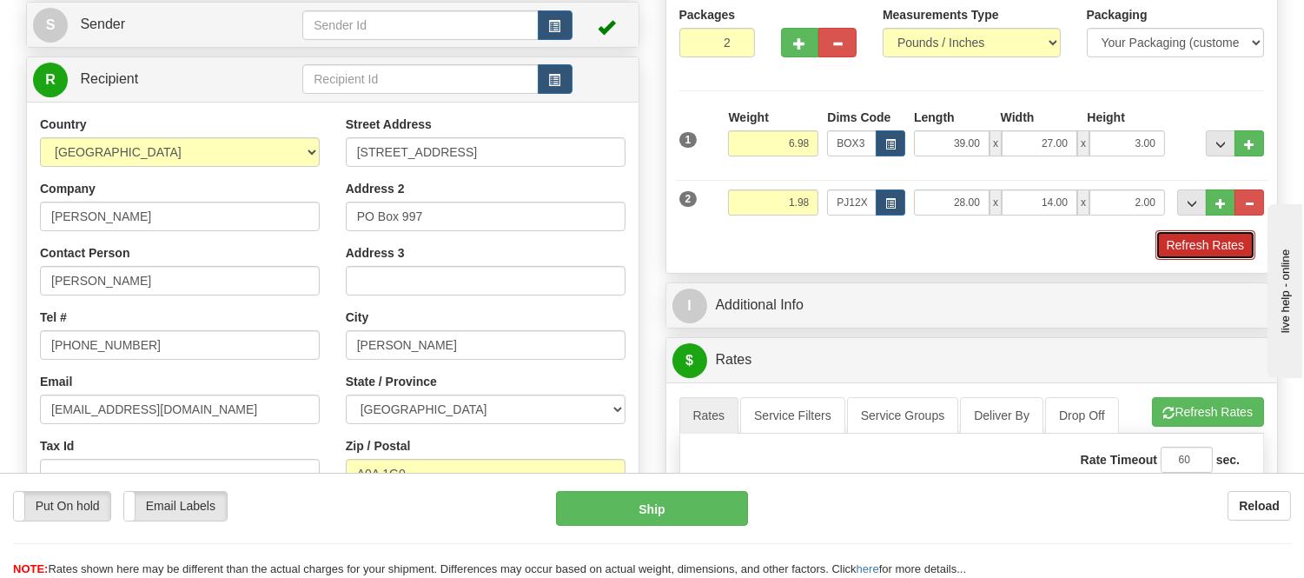
click at [1195, 257] on button "Refresh Rates" at bounding box center [1205, 245] width 100 height 30
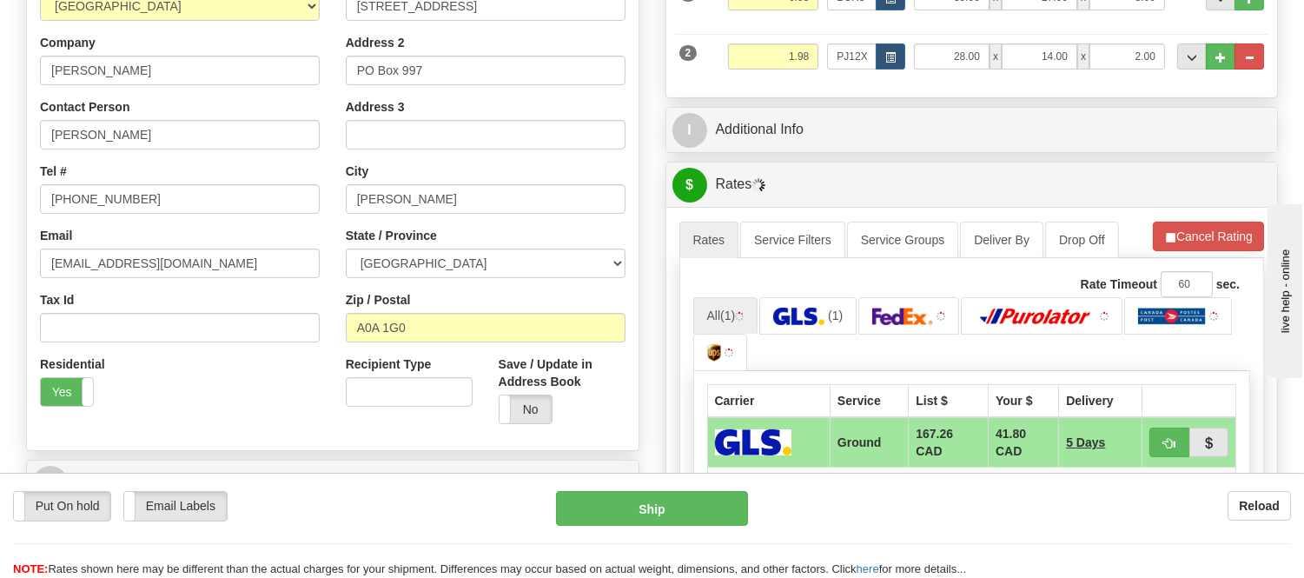
scroll to position [394, 0]
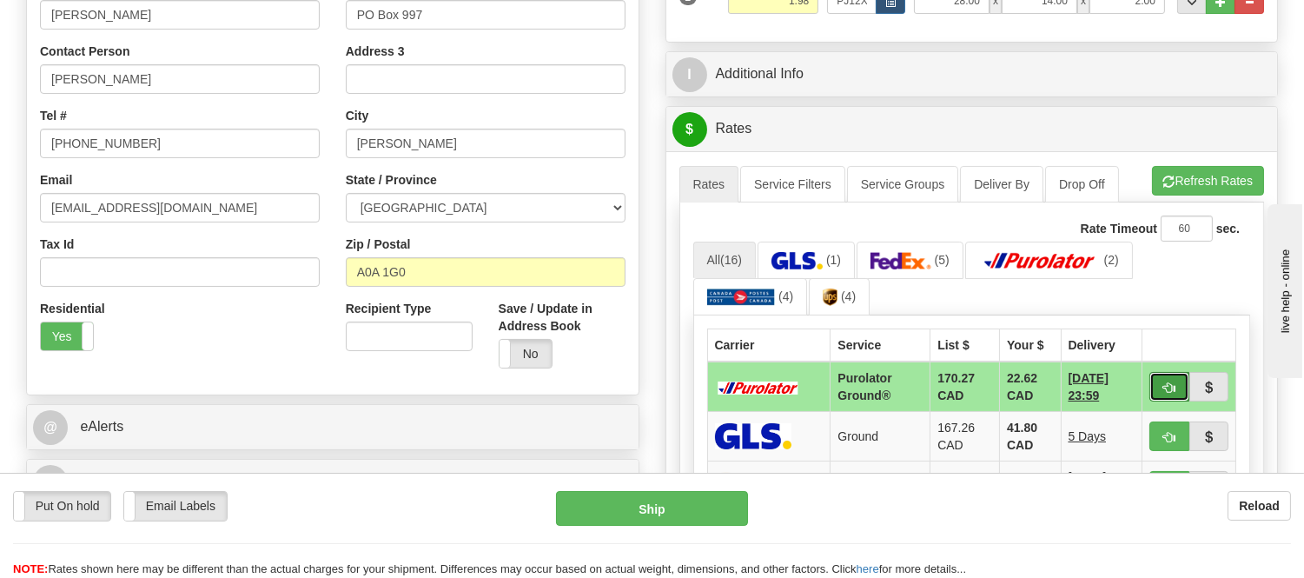
click at [1170, 393] on button "button" at bounding box center [1169, 387] width 40 height 30
type input "260"
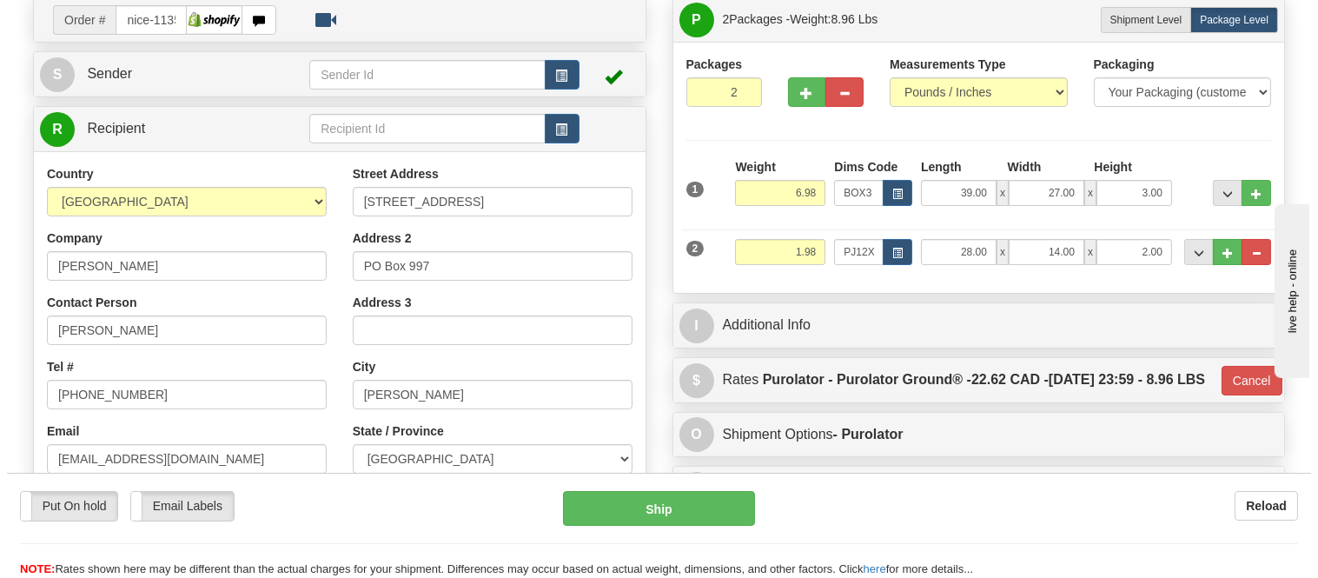
scroll to position [105, 0]
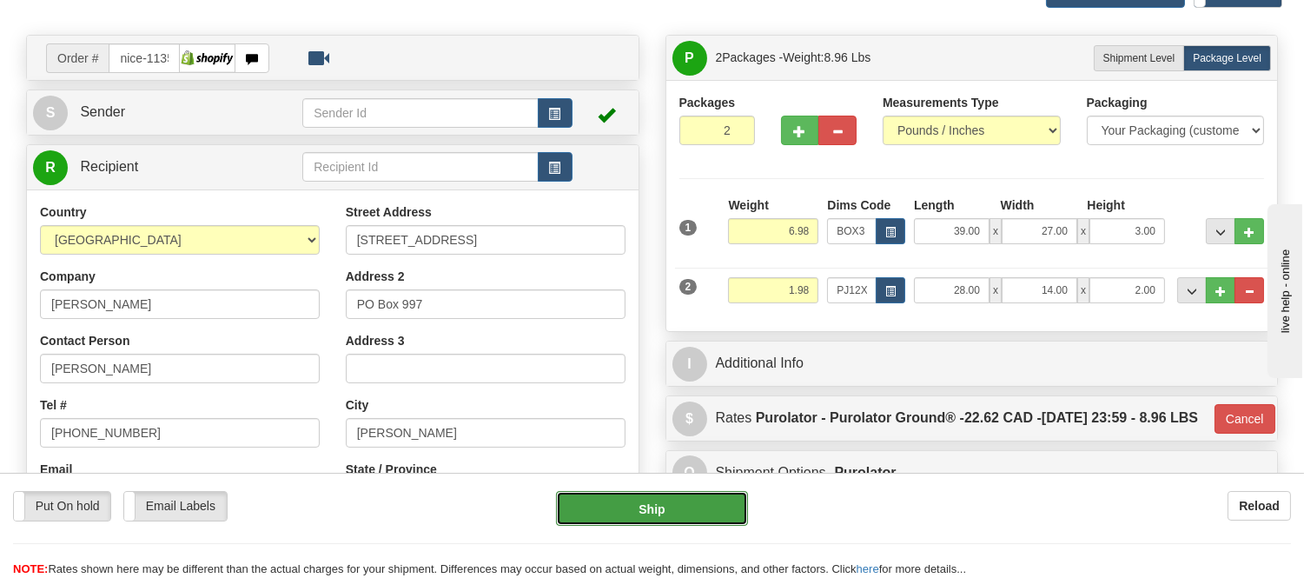
click at [664, 507] on button "Ship" at bounding box center [651, 508] width 191 height 35
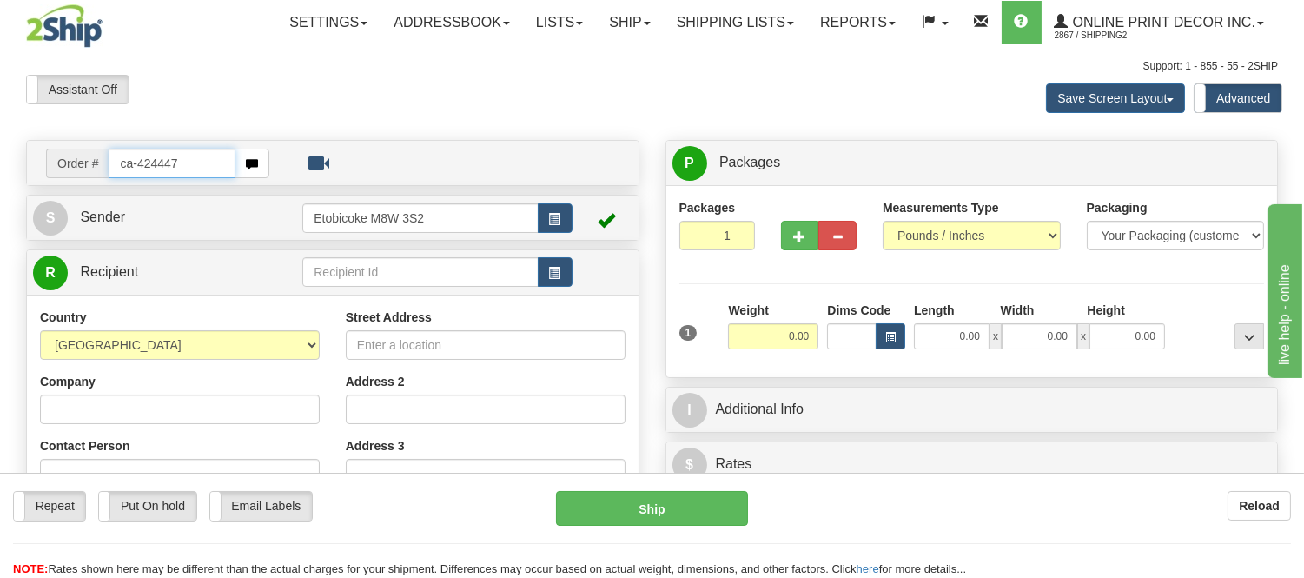
type input "ca-424447"
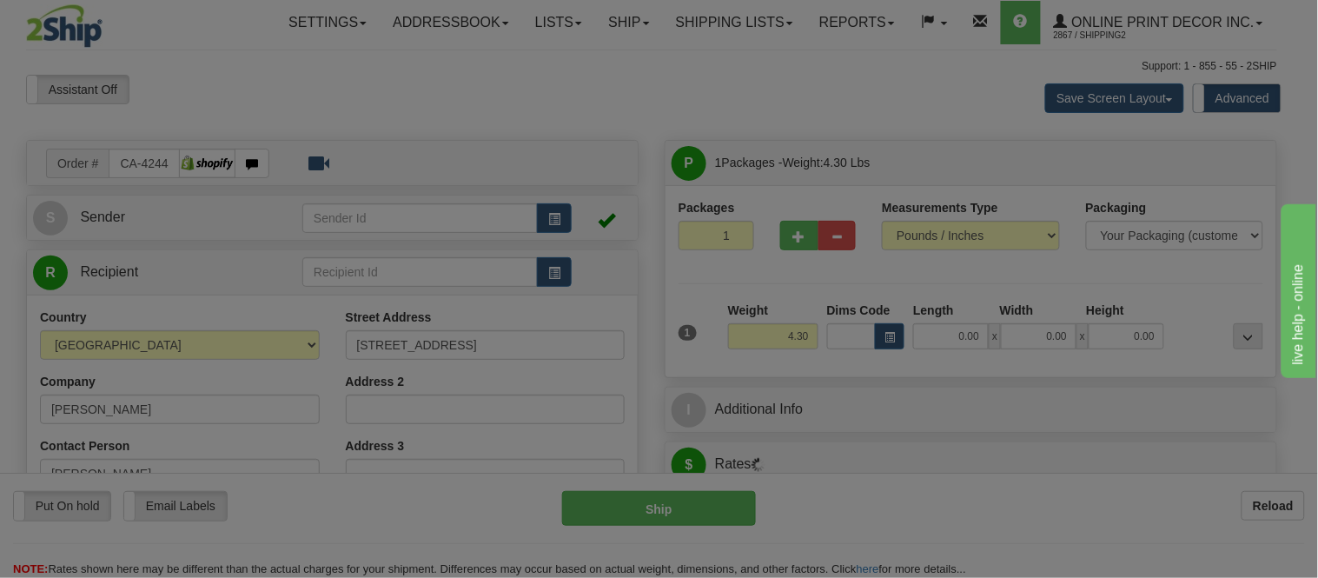
type input "[PERSON_NAME]"
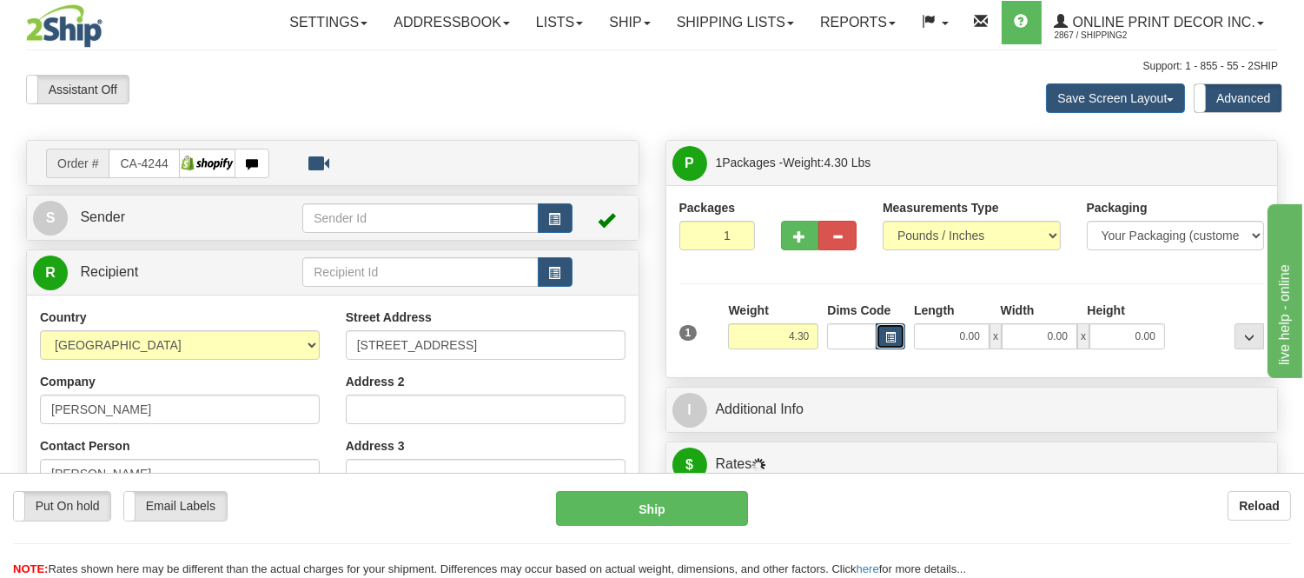
click at [888, 342] on span "button" at bounding box center [890, 338] width 10 height 10
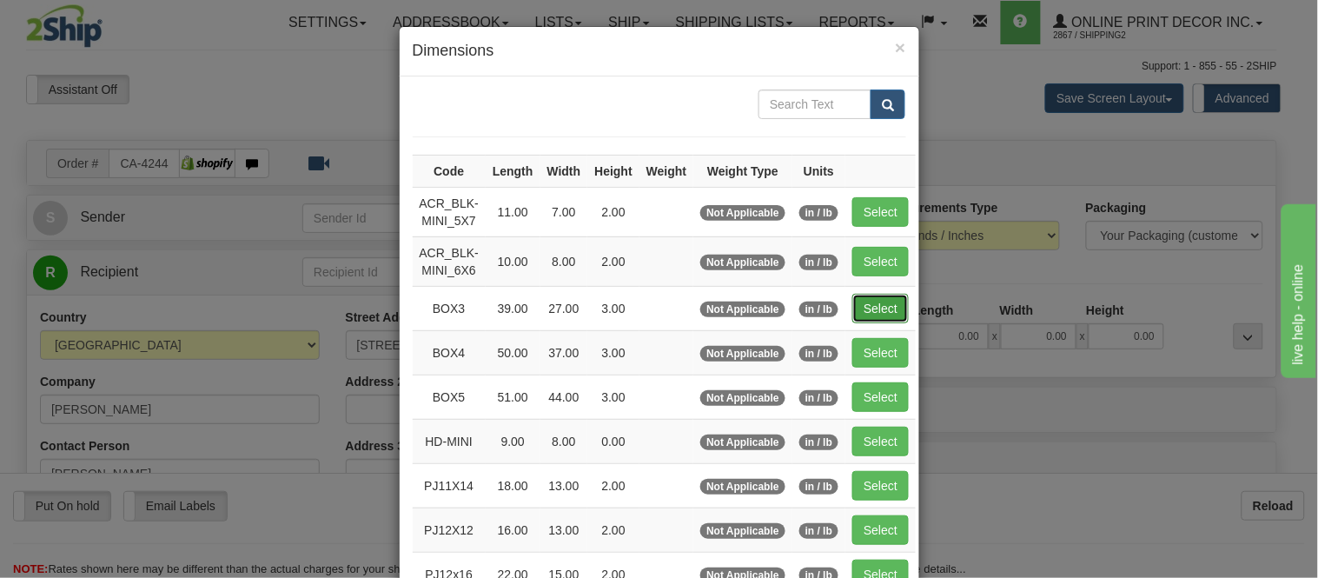
click at [866, 309] on button "Select" at bounding box center [880, 309] width 56 height 30
type input "BOX3"
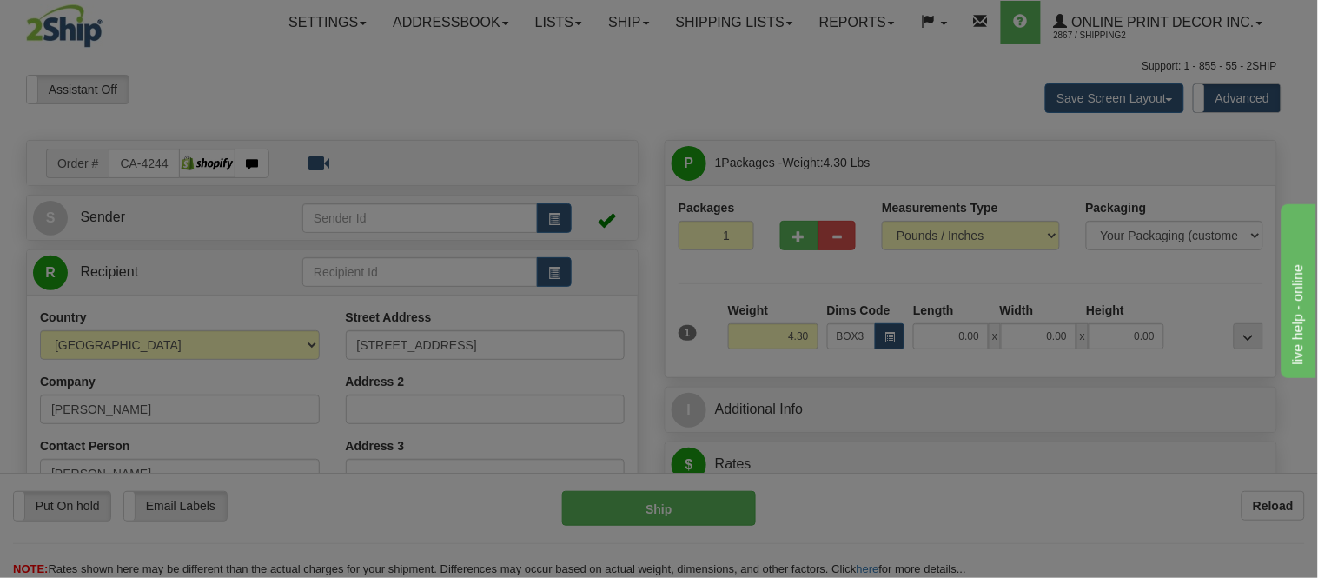
type input "39.00"
type input "27.00"
type input "3.00"
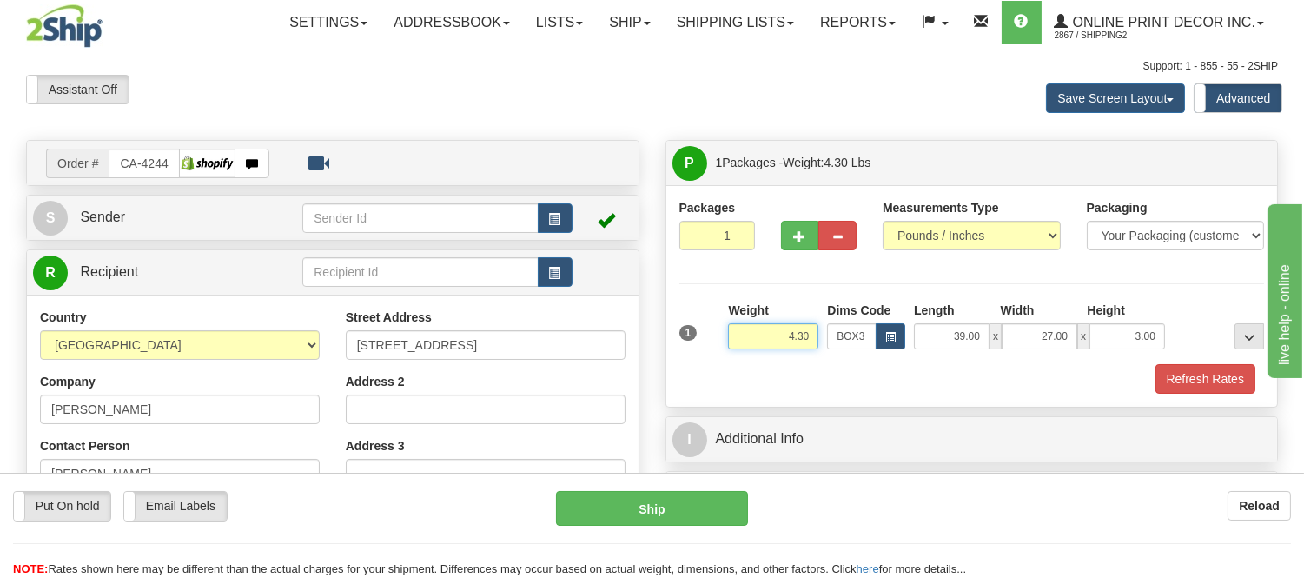
drag, startPoint x: 815, startPoint y: 334, endPoint x: 671, endPoint y: 343, distance: 143.6
click at [671, 343] on div "Packages 1 1 Measurements Type" at bounding box center [971, 295] width 611 height 221
type input "7.98"
click at [1201, 367] on button "Refresh Rates" at bounding box center [1205, 379] width 100 height 30
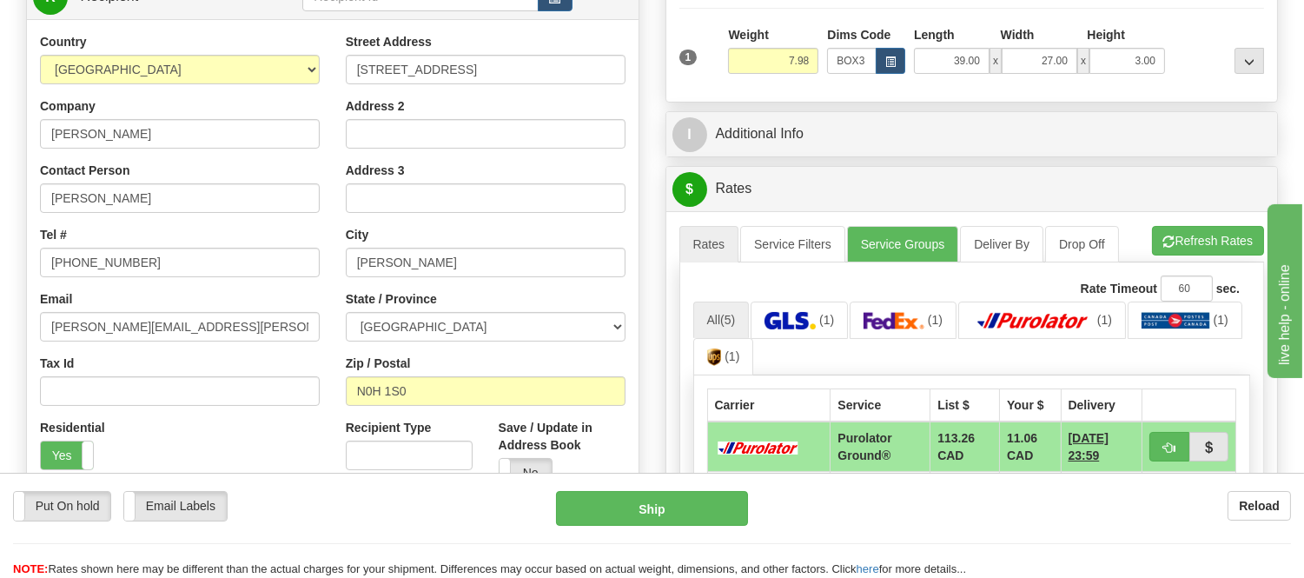
scroll to position [386, 0]
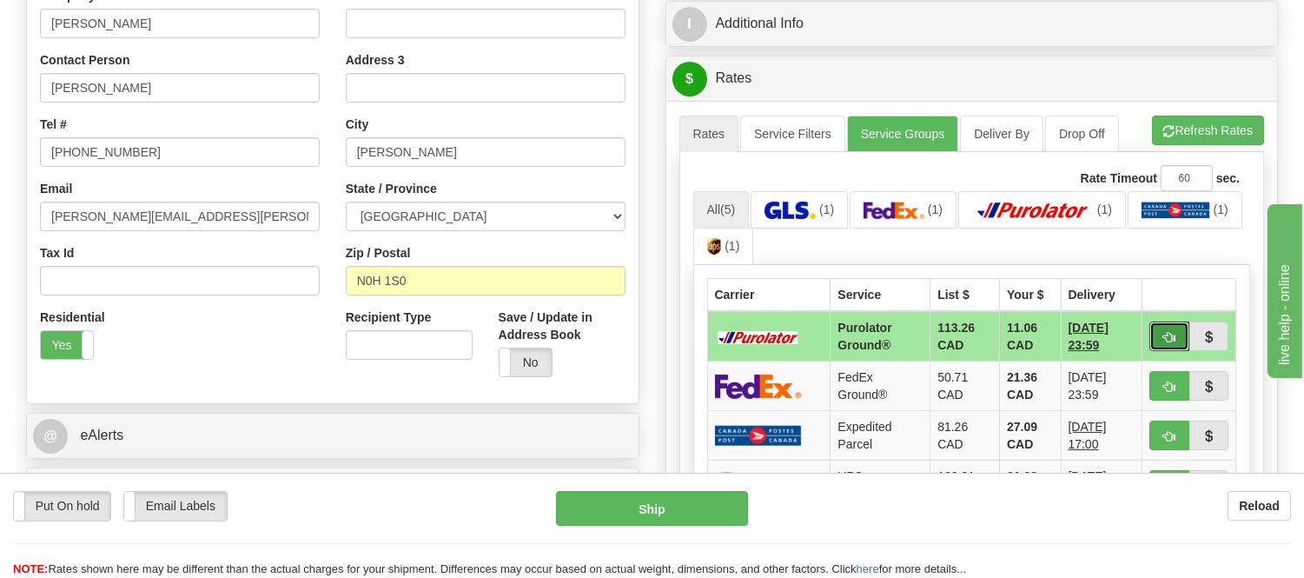
click at [1170, 335] on span "button" at bounding box center [1169, 337] width 12 height 11
type input "260"
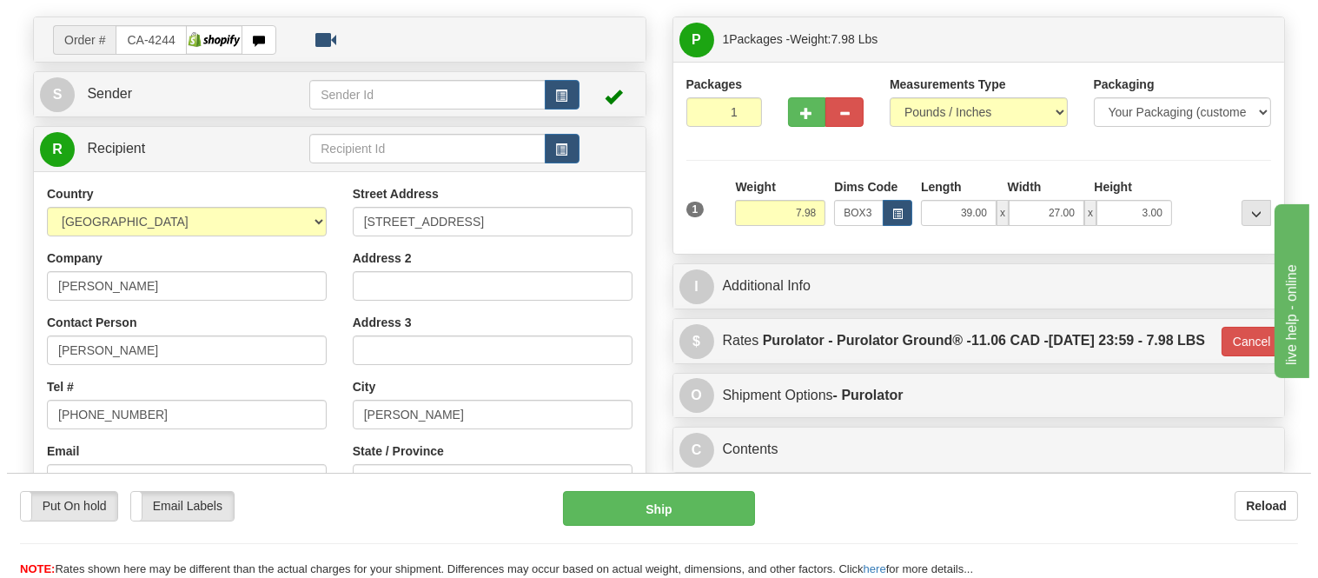
scroll to position [96, 0]
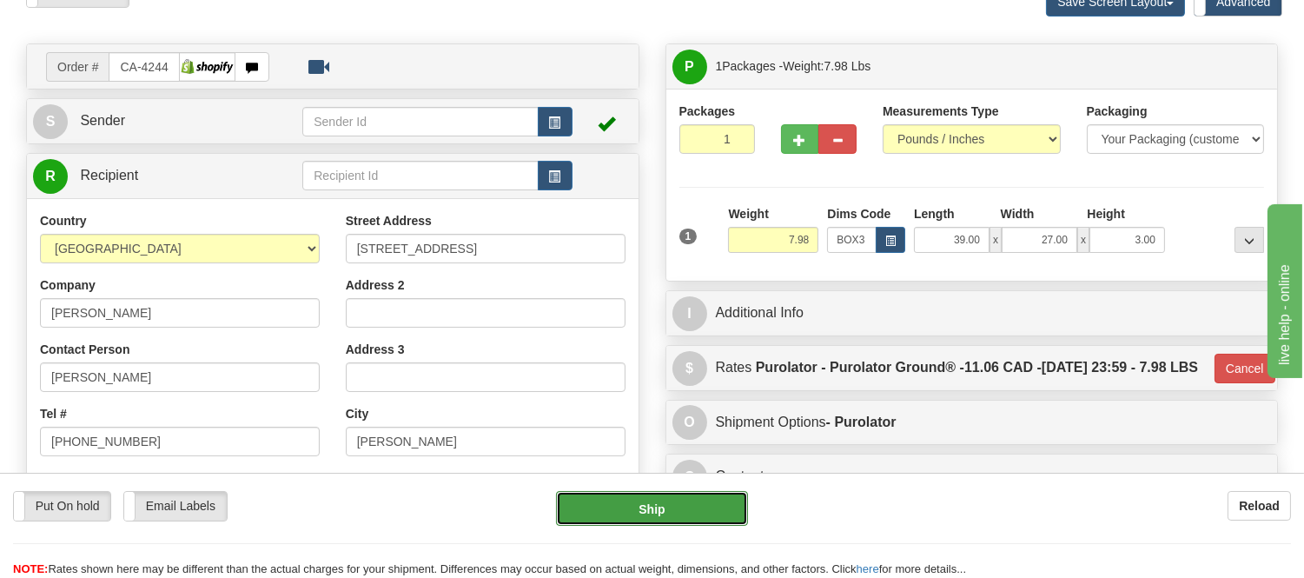
click at [692, 505] on button "Ship" at bounding box center [651, 508] width 191 height 35
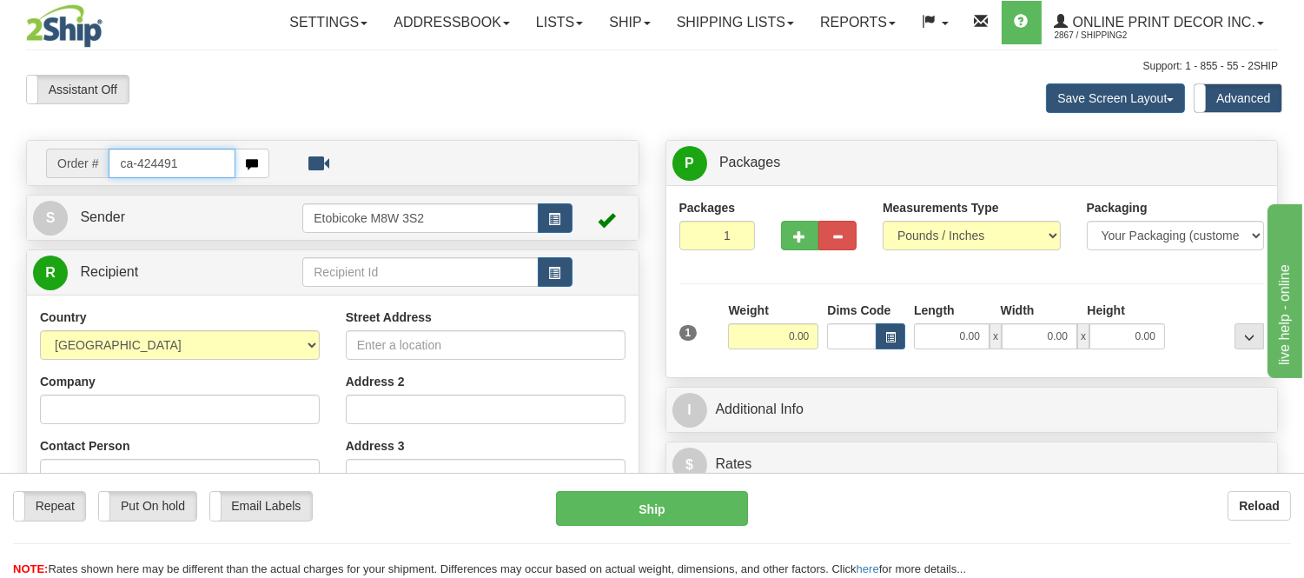
type input "ca-424491"
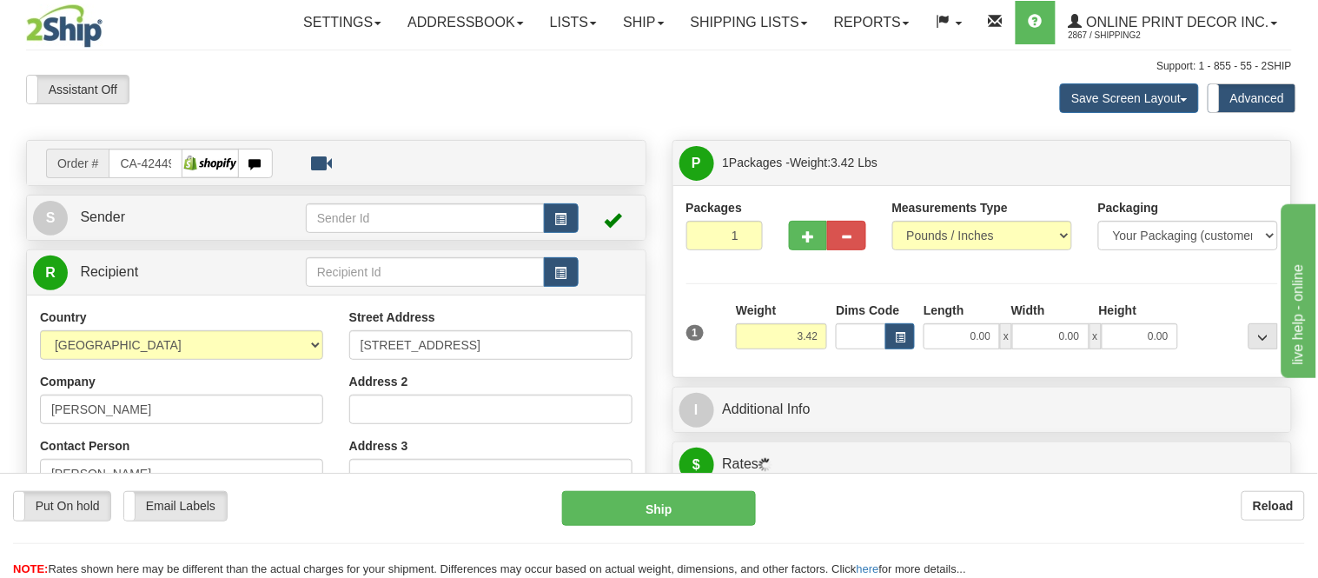
type input "[GEOGRAPHIC_DATA]"
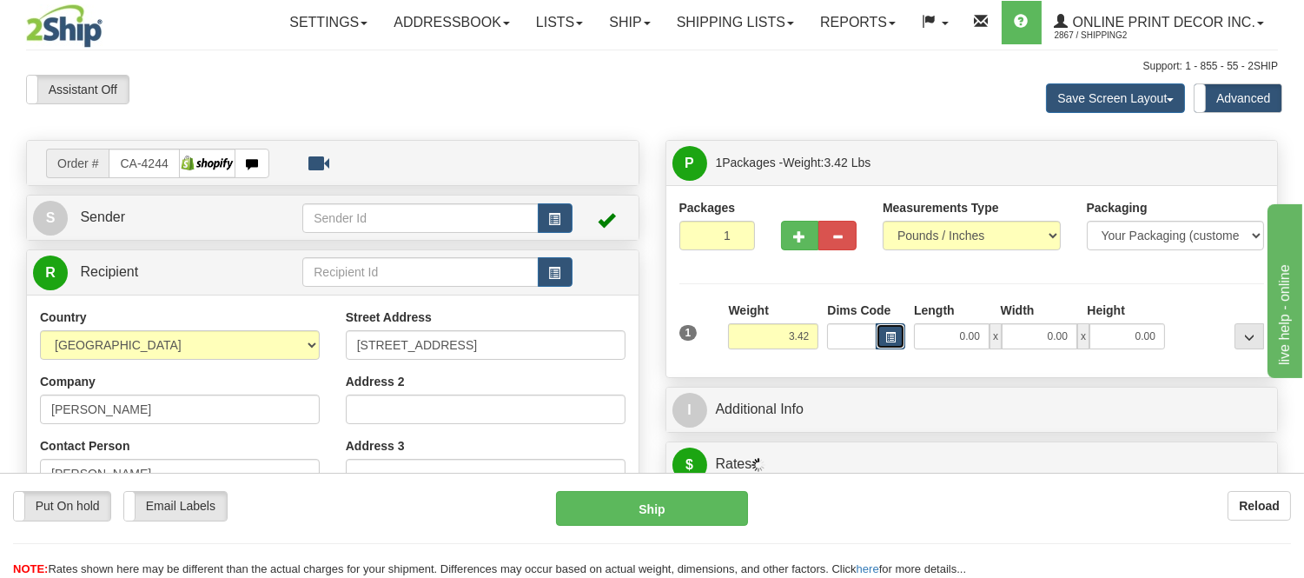
click at [889, 331] on button "button" at bounding box center [890, 336] width 30 height 26
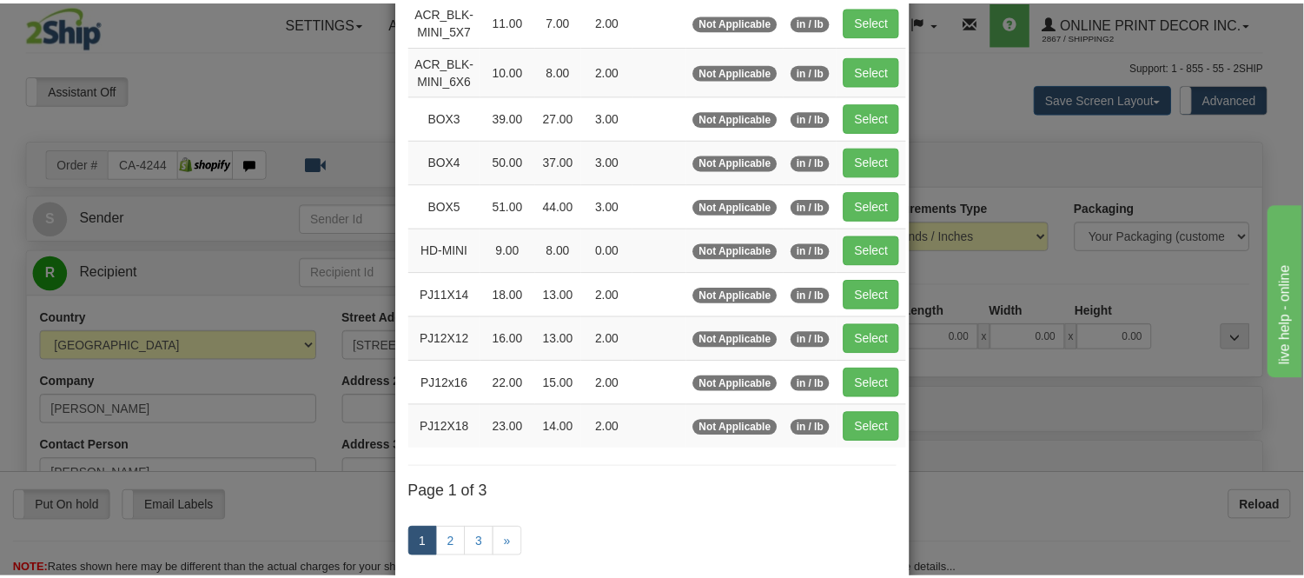
scroll to position [193, 0]
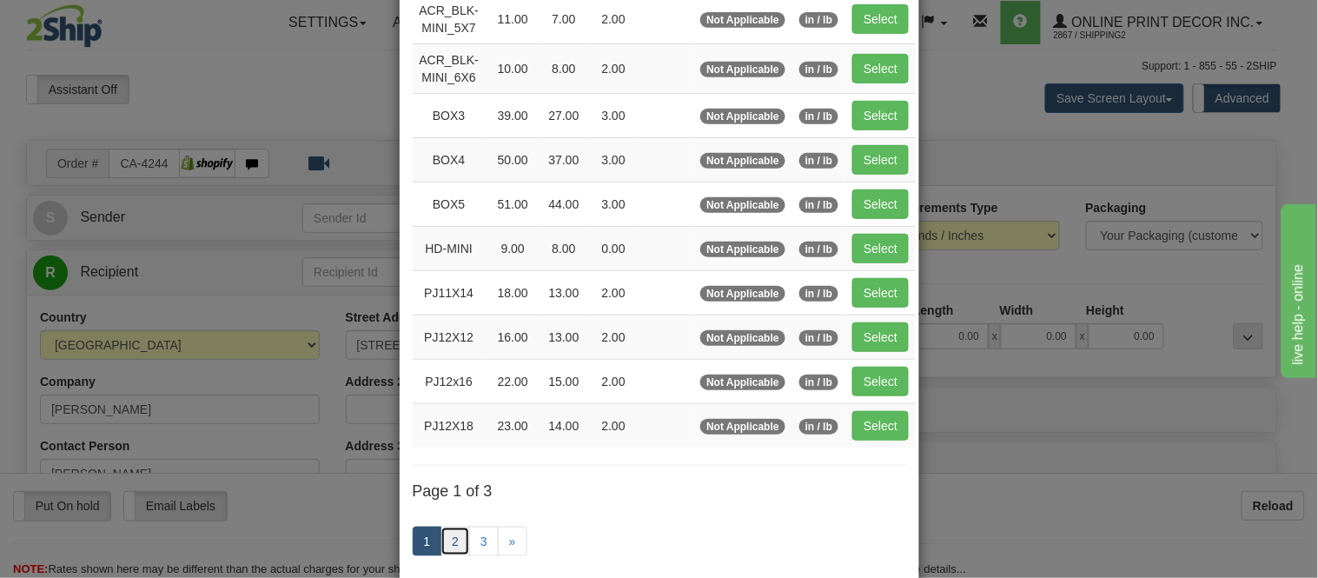
click at [450, 533] on link "2" at bounding box center [455, 541] width 30 height 30
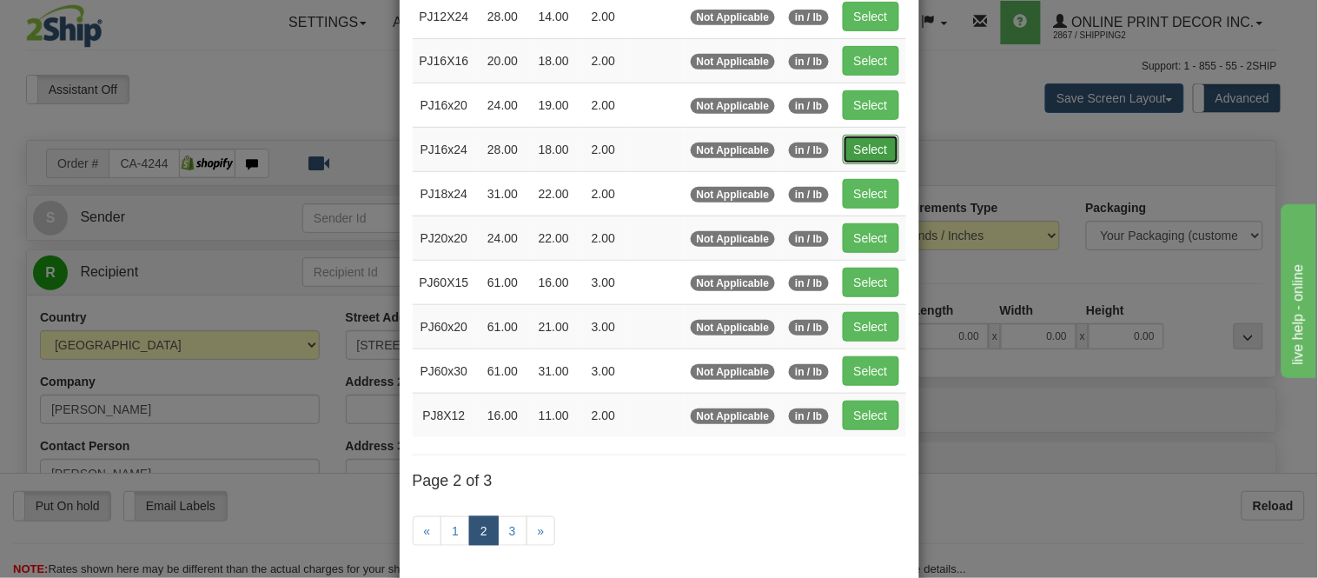
click at [846, 151] on button "Select" at bounding box center [870, 150] width 56 height 30
type input "PJ16x24"
type input "28.00"
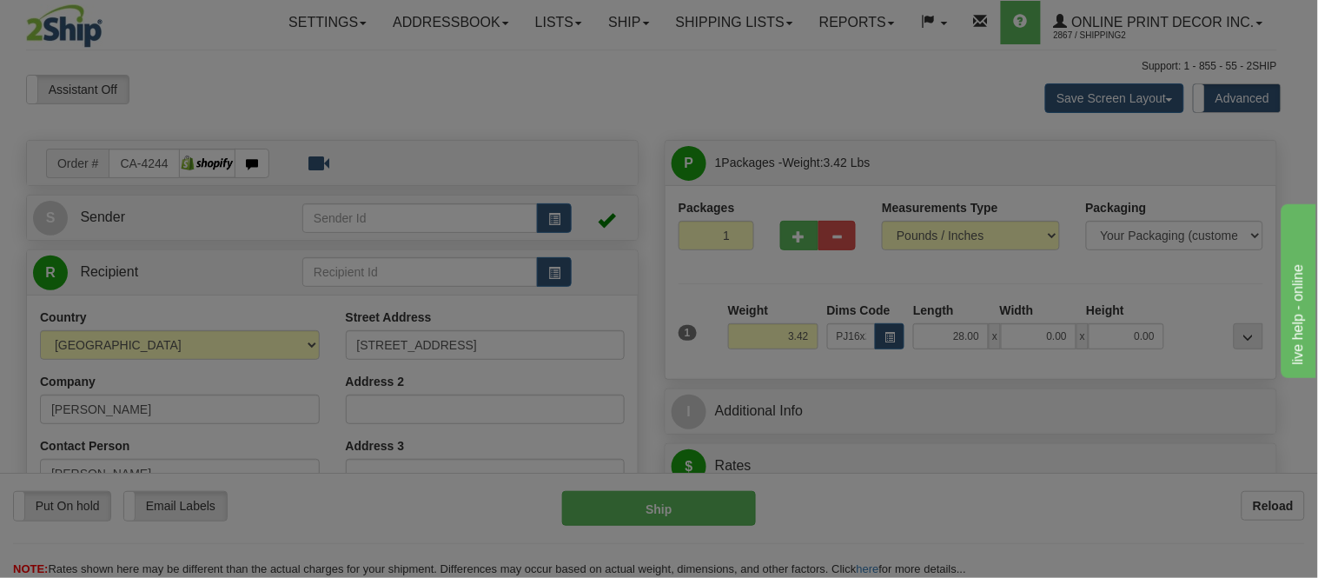
type input "18.00"
type input "2.00"
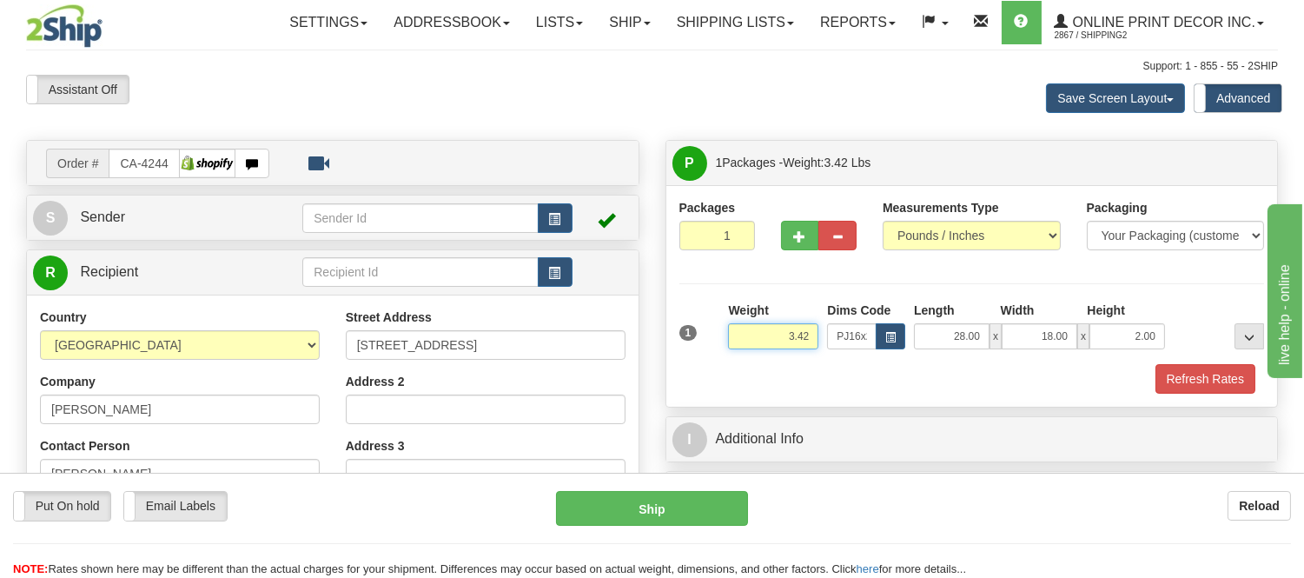
drag, startPoint x: 810, startPoint y: 336, endPoint x: 742, endPoint y: 340, distance: 68.7
click at [742, 340] on input "3.42" at bounding box center [773, 336] width 90 height 26
type input "2.98"
click at [802, 237] on span "button" at bounding box center [800, 236] width 12 height 11
radio input "true"
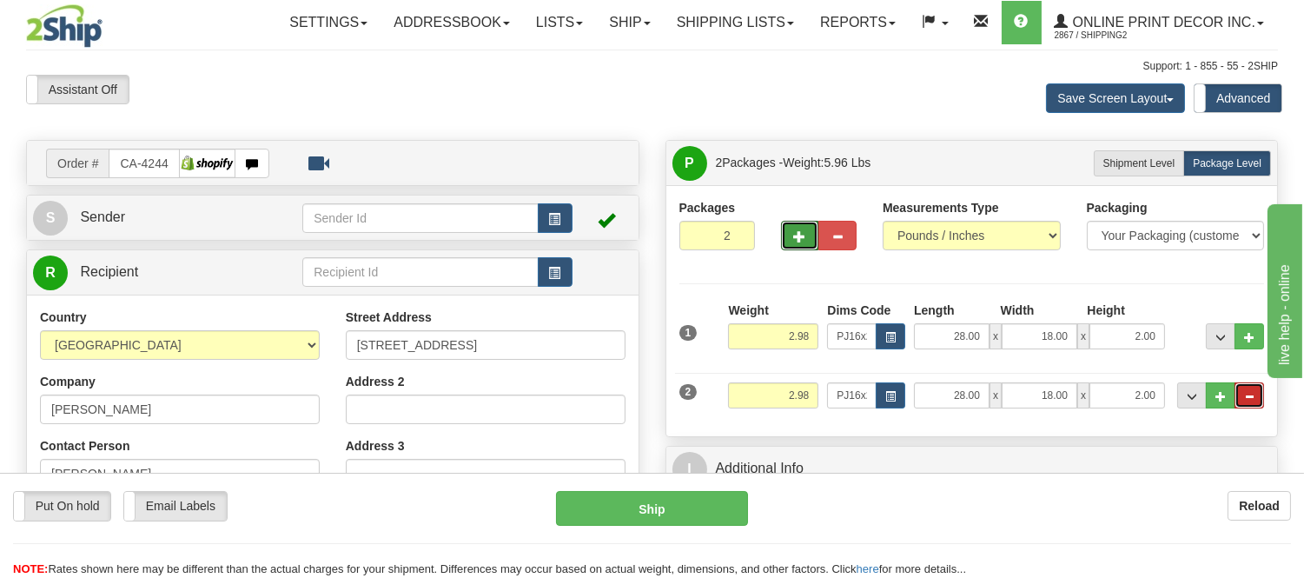
click at [1261, 402] on button "..." at bounding box center [1249, 395] width 30 height 26
type input "1"
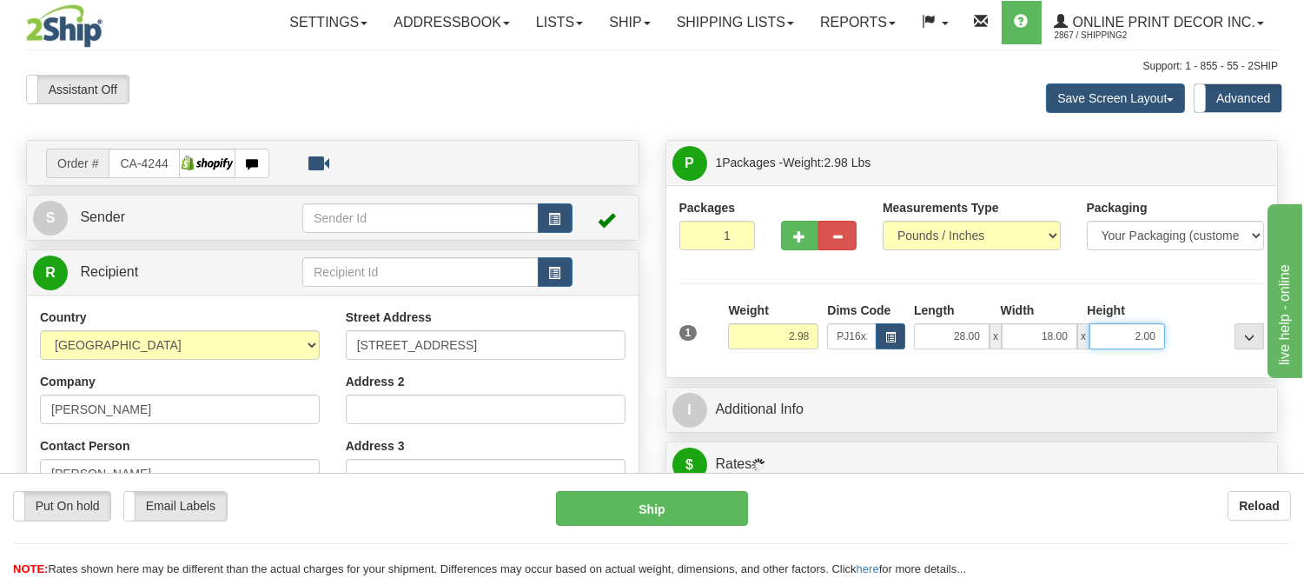
drag, startPoint x: 1153, startPoint y: 334, endPoint x: 1054, endPoint y: 344, distance: 100.3
click at [1054, 344] on div "28.00 x 18.00 x 2.00" at bounding box center [1039, 336] width 251 height 26
click button "Delete" at bounding box center [0, 0] width 0 height 0
type input "4.00"
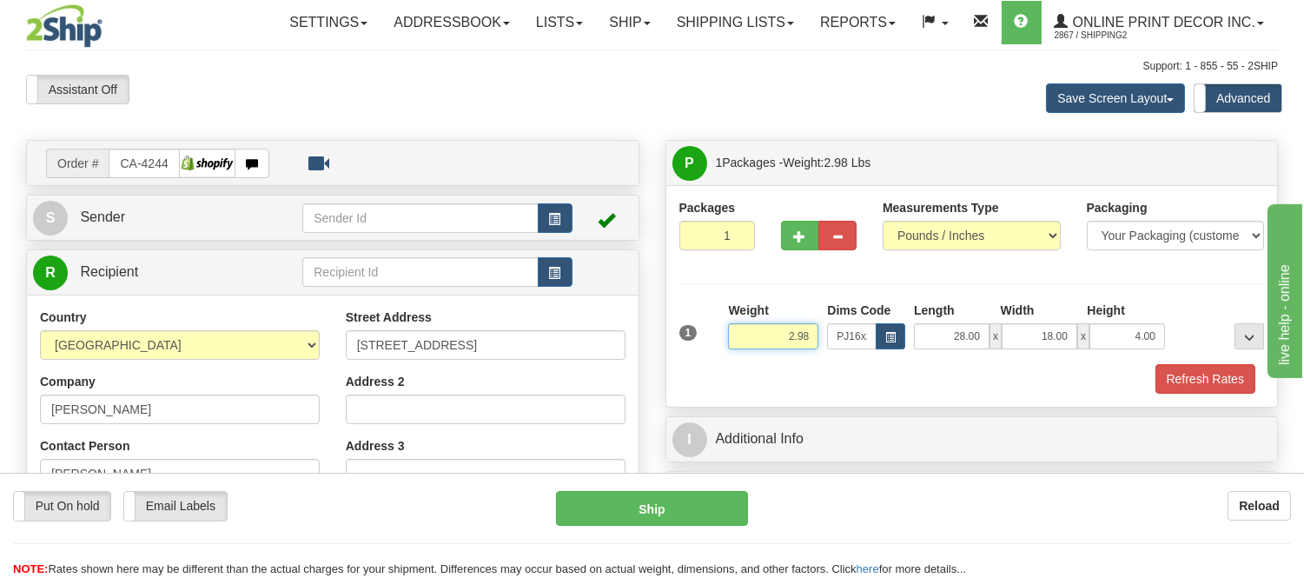
drag, startPoint x: 812, startPoint y: 328, endPoint x: 710, endPoint y: 361, distance: 106.8
click at [710, 361] on div "1 Weight 2.98 Dims Code x x" at bounding box center [972, 332] width 594 height 62
click button "Delete" at bounding box center [0, 0] width 0 height 0
type input "4.00"
click at [1203, 370] on button "Refresh Rates" at bounding box center [1205, 379] width 100 height 30
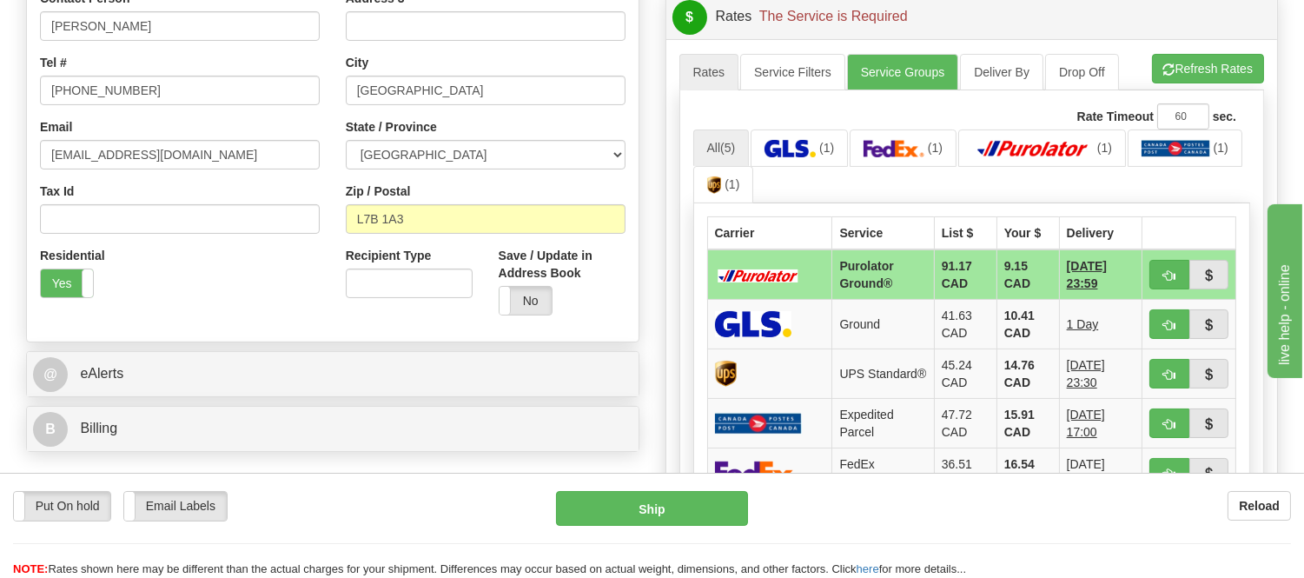
scroll to position [482, 0]
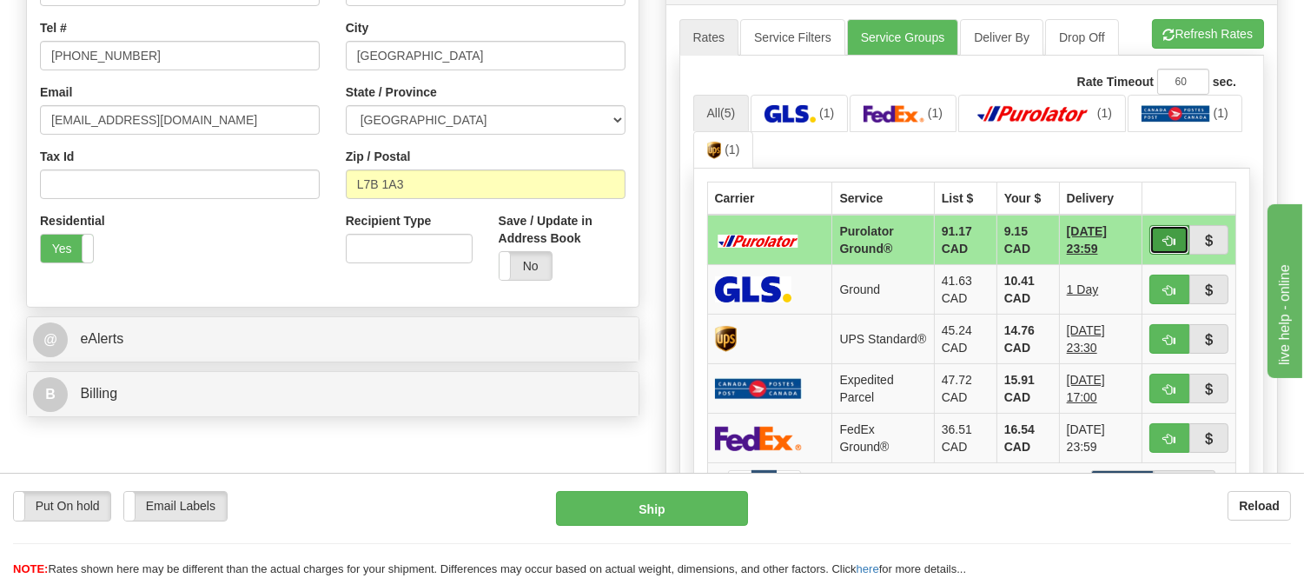
click at [1166, 238] on span "button" at bounding box center [1169, 240] width 12 height 11
type input "260"
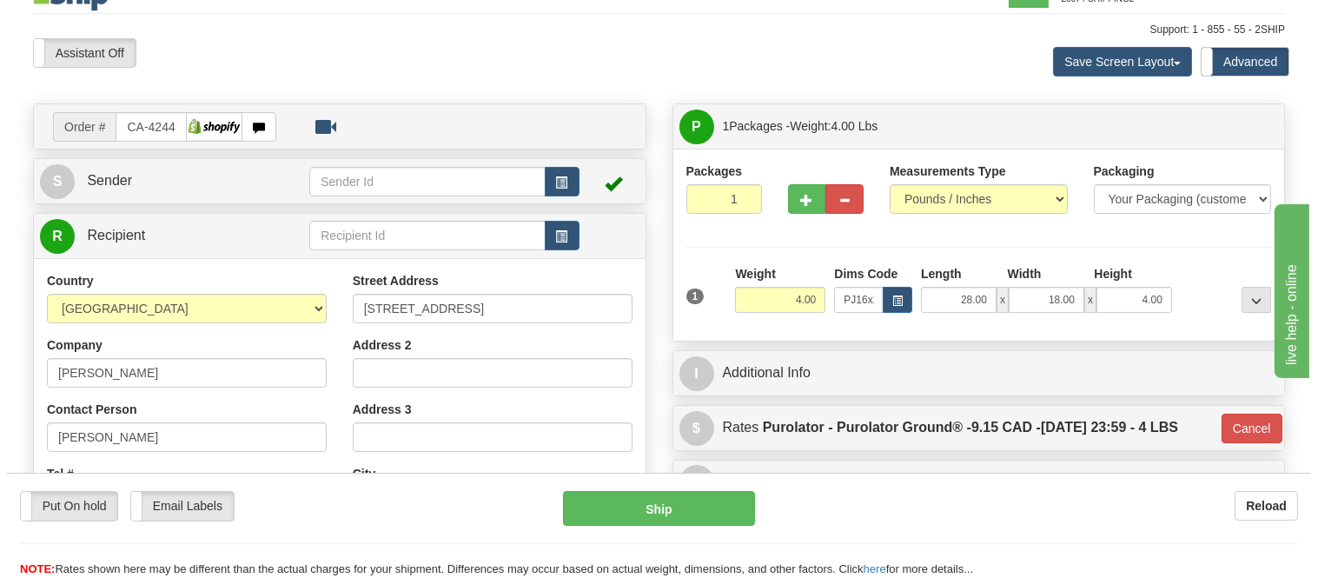
scroll to position [0, 0]
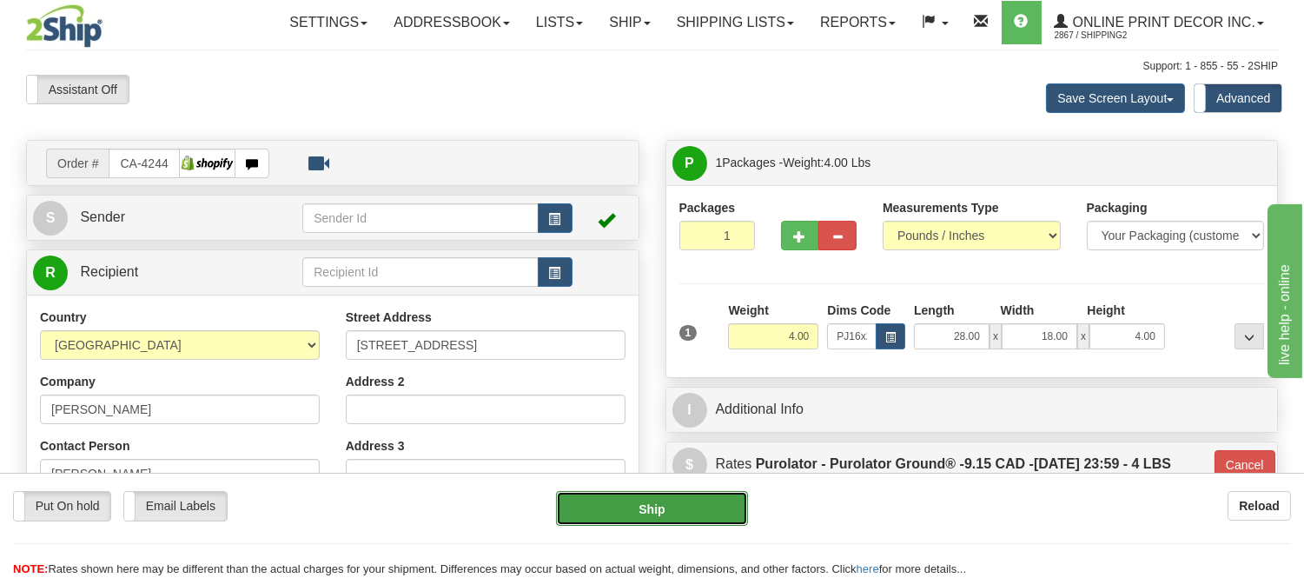
click at [656, 495] on button "Ship" at bounding box center [651, 508] width 191 height 35
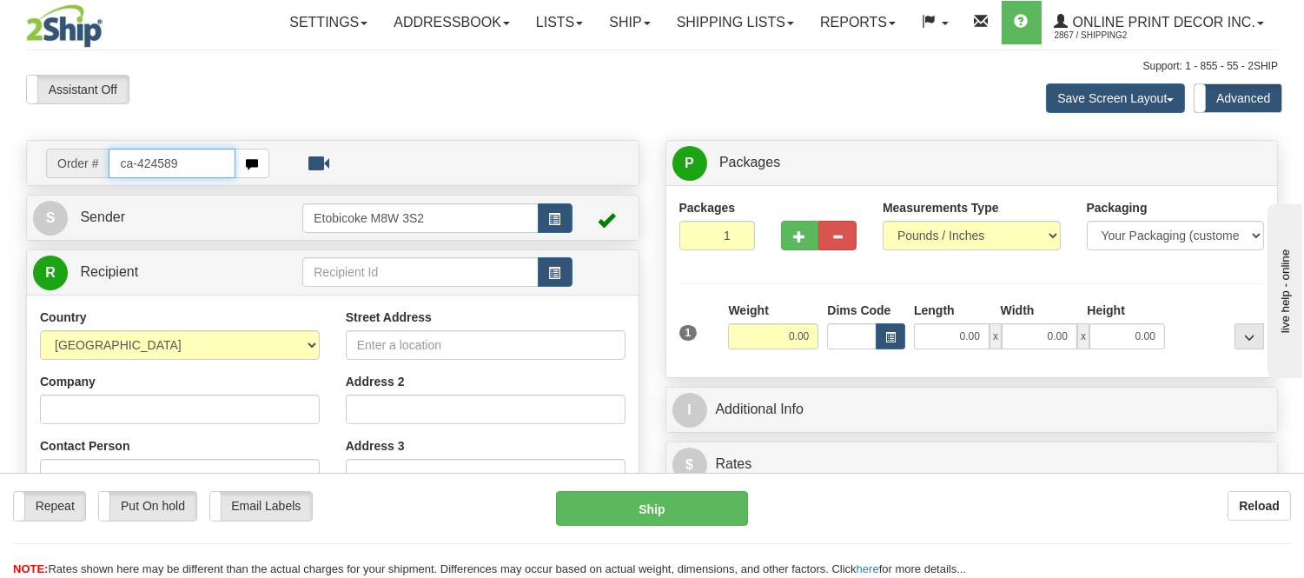
type input "ca-424589"
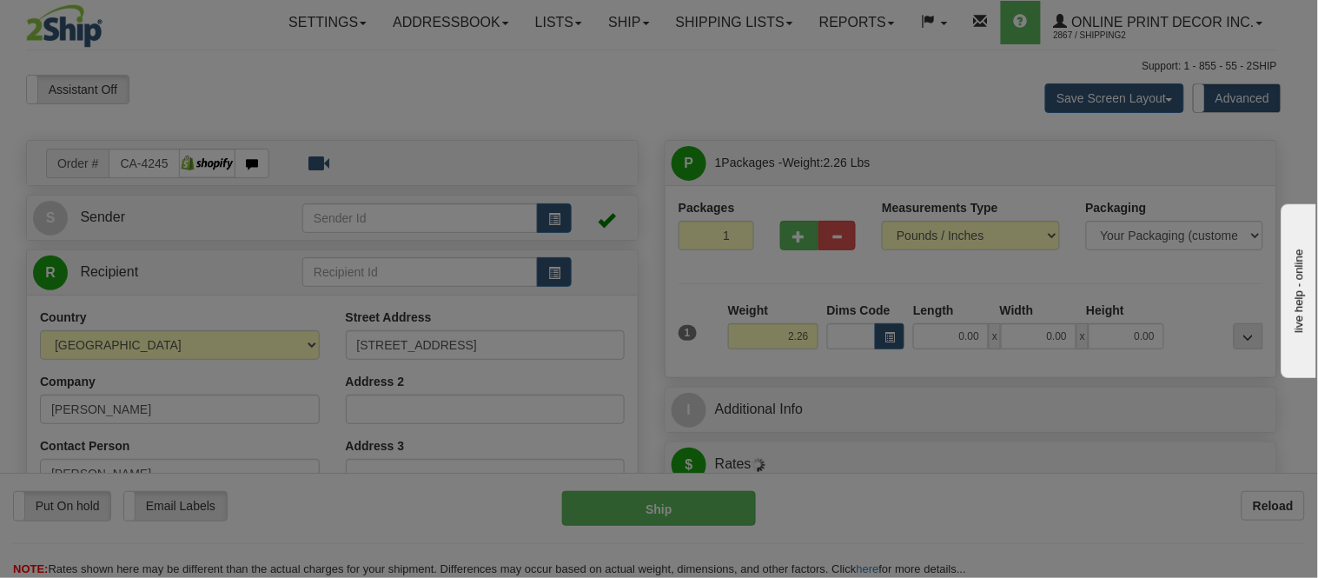
type input "BEAUMONT"
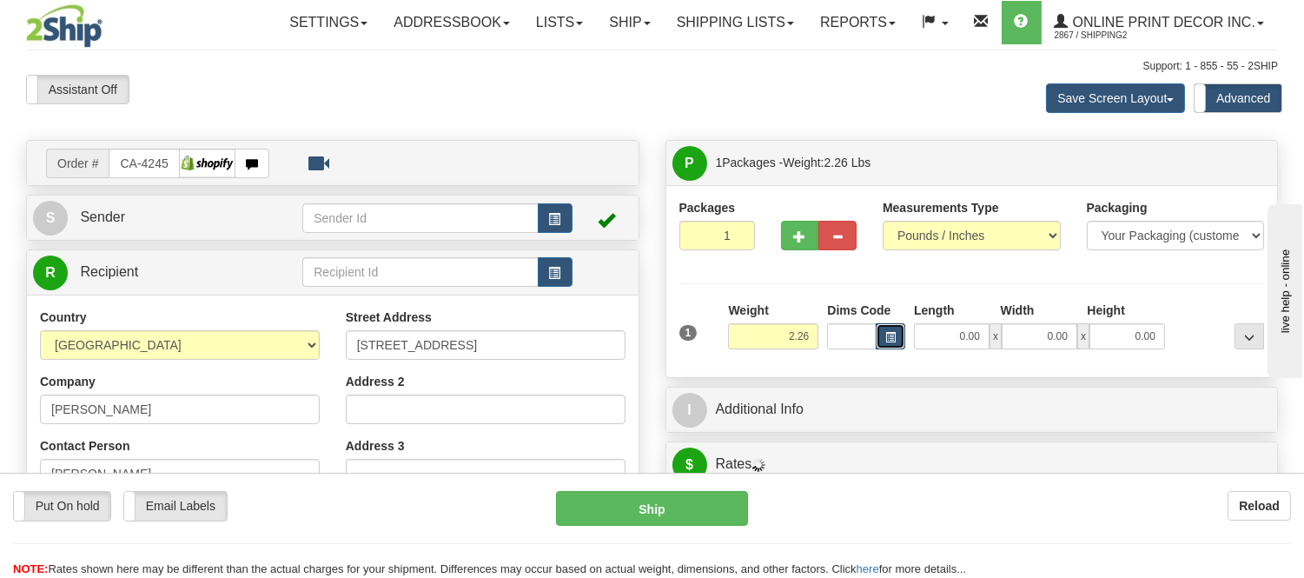
click at [882, 341] on button "button" at bounding box center [890, 336] width 30 height 26
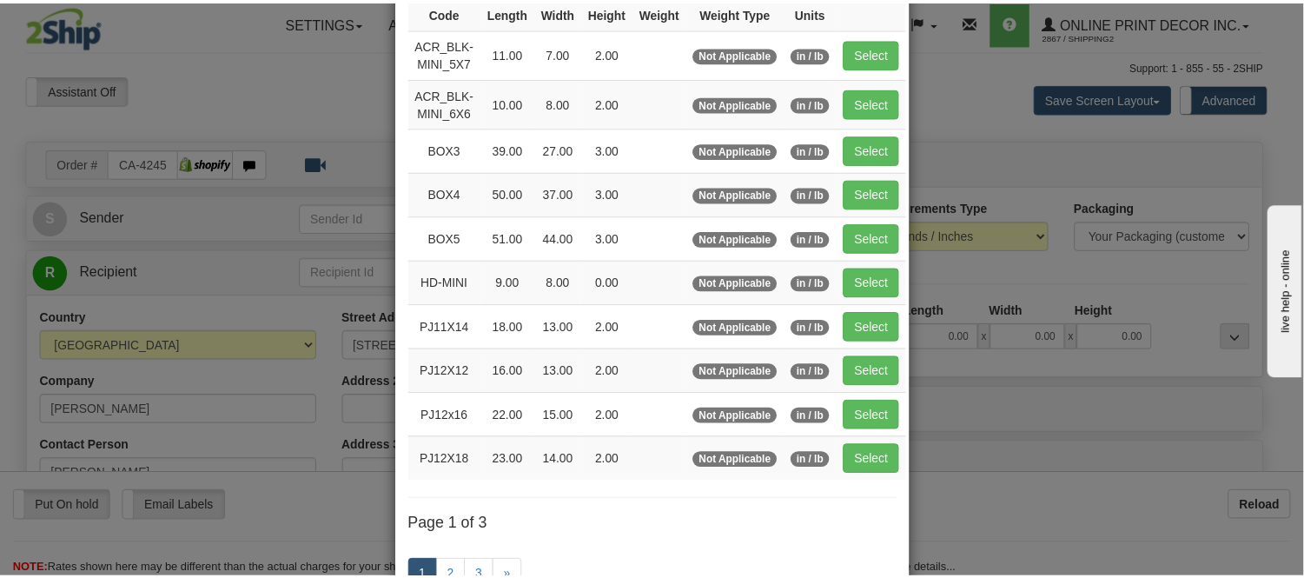
scroll to position [193, 0]
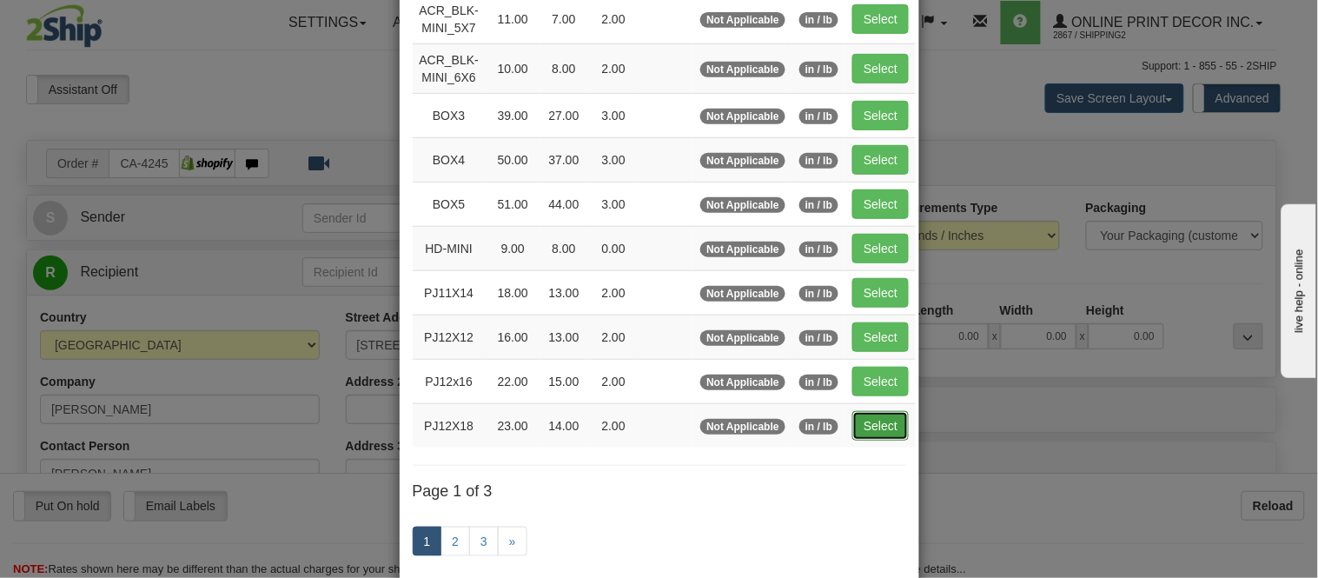
click at [872, 419] on button "Select" at bounding box center [880, 426] width 56 height 30
type input "PJ12X18"
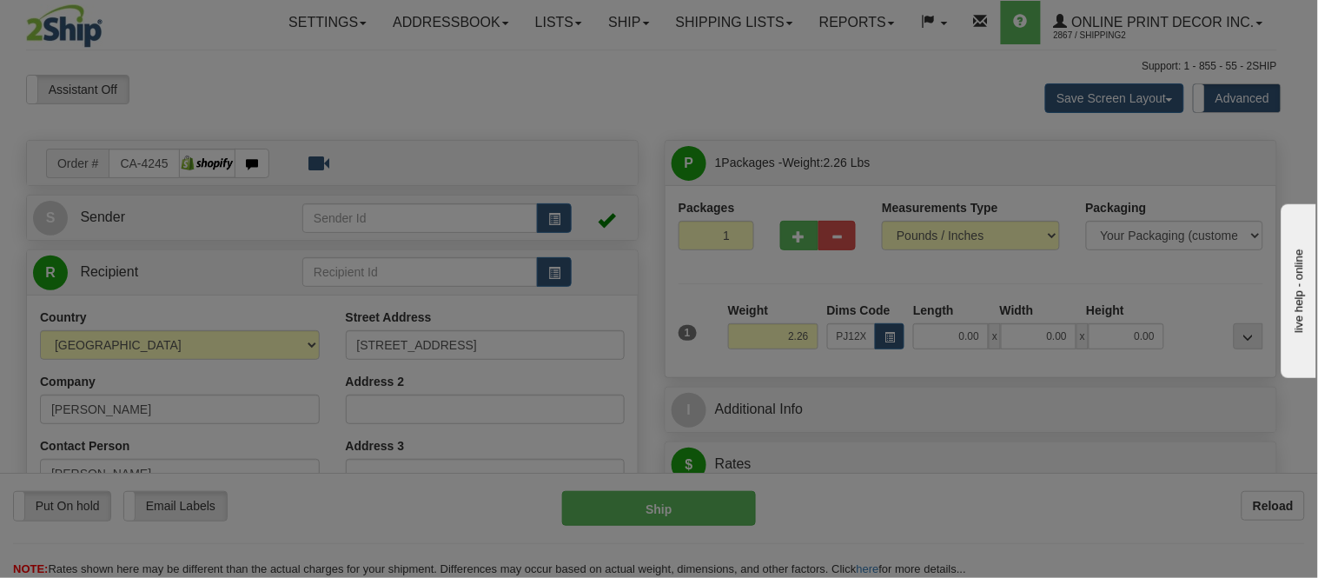
type input "23.00"
type input "14.00"
type input "2.00"
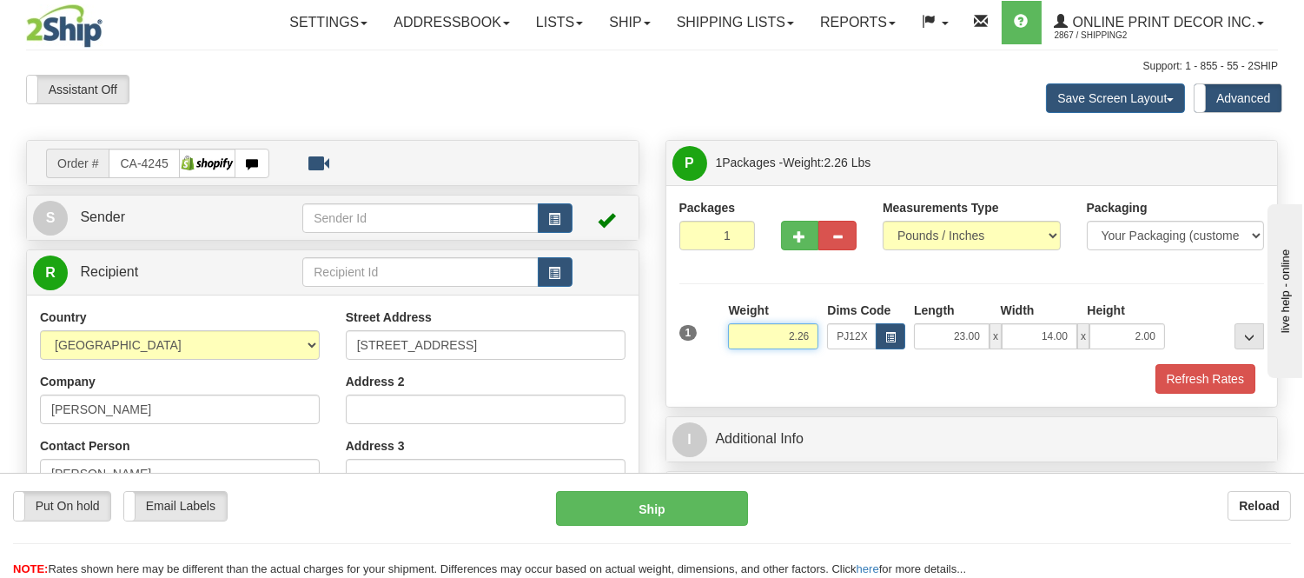
drag, startPoint x: 814, startPoint y: 337, endPoint x: 719, endPoint y: 339, distance: 94.7
click at [719, 339] on div "1 Weight 2.26 Dims Code x x" at bounding box center [972, 332] width 594 height 62
drag, startPoint x: 810, startPoint y: 336, endPoint x: 751, endPoint y: 345, distance: 59.7
click at [751, 345] on input "3.10" at bounding box center [773, 336] width 90 height 26
type input "2.10"
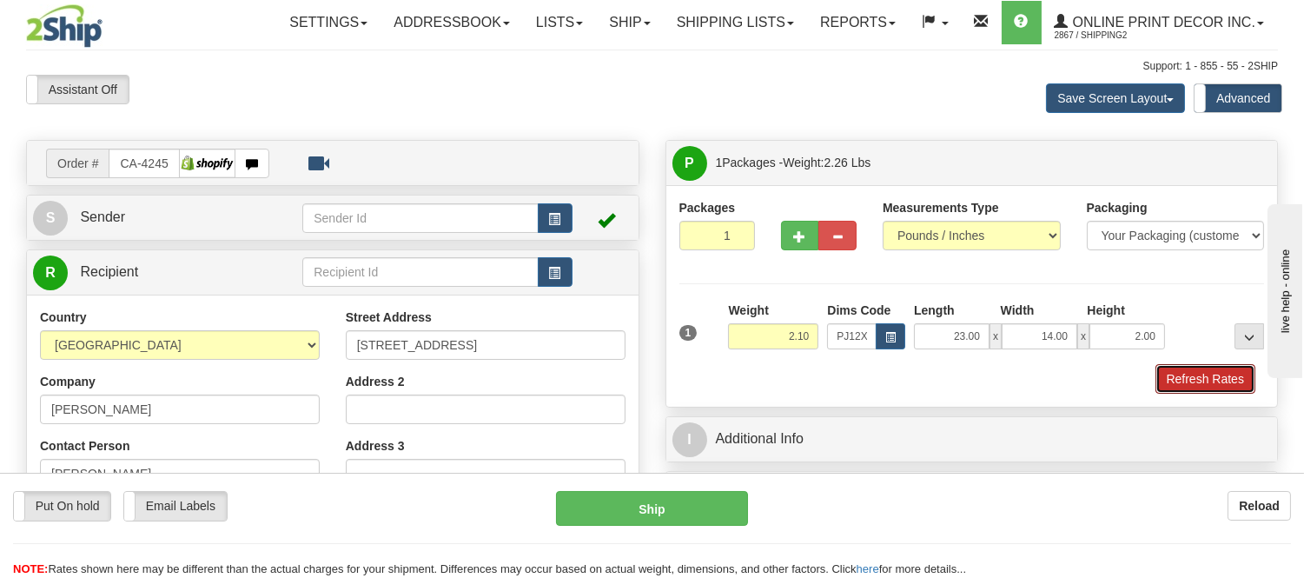
drag, startPoint x: 1183, startPoint y: 391, endPoint x: 1173, endPoint y: 397, distance: 11.3
click at [1178, 393] on button "Refresh Rates" at bounding box center [1205, 379] width 100 height 30
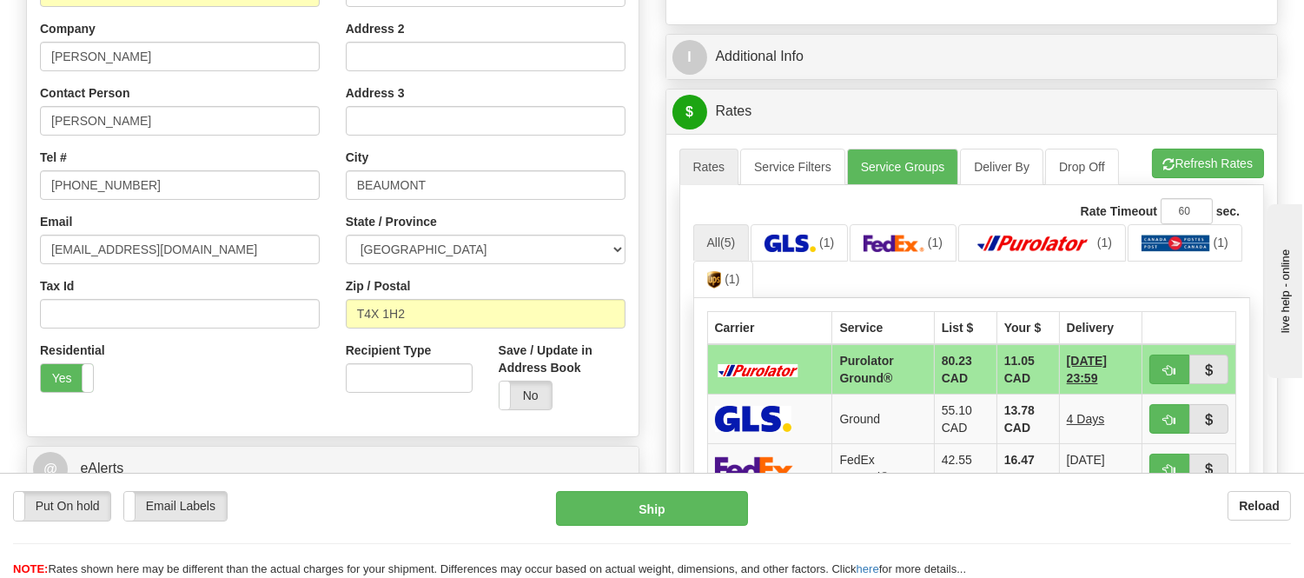
scroll to position [386, 0]
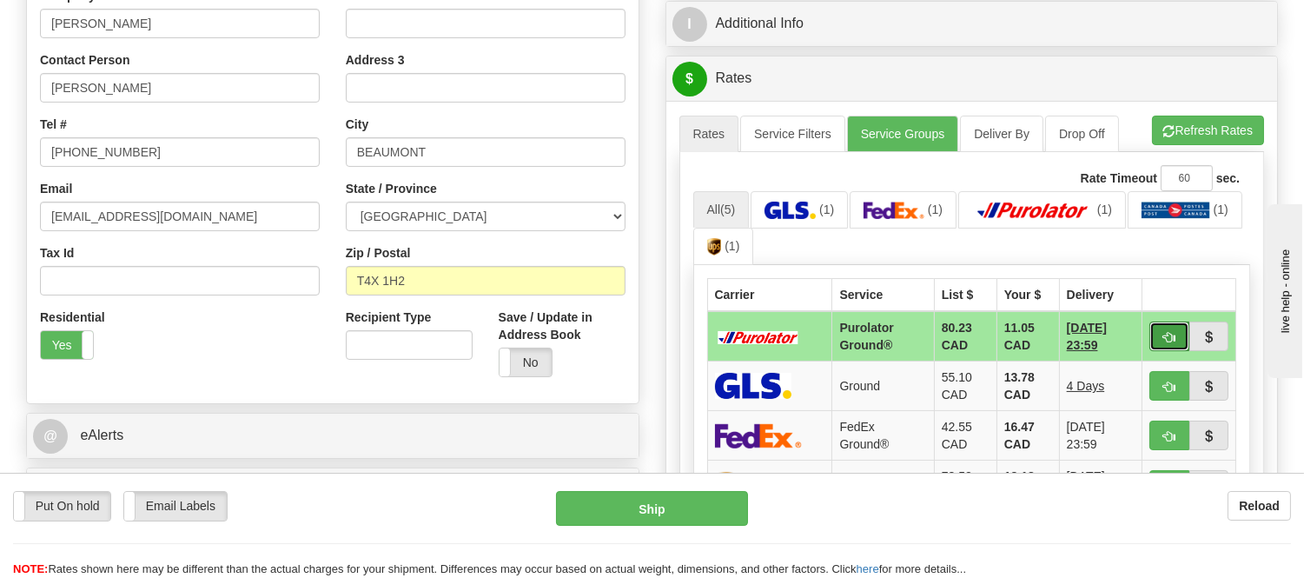
click at [1165, 332] on span "button" at bounding box center [1169, 337] width 12 height 11
type input "260"
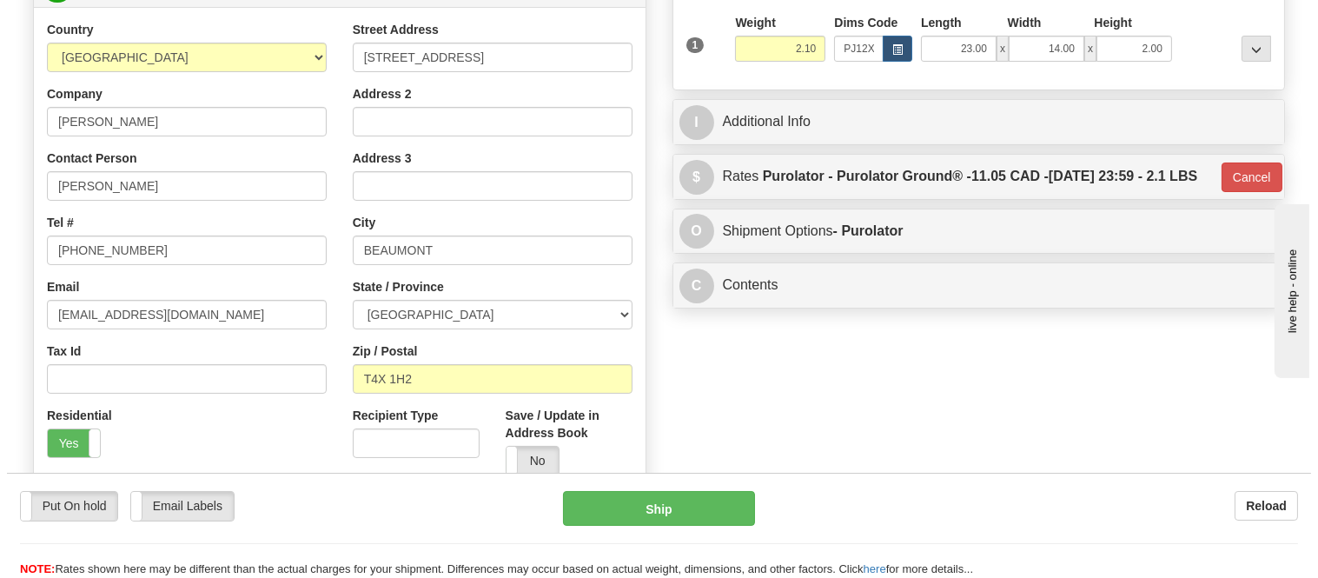
scroll to position [96, 0]
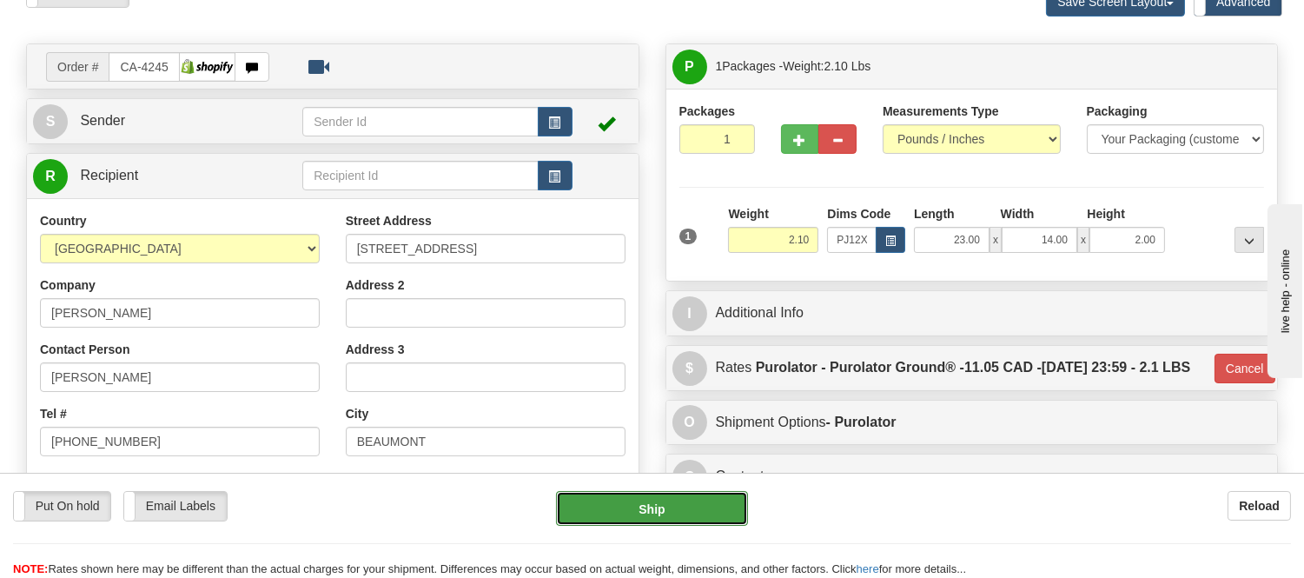
click at [657, 506] on button "Ship" at bounding box center [651, 508] width 191 height 35
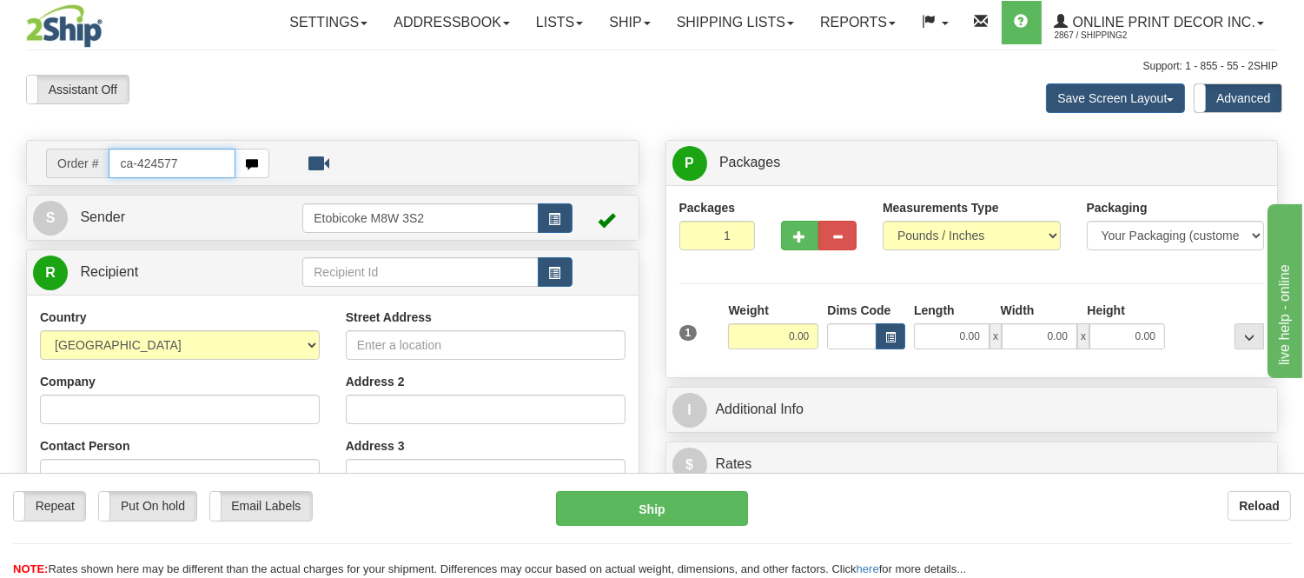
type input "ca-424577"
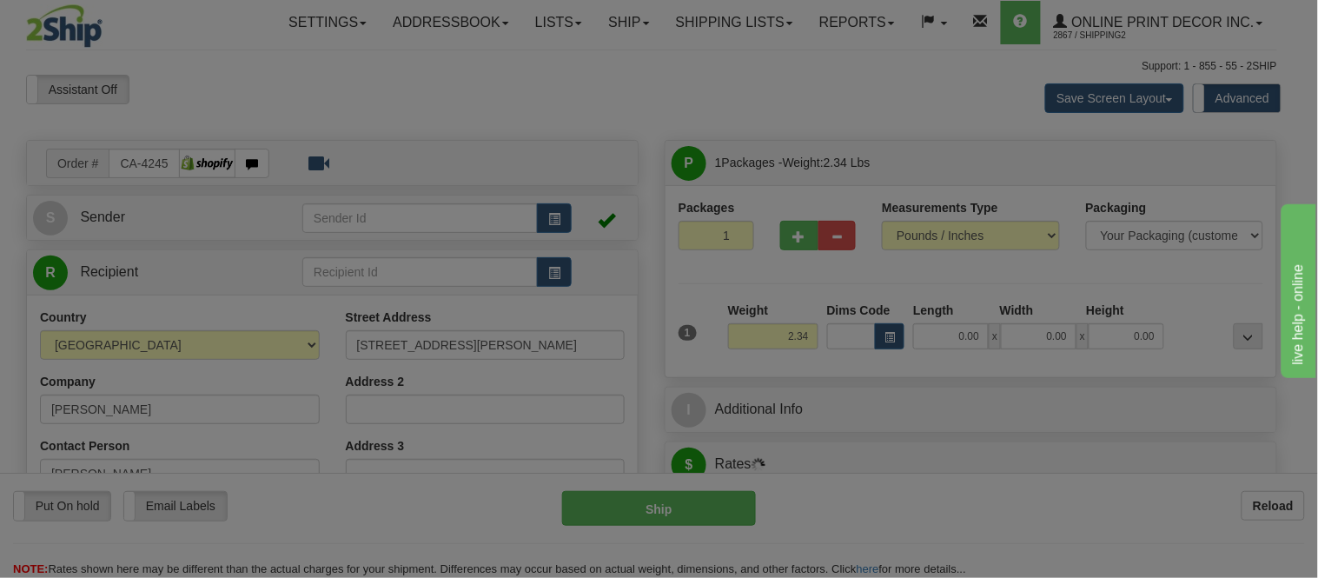
type input "[GEOGRAPHIC_DATA]"
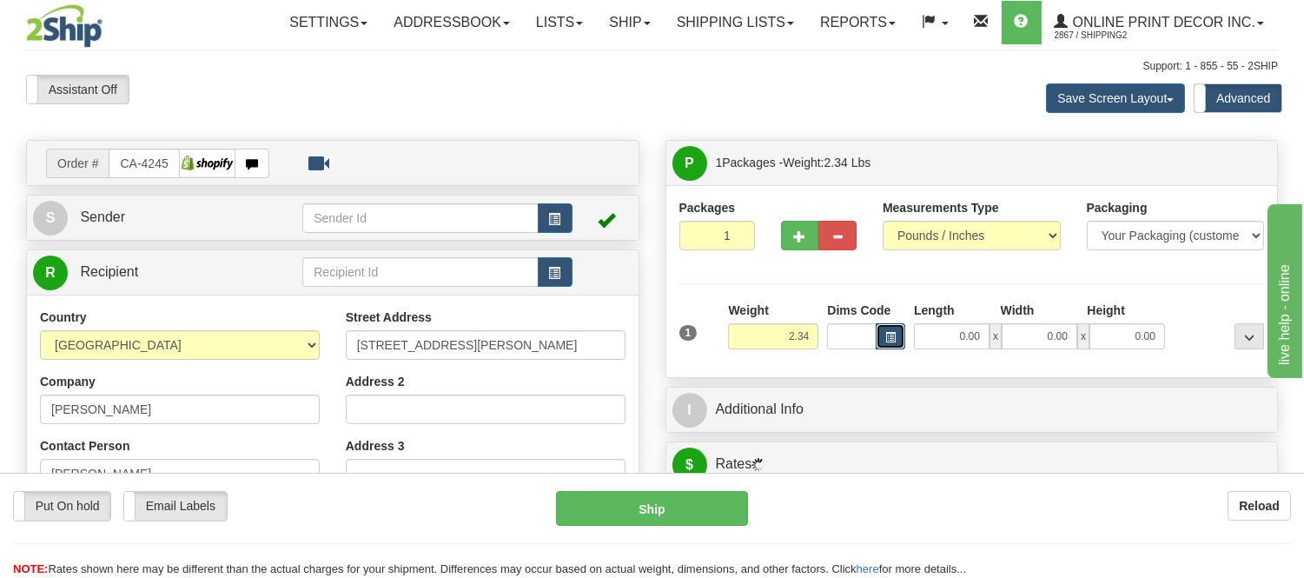
click at [882, 332] on button "button" at bounding box center [890, 336] width 30 height 26
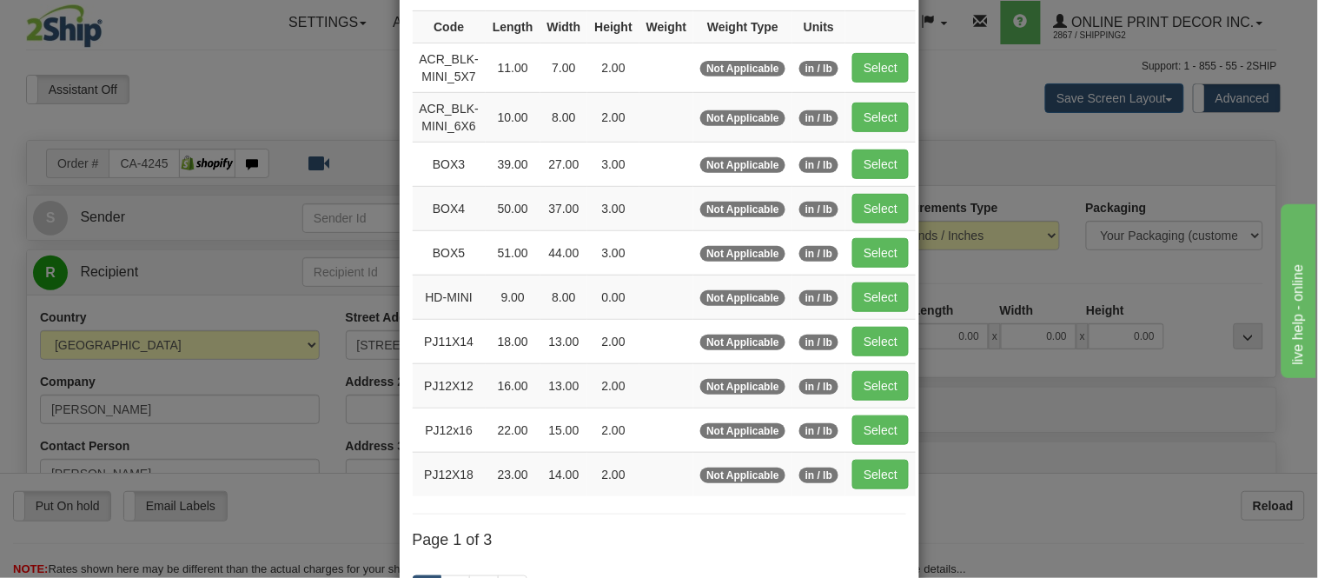
scroll to position [193, 0]
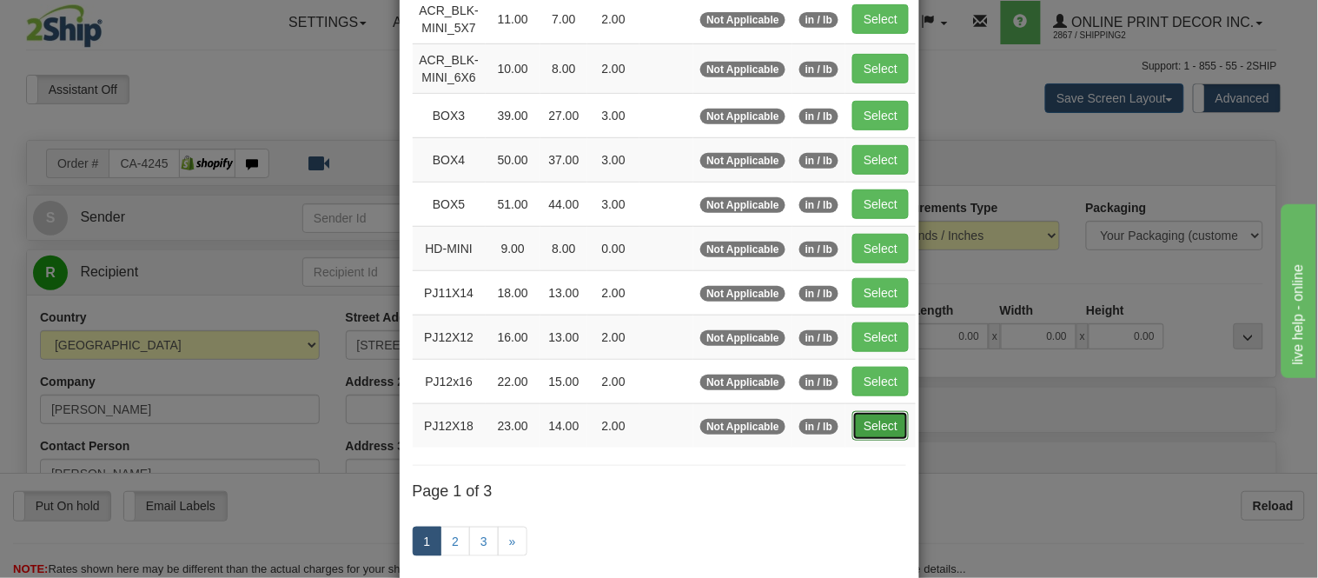
click at [873, 431] on button "Select" at bounding box center [880, 426] width 56 height 30
type input "PJ12X18"
type input "23.00"
type input "14.00"
type input "2.00"
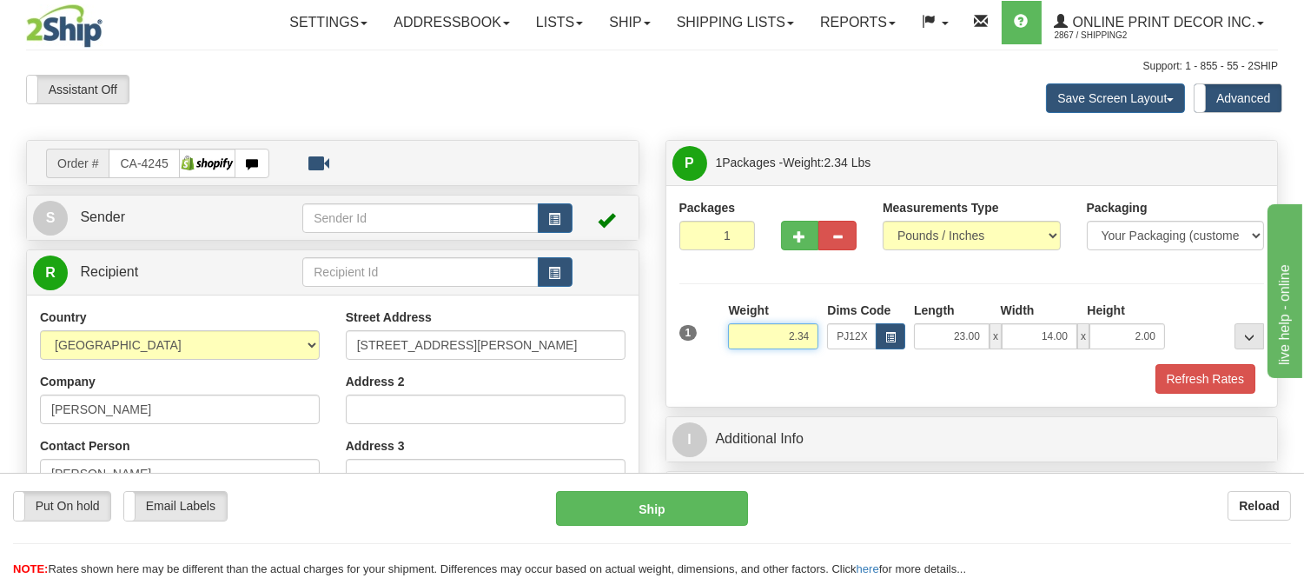
drag, startPoint x: 809, startPoint y: 327, endPoint x: 726, endPoint y: 350, distance: 85.5
click at [726, 350] on div "Weight 2.34" at bounding box center [772, 331] width 99 height 61
type input "3.98"
drag, startPoint x: 1155, startPoint y: 334, endPoint x: 1090, endPoint y: 328, distance: 65.3
click at [1090, 328] on input "2.00" at bounding box center [1127, 336] width 76 height 26
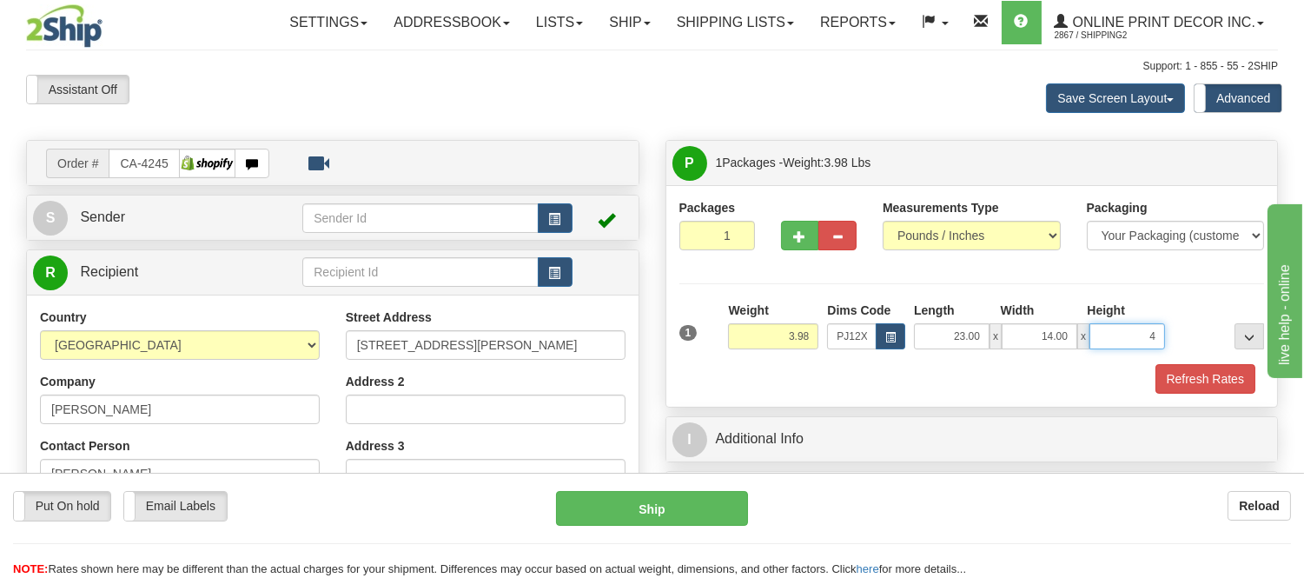
click button "Delete" at bounding box center [0, 0] width 0 height 0
type input "4.00"
drag, startPoint x: 1172, startPoint y: 375, endPoint x: 1185, endPoint y: 304, distance: 72.2
click at [1185, 304] on div "1 Weight 3.98 Dims Code PJ12X18 Length Width Height x x" at bounding box center [971, 347] width 585 height 92
click at [884, 331] on button "button" at bounding box center [890, 336] width 30 height 26
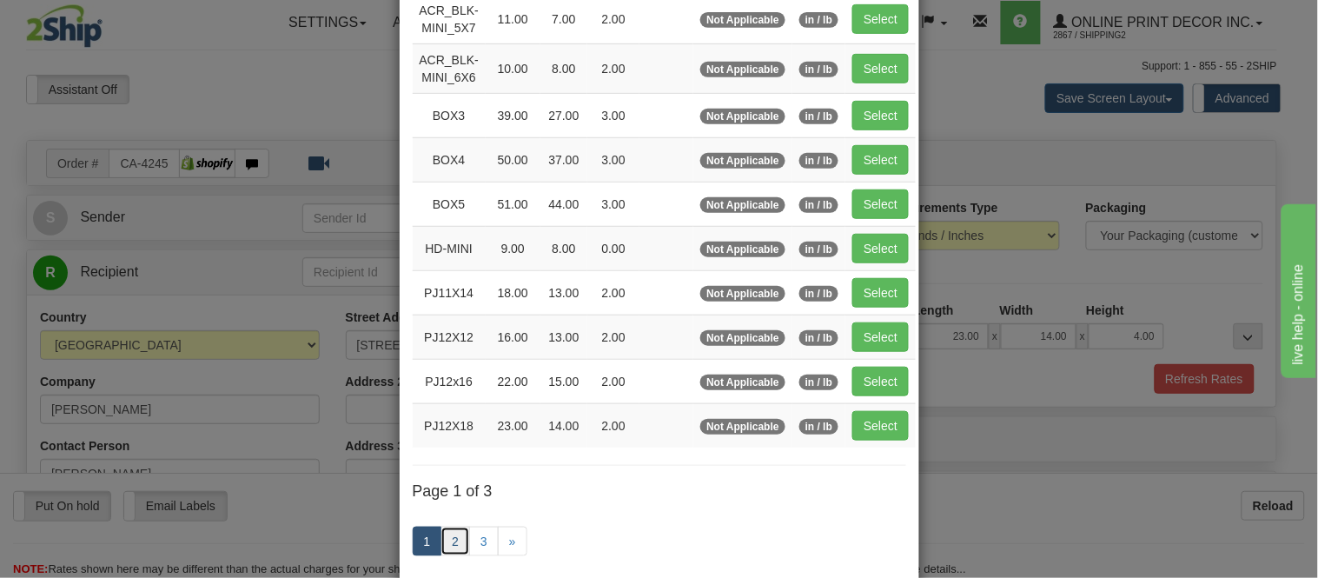
click at [452, 550] on link "2" at bounding box center [455, 541] width 30 height 30
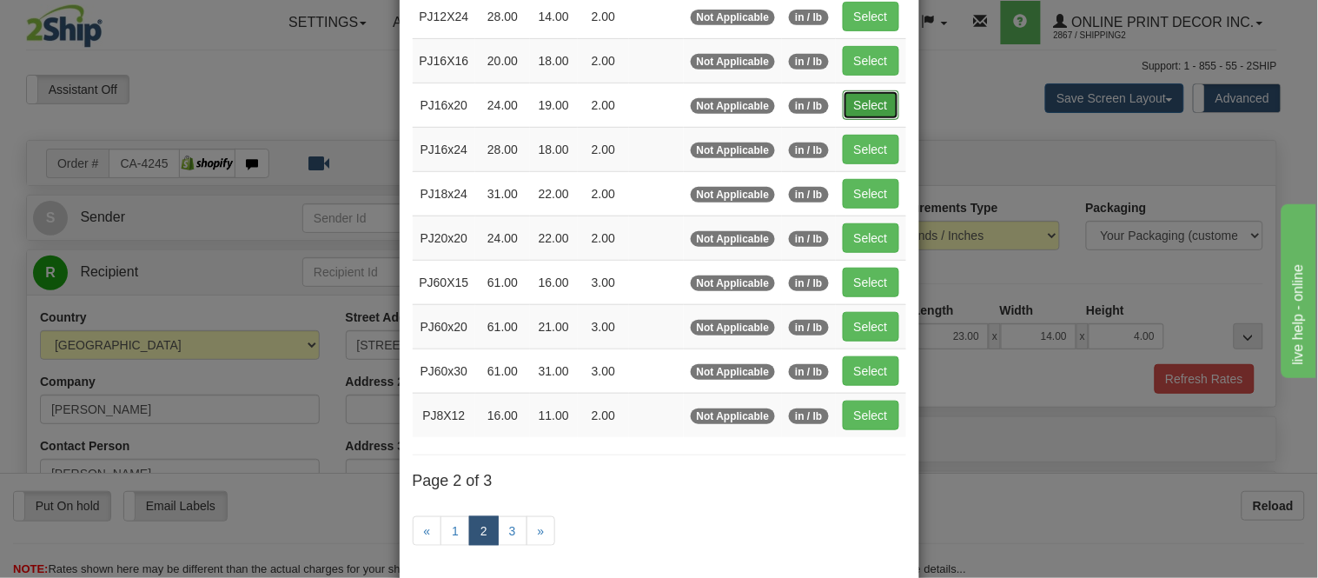
click at [873, 102] on button "Select" at bounding box center [870, 105] width 56 height 30
type input "PJ16x20"
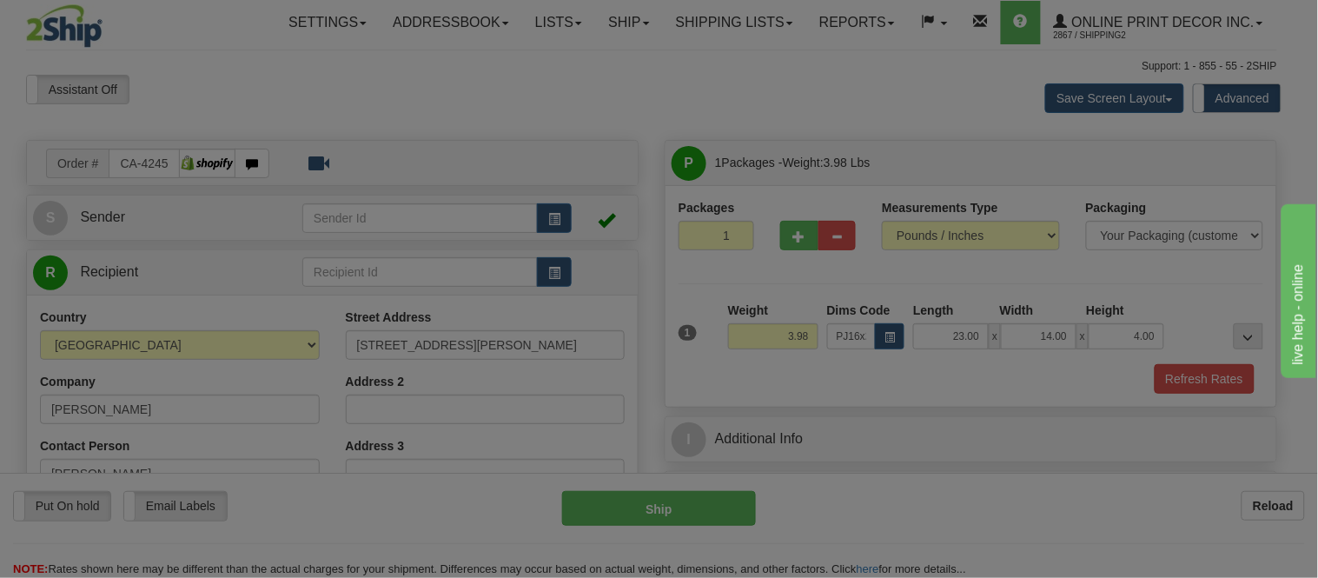
type input "24.00"
type input "19.00"
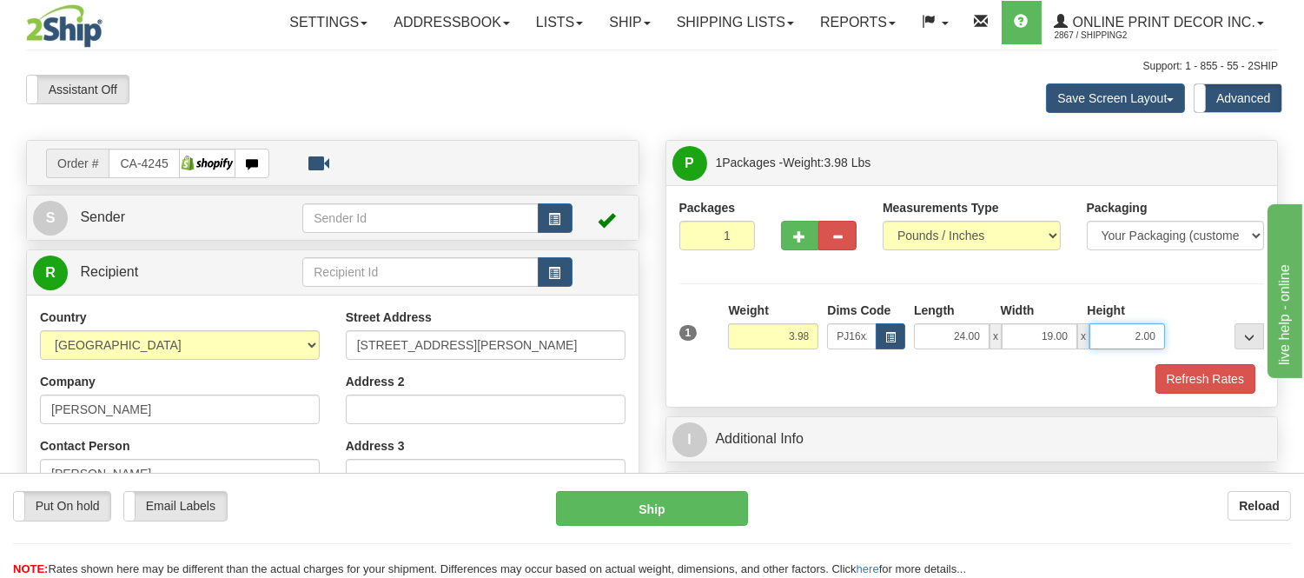
drag, startPoint x: 1159, startPoint y: 336, endPoint x: 1078, endPoint y: 318, distance: 83.7
click at [1078, 318] on div "Length Width Height 24.00 x 19.00 x 2.00" at bounding box center [1039, 325] width 260 height 48
click button "Delete" at bounding box center [0, 0] width 0 height 0
click at [1182, 376] on button "Refresh Rates" at bounding box center [1205, 379] width 100 height 30
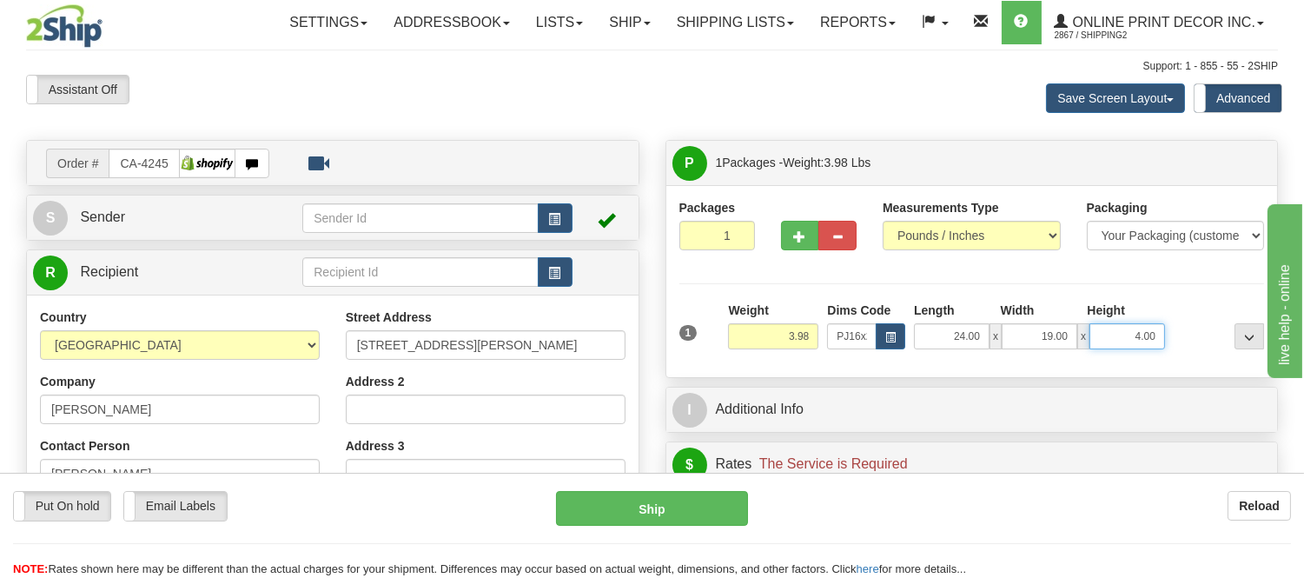
drag, startPoint x: 1156, startPoint y: 334, endPoint x: 1082, endPoint y: 360, distance: 78.6
click at [1082, 360] on div "1 Weight 3.98 Dims Code x x" at bounding box center [972, 332] width 594 height 62
click button "Delete" at bounding box center [0, 0] width 0 height 0
type input "3.00"
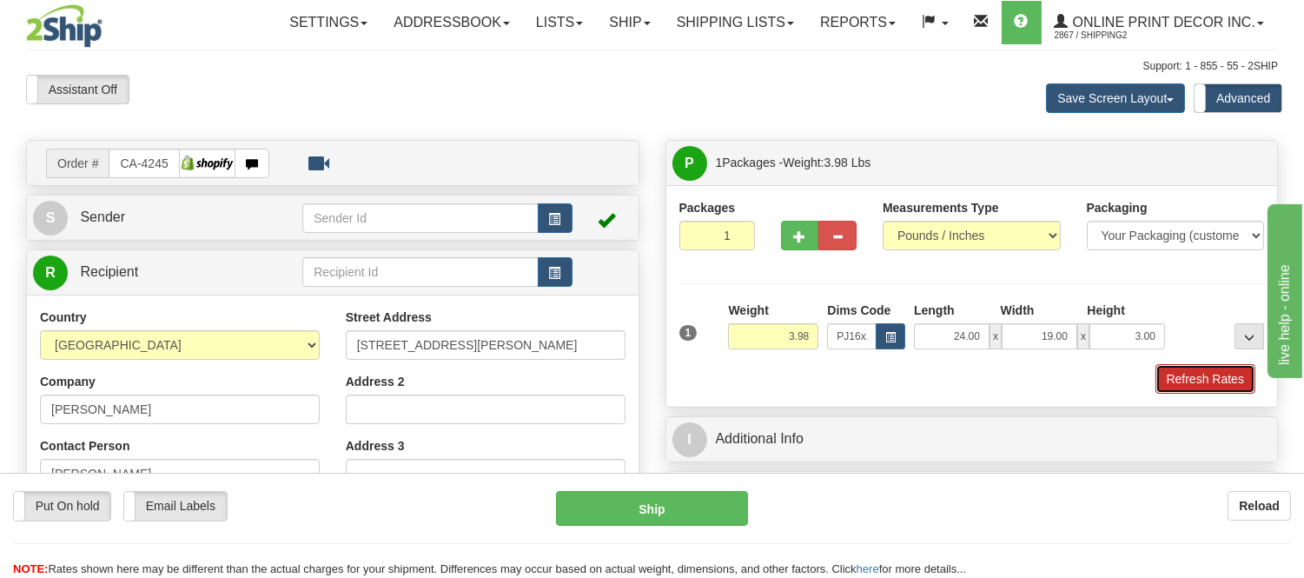
click at [1190, 384] on button "Refresh Rates" at bounding box center [1205, 379] width 100 height 30
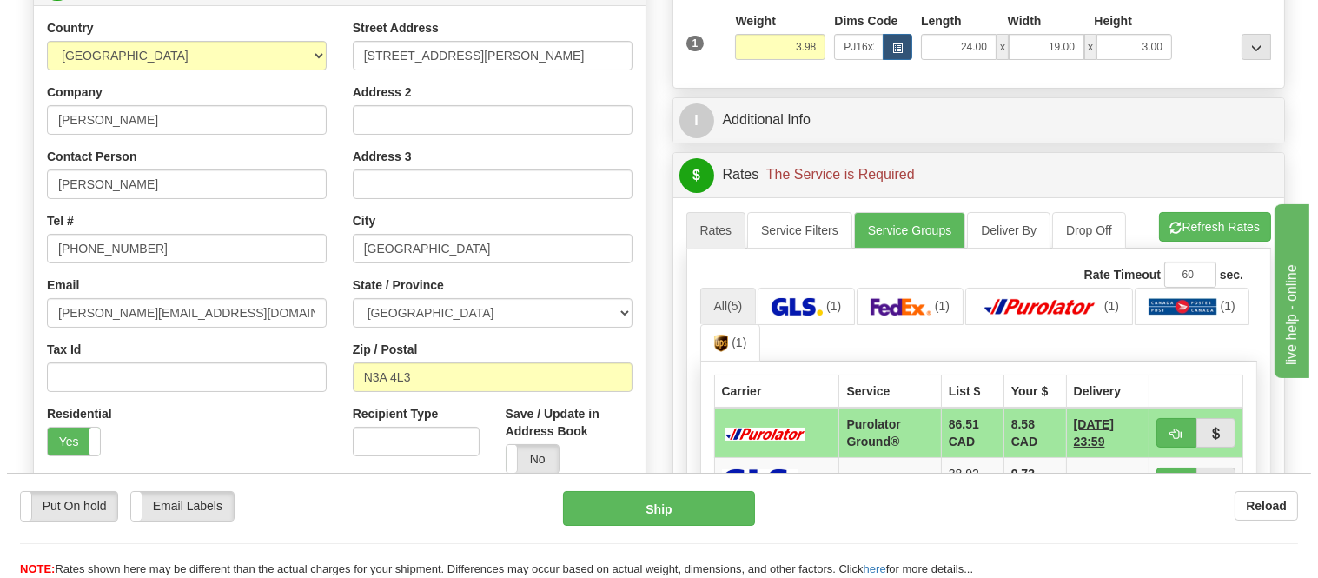
scroll to position [386, 0]
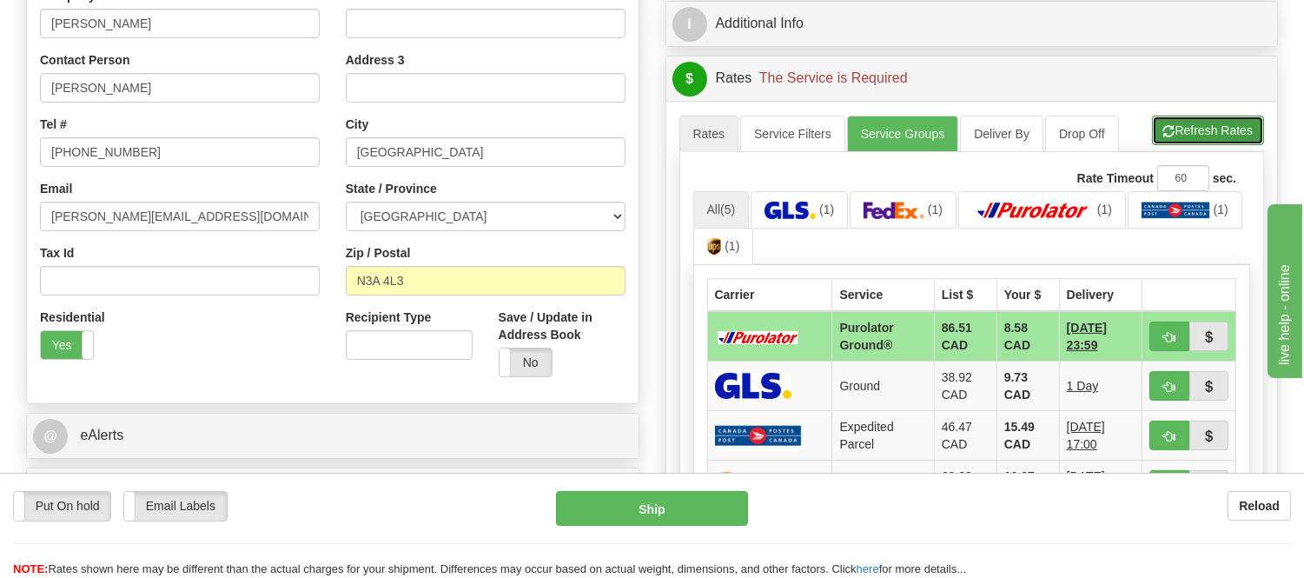
click at [1210, 132] on button "Refresh Rates" at bounding box center [1208, 131] width 112 height 30
click at [1166, 333] on span "button" at bounding box center [1169, 337] width 12 height 11
type input "260"
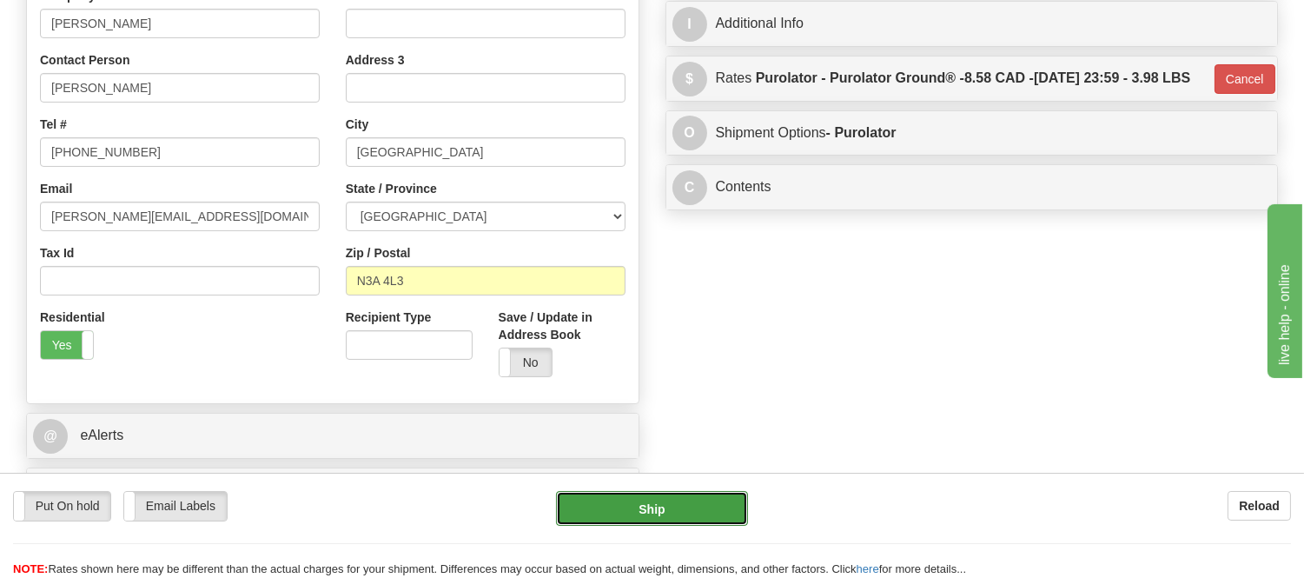
click at [658, 522] on button "Ship" at bounding box center [651, 508] width 191 height 35
